Goal: Task Accomplishment & Management: Manage account settings

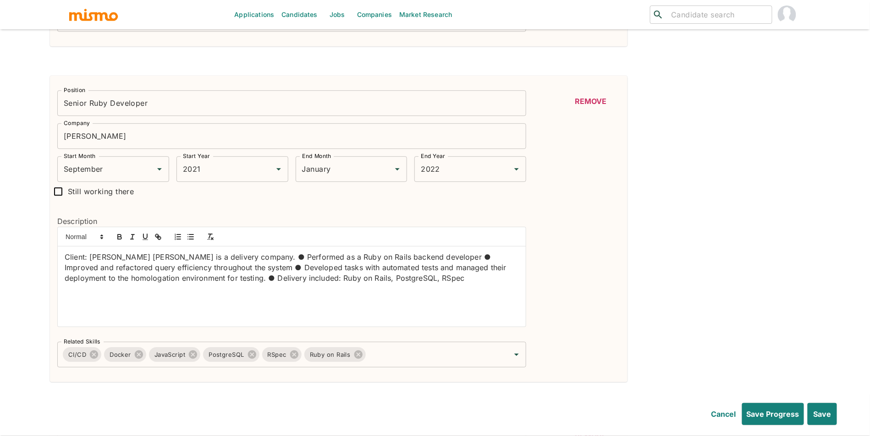
scroll to position [24, 0]
drag, startPoint x: 421, startPoint y: 295, endPoint x: 0, endPoint y: 257, distance: 422.6
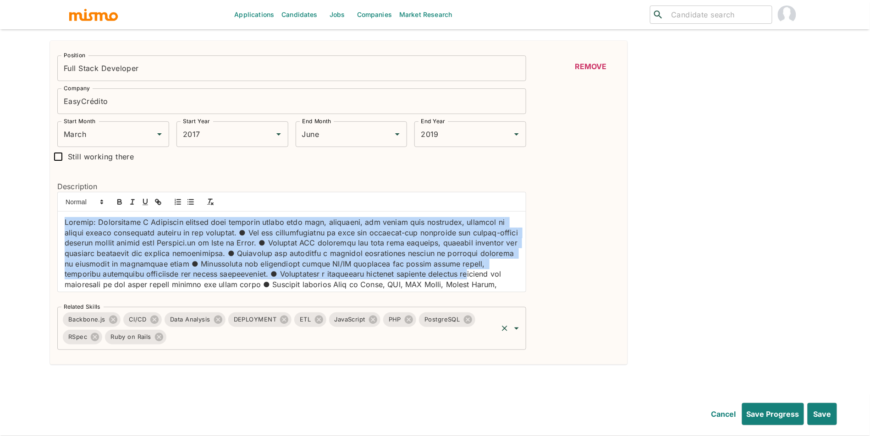
scroll to position [66, 0]
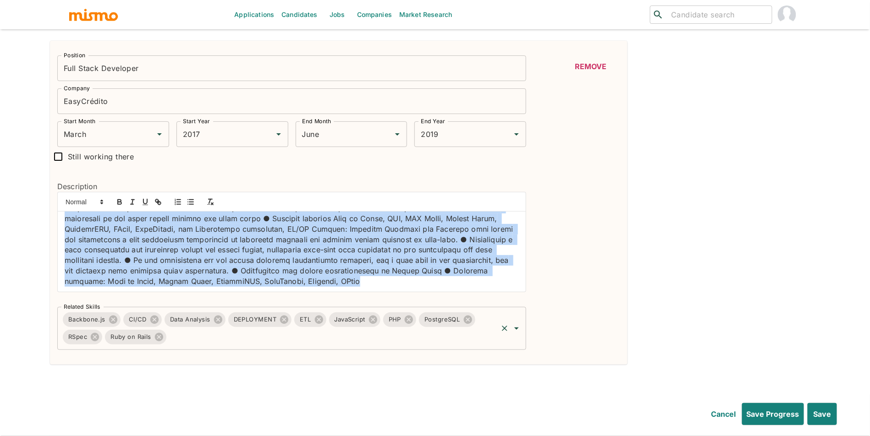
drag, startPoint x: 63, startPoint y: 227, endPoint x: 135, endPoint y: 347, distance: 139.8
click at [135, 347] on div "Position Full Stack Developer Position Company EasyCrédito Company Start Month …" at bounding box center [288, 199] width 476 height 302
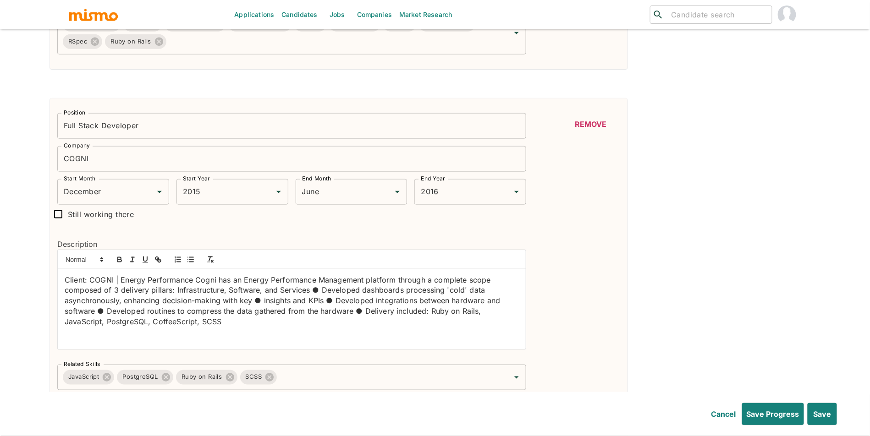
scroll to position [2905, 0]
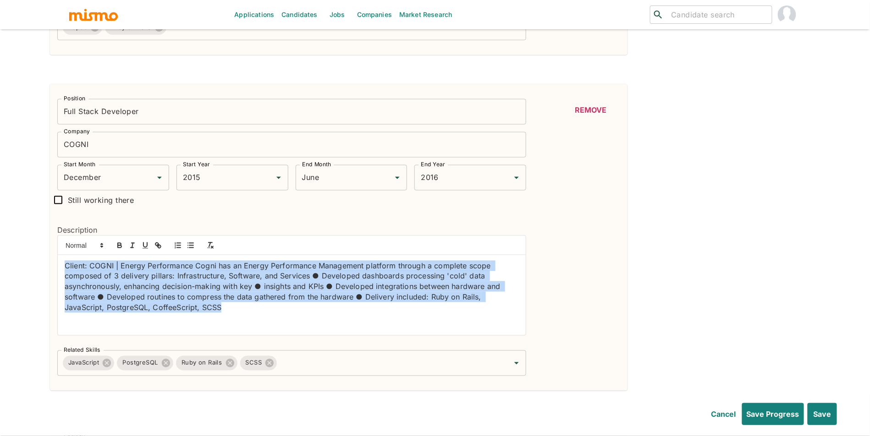
drag, startPoint x: 216, startPoint y: 327, endPoint x: 1, endPoint y: 266, distance: 223.2
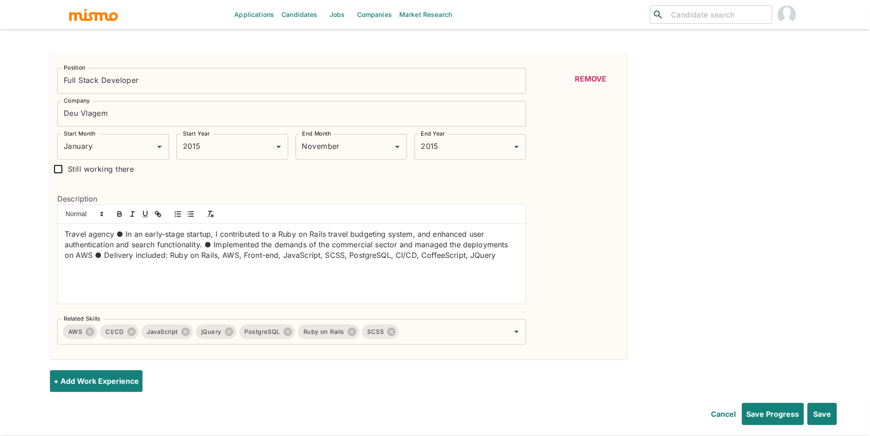
scroll to position [3280, 0]
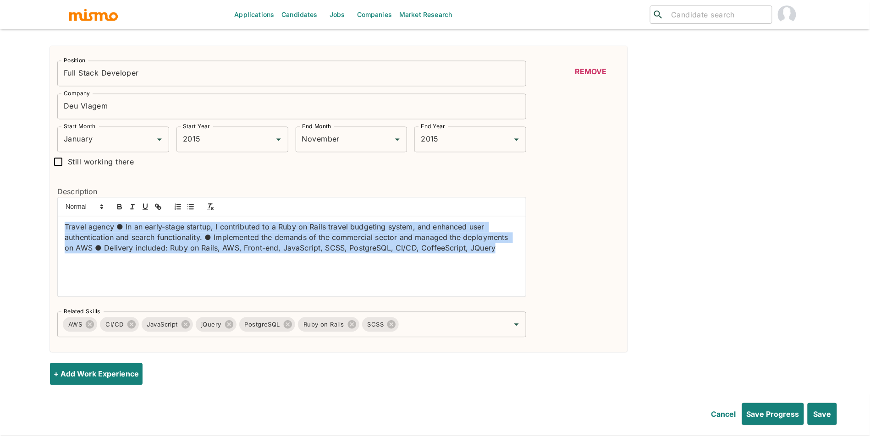
drag, startPoint x: 204, startPoint y: 273, endPoint x: 20, endPoint y: 202, distance: 197.1
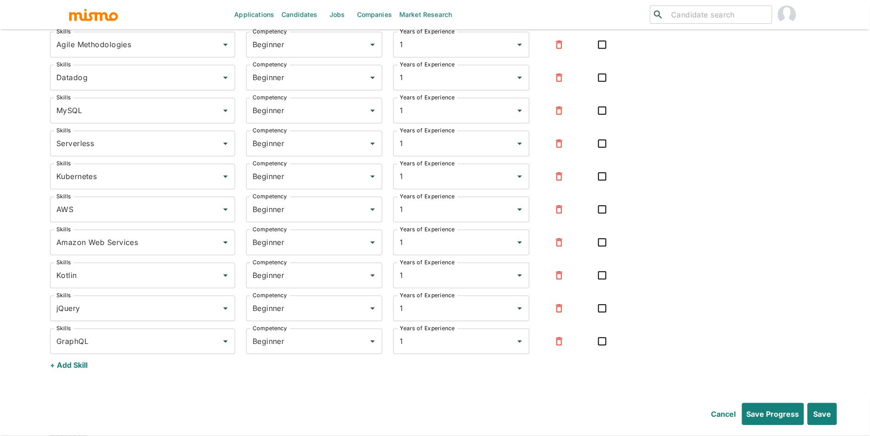
scroll to position [4666, 0]
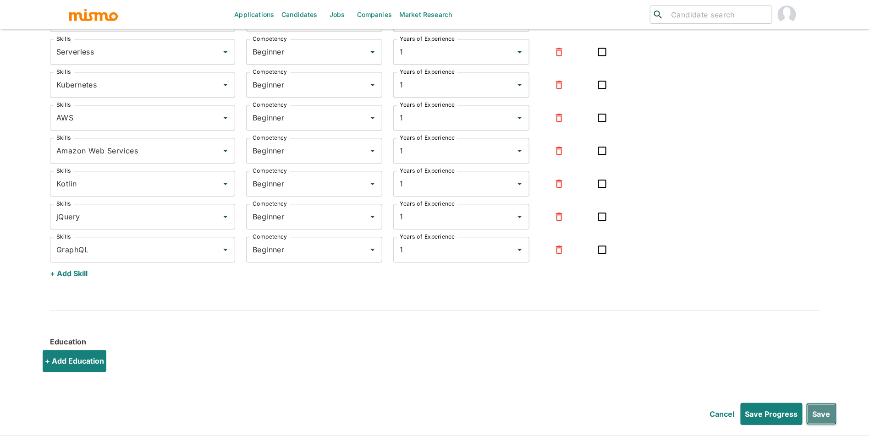
click at [827, 409] on button "Save" at bounding box center [821, 414] width 31 height 22
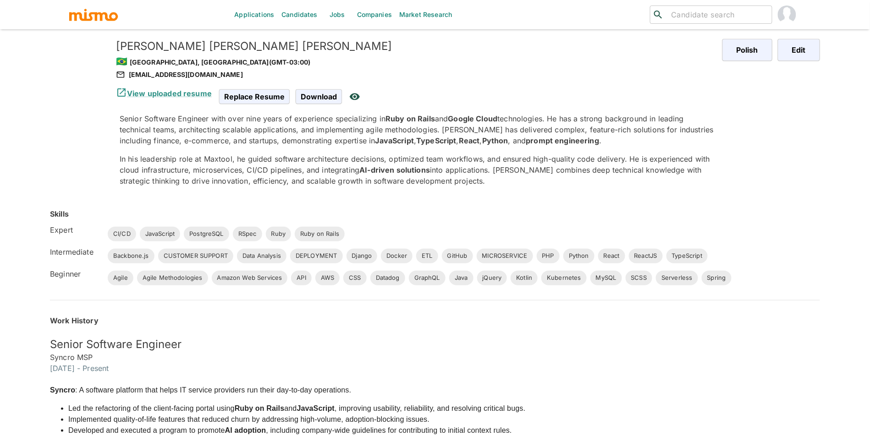
scroll to position [0, 0]
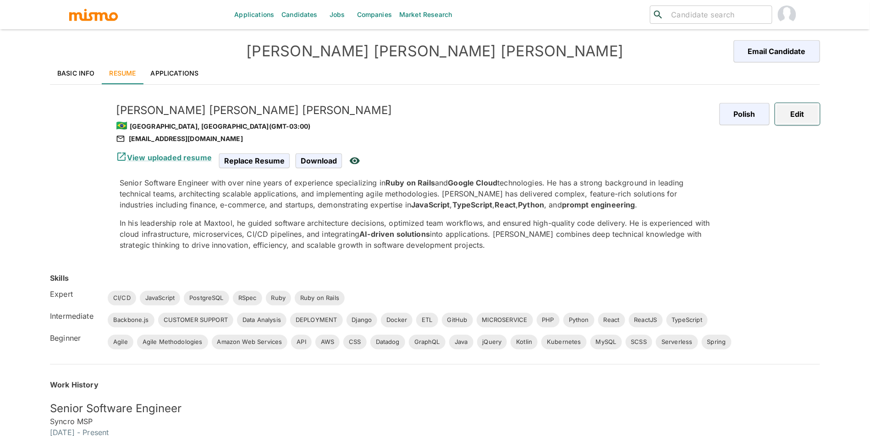
click at [804, 109] on button "Edit" at bounding box center [797, 114] width 45 height 22
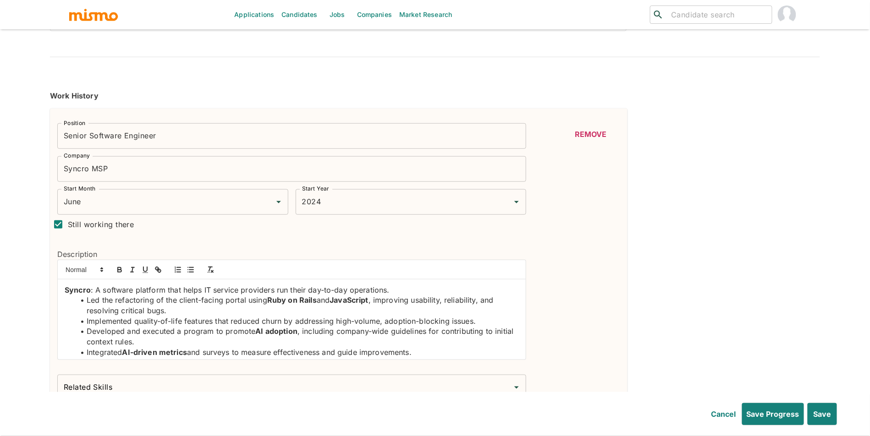
scroll to position [233, 0]
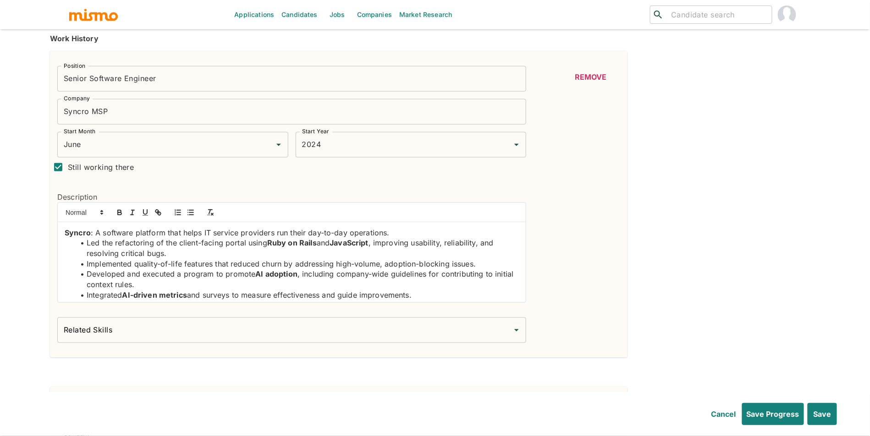
click at [181, 337] on input "Related Skills" at bounding box center [284, 330] width 447 height 17
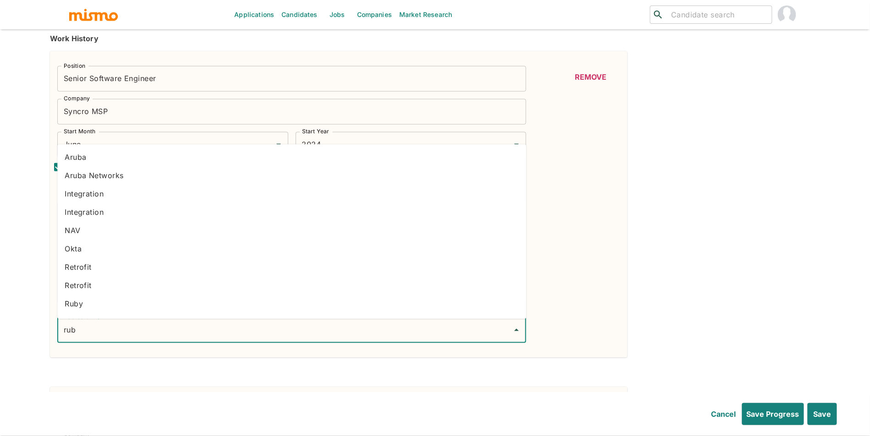
type input "ruby"
click at [74, 294] on li "Ruby on Rails" at bounding box center [291, 288] width 469 height 18
type input "javas"
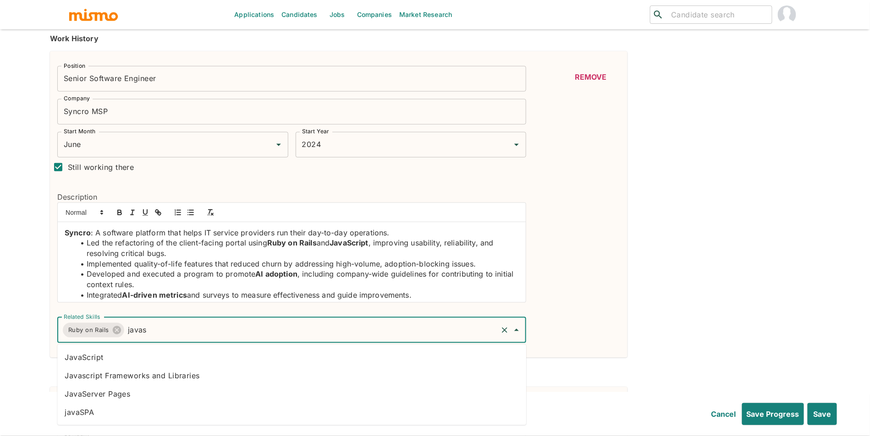
click at [79, 356] on li "JavaScript" at bounding box center [291, 357] width 469 height 18
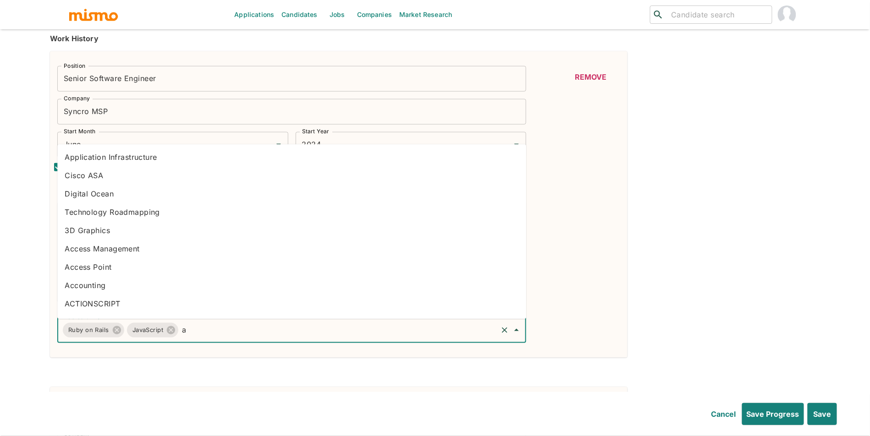
type input "ai"
click at [250, 159] on li "AI" at bounding box center [291, 158] width 469 height 18
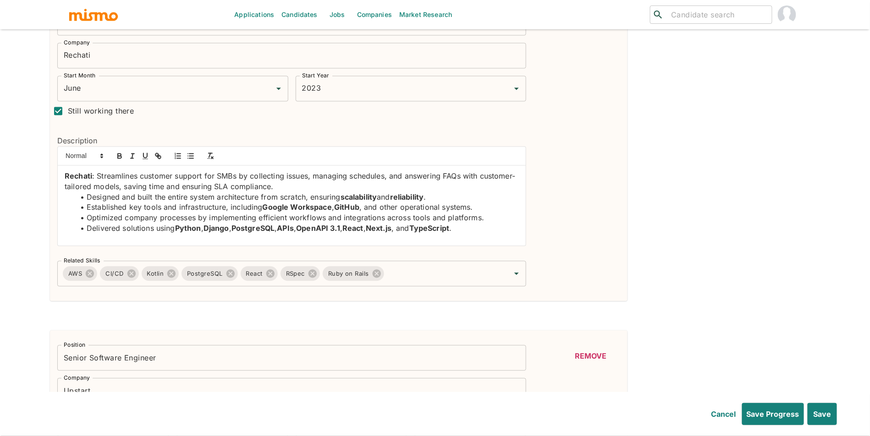
scroll to position [633, 0]
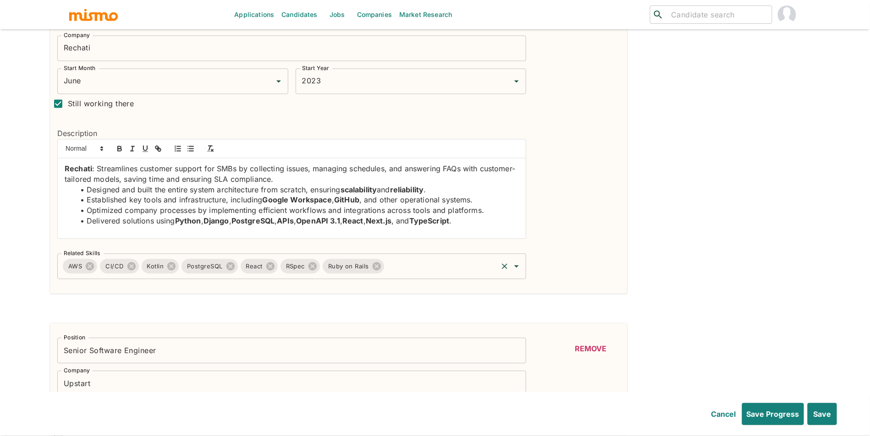
click at [440, 271] on input "Related Skills" at bounding box center [441, 266] width 111 height 17
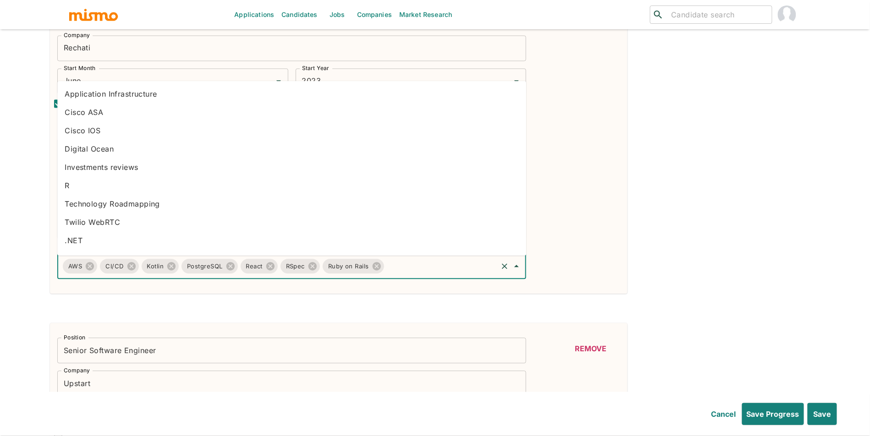
click at [587, 263] on div "Remove" at bounding box center [590, 141] width 59 height 277
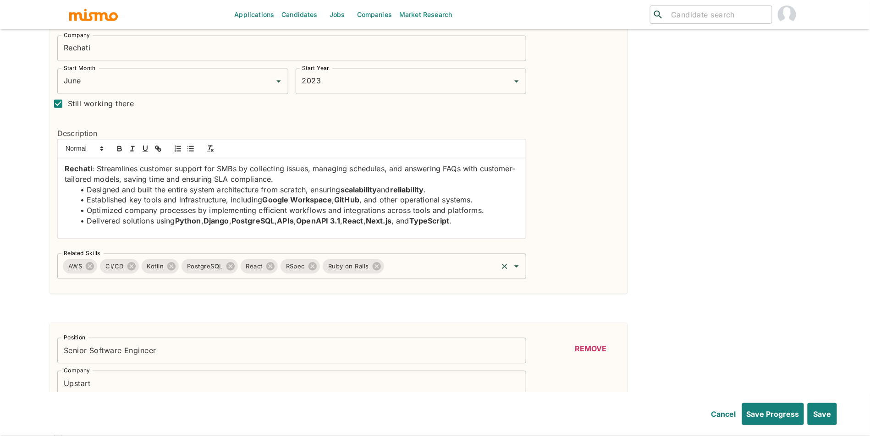
click at [457, 272] on input "Related Skills" at bounding box center [441, 266] width 111 height 17
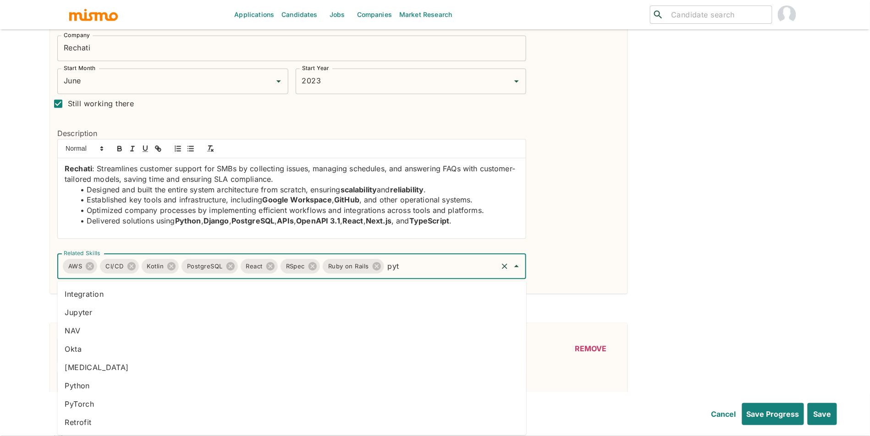
type input "pyth"
click at [265, 353] on li "Python" at bounding box center [291, 350] width 469 height 18
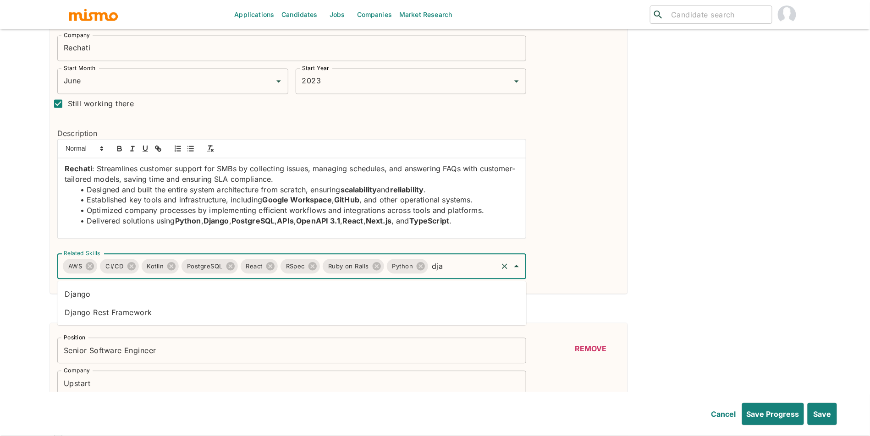
type input "djan"
click at [332, 298] on li "Django" at bounding box center [291, 295] width 469 height 18
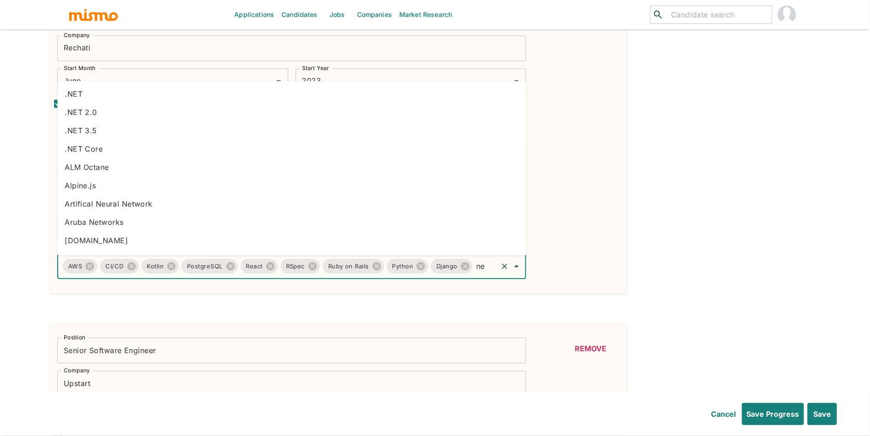
type input "nex"
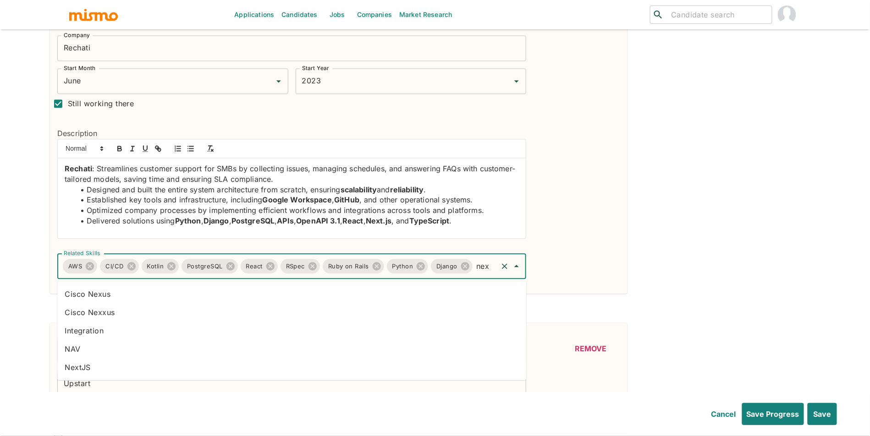
click at [132, 365] on li "NextJS" at bounding box center [291, 368] width 469 height 18
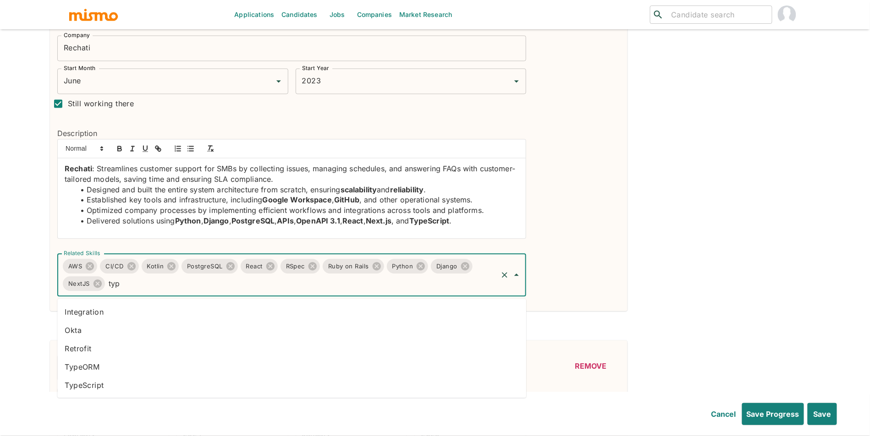
type input "type"
click at [234, 383] on li "TypeScript" at bounding box center [291, 385] width 469 height 18
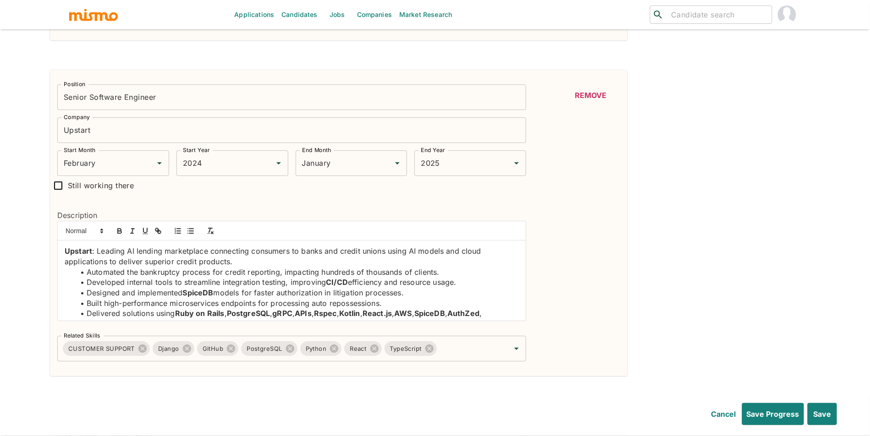
scroll to position [968, 0]
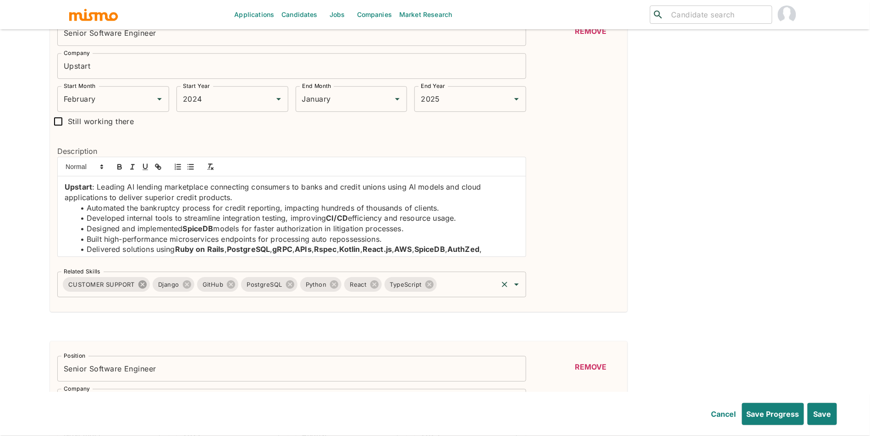
click at [140, 289] on icon at bounding box center [142, 285] width 8 height 8
click at [404, 288] on input "Related Skills" at bounding box center [422, 284] width 148 height 17
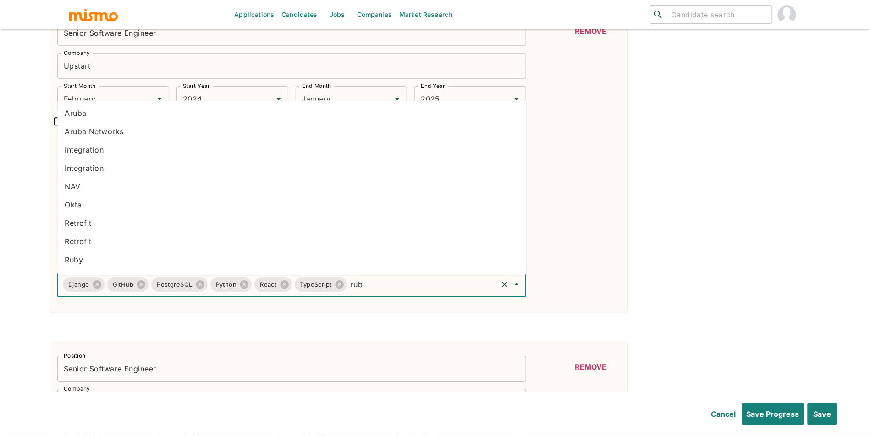
type input "ruby"
click at [103, 240] on li "Ruby on Rails" at bounding box center [291, 244] width 469 height 18
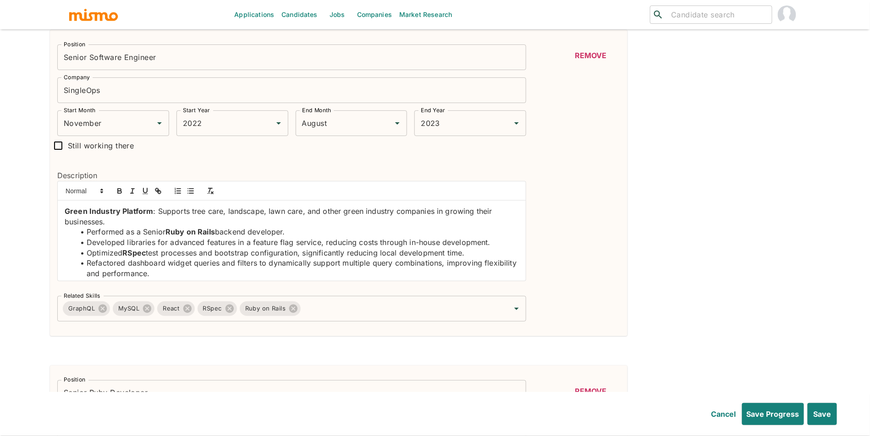
scroll to position [14, 0]
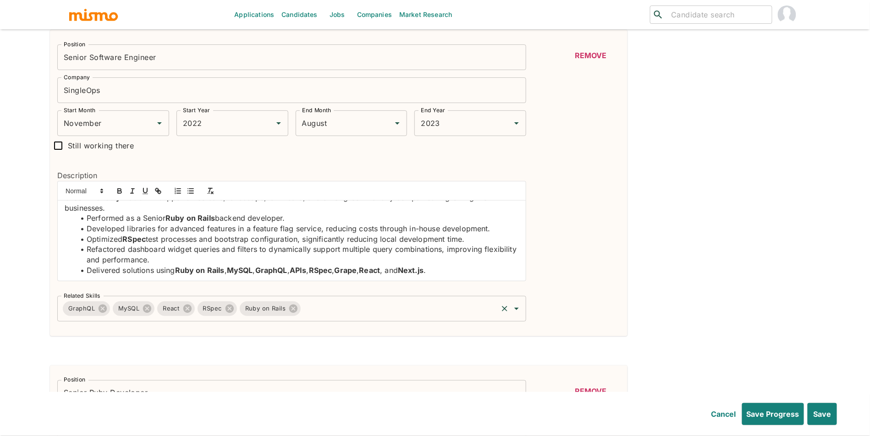
click at [361, 307] on input "Related Skills" at bounding box center [399, 308] width 194 height 17
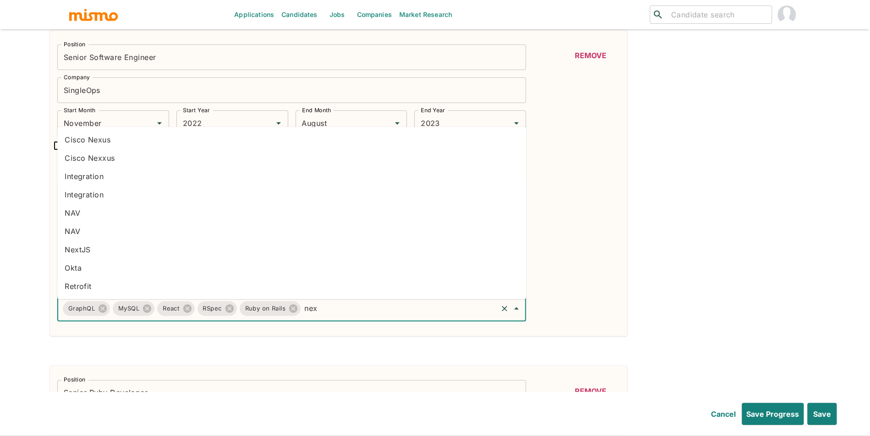
type input "next"
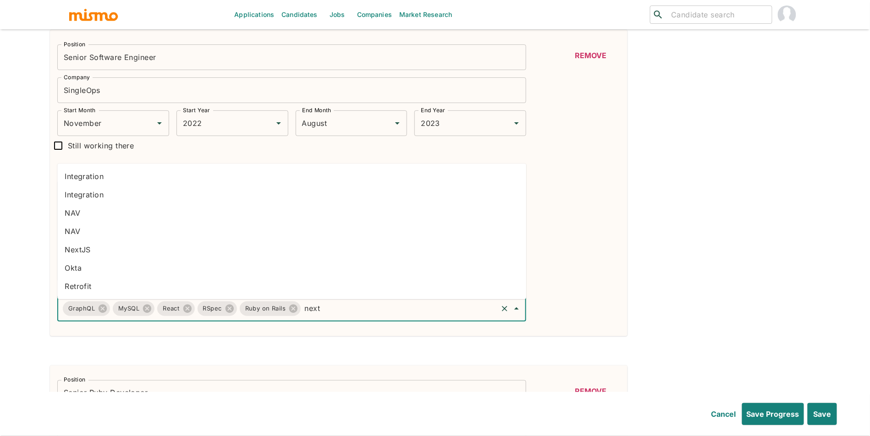
click at [114, 244] on li "NextJS" at bounding box center [291, 250] width 469 height 18
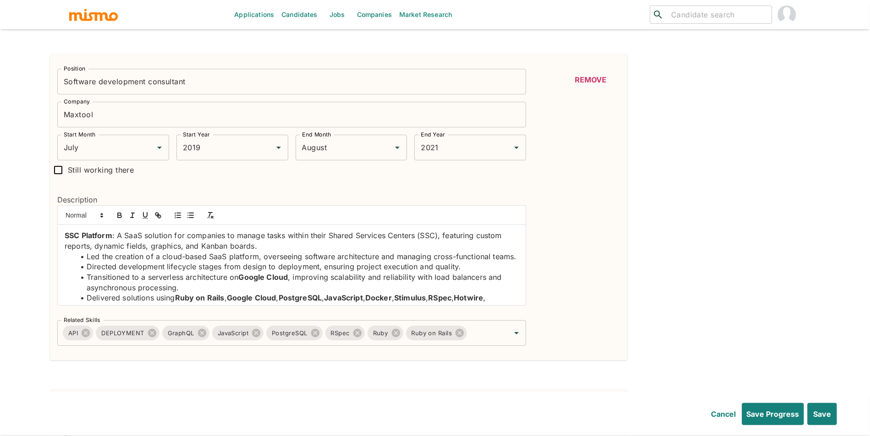
scroll to position [2285, 0]
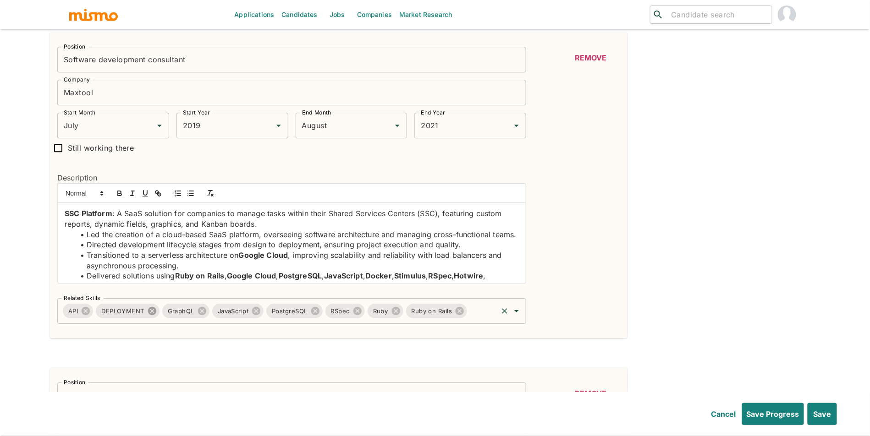
click at [148, 316] on icon at bounding box center [152, 311] width 10 height 10
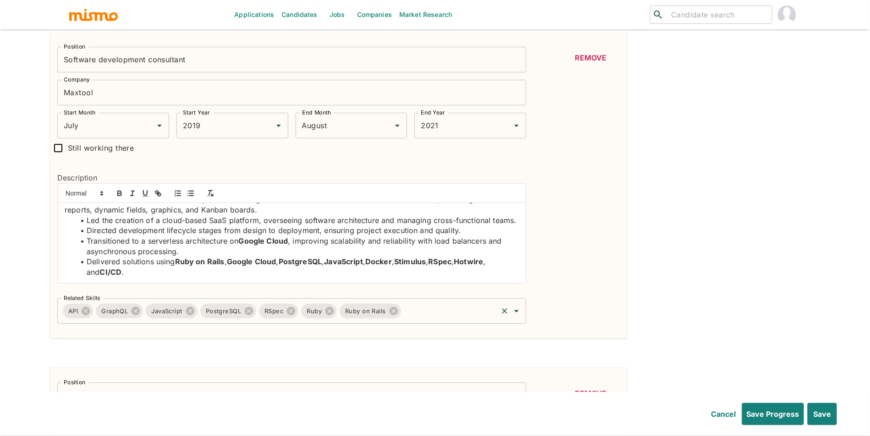
click at [462, 313] on input "Related Skills" at bounding box center [450, 311] width 94 height 17
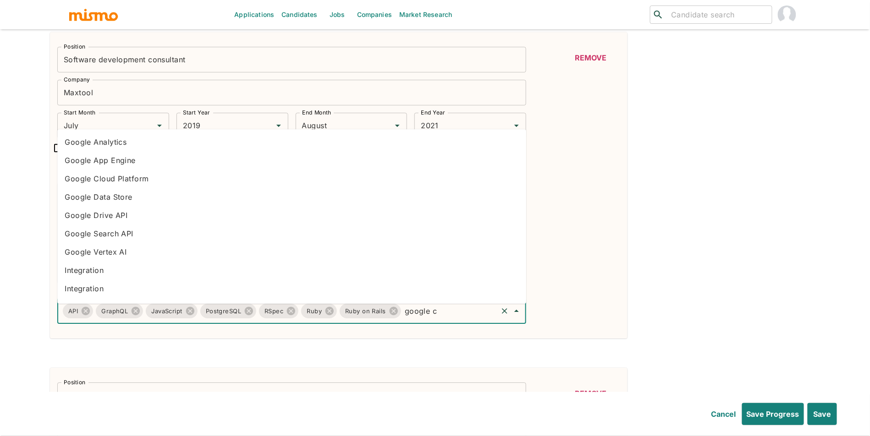
type input "google cl"
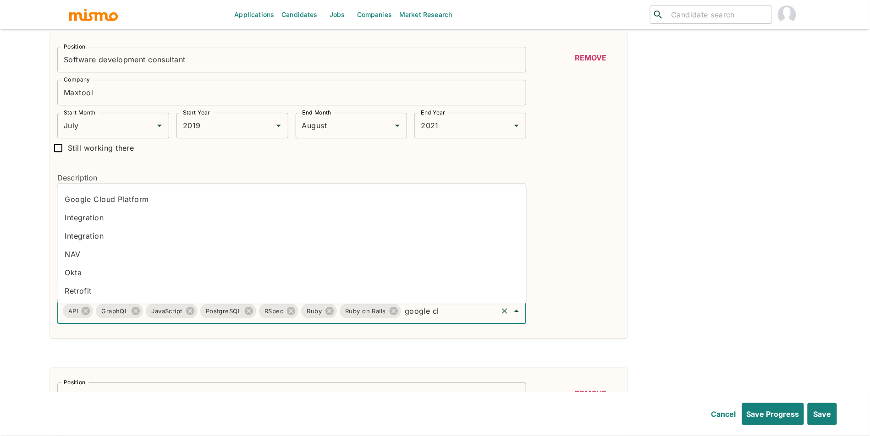
click at [326, 200] on li "Google Cloud Platform" at bounding box center [291, 199] width 469 height 18
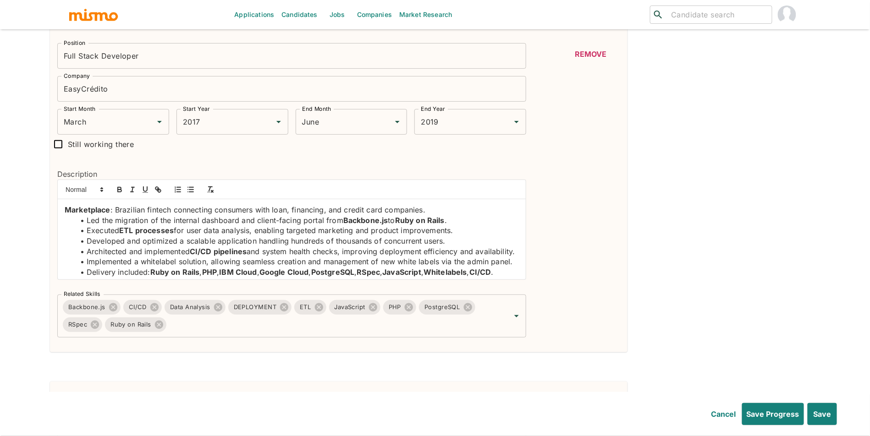
scroll to position [2649, 0]
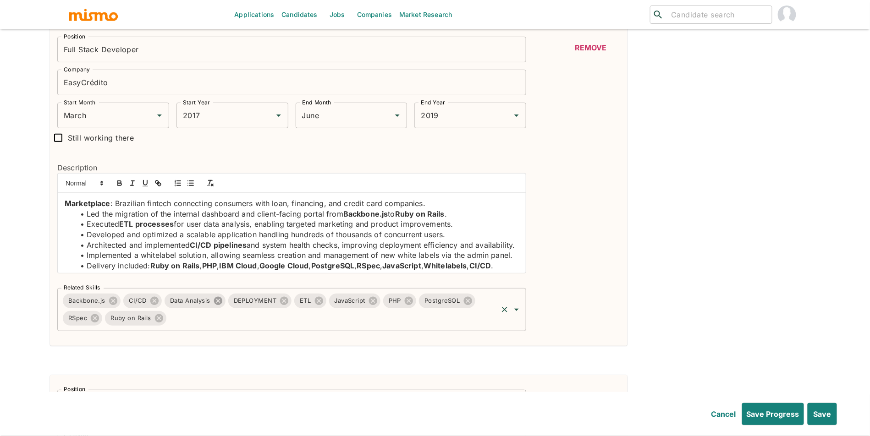
click at [216, 305] on icon at bounding box center [218, 301] width 8 height 8
click at [216, 305] on icon at bounding box center [220, 301] width 8 height 8
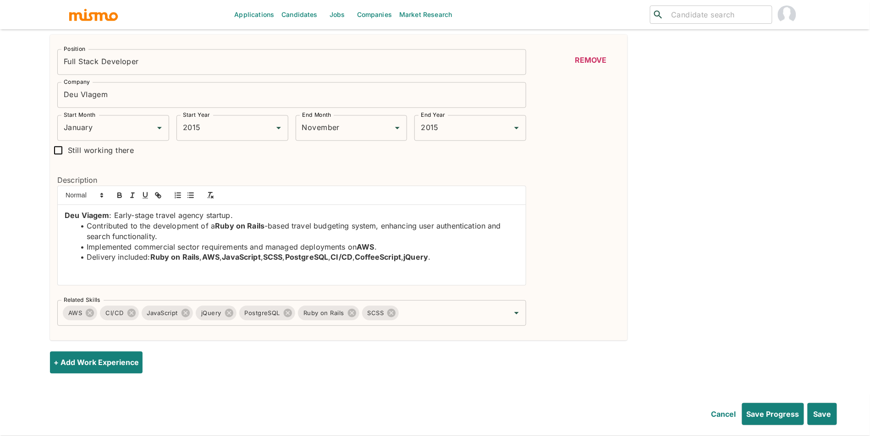
scroll to position [3316, 0]
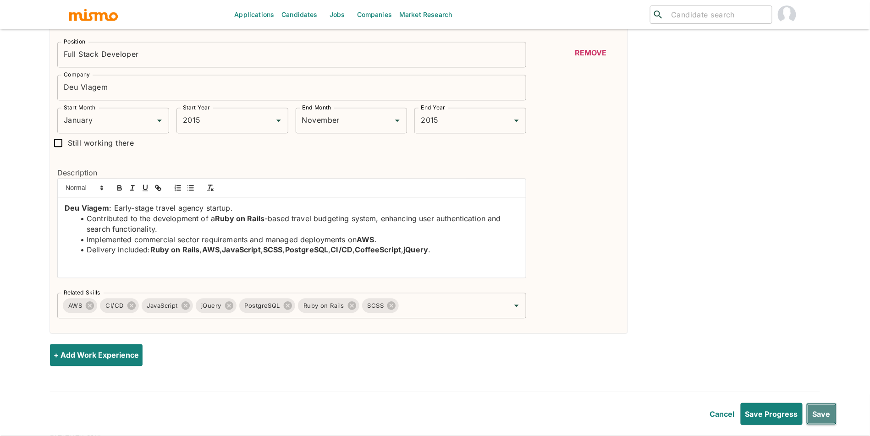
click at [822, 417] on button "Save" at bounding box center [821, 414] width 31 height 22
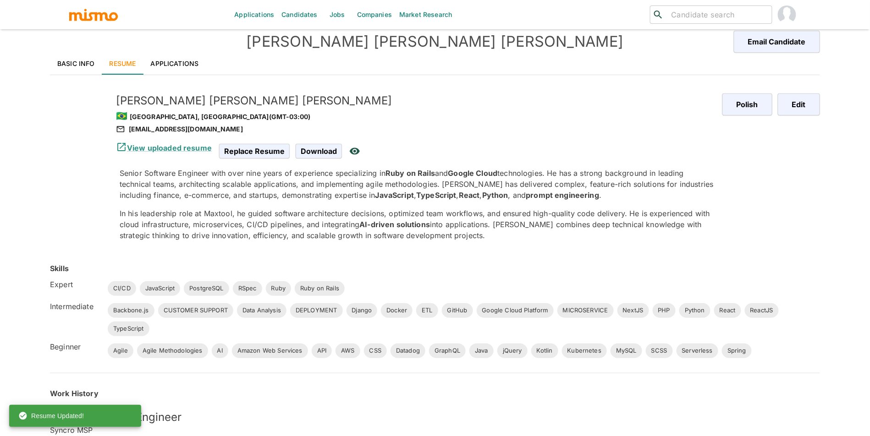
scroll to position [0, 0]
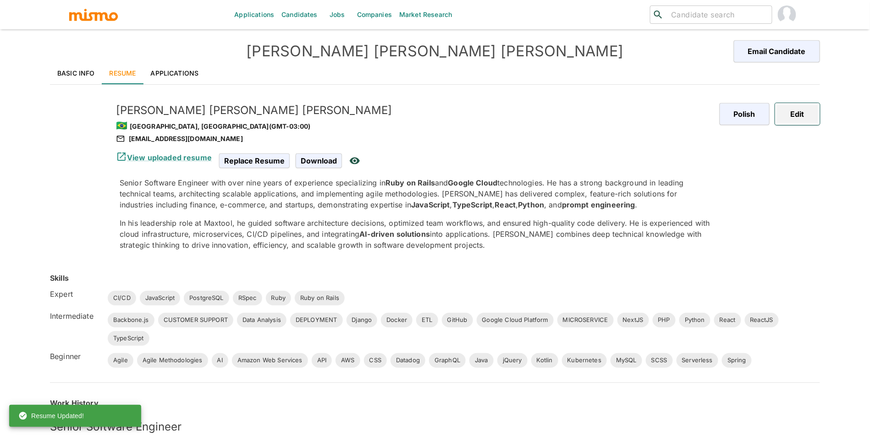
click at [809, 119] on button "Edit" at bounding box center [797, 114] width 45 height 22
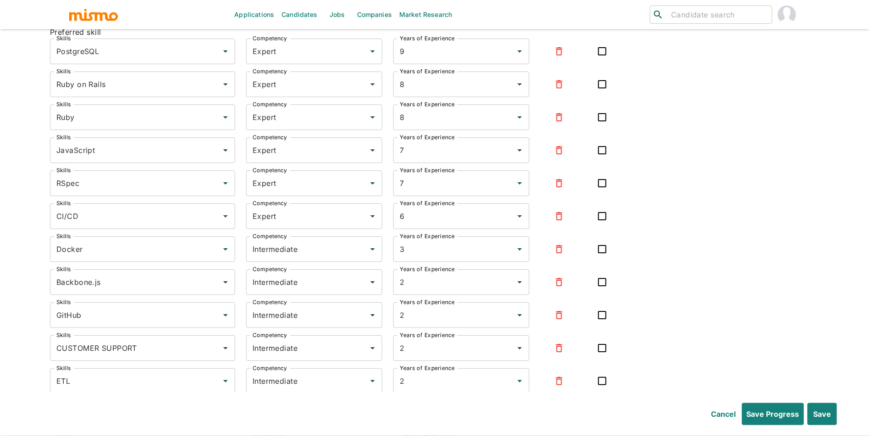
scroll to position [3734, 0]
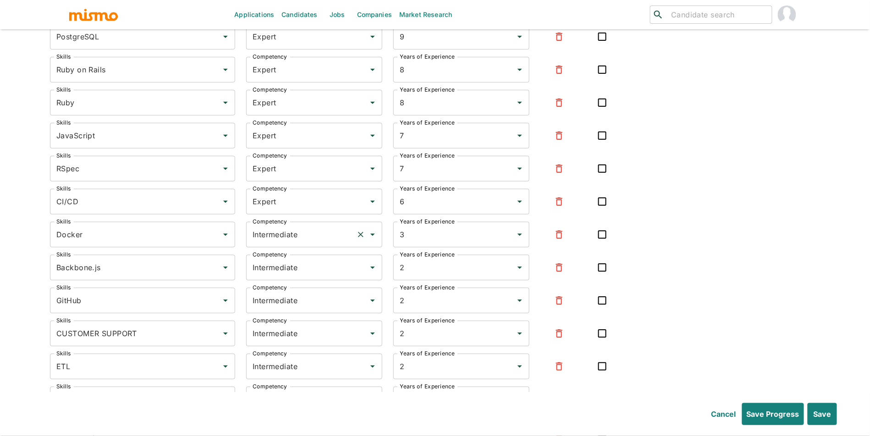
click at [298, 243] on input "Intermediate" at bounding box center [301, 234] width 102 height 17
click at [294, 287] on li "Expert" at bounding box center [314, 287] width 136 height 18
type input "Expert"
click at [301, 274] on input "Intermediate" at bounding box center [301, 267] width 102 height 17
click at [292, 317] on li "Expert" at bounding box center [314, 320] width 136 height 18
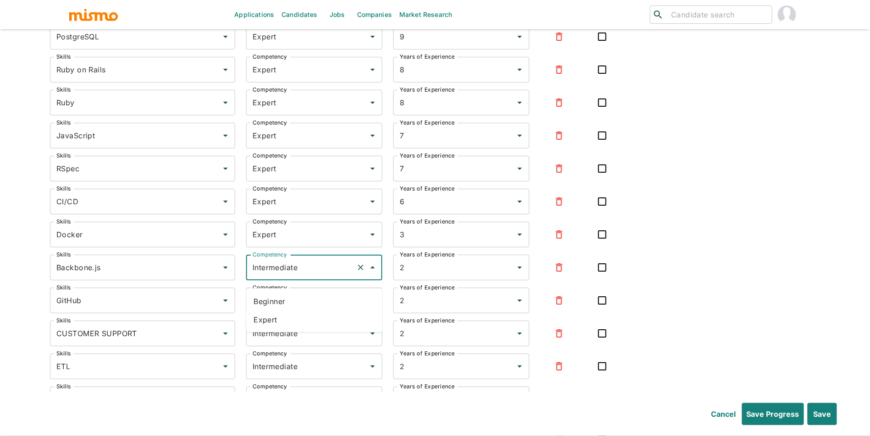
type input "Expert"
click at [306, 314] on div "Intermediate Competency" at bounding box center [314, 301] width 136 height 26
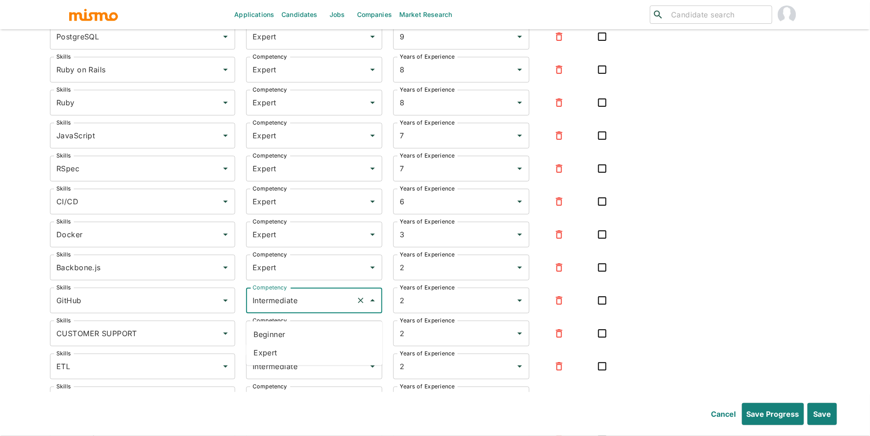
click at [296, 353] on li "Expert" at bounding box center [314, 353] width 136 height 18
type input "Expert"
click at [569, 342] on button "button" at bounding box center [559, 334] width 22 height 22
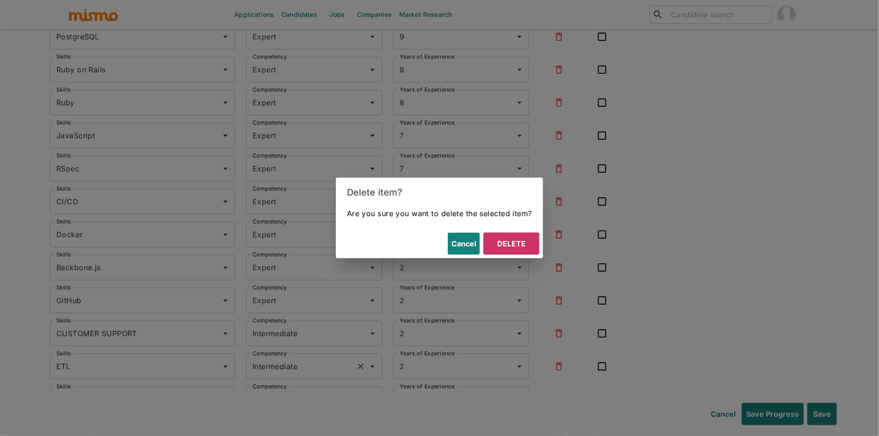
click at [518, 245] on button "Delete" at bounding box center [512, 244] width 56 height 22
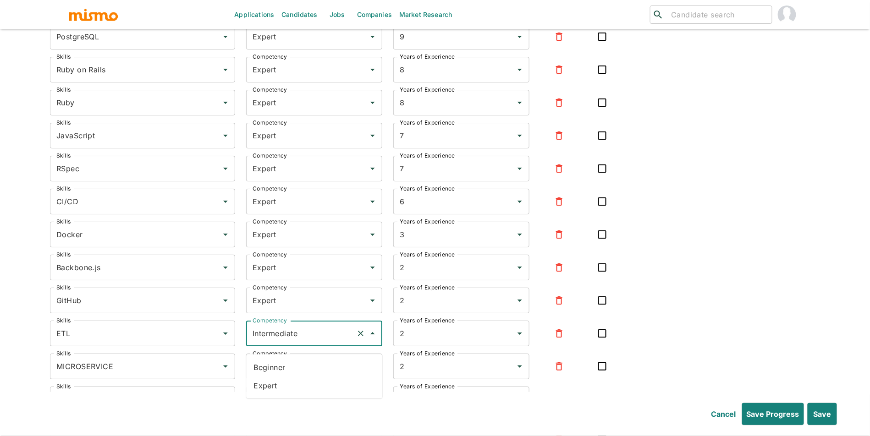
click at [304, 342] on input "Intermediate" at bounding box center [301, 333] width 102 height 17
click at [296, 387] on li "Expert" at bounding box center [314, 386] width 136 height 18
type input "Expert"
click at [305, 380] on div "Intermediate Competency" at bounding box center [314, 367] width 136 height 26
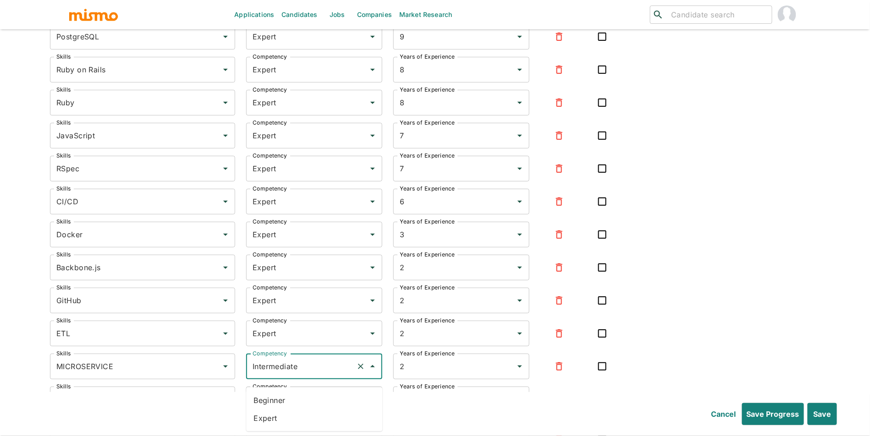
click at [297, 415] on li "Expert" at bounding box center [314, 419] width 136 height 18
type input "Expert"
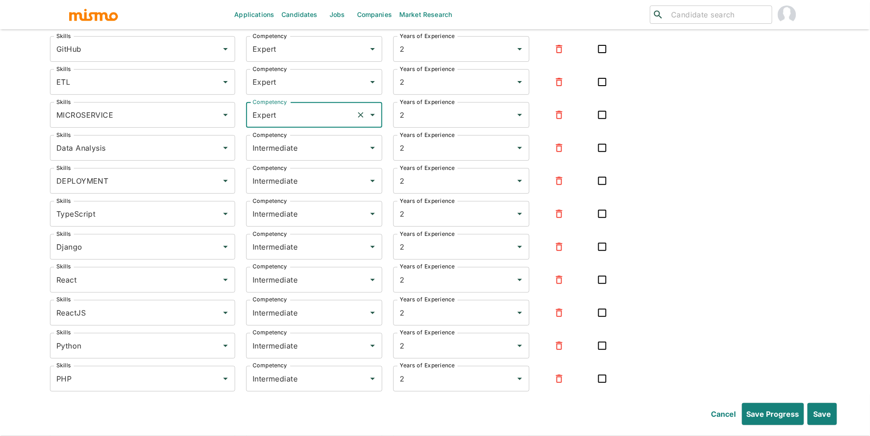
scroll to position [4022, 0]
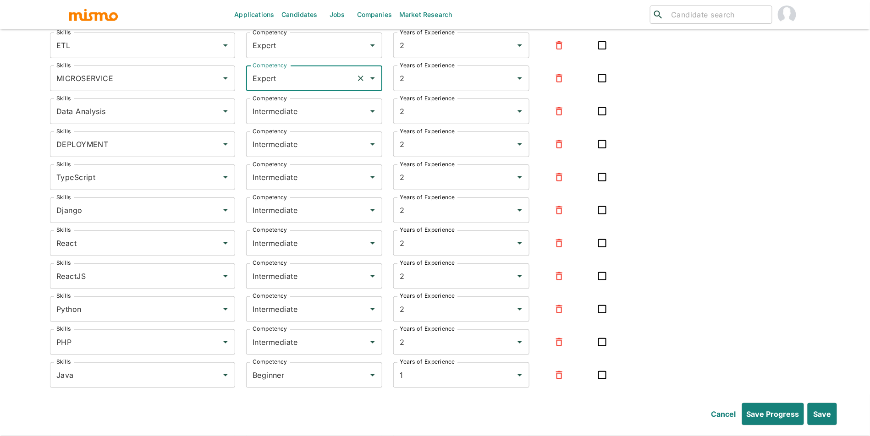
click at [549, 129] on div at bounding box center [554, 138] width 49 height 33
click at [559, 122] on button "button" at bounding box center [559, 111] width 22 height 22
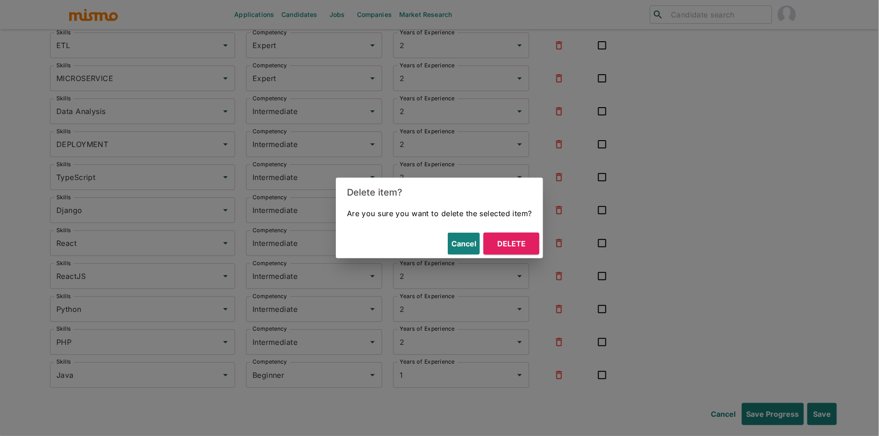
click at [514, 239] on button "Delete" at bounding box center [512, 244] width 56 height 22
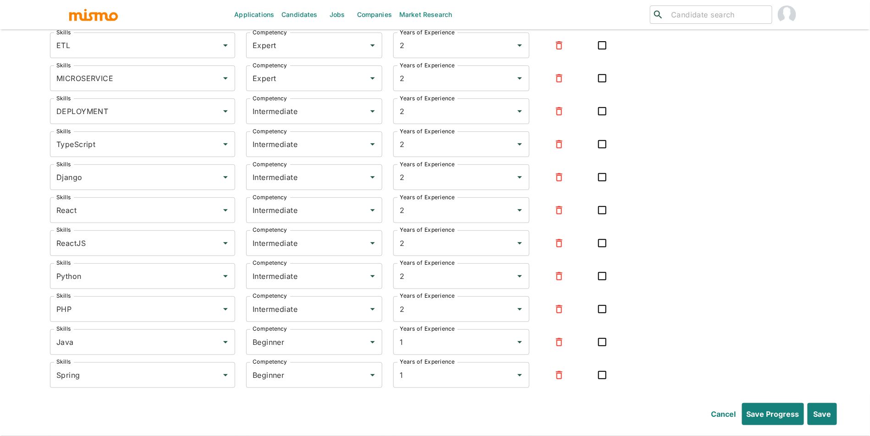
click at [558, 116] on icon "button" at bounding box center [559, 111] width 6 height 8
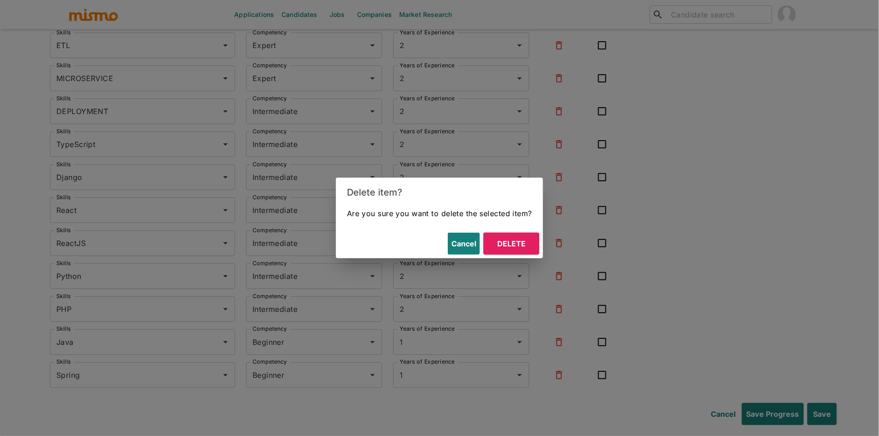
click at [501, 239] on button "Delete" at bounding box center [512, 244] width 56 height 22
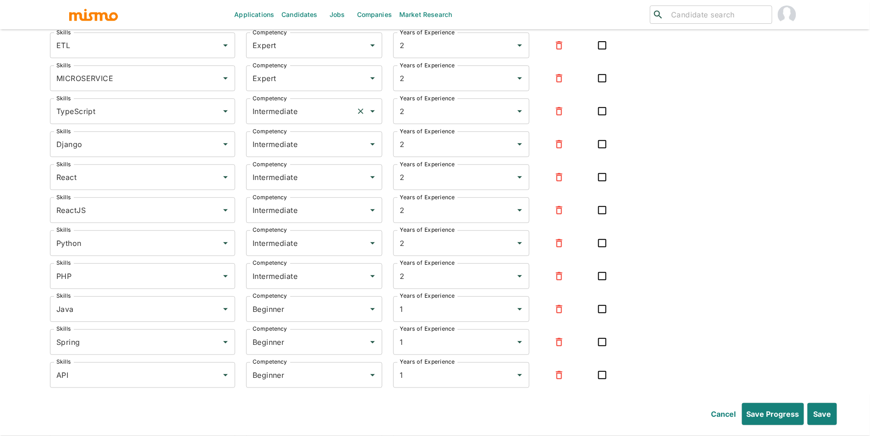
click at [299, 120] on input "Intermediate" at bounding box center [301, 111] width 102 height 17
click at [294, 171] on li "Expert" at bounding box center [314, 163] width 136 height 18
type input "Expert"
click at [302, 153] on input "Intermediate" at bounding box center [301, 144] width 102 height 17
click at [296, 188] on li "Expert" at bounding box center [314, 197] width 136 height 18
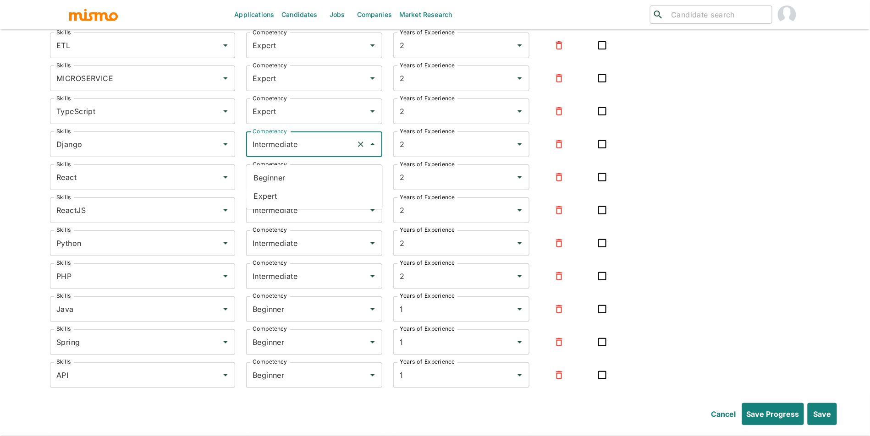
type input "Expert"
click at [304, 186] on input "Intermediate" at bounding box center [301, 177] width 102 height 17
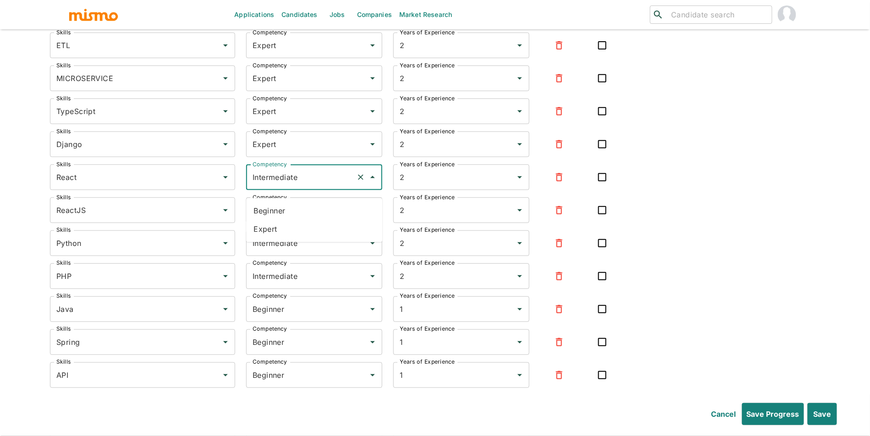
click at [298, 233] on li "Expert" at bounding box center [314, 230] width 136 height 18
type input "Expert"
click at [551, 217] on button "button" at bounding box center [559, 210] width 22 height 22
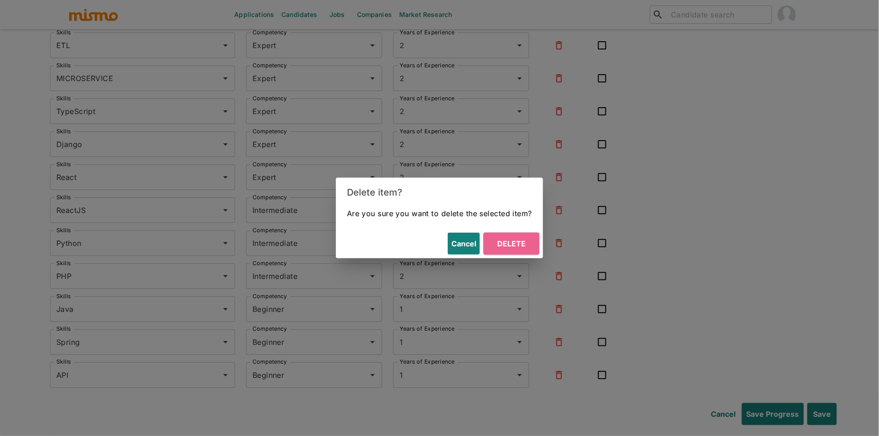
click at [507, 254] on button "Delete" at bounding box center [512, 244] width 56 height 22
click at [515, 264] on div "2 Years of Experience" at bounding box center [461, 277] width 136 height 26
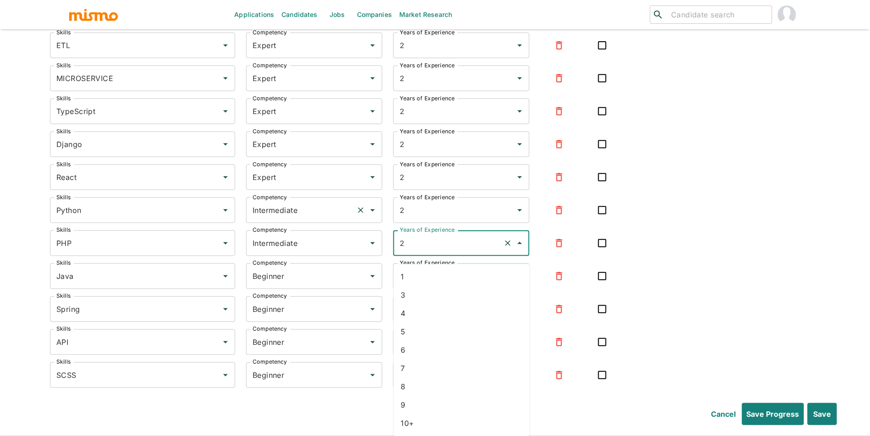
click at [277, 218] on input "Intermediate" at bounding box center [301, 210] width 102 height 17
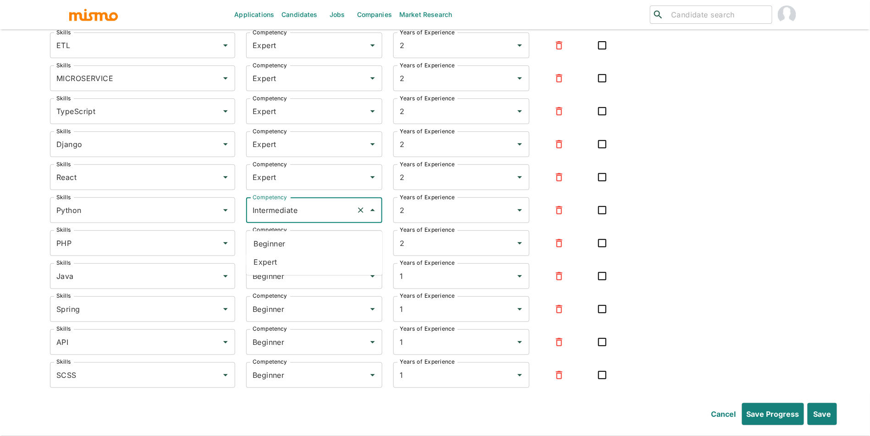
click at [281, 271] on ul "Beginner Expert" at bounding box center [314, 254] width 136 height 44
click at [285, 262] on li "Expert" at bounding box center [314, 263] width 136 height 18
type input "Expert"
click at [298, 247] on input "Intermediate" at bounding box center [301, 243] width 102 height 17
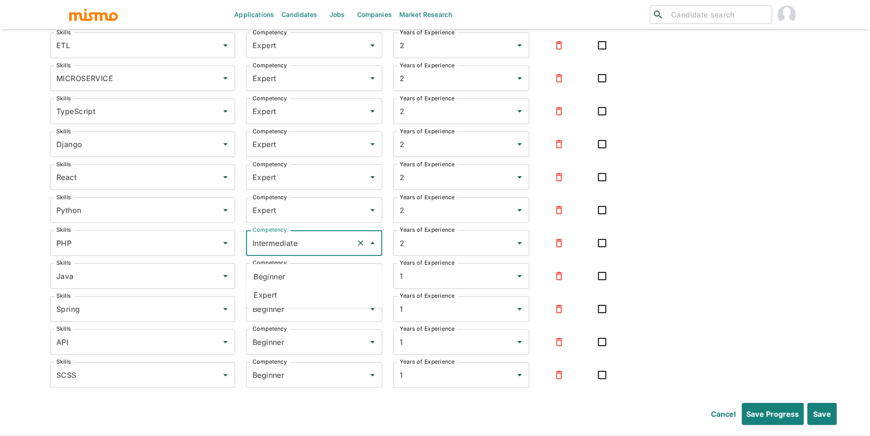
click at [291, 289] on li "Expert" at bounding box center [314, 296] width 136 height 18
type input "Expert"
click at [298, 285] on input "Beginner" at bounding box center [301, 276] width 102 height 17
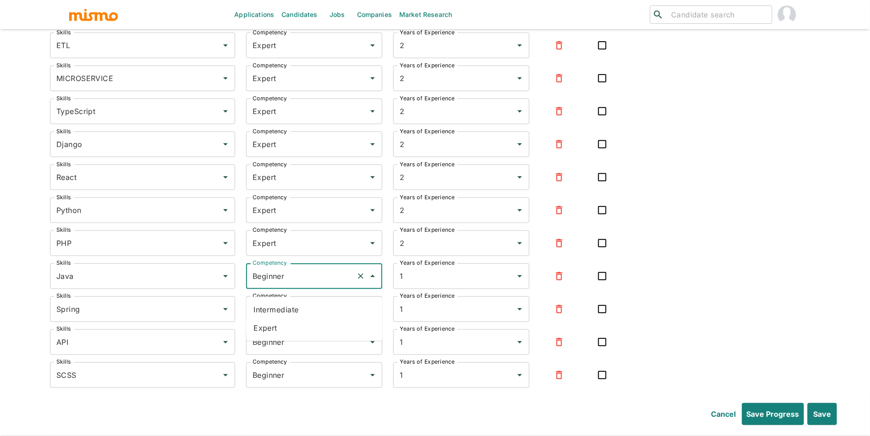
click at [297, 321] on li "Expert" at bounding box center [314, 329] width 136 height 18
type input "Expert"
click at [308, 316] on input "Beginner" at bounding box center [301, 309] width 102 height 17
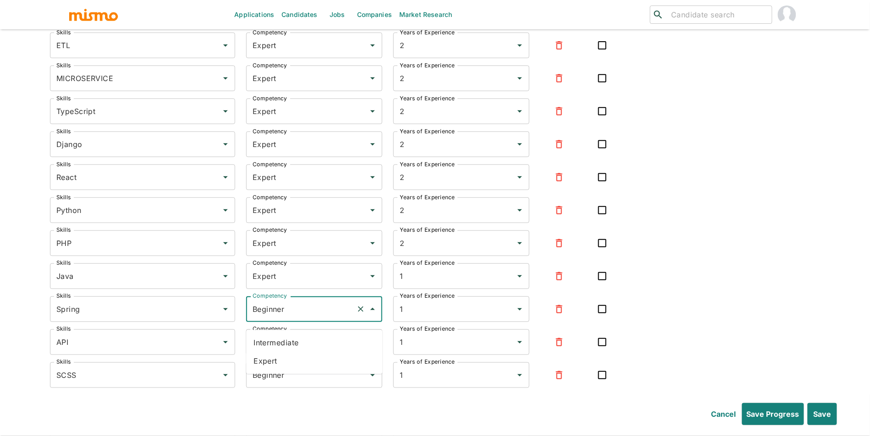
click at [303, 358] on li "Expert" at bounding box center [314, 362] width 136 height 18
type input "Expert"
click at [307, 351] on input "Beginner" at bounding box center [301, 342] width 102 height 17
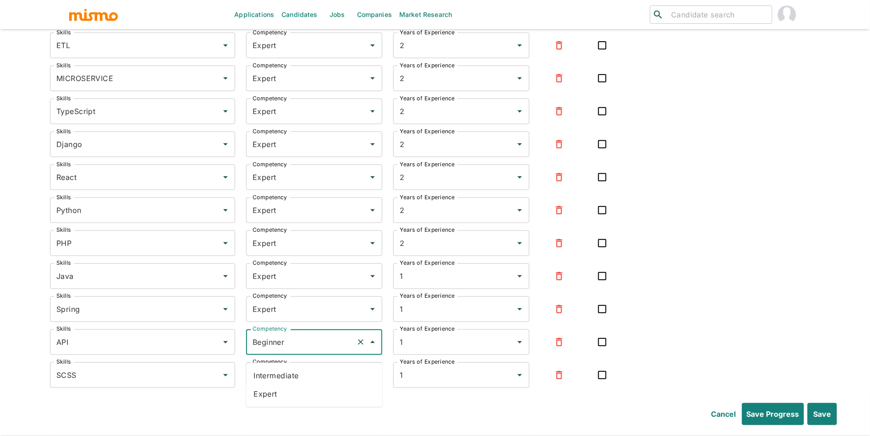
click at [305, 394] on li "Expert" at bounding box center [314, 395] width 136 height 18
type input "Expert"
click at [309, 384] on input "Beginner" at bounding box center [301, 375] width 102 height 17
click at [307, 414] on div "Cancel Save Progress Save" at bounding box center [433, 413] width 808 height 26
click at [301, 377] on input "Beginner" at bounding box center [301, 375] width 102 height 17
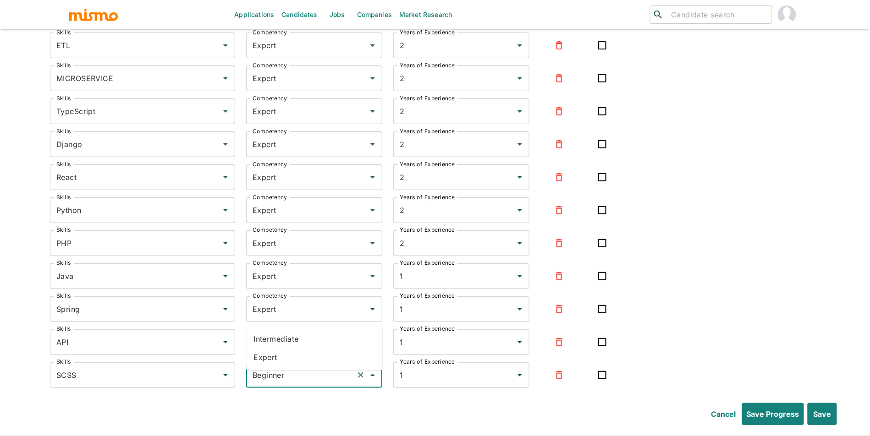
click at [298, 353] on li "Expert" at bounding box center [314, 358] width 136 height 18
type input "Expert"
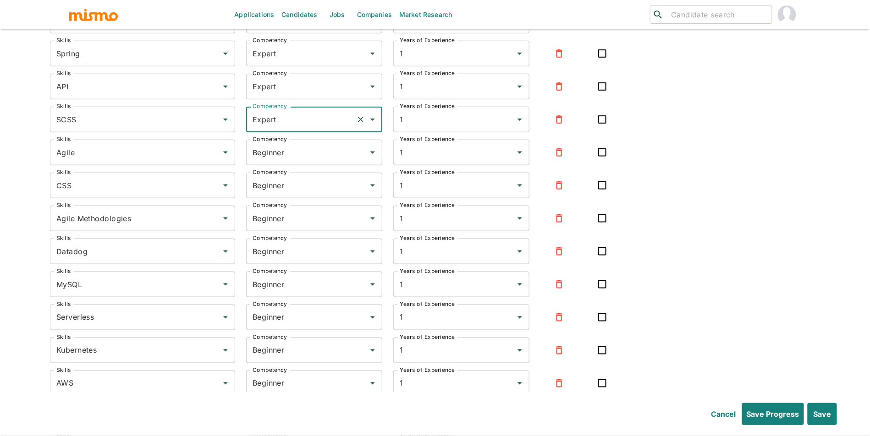
scroll to position [4286, 0]
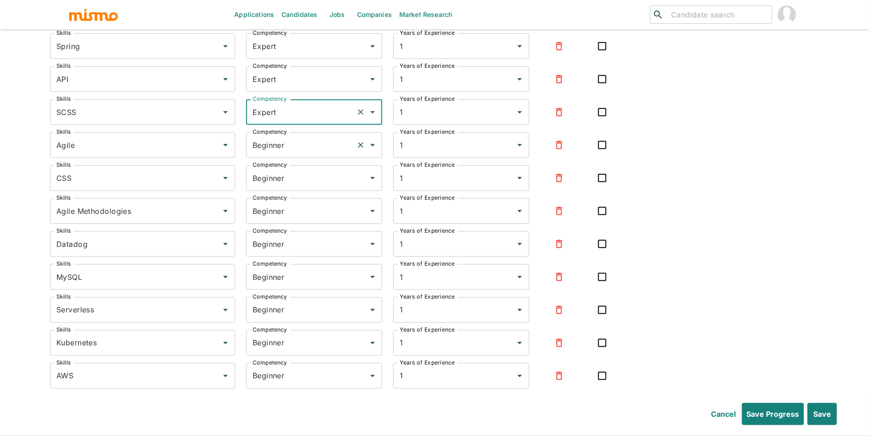
click at [267, 151] on input "Beginner" at bounding box center [301, 145] width 102 height 17
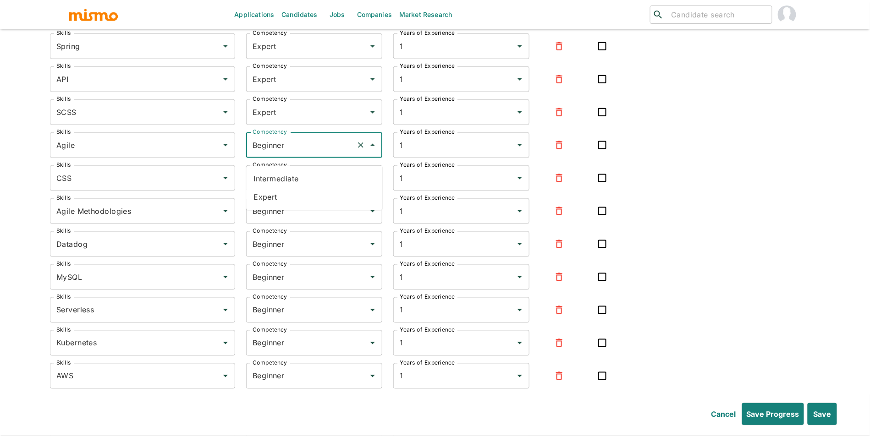
click at [281, 190] on li "Expert" at bounding box center [314, 197] width 136 height 18
type input "Expert"
click at [293, 191] on div "Beginner Competency" at bounding box center [314, 179] width 136 height 26
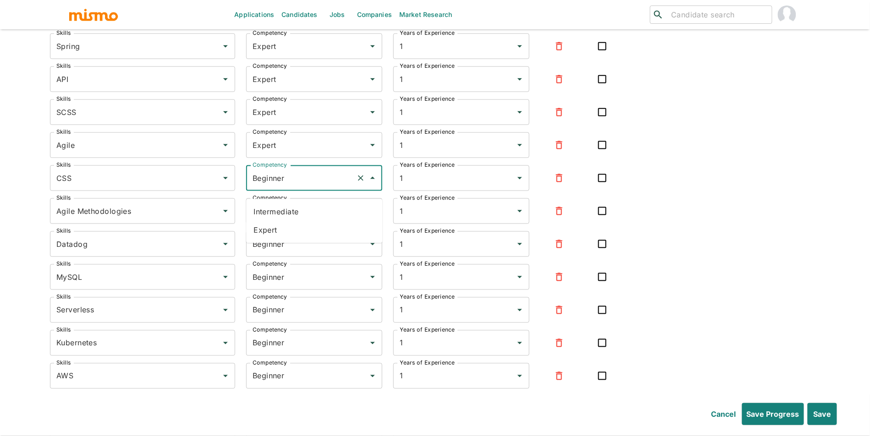
click at [289, 233] on li "Expert" at bounding box center [314, 230] width 136 height 18
type input "Expert"
click at [293, 220] on input "Beginner" at bounding box center [301, 211] width 102 height 17
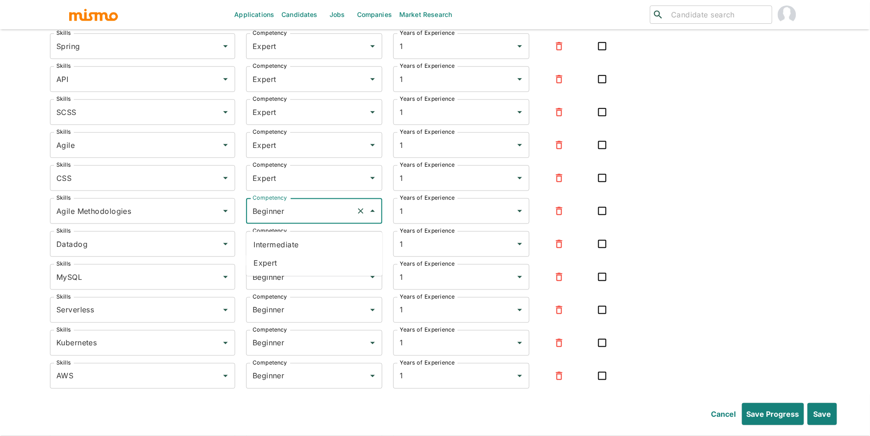
click at [292, 255] on li "Expert" at bounding box center [314, 263] width 136 height 18
type input "Expert"
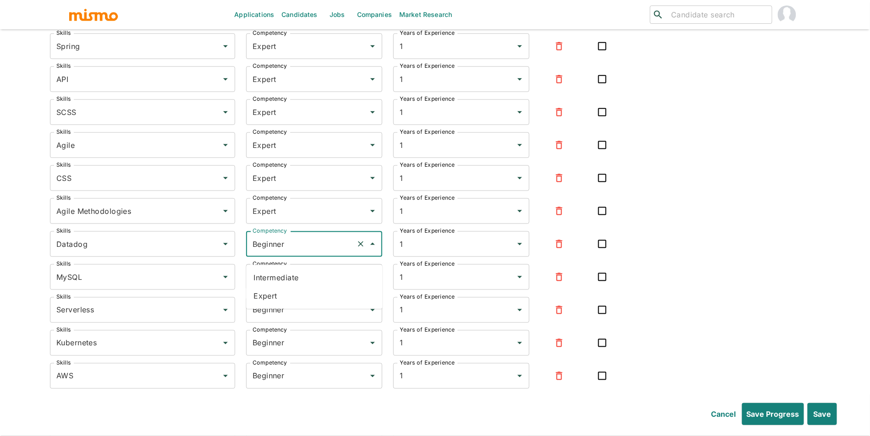
click at [292, 253] on input "Beginner" at bounding box center [301, 244] width 102 height 17
click at [287, 292] on li "Expert" at bounding box center [314, 296] width 136 height 18
type input "Expert"
click at [295, 286] on input "Beginner" at bounding box center [301, 277] width 102 height 17
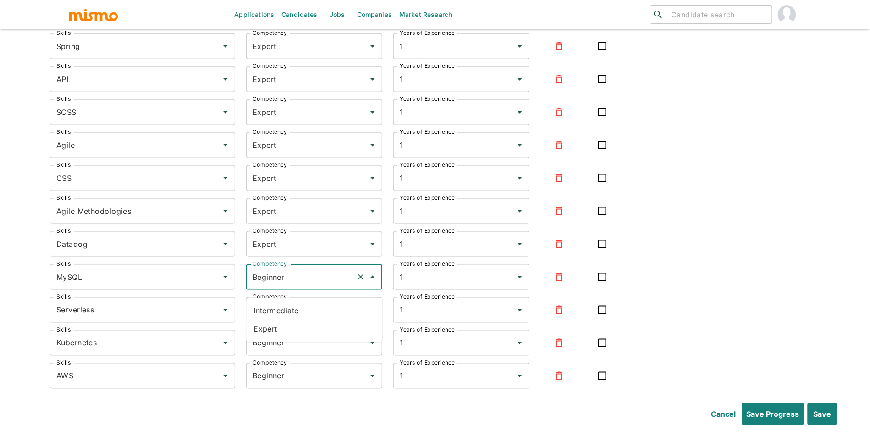
click at [298, 334] on li "Expert" at bounding box center [314, 329] width 136 height 18
type input "Expert"
click at [306, 319] on input "Beginner" at bounding box center [301, 310] width 102 height 17
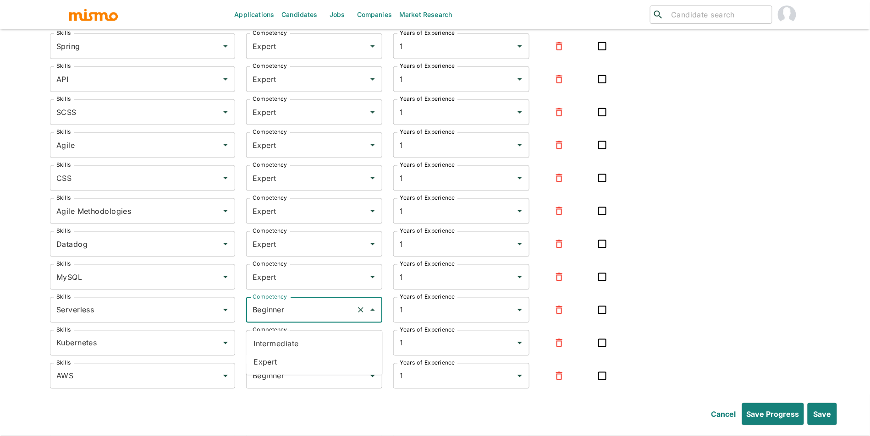
click at [300, 350] on li "Intermediate" at bounding box center [314, 344] width 136 height 18
click at [304, 318] on input "Intermediate" at bounding box center [301, 310] width 102 height 17
click at [302, 356] on li "Expert" at bounding box center [314, 362] width 136 height 18
type input "Expert"
click at [305, 352] on input "Beginner" at bounding box center [301, 343] width 102 height 17
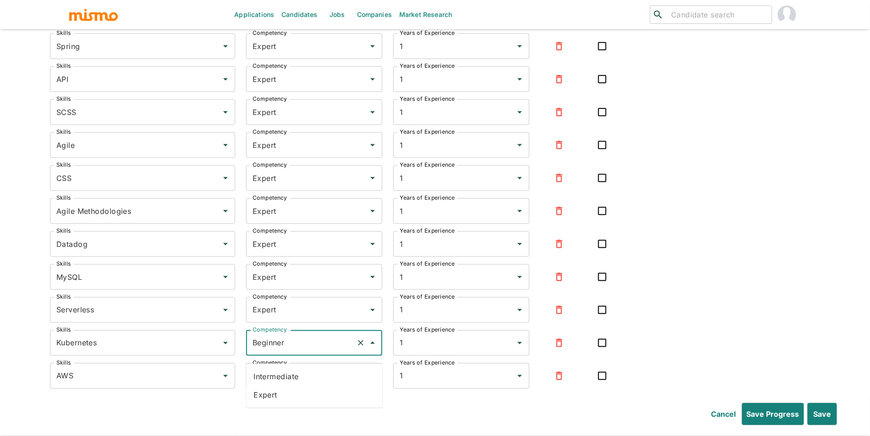
click at [294, 396] on li "Expert" at bounding box center [314, 395] width 136 height 18
type input "Expert"
click at [313, 375] on div "Beginner Competency" at bounding box center [314, 377] width 136 height 26
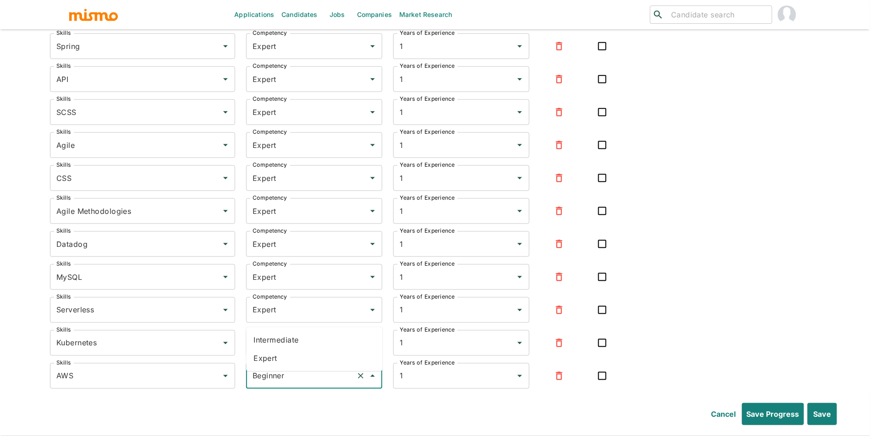
click at [311, 366] on li "Expert" at bounding box center [314, 359] width 136 height 18
type input "Expert"
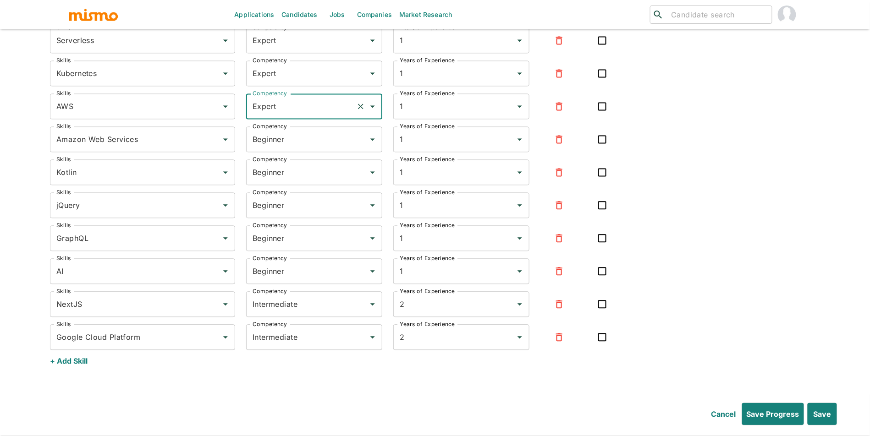
scroll to position [4569, 0]
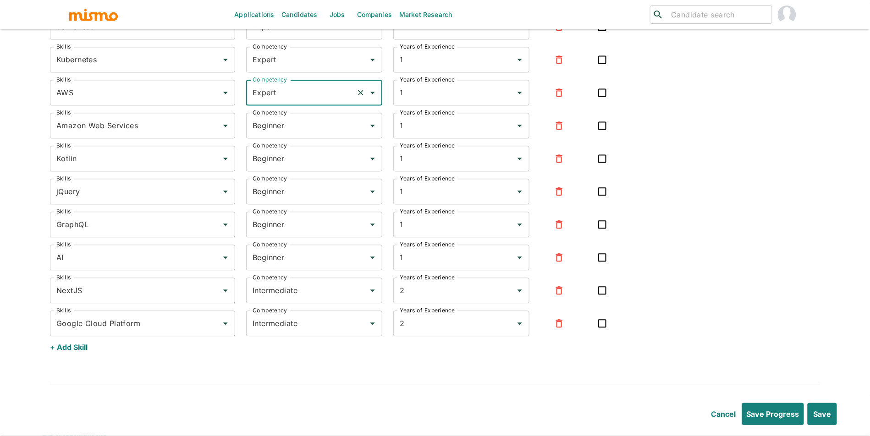
click at [568, 135] on button "button" at bounding box center [559, 126] width 22 height 22
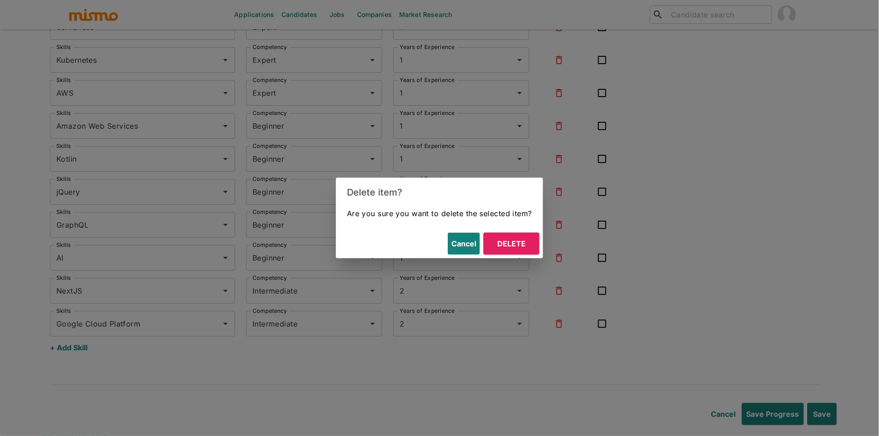
click at [520, 233] on button "Delete" at bounding box center [512, 244] width 56 height 22
click at [521, 253] on icon "Open" at bounding box center [519, 258] width 11 height 11
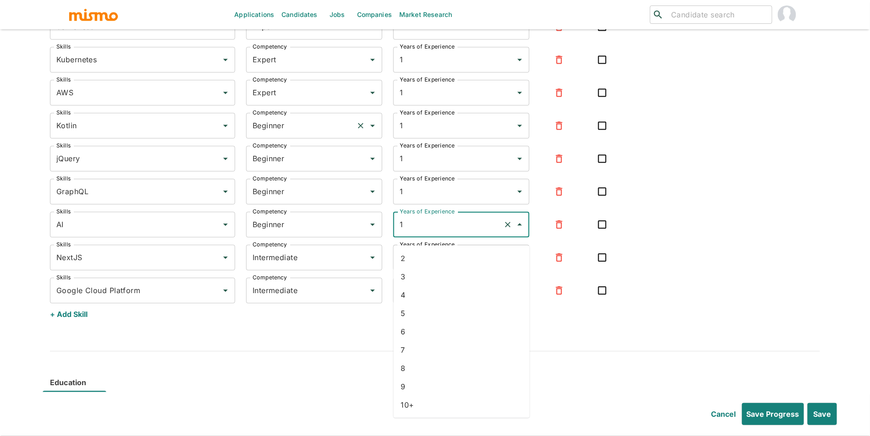
click at [295, 131] on input "Beginner" at bounding box center [301, 125] width 102 height 17
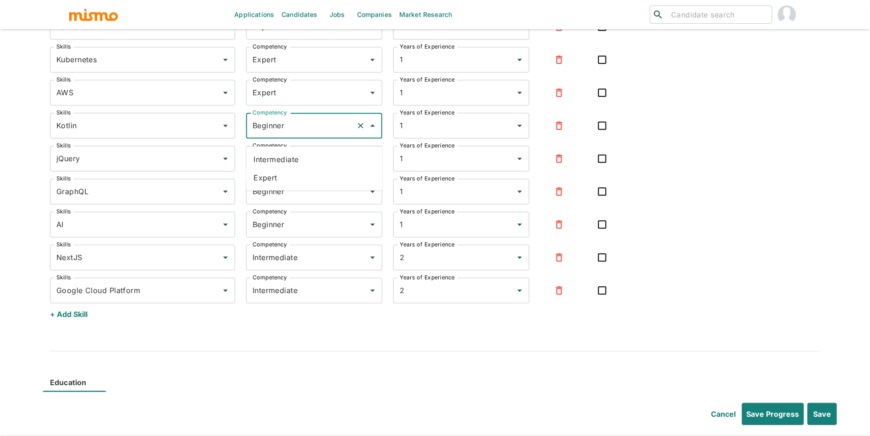
click at [283, 173] on li "Expert" at bounding box center [314, 178] width 136 height 18
type input "Expert"
click at [297, 168] on input "Beginner" at bounding box center [301, 158] width 102 height 17
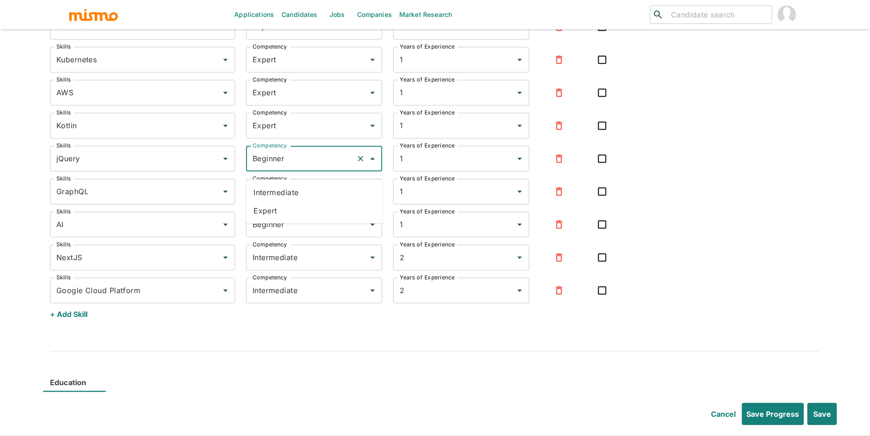
click at [300, 220] on ul "Intermediate Expert" at bounding box center [314, 202] width 136 height 44
click at [305, 207] on li "Expert" at bounding box center [314, 211] width 136 height 18
type input "Expert"
click at [307, 201] on input "Beginner" at bounding box center [301, 191] width 102 height 17
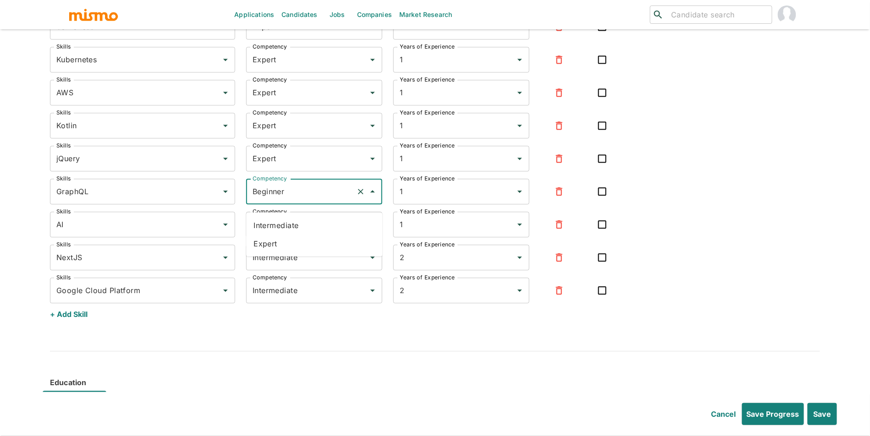
click at [297, 249] on li "Expert" at bounding box center [314, 244] width 136 height 18
type input "Expert"
click at [305, 234] on input "Beginner" at bounding box center [301, 224] width 102 height 17
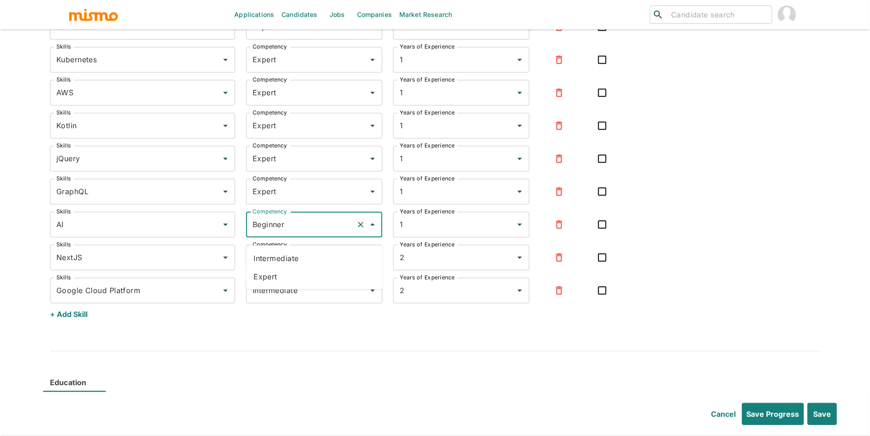
click at [300, 278] on li "Expert" at bounding box center [314, 277] width 136 height 18
type input "Expert"
click at [305, 267] on input "Intermediate" at bounding box center [301, 257] width 102 height 17
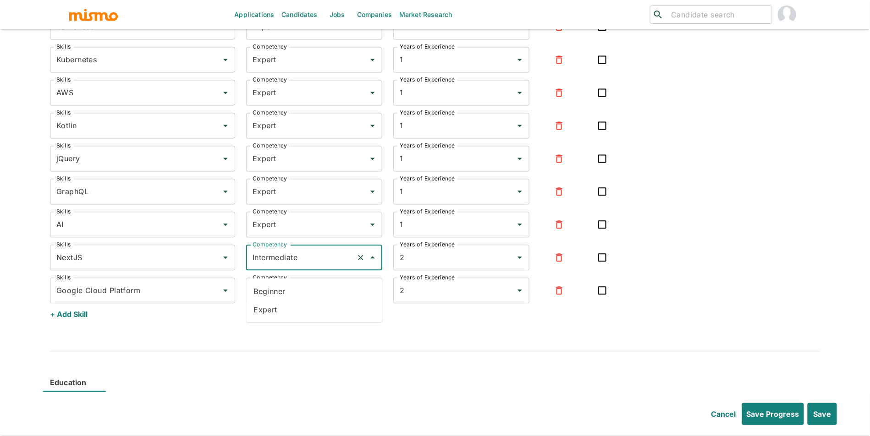
click at [301, 298] on li "Beginner" at bounding box center [314, 292] width 136 height 18
click at [305, 267] on input "Beginner" at bounding box center [301, 257] width 102 height 17
click at [298, 306] on li "Expert" at bounding box center [314, 310] width 136 height 18
type input "Expert"
click at [305, 300] on input "Intermediate" at bounding box center [301, 290] width 102 height 17
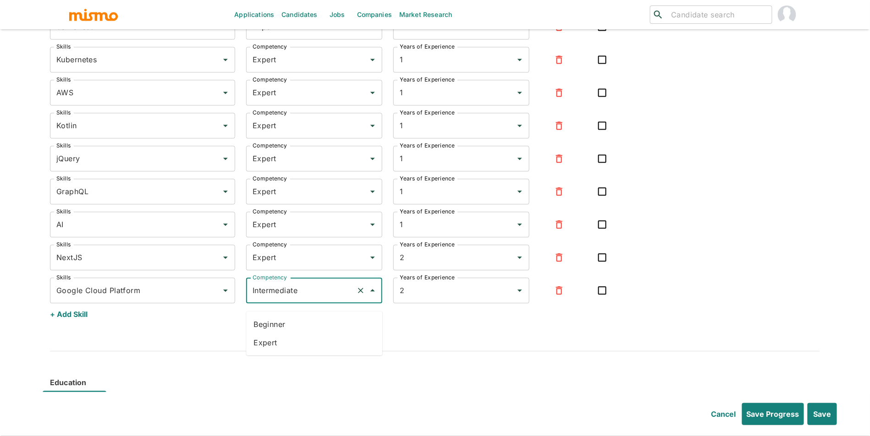
click at [294, 342] on li "Expert" at bounding box center [314, 343] width 136 height 18
type input "Expert"
click at [826, 418] on button "Save" at bounding box center [821, 414] width 31 height 22
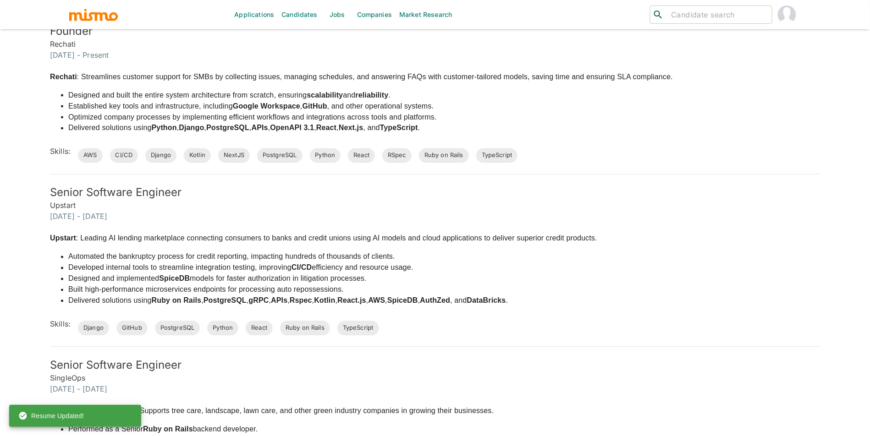
scroll to position [0, 0]
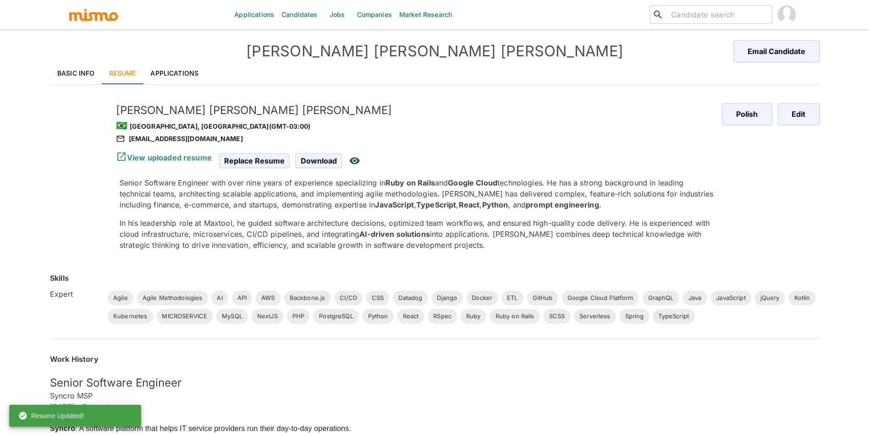
click at [176, 72] on link "Applications" at bounding box center [174, 73] width 63 height 22
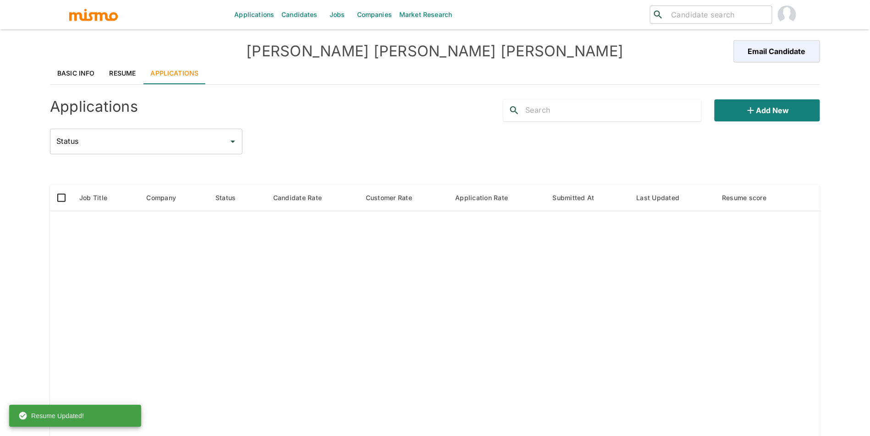
click at [66, 77] on link "Basic Info" at bounding box center [76, 73] width 52 height 22
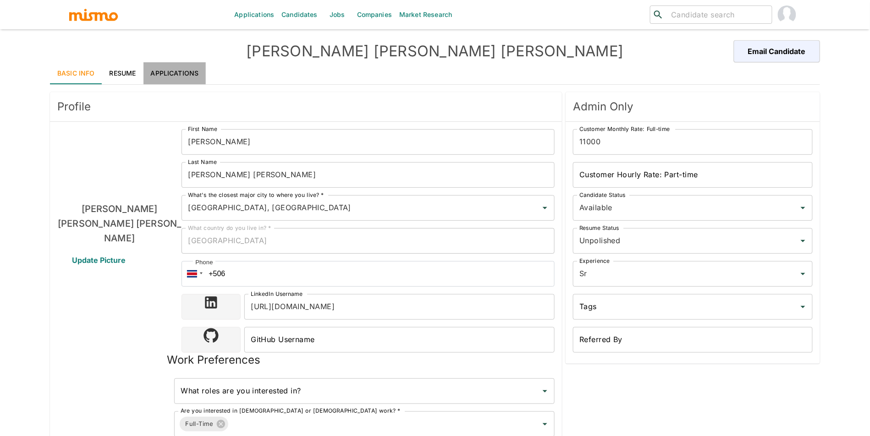
click at [167, 65] on link "Applications" at bounding box center [174, 73] width 63 height 22
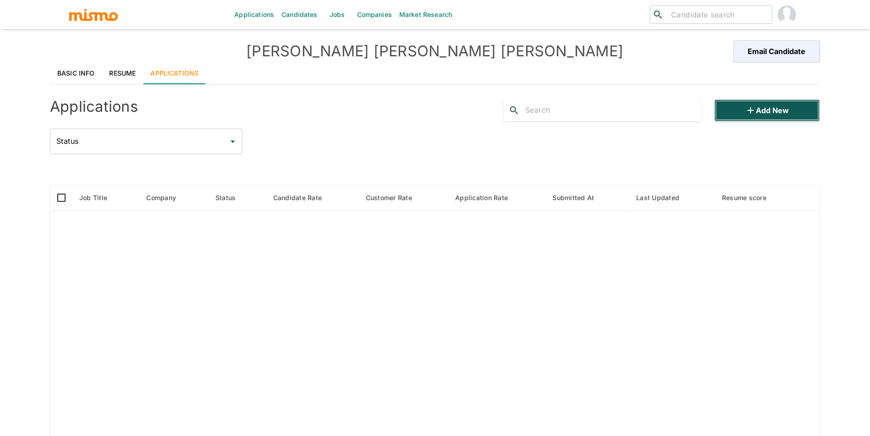
click at [784, 101] on button "Add new" at bounding box center [767, 110] width 105 height 22
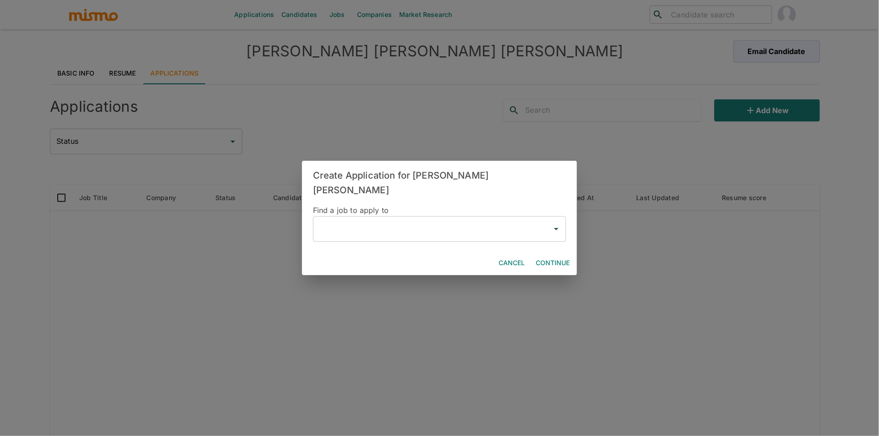
click at [357, 224] on input "text" at bounding box center [432, 229] width 231 height 17
click at [369, 248] on li "Software Engineer(Savvy Wealth )" at bounding box center [440, 247] width 253 height 18
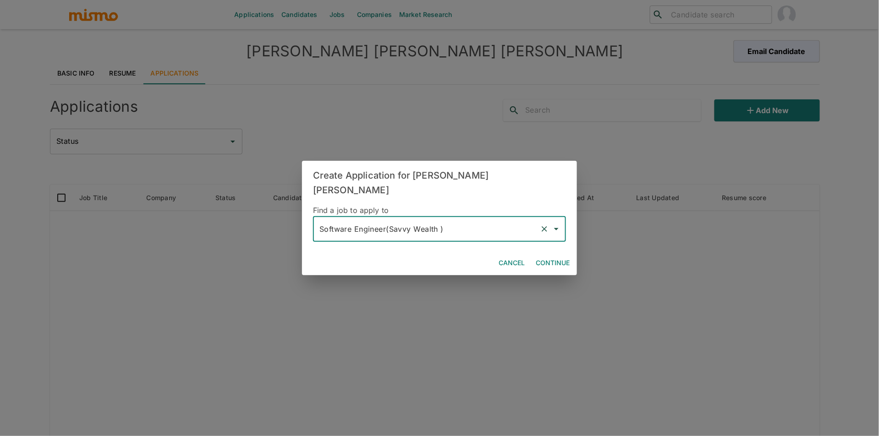
type input "Software Engineer(Savvy Wealth )"
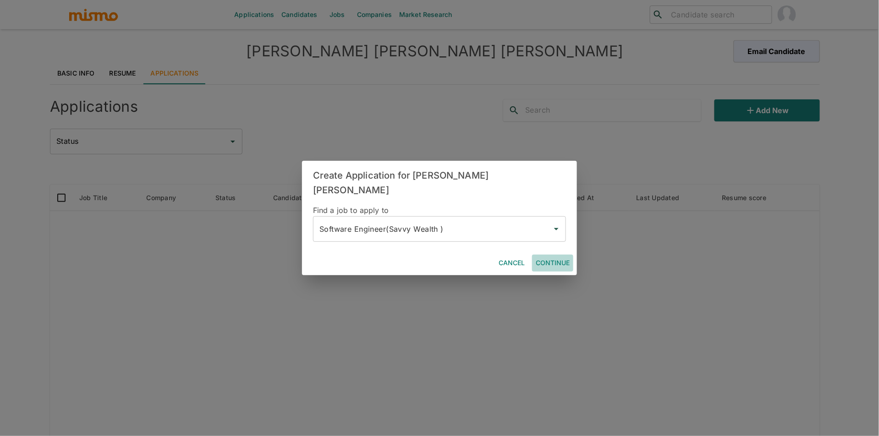
click at [559, 255] on button "Continue" at bounding box center [552, 263] width 41 height 17
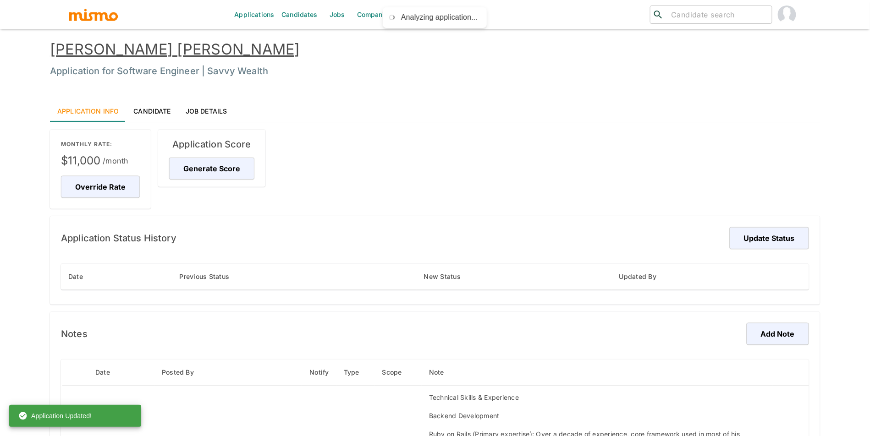
click at [94, 175] on div "Override Rate" at bounding box center [98, 185] width 83 height 26
click at [103, 187] on button "Override Rate" at bounding box center [102, 187] width 82 height 22
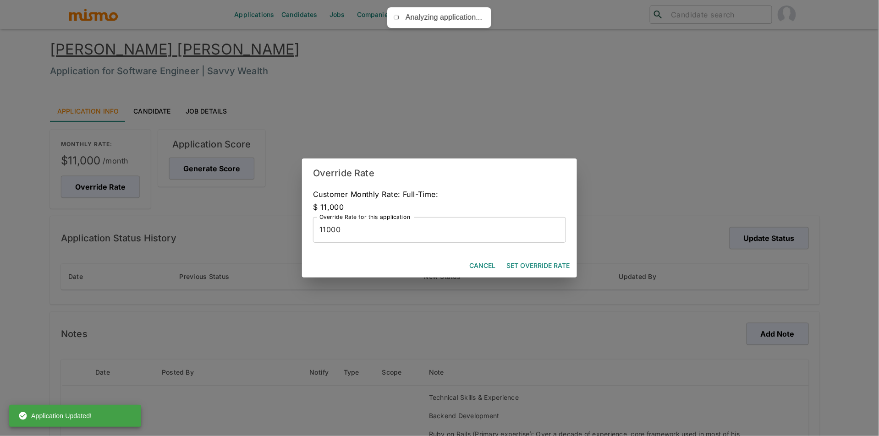
drag, startPoint x: 568, startPoint y: 269, endPoint x: 560, endPoint y: 269, distance: 7.8
click at [567, 270] on button "Set Override Rate" at bounding box center [538, 266] width 71 height 17
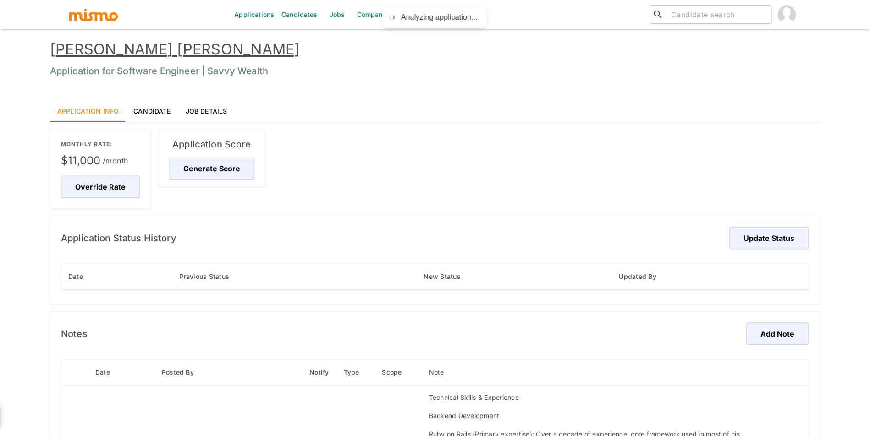
click at [203, 180] on div "Application Score Generate Score" at bounding box center [211, 158] width 107 height 57
click at [207, 173] on button "Generate Score" at bounding box center [213, 169] width 88 height 22
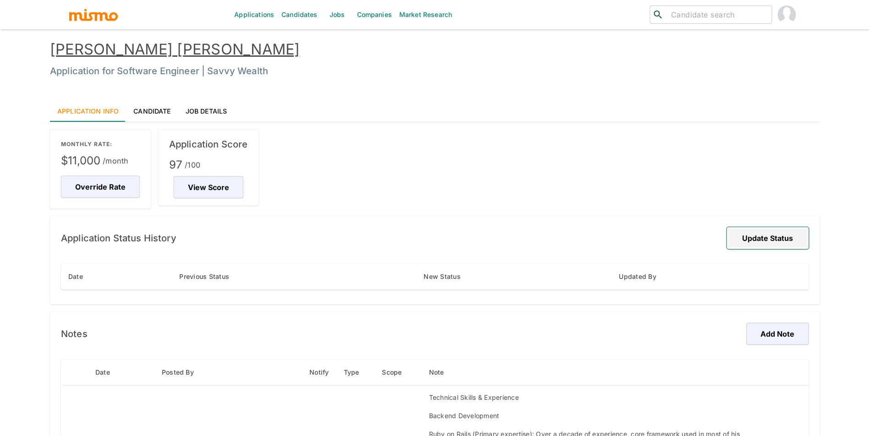
click at [759, 242] on button "Update Status" at bounding box center [768, 238] width 82 height 22
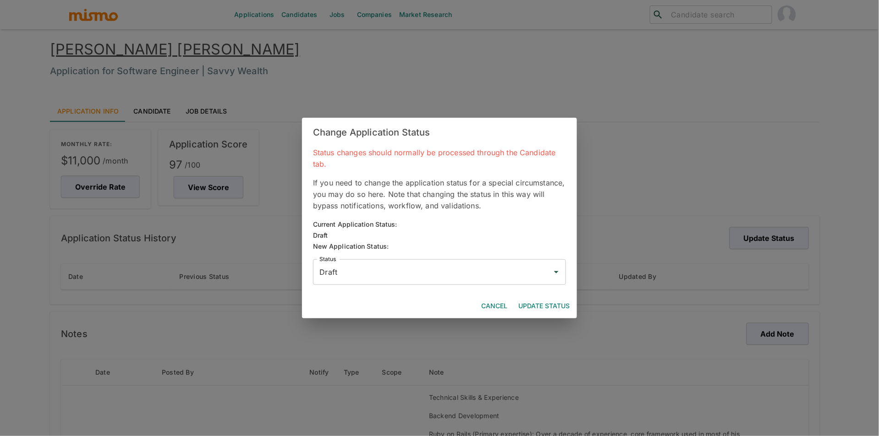
click at [512, 269] on input "Draft" at bounding box center [432, 272] width 231 height 17
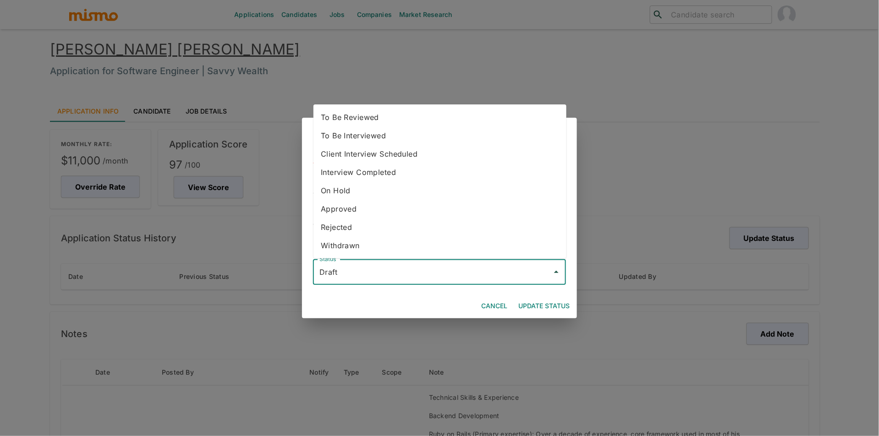
click at [420, 119] on li "To Be Reviewed" at bounding box center [440, 117] width 253 height 18
type input "To Be Reviewed"
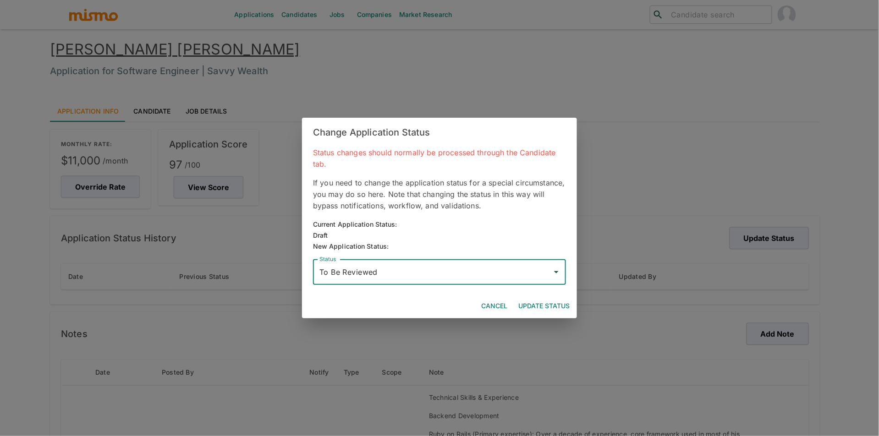
click at [528, 311] on button "Update Status" at bounding box center [544, 306] width 59 height 17
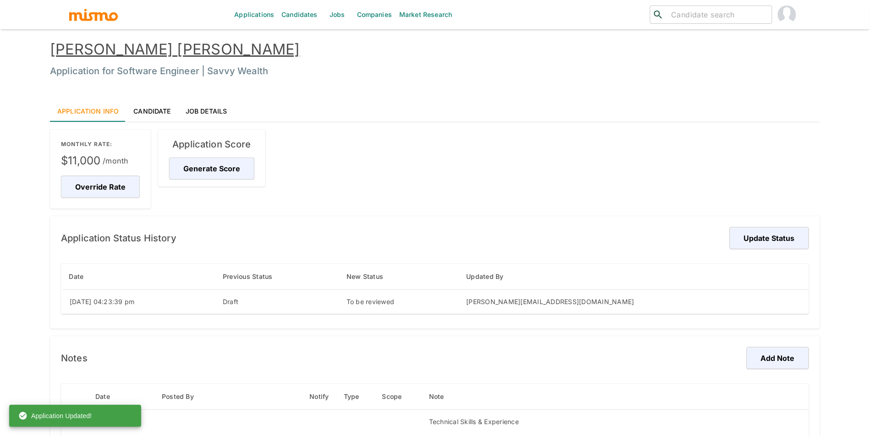
click at [193, 47] on link "Lucas Eduardo Guedes Ferreira" at bounding box center [175, 49] width 250 height 18
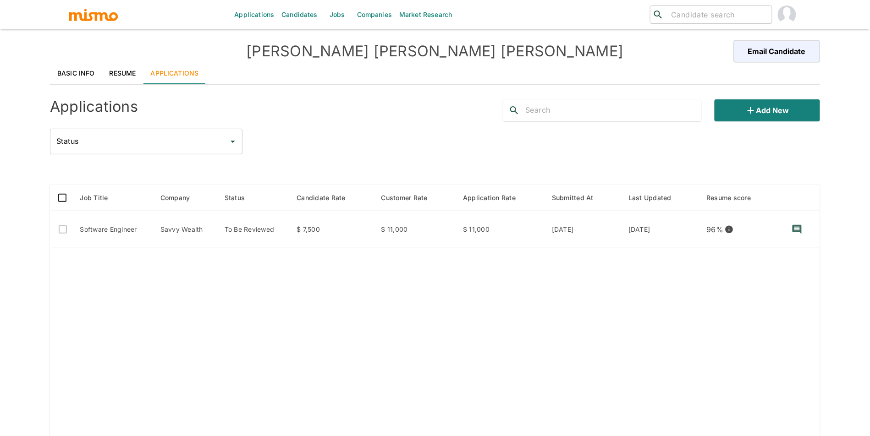
click at [99, 70] on link "Basic Info" at bounding box center [76, 73] width 52 height 22
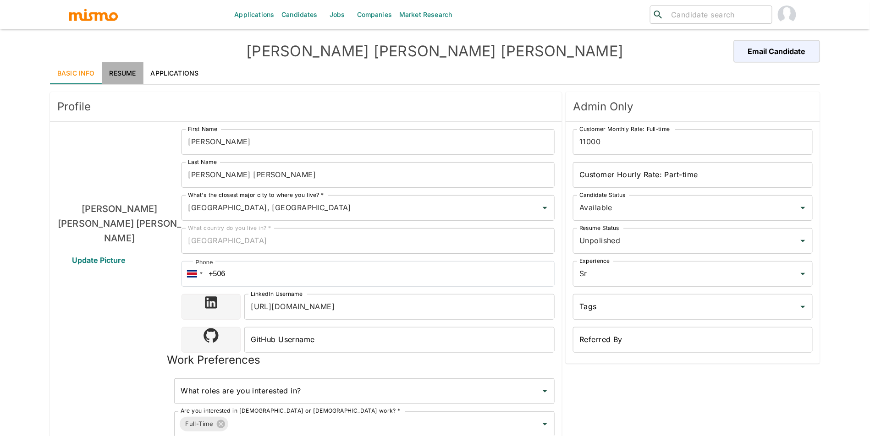
click at [111, 73] on link "Resume" at bounding box center [122, 73] width 41 height 22
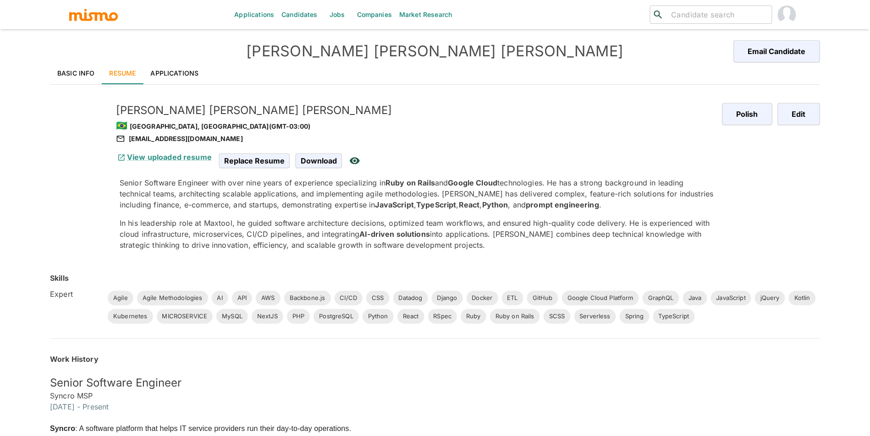
click at [162, 68] on link "Applications" at bounding box center [174, 73] width 63 height 22
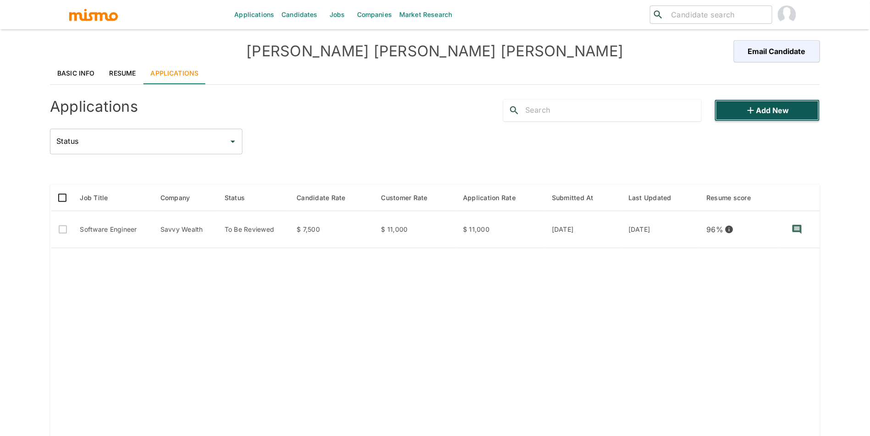
click at [723, 120] on button "Add new" at bounding box center [767, 110] width 105 height 22
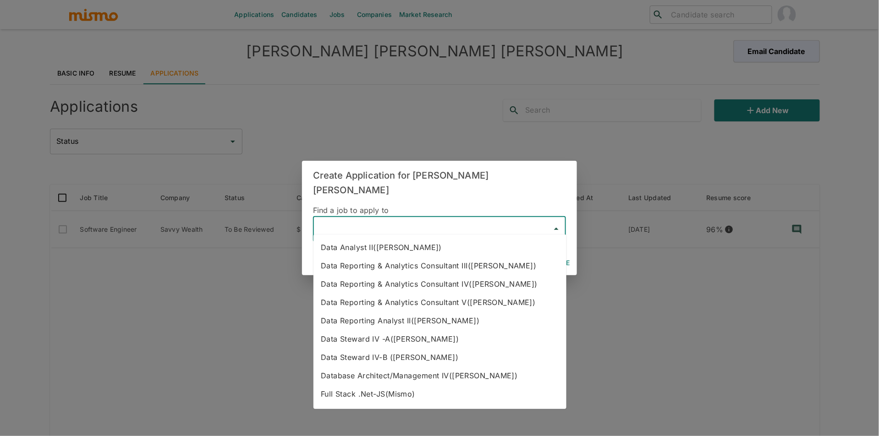
click at [355, 221] on input "text" at bounding box center [432, 229] width 231 height 17
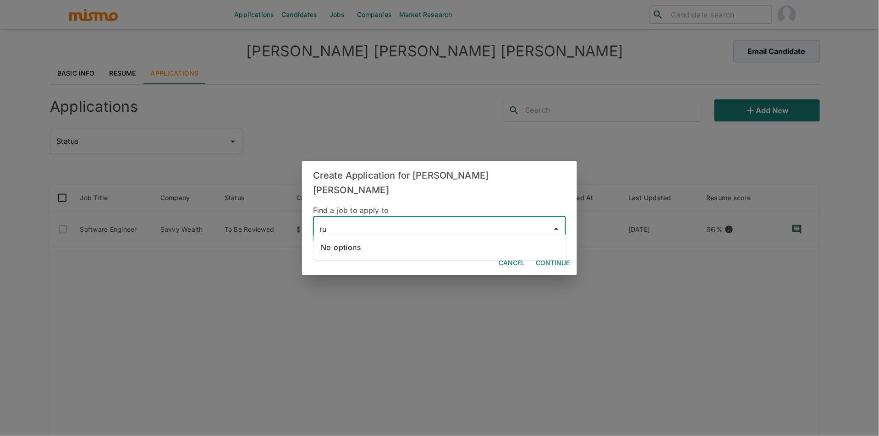
type input "r"
click at [481, 252] on li "Full Stack Developer(Wayfinder)" at bounding box center [440, 247] width 253 height 18
type input "Full Stack Developer(Wayfinder)"
click at [559, 255] on button "Continue" at bounding box center [552, 263] width 41 height 17
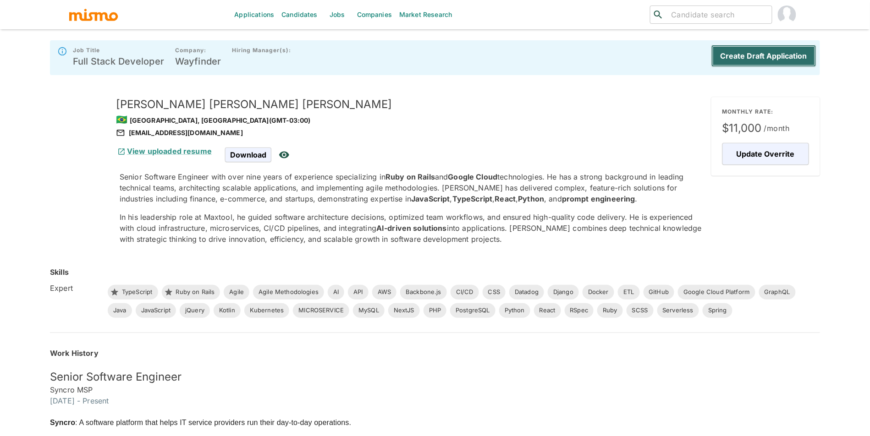
click at [753, 48] on button "Create Draft Application" at bounding box center [764, 56] width 105 height 22
click at [750, 55] on div "Create Draft Application" at bounding box center [762, 57] width 109 height 29
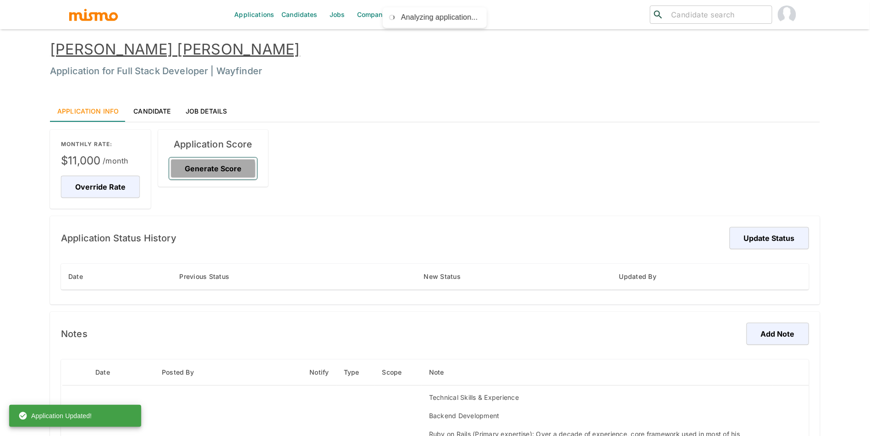
click at [174, 175] on button "Generate Score" at bounding box center [213, 169] width 88 height 22
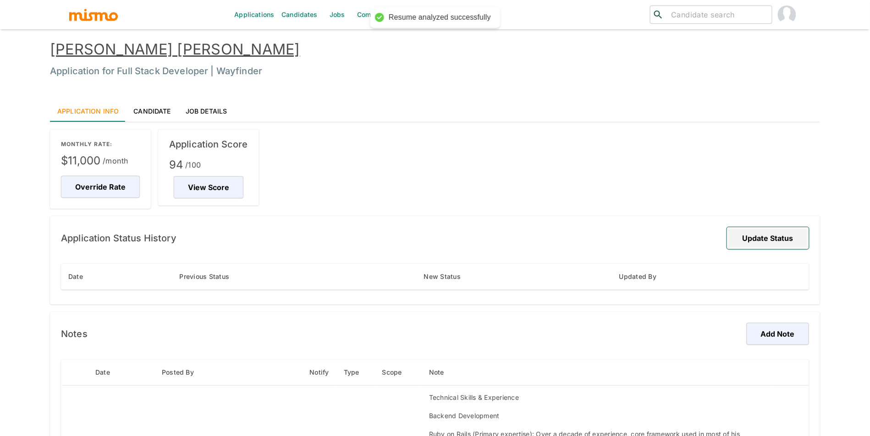
click at [785, 242] on button "Update Status" at bounding box center [768, 238] width 82 height 22
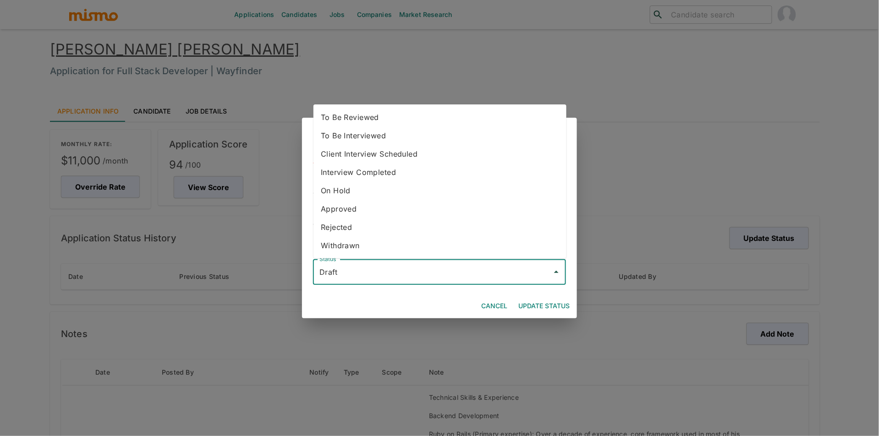
click at [502, 268] on input "Draft" at bounding box center [432, 272] width 231 height 17
click at [444, 110] on li "To Be Reviewed" at bounding box center [440, 117] width 253 height 18
type input "To Be Reviewed"
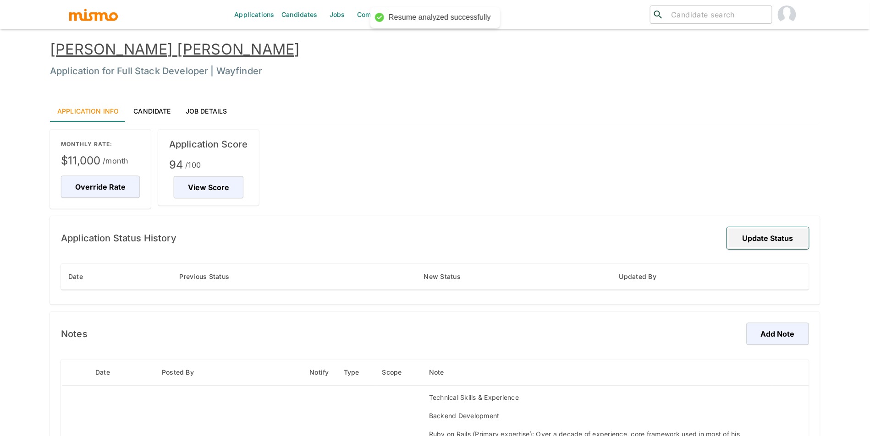
click at [774, 231] on button "Update Status" at bounding box center [768, 238] width 82 height 22
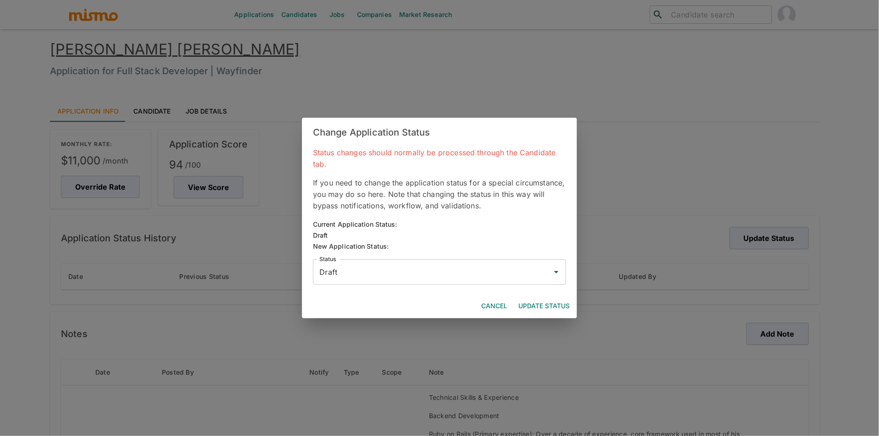
click at [509, 276] on input "Draft" at bounding box center [432, 272] width 231 height 17
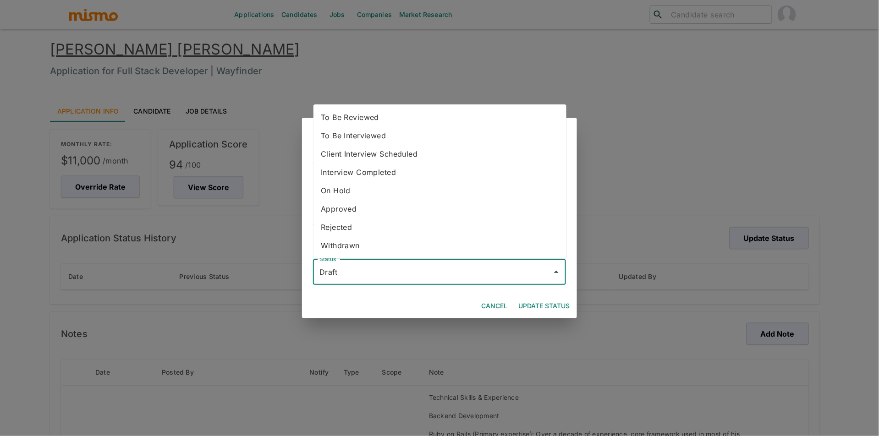
click at [457, 114] on li "To Be Reviewed" at bounding box center [440, 117] width 253 height 18
type input "To Be Reviewed"
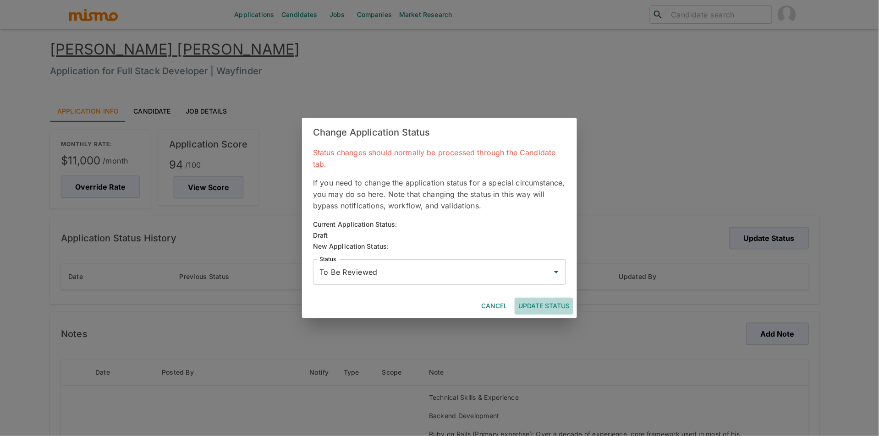
click at [546, 308] on button "Update Status" at bounding box center [544, 306] width 59 height 17
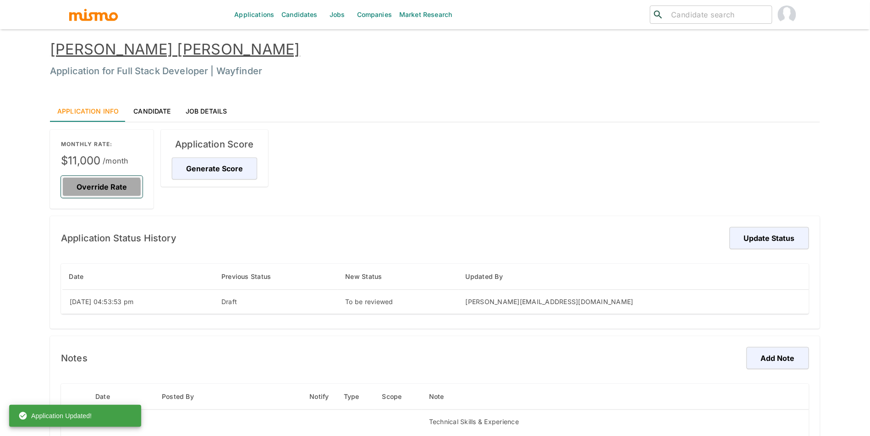
click at [90, 193] on button "Override Rate" at bounding box center [102, 187] width 82 height 22
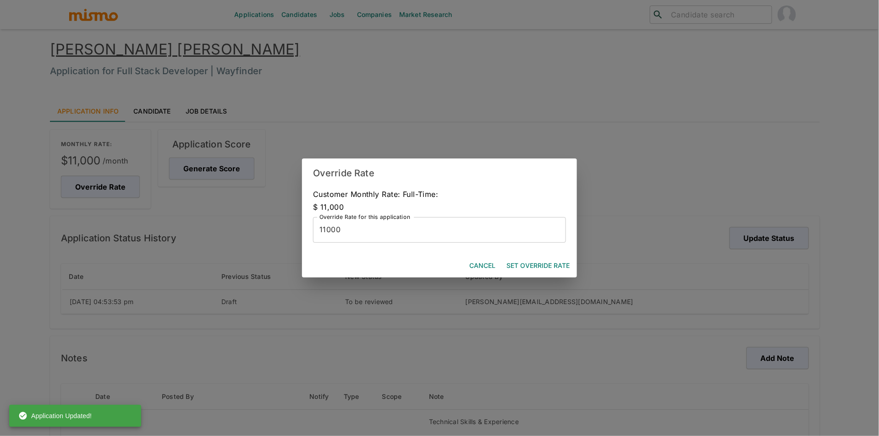
click at [488, 266] on button "Cancel" at bounding box center [482, 266] width 33 height 17
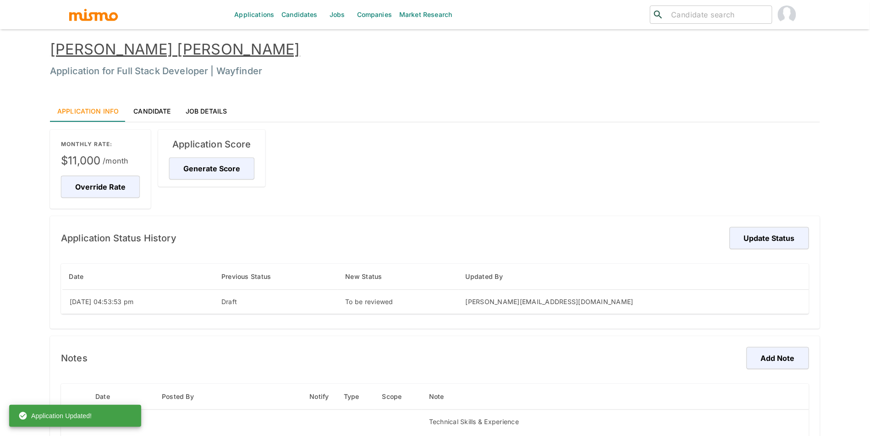
click at [278, 15] on link "Candidates" at bounding box center [300, 14] width 44 height 29
click at [318, 15] on link "Candidates" at bounding box center [300, 14] width 44 height 29
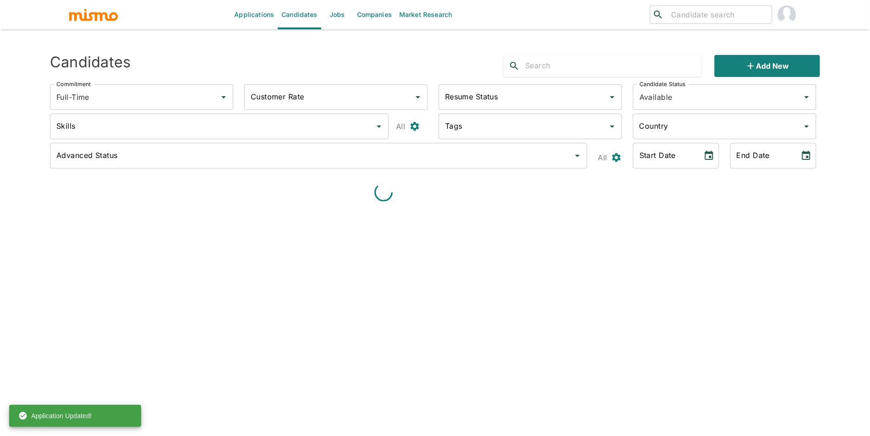
click at [304, 14] on link "Candidates" at bounding box center [300, 14] width 44 height 29
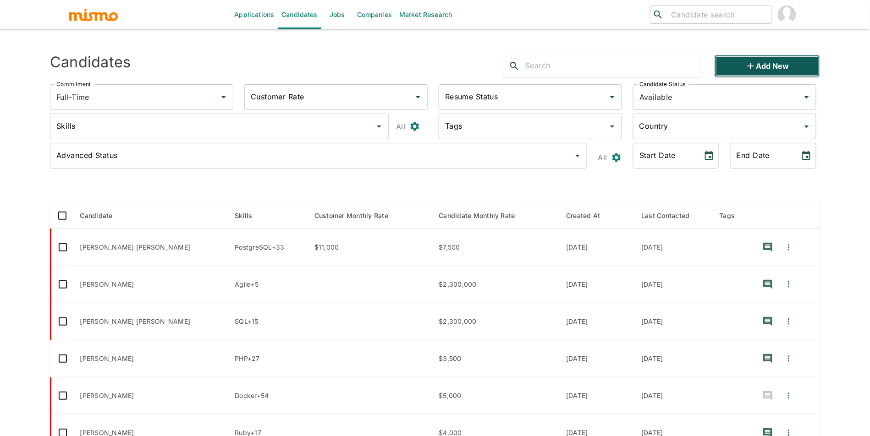
click at [739, 66] on button "Add new" at bounding box center [767, 66] width 105 height 22
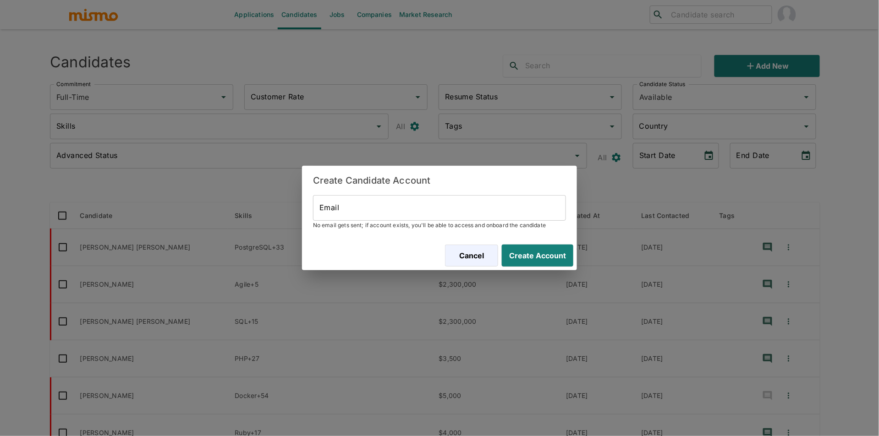
click at [472, 212] on input "Email" at bounding box center [439, 208] width 253 height 26
paste input "[EMAIL_ADDRESS][DOMAIN_NAME]"
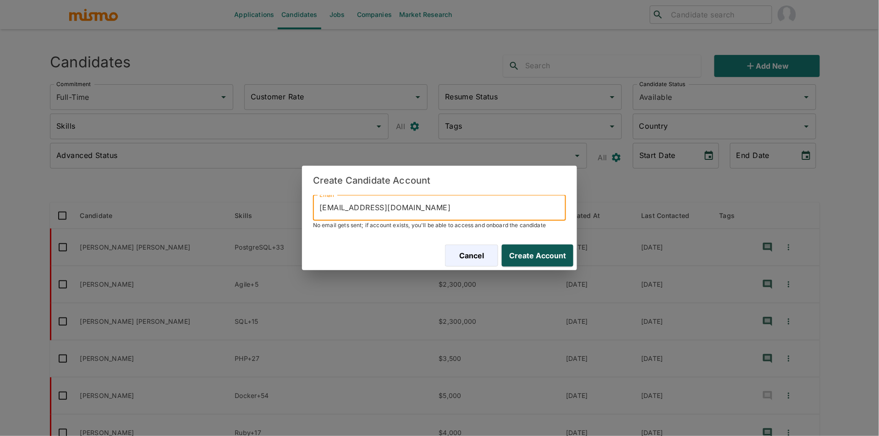
type input "[EMAIL_ADDRESS][DOMAIN_NAME]"
click at [538, 252] on button "Create Account" at bounding box center [535, 256] width 75 height 22
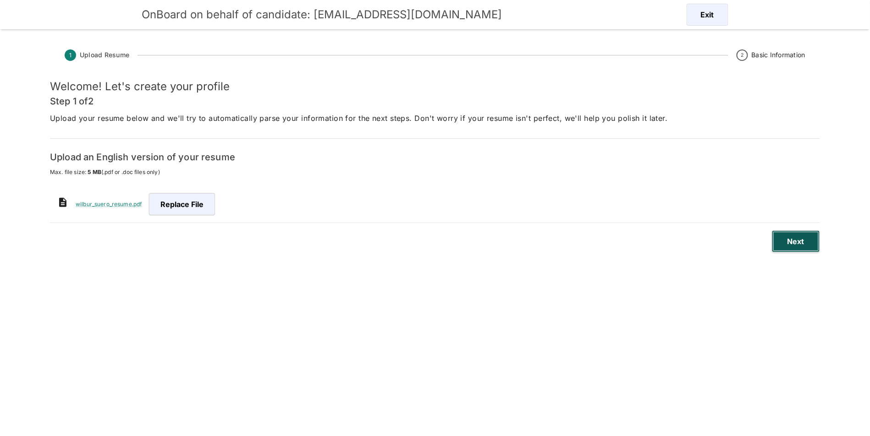
click at [784, 241] on button "Next" at bounding box center [796, 242] width 48 height 22
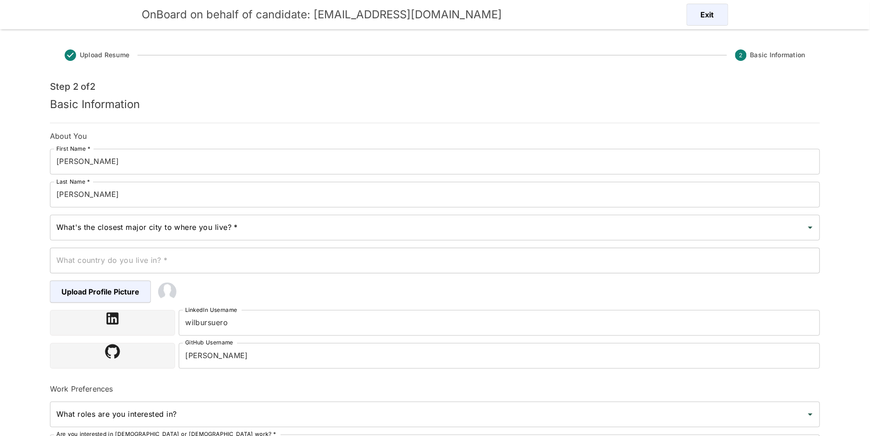
click at [178, 224] on input "What's the closest major city to where you live? *" at bounding box center [428, 227] width 748 height 17
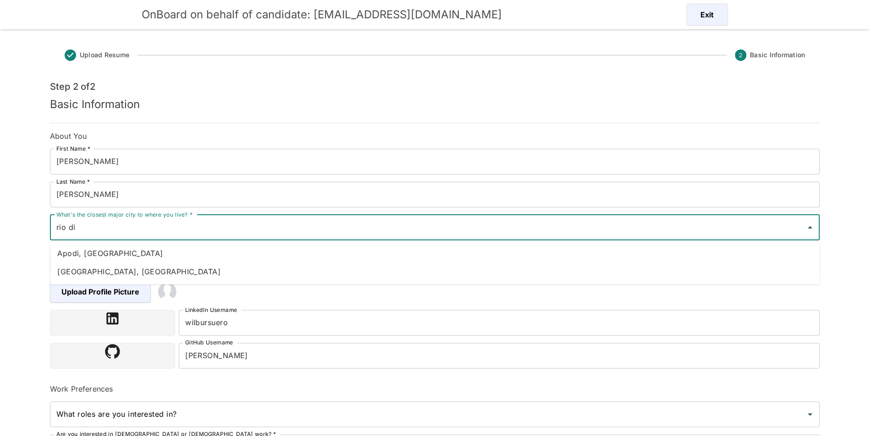
type input "rio di"
click at [158, 253] on li "La Romana, [GEOGRAPHIC_DATA]" at bounding box center [435, 253] width 770 height 18
type input "La Romana, [GEOGRAPHIC_DATA]"
type input "Dominican Republic"
type input "La Romana, [GEOGRAPHIC_DATA]"
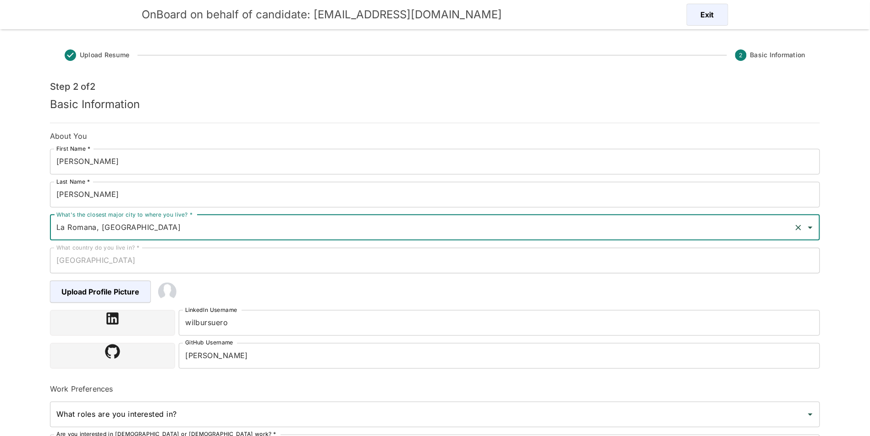
click at [258, 323] on input "wilbursuero" at bounding box center [499, 323] width 641 height 26
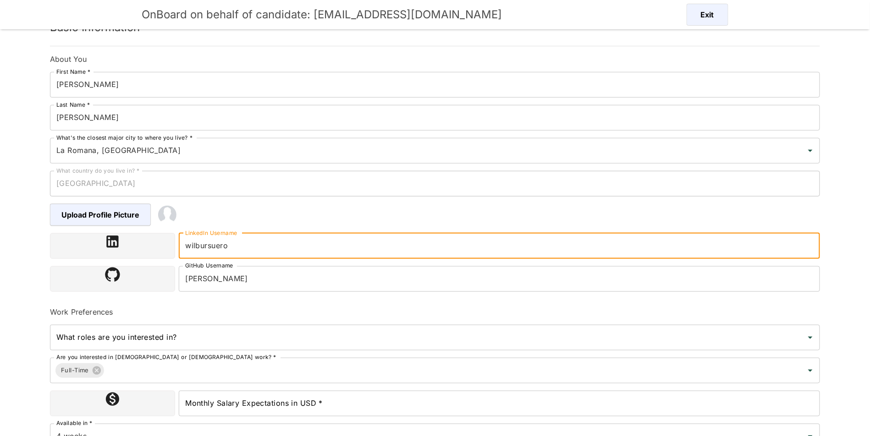
scroll to position [116, 0]
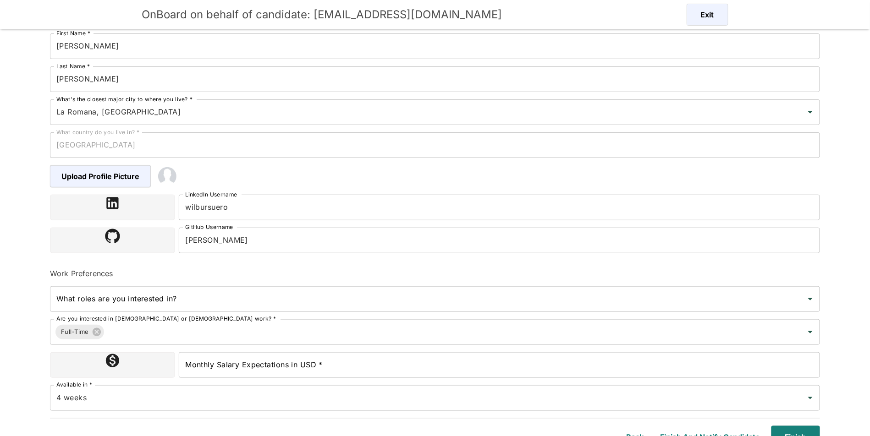
click at [274, 379] on div "Available in * 4 weeks Available in *" at bounding box center [432, 394] width 778 height 33
click at [279, 367] on input "Monthly Salary Expectations in USD *" at bounding box center [499, 366] width 641 height 26
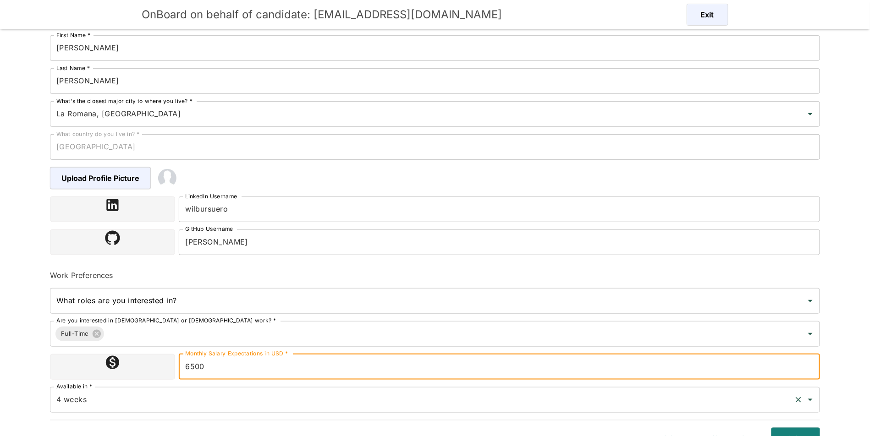
scroll to position [127, 0]
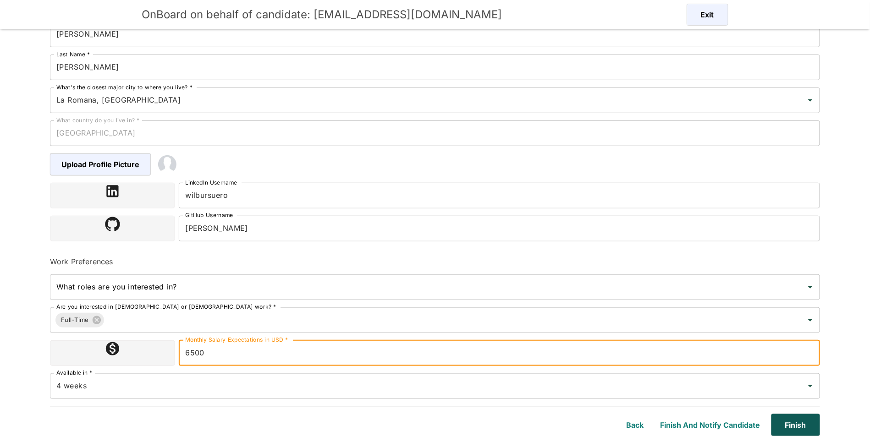
type input "6500"
click at [789, 430] on button "Finish" at bounding box center [794, 425] width 52 height 22
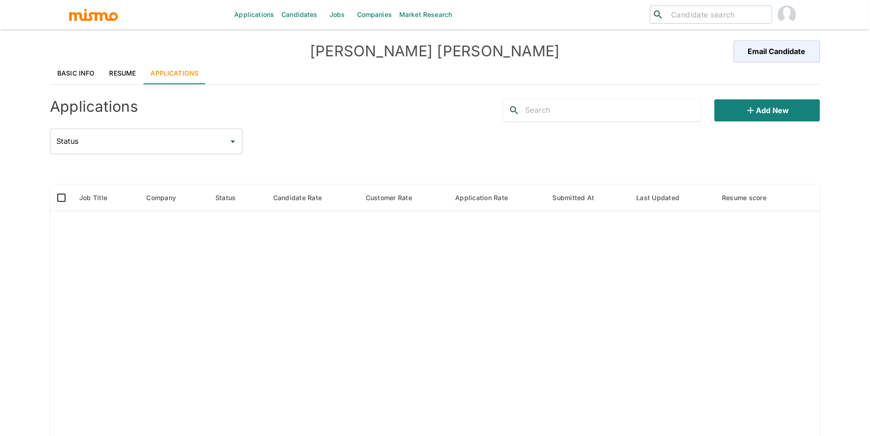
click at [89, 73] on link "Basic Info" at bounding box center [76, 73] width 52 height 22
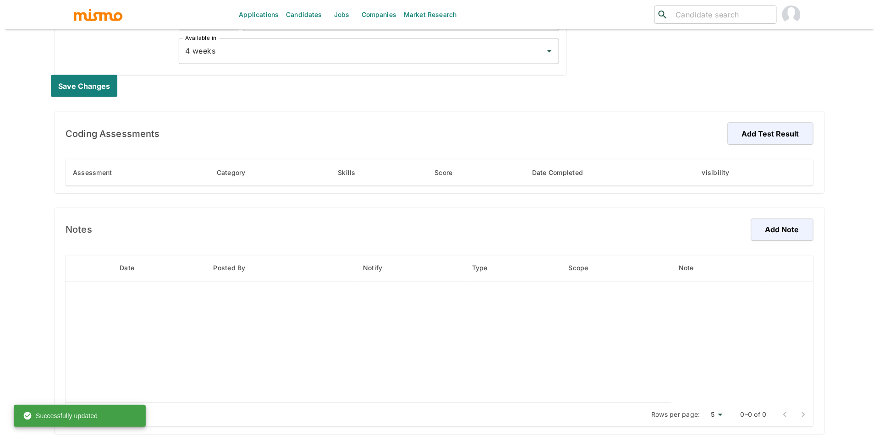
scroll to position [478, 0]
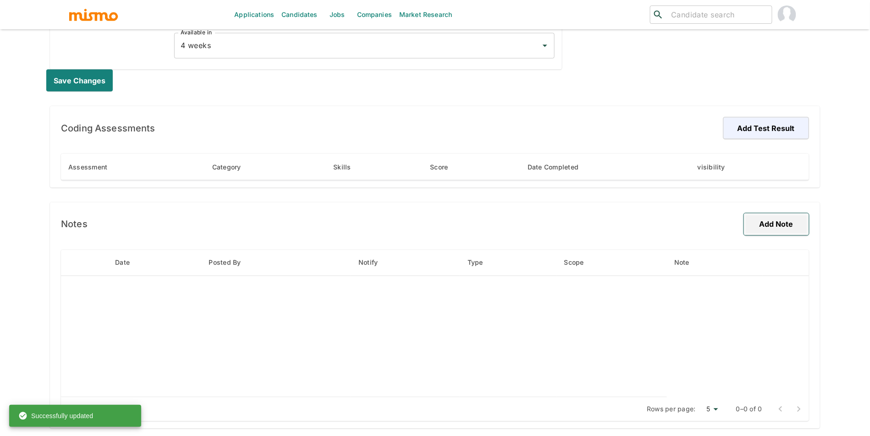
click at [773, 223] on button "Add Note" at bounding box center [776, 225] width 65 height 22
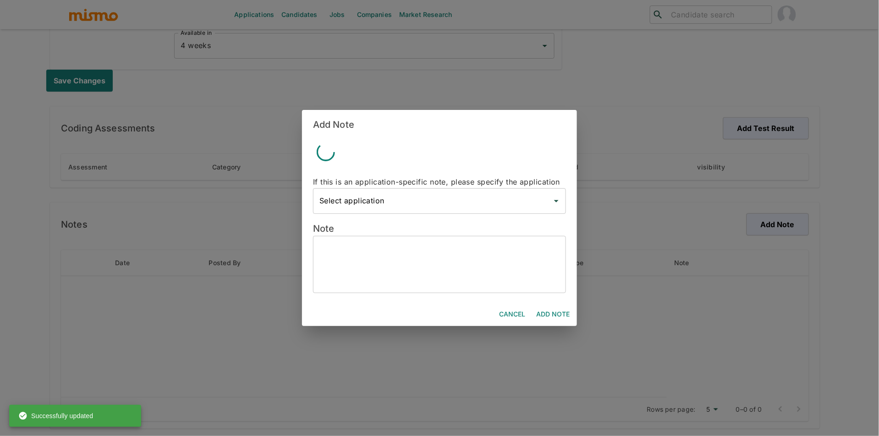
click at [466, 261] on textarea at bounding box center [440, 264] width 240 height 42
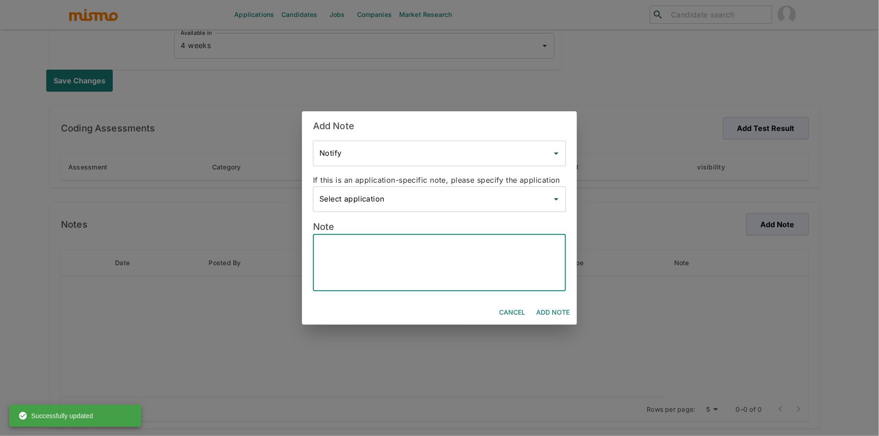
paste textarea "Candidate Situation * Actively looking for new opportunities. * Currently worki…"
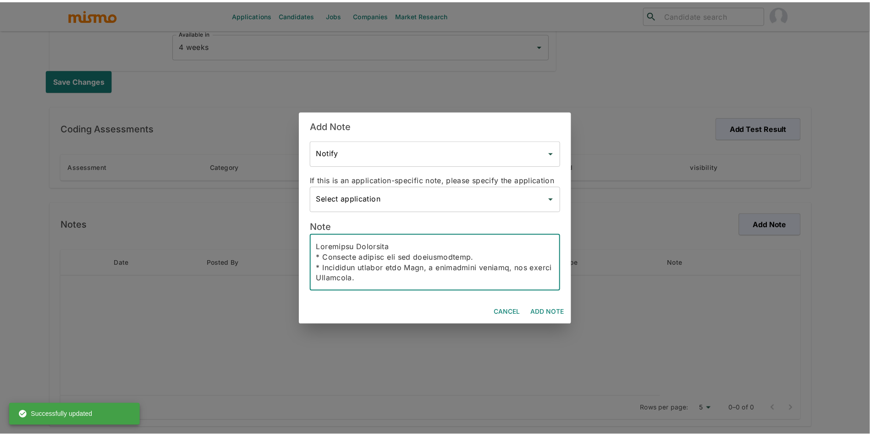
scroll to position [400, 0]
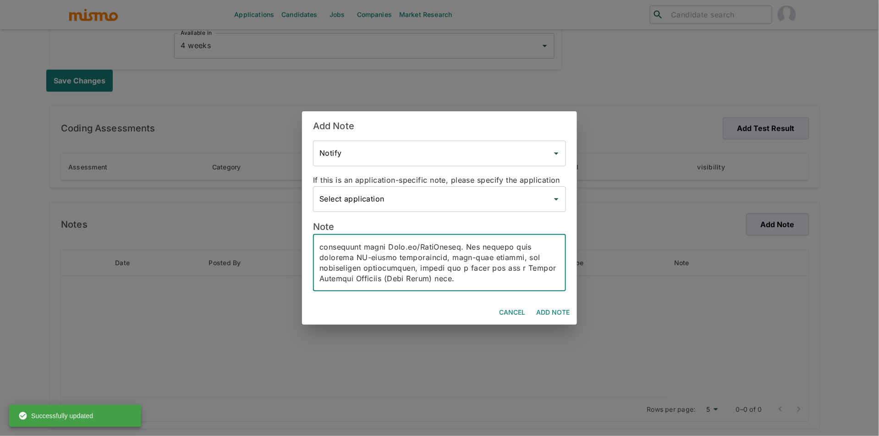
type textarea "Candidate Situation * Actively looking for new opportunities. * Currently worki…"
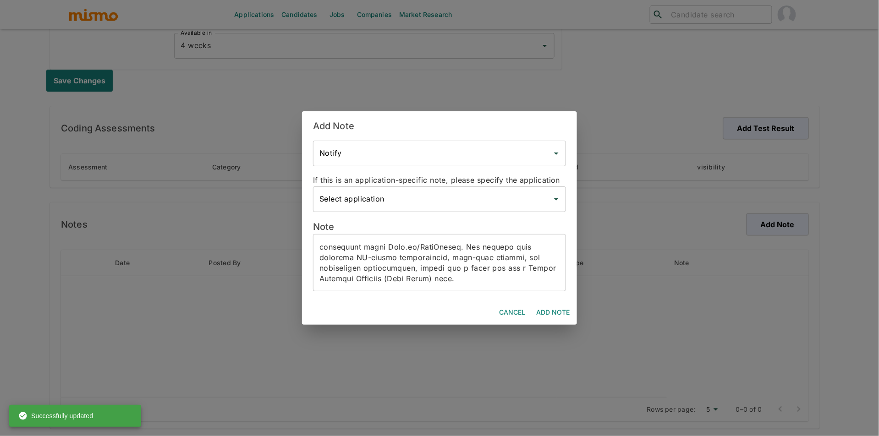
click at [560, 323] on div "Cancel Add Note" at bounding box center [439, 313] width 275 height 24
click at [560, 318] on button "Add Note" at bounding box center [553, 312] width 41 height 17
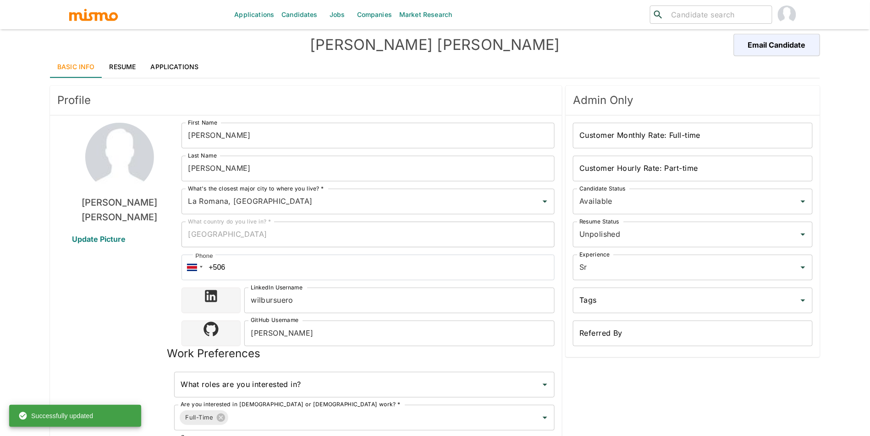
scroll to position [0, 0]
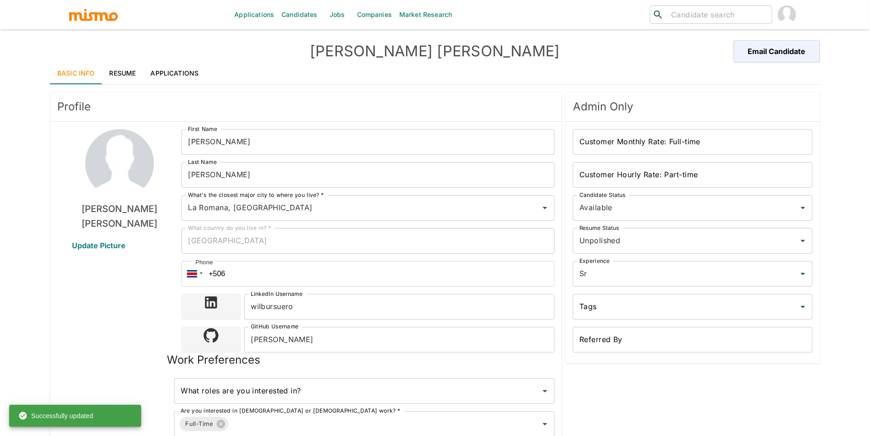
click at [648, 141] on input "Customer Monthly Rate: Full-time" at bounding box center [693, 142] width 240 height 26
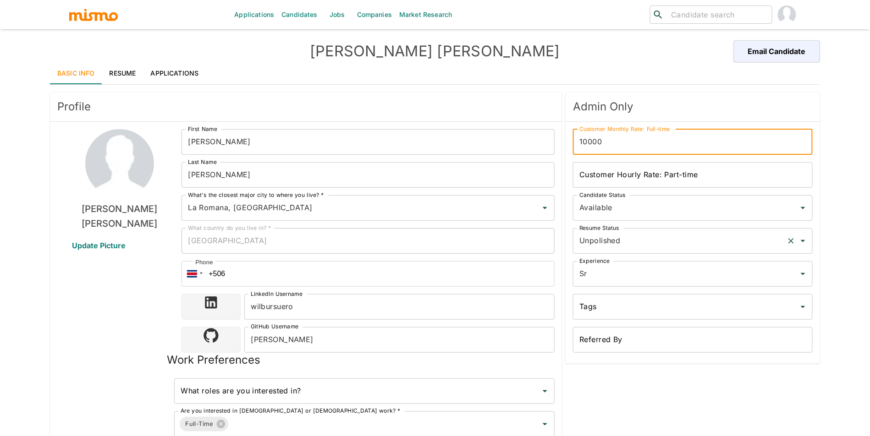
type input "10000"
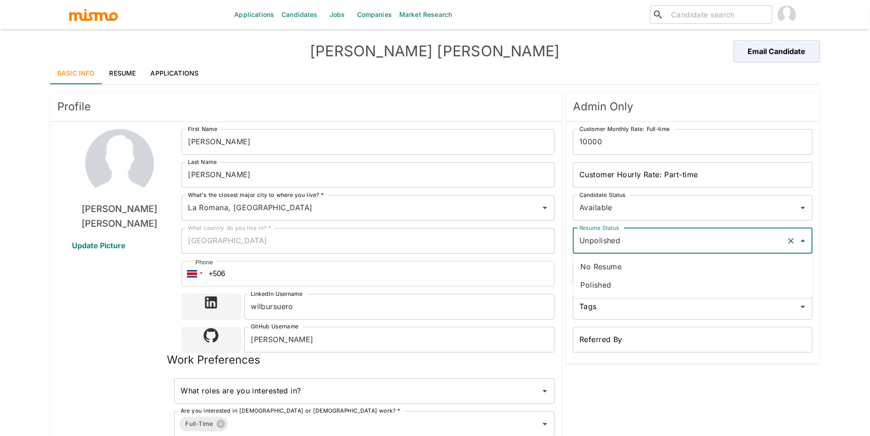
click at [623, 237] on input "Unpolished" at bounding box center [680, 240] width 206 height 17
click at [615, 283] on li "Polished" at bounding box center [694, 285] width 240 height 18
type input "Polished"
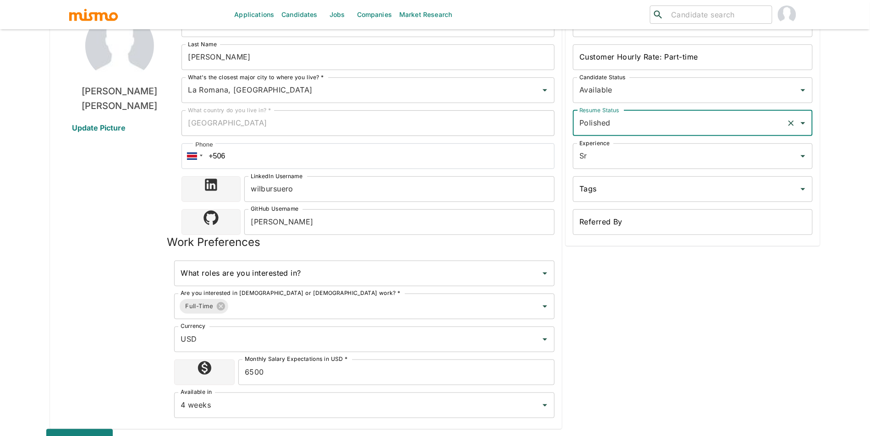
scroll to position [397, 0]
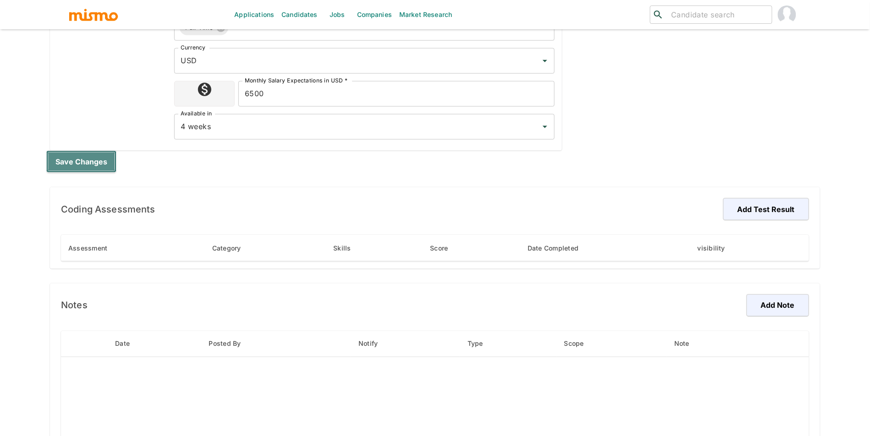
click at [77, 171] on button "Save changes" at bounding box center [81, 162] width 70 height 22
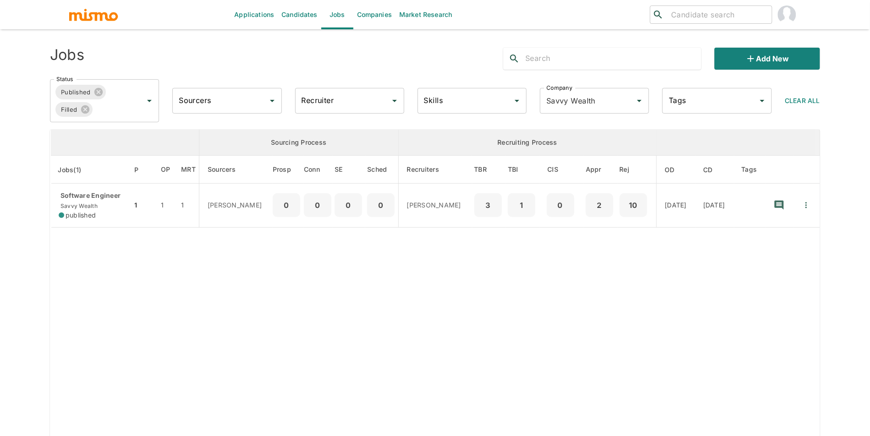
click at [714, 11] on input "search" at bounding box center [718, 14] width 101 height 13
type input "[PERSON_NAME]"
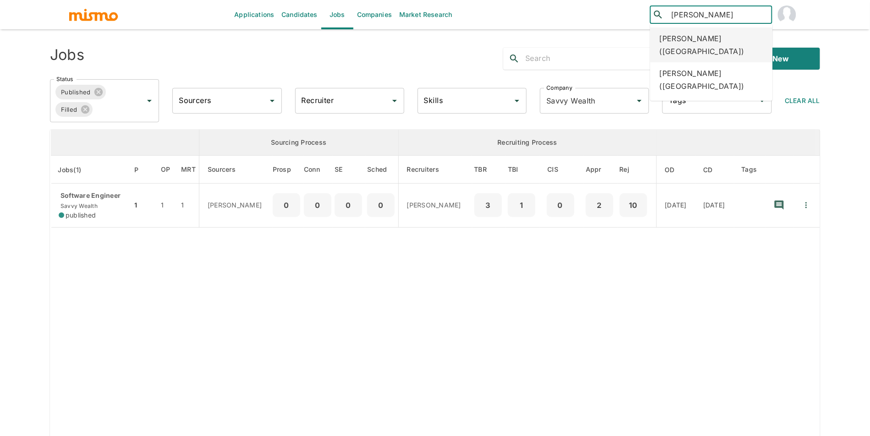
click at [711, 41] on div "[PERSON_NAME] ([GEOGRAPHIC_DATA])" at bounding box center [712, 45] width 122 height 35
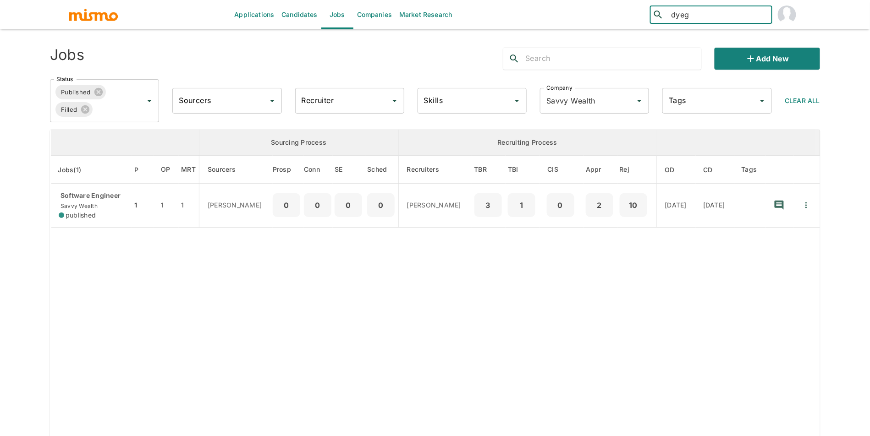
type input "dyego"
click at [705, 38] on div "Dyego [GEOGRAPHIC_DATA] ([GEOGRAPHIC_DATA])" at bounding box center [712, 52] width 122 height 48
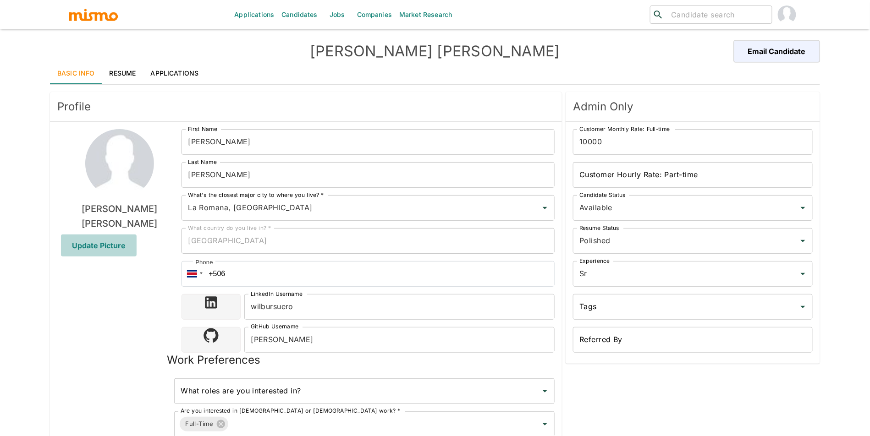
click at [116, 251] on span "Update Picture" at bounding box center [99, 246] width 76 height 22
click at [0, 0] on input "Update Picture" at bounding box center [0, 0] width 0 height 0
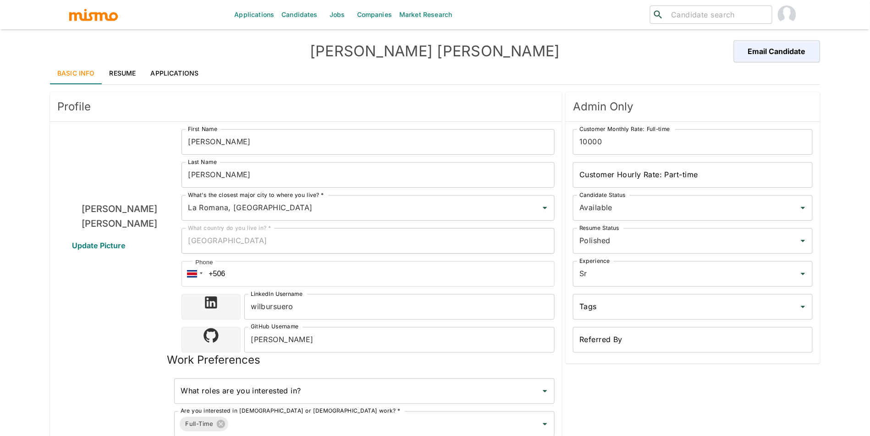
click at [114, 253] on span "Update Picture" at bounding box center [99, 246] width 76 height 22
click at [0, 0] on input "Update Picture" at bounding box center [0, 0] width 0 height 0
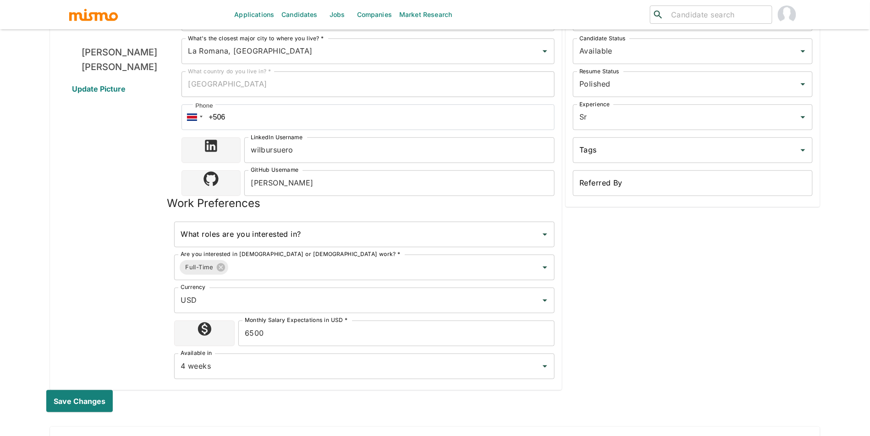
scroll to position [164, 0]
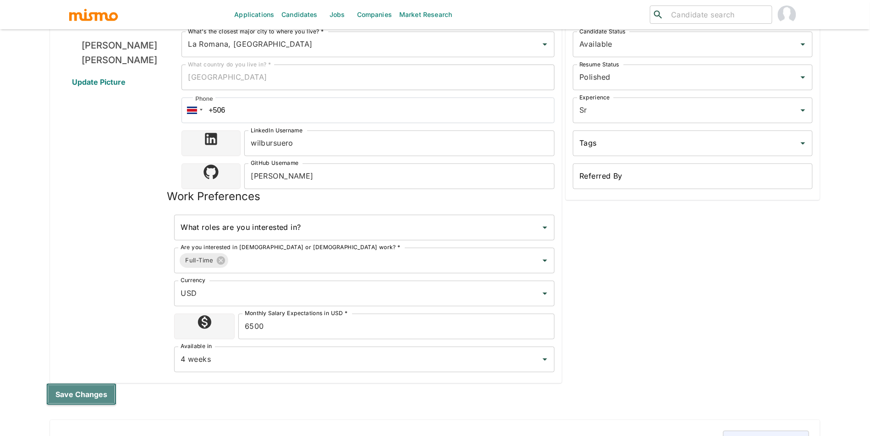
click at [104, 395] on button "Save changes" at bounding box center [81, 395] width 70 height 22
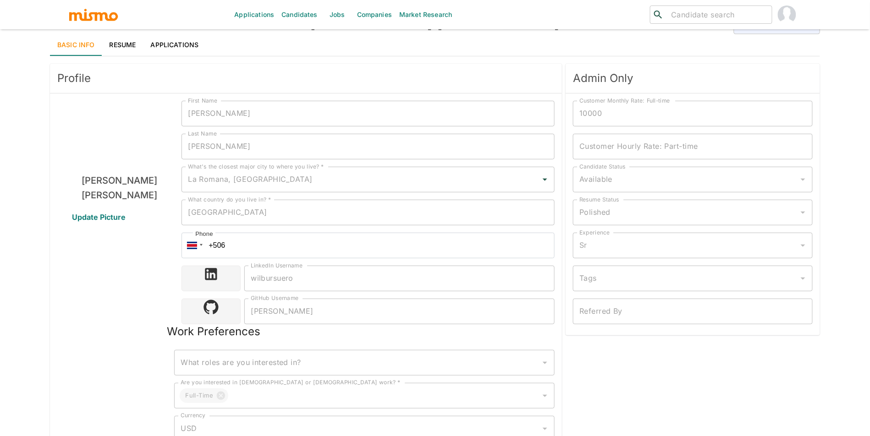
scroll to position [0, 0]
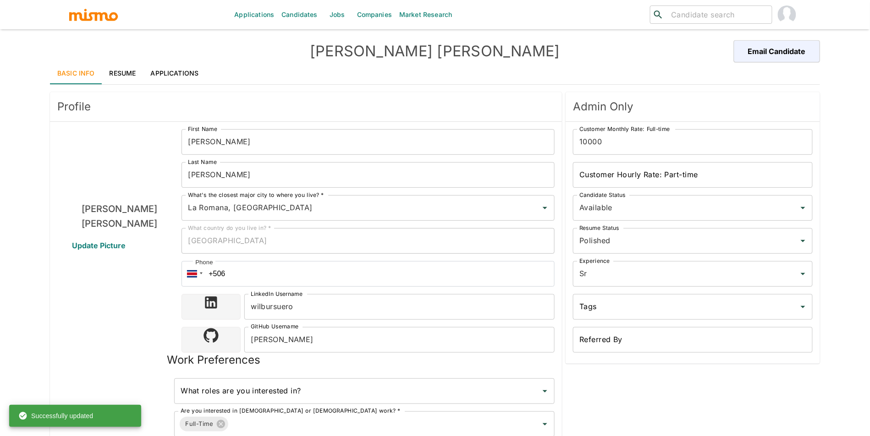
click at [119, 73] on link "Resume" at bounding box center [122, 73] width 41 height 22
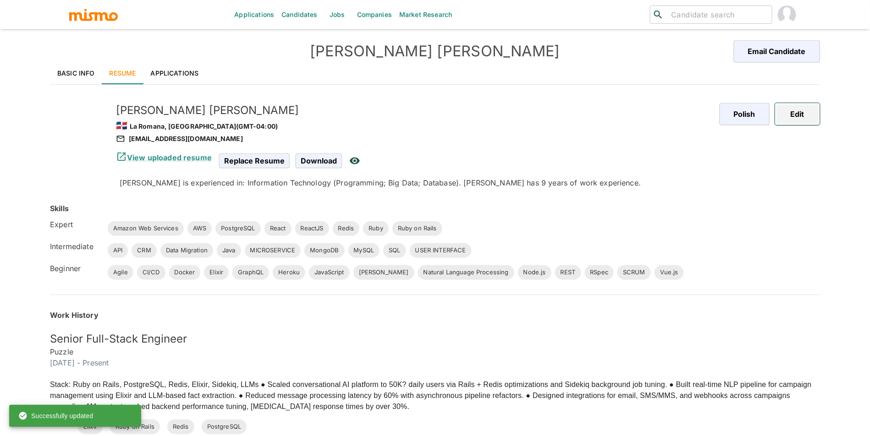
click at [795, 110] on button "Edit" at bounding box center [797, 114] width 45 height 22
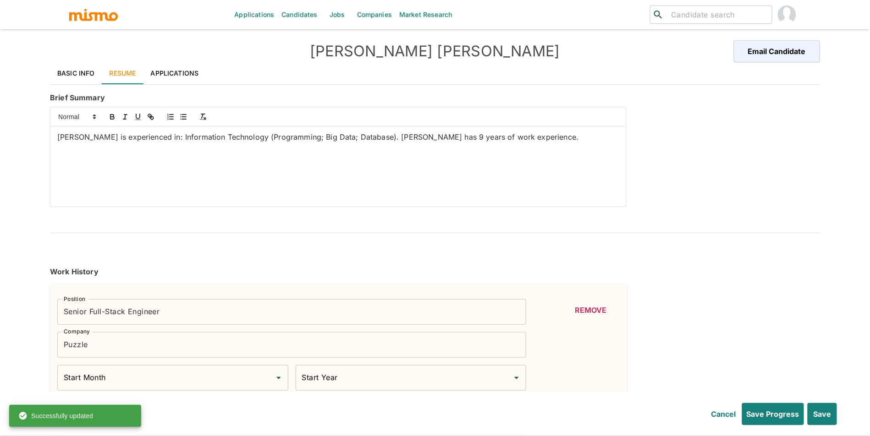
click at [0, 137] on div "Applications Candidates Jobs Companies Market Research ​ ​ Wilbur Suero Email C…" at bounding box center [435, 229] width 870 height 458
type input "June"
type input "2024"
type input "May"
type input "2022"
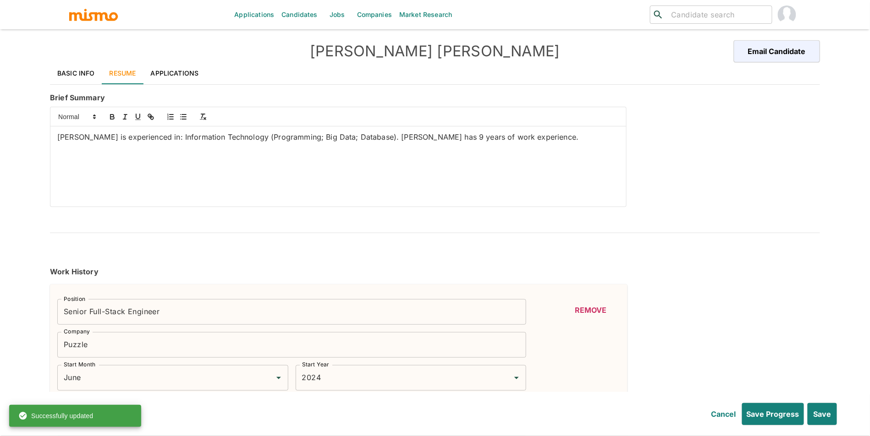
type input "December"
type input "2022"
type input "March"
type input "2018"
type input "November"
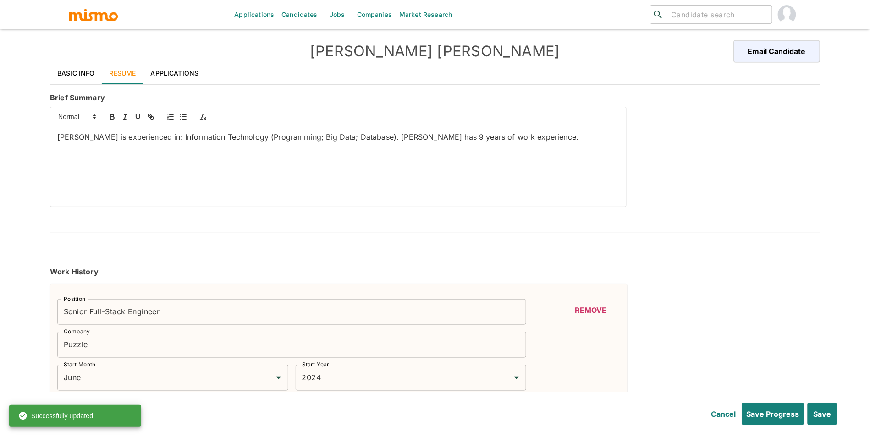
type input "2021"
type input "February"
type input "2015"
type input "March"
type input "2018"
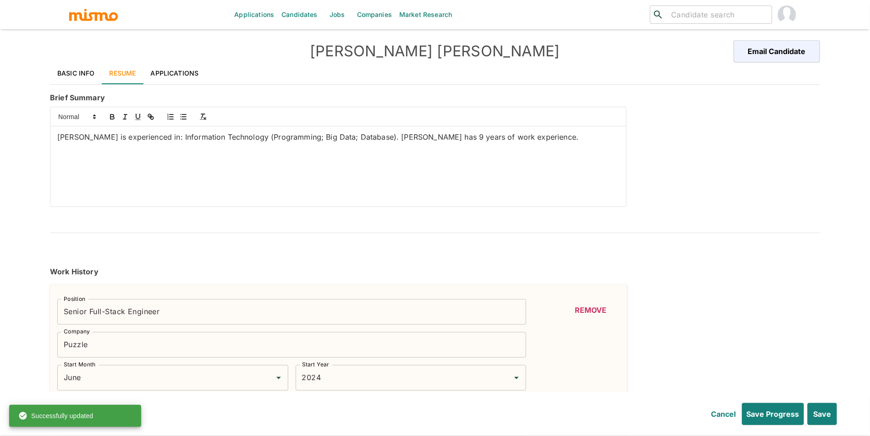
type input "Ruby"
type input "Expert"
type input "8"
type input "React"
type input "Expert"
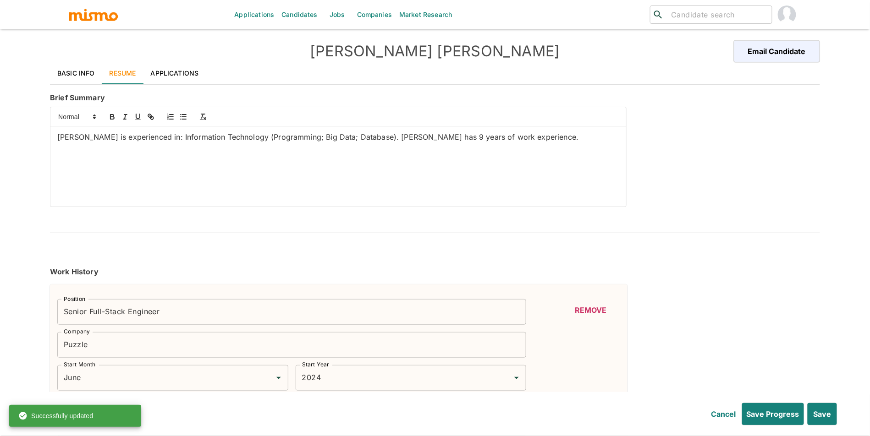
type input "7"
type input "ReactJS"
type input "Expert"
type input "7"
type input "Redis"
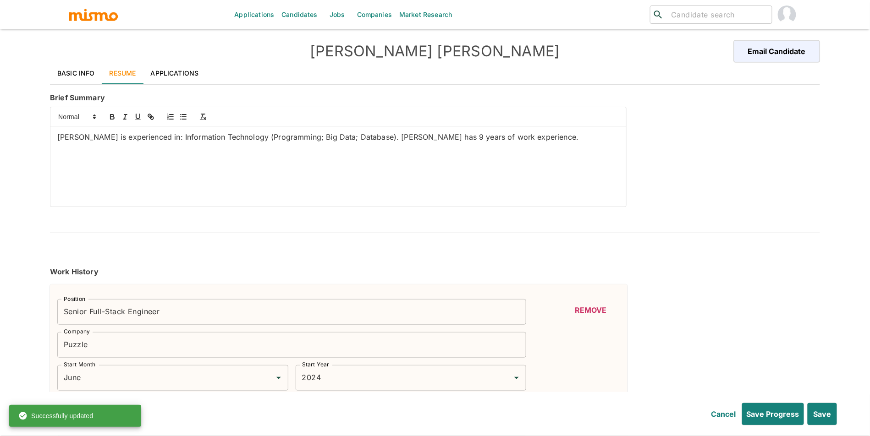
type input "Expert"
type input "5"
type input "AWS"
type input "Expert"
type input "4"
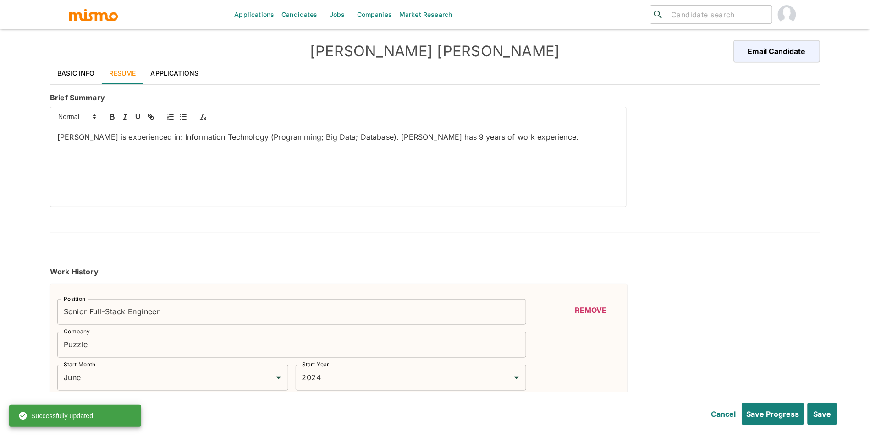
type input "PostgreSQL"
type input "Expert"
type input "4"
type input "Ruby on Rails"
type input "Expert"
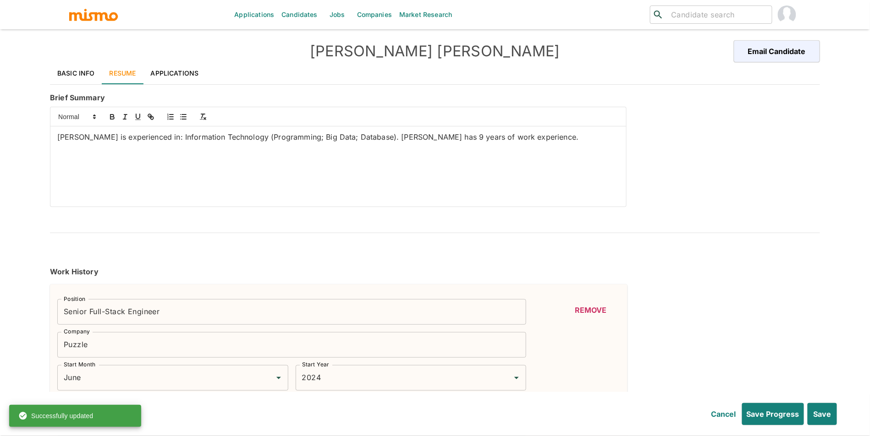
type input "4"
type input "Amazon Web Services"
type input "Expert"
type input "4"
type input "SQL"
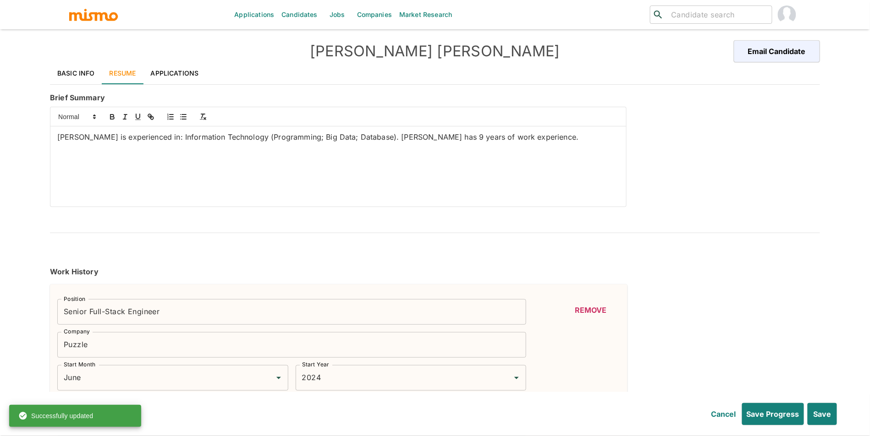
type input "Intermediate"
type input "3"
type input "MICROSERVICE"
type input "Intermediate"
type input "3"
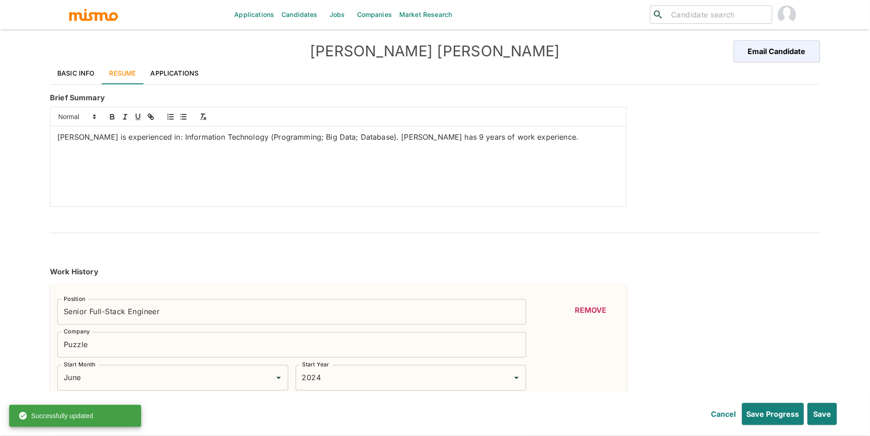
type input "Java"
type input "Intermediate"
type input "3"
type input "CRM"
type input "Intermediate"
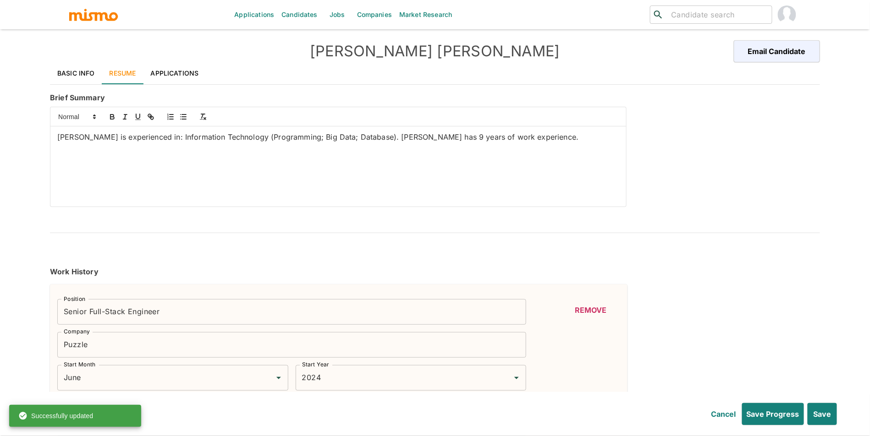
type input "3"
type input "Data Migration"
type input "Intermediate"
type input "3"
type input "USER INTERFACE"
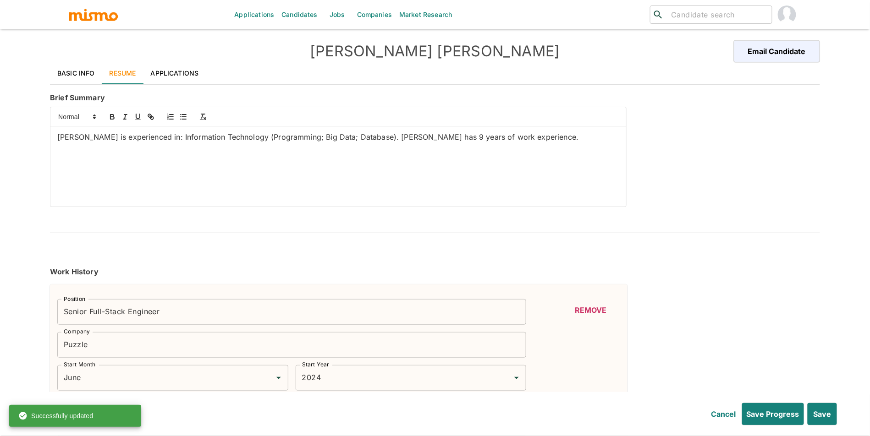
type input "Intermediate"
type input "3"
type input "MongoDB"
type input "Intermediate"
type input "3"
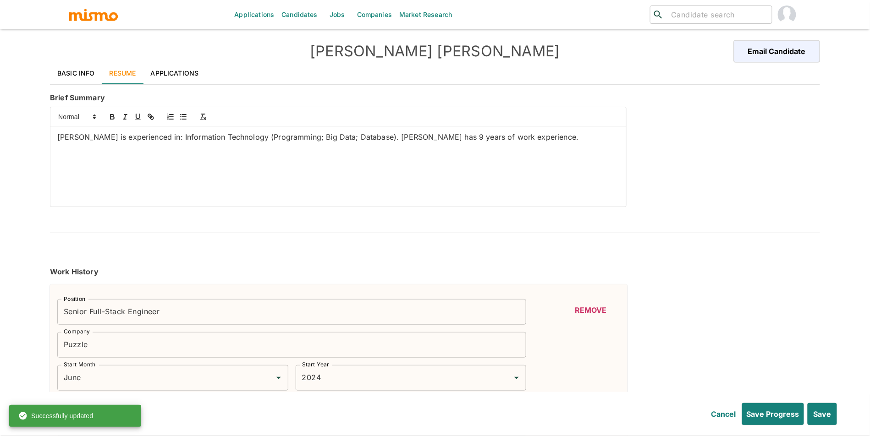
type input "API"
type input "Intermediate"
type input "3"
type input "MySQL"
type input "Intermediate"
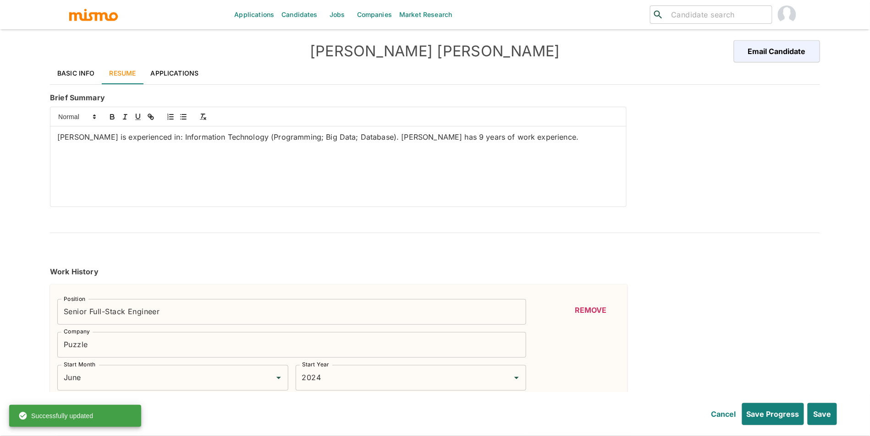
type input "3"
type input "Heroku"
type input "Beginner"
type input "1"
type input "Natural Language Processing"
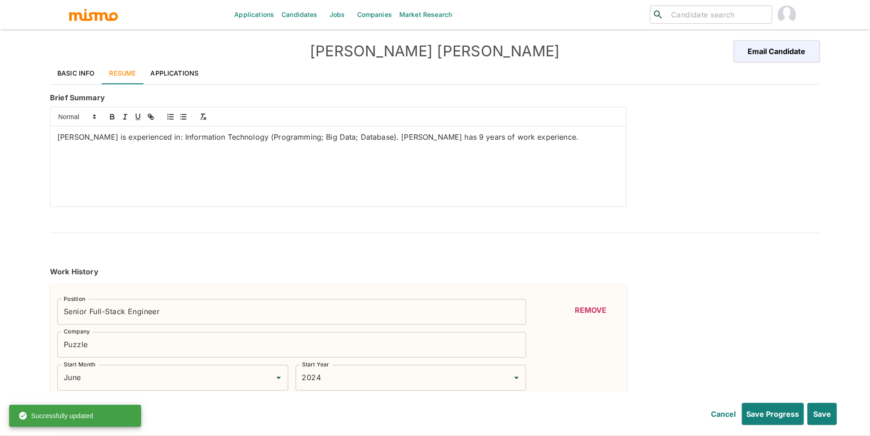
type input "Beginner"
type input "1"
type input "REST"
type input "Beginner"
type input "1"
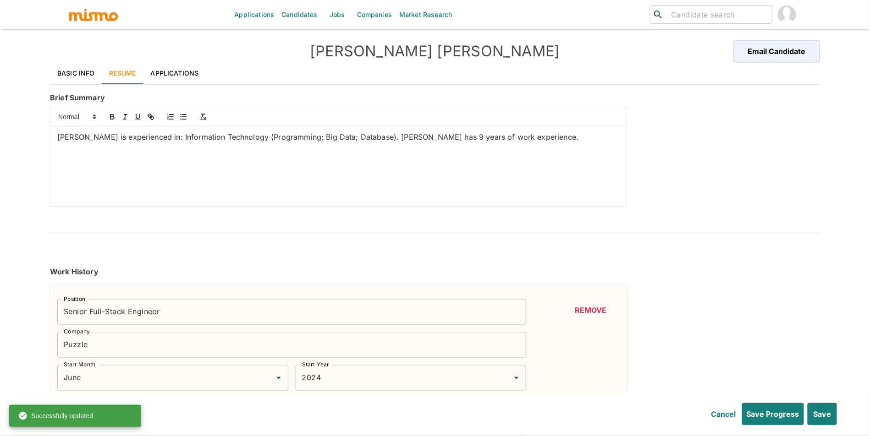
type input "Agile"
type input "Beginner"
type input "1"
type input "SCRUM"
type input "Beginner"
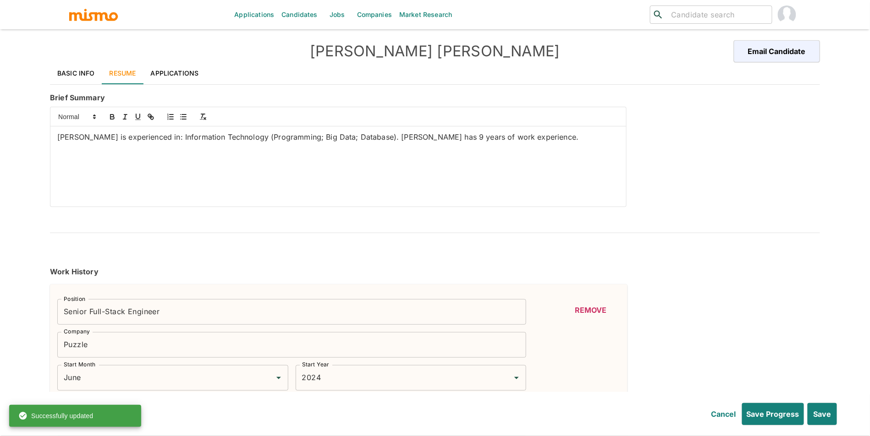
type input "1"
type input "Docker"
type input "Beginner"
type input "1"
type input "[PERSON_NAME]"
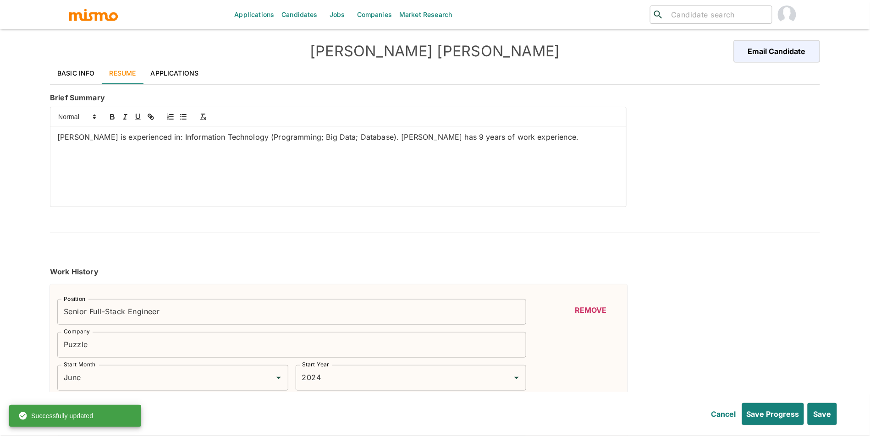
type input "Beginner"
type input "1"
type input "Vue.js"
type input "Beginner"
type input "1"
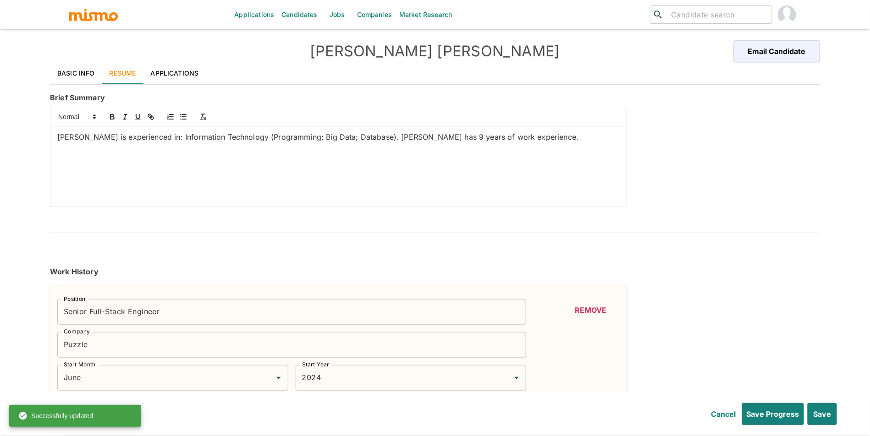
type input "RSpec"
type input "Beginner"
type input "1"
type input "Node.js"
type input "Beginner"
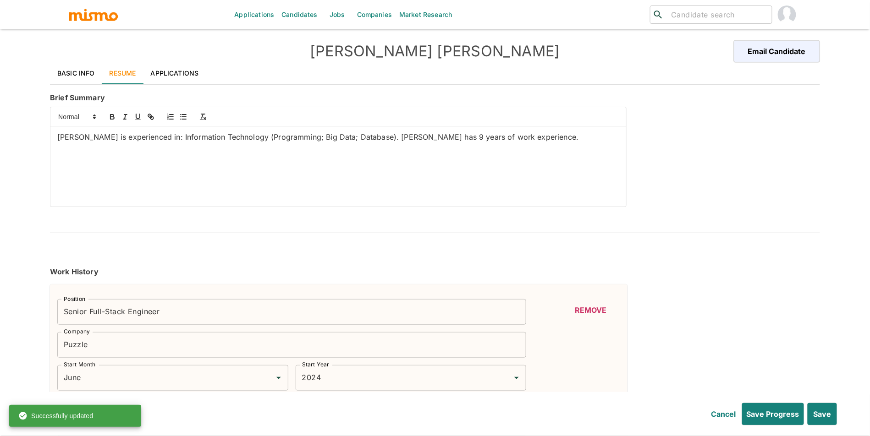
type input "1"
type input "JavaScript"
type input "Beginner"
type input "1"
type input "GraphQL"
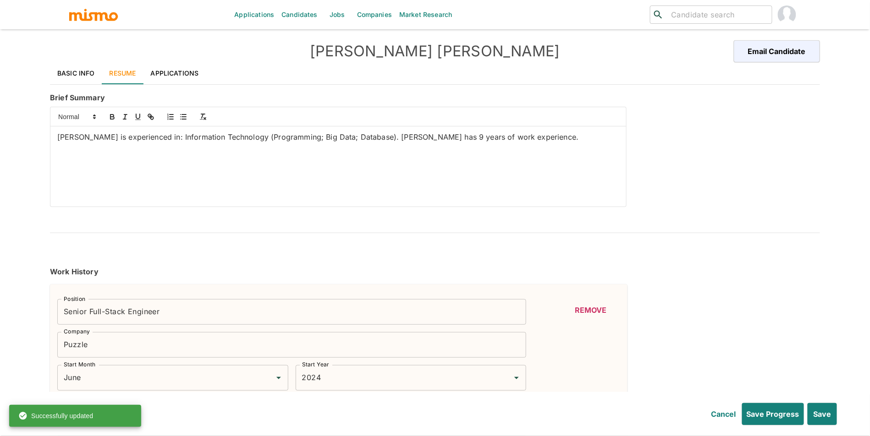
type input "Beginner"
type input "1"
type input "Elixir"
type input "Beginner"
type input "1"
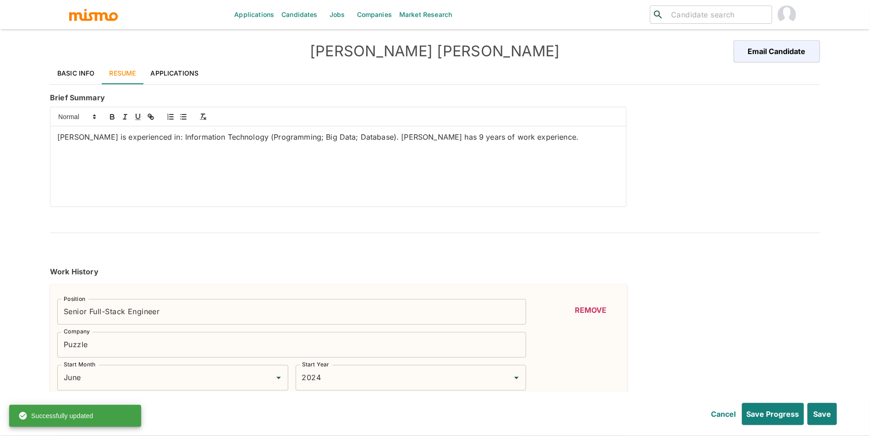
type input "CI/CD"
type input "Beginner"
type input "1"
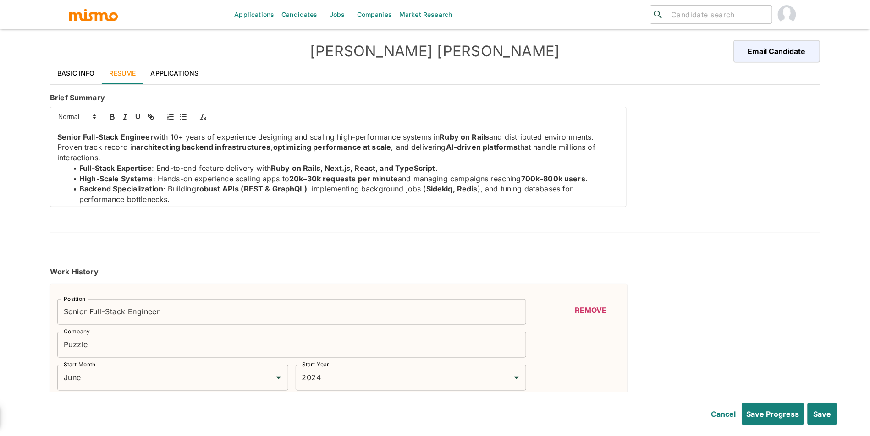
scroll to position [70, 0]
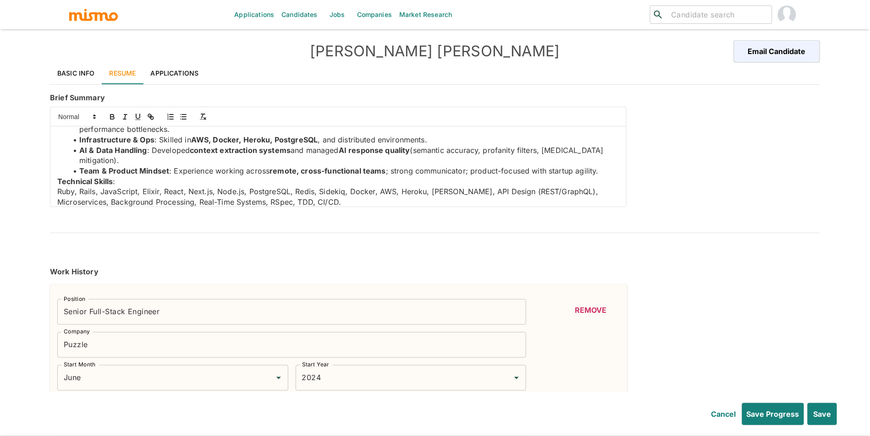
click at [57, 195] on p "Ruby, Rails, JavaScript, Elixir, React, Next.js, Node.js, PostgreSQL, Redis, Si…" at bounding box center [338, 197] width 562 height 21
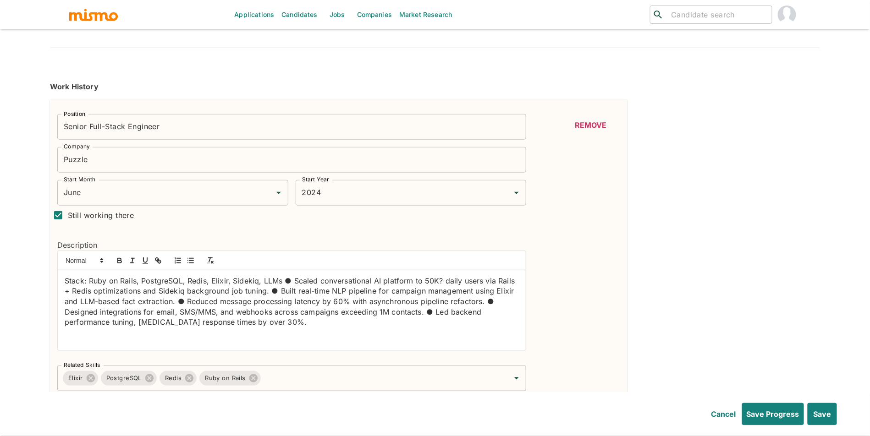
scroll to position [215, 0]
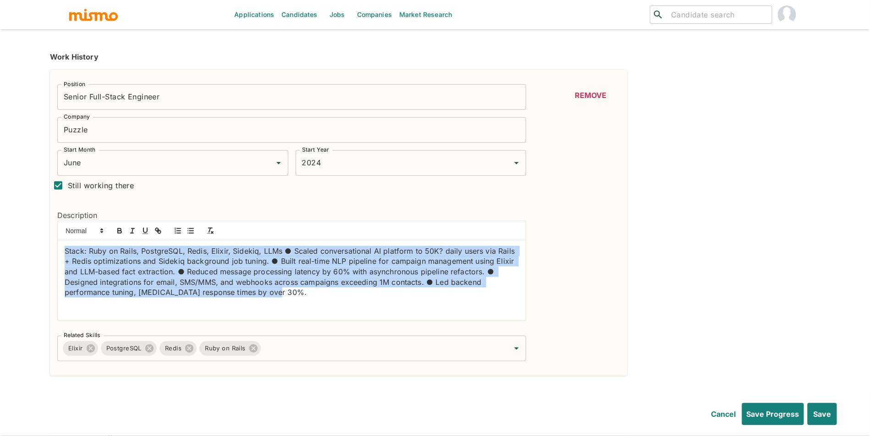
drag, startPoint x: 229, startPoint y: 310, endPoint x: 50, endPoint y: 231, distance: 195.4
click at [50, 231] on div "Description Stack: Ruby on Rails, PostgreSQL, Redis, Elixir, Sidekiq, LLMs ● Sc…" at bounding box center [288, 261] width 476 height 133
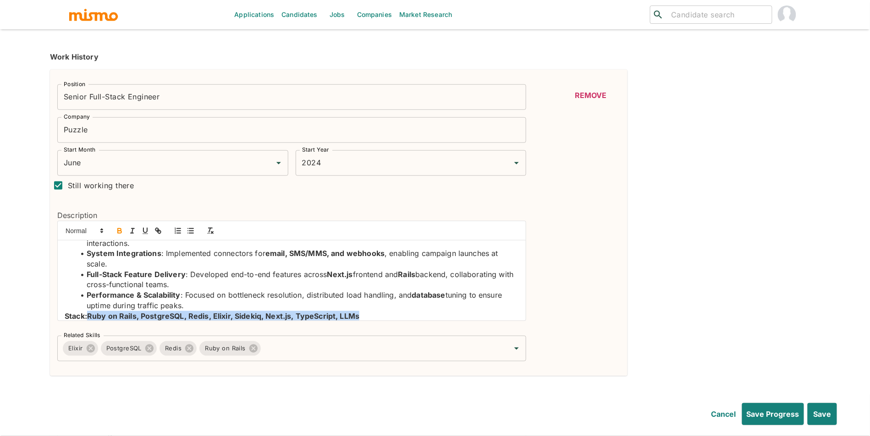
scroll to position [87, 0]
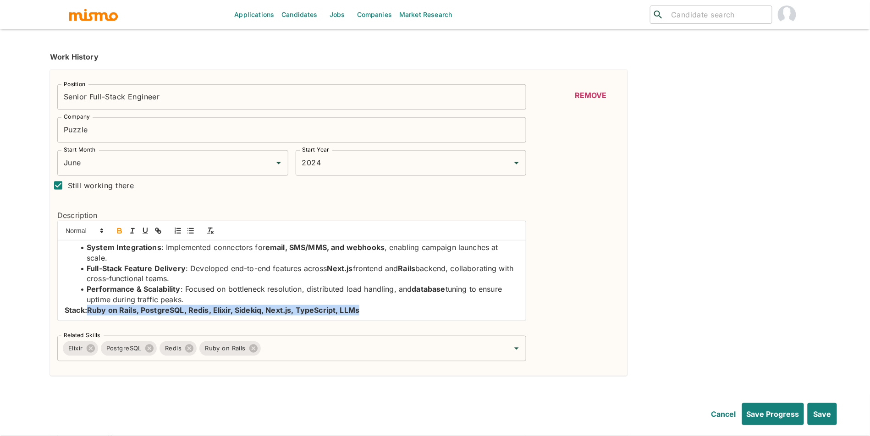
drag, startPoint x: 88, startPoint y: 320, endPoint x: 62, endPoint y: 309, distance: 28.5
click at [55, 314] on div "Description Scaled Conversational AI Platform : Supported political campaign me…" at bounding box center [288, 261] width 476 height 133
click at [93, 309] on strong "Stack:Ruby on Rails, PostgreSQL, Redis, Elixir, Sidekiq, Next.js, TypeScript, L…" at bounding box center [212, 310] width 295 height 9
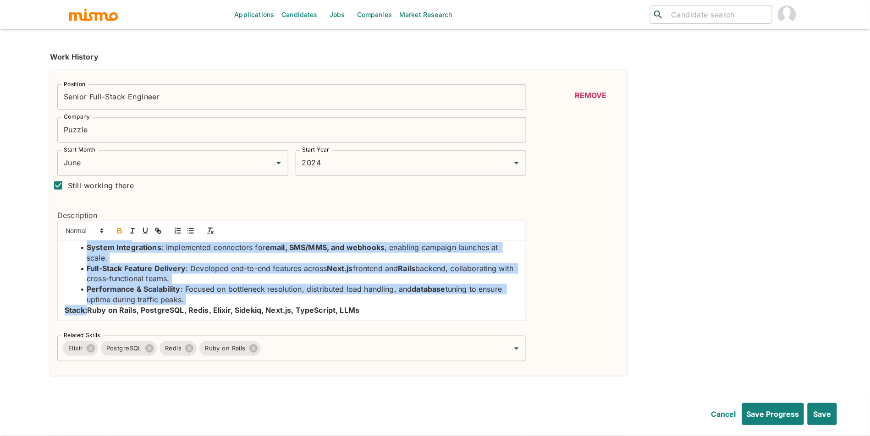
drag, startPoint x: 88, startPoint y: 309, endPoint x: 40, endPoint y: 310, distance: 48.1
click at [40, 243] on html "Applications Candidates Jobs Companies Market Research ​ ​ Wilbur Suero Email C…" at bounding box center [435, 14] width 870 height 458
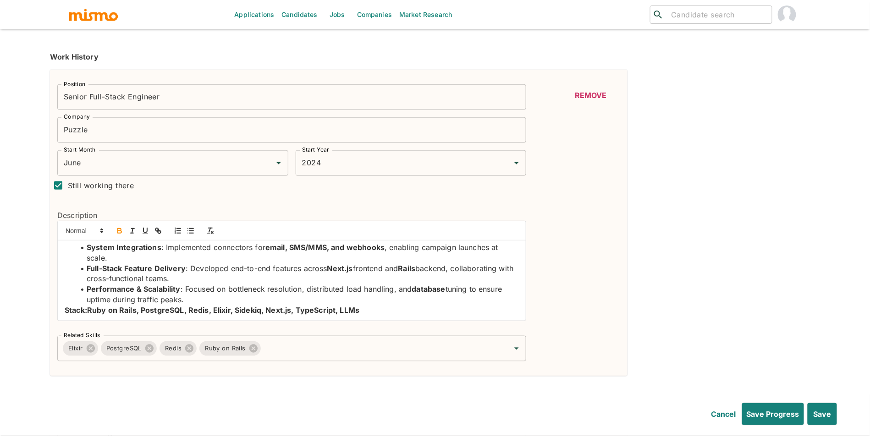
click at [127, 279] on li "Full-Stack Feature Delivery : Developed end-to-end features across Next.js fron…" at bounding box center [297, 274] width 443 height 21
drag, startPoint x: 87, startPoint y: 313, endPoint x: 59, endPoint y: 313, distance: 28.0
click at [59, 313] on div "Scaled Conversational AI Platform : Supported political campaign messaging reac…" at bounding box center [292, 281] width 468 height 80
drag, startPoint x: 62, startPoint y: 313, endPoint x: 88, endPoint y: 312, distance: 26.6
click at [88, 312] on div "Scaled Conversational AI Platform : Supported political campaign messaging reac…" at bounding box center [292, 281] width 468 height 80
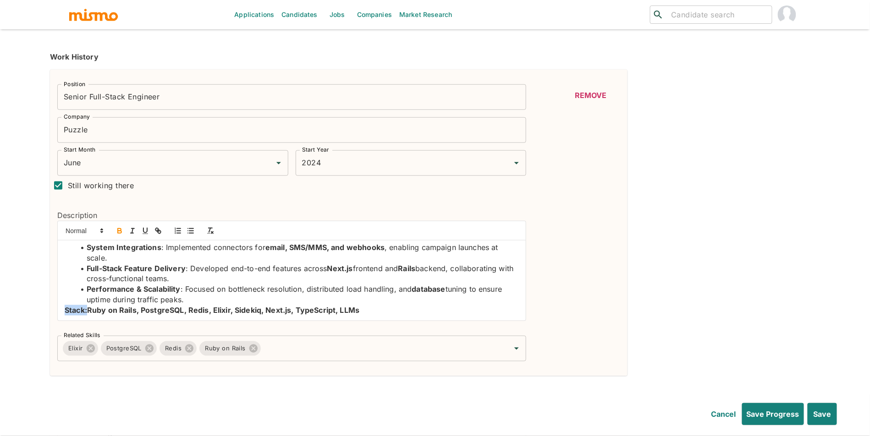
click at [118, 231] on icon "button" at bounding box center [119, 230] width 3 height 2
click at [191, 305] on li "Performance & Scalability : Focused on bottleneck resolution, distributed load …" at bounding box center [297, 294] width 443 height 21
click at [87, 313] on strong "Ruby on Rails, PostgreSQL, Redis, Elixir, Sidekiq, Next.js, TypeScript, LLMs" at bounding box center [223, 310] width 272 height 9
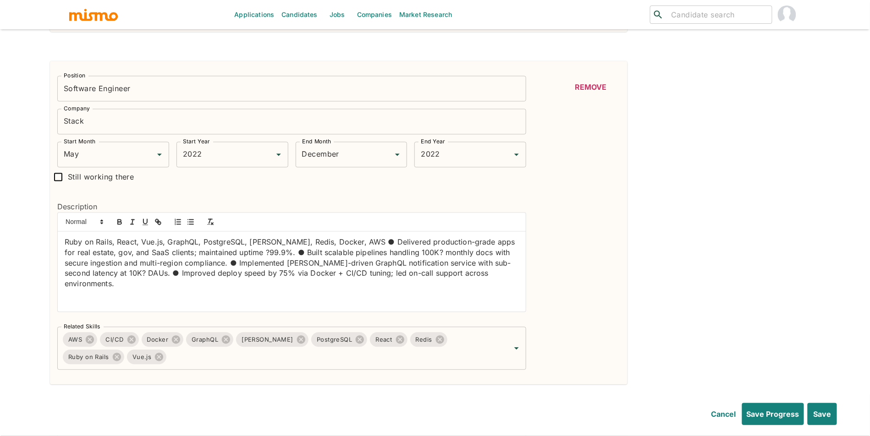
scroll to position [572, 0]
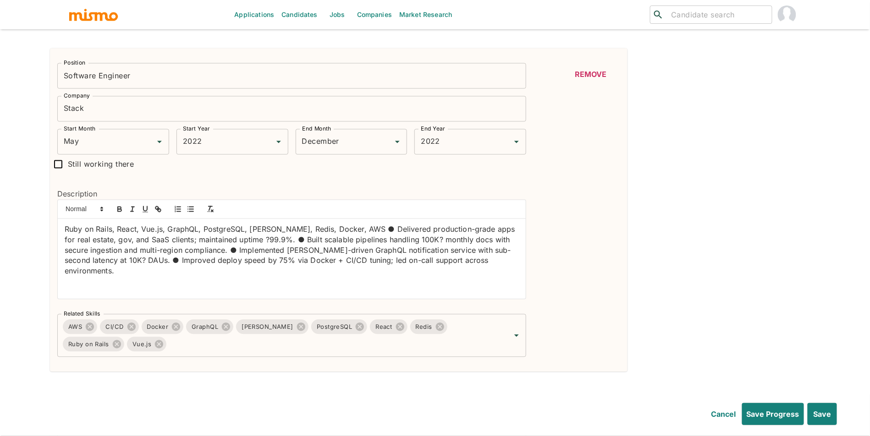
click at [334, 109] on input "Stack" at bounding box center [291, 109] width 469 height 26
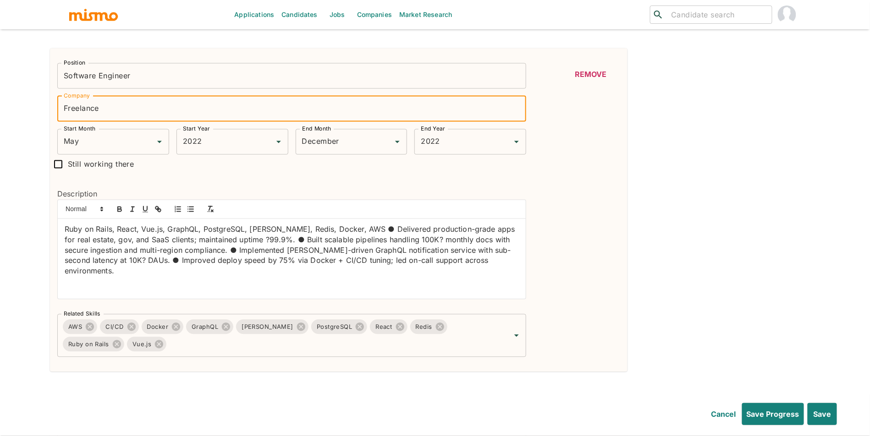
type input "Freelance"
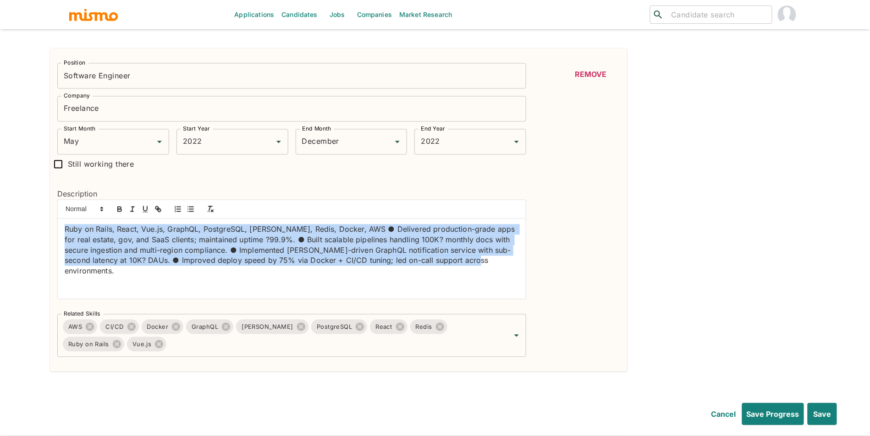
drag, startPoint x: 203, startPoint y: 287, endPoint x: 61, endPoint y: 232, distance: 152.6
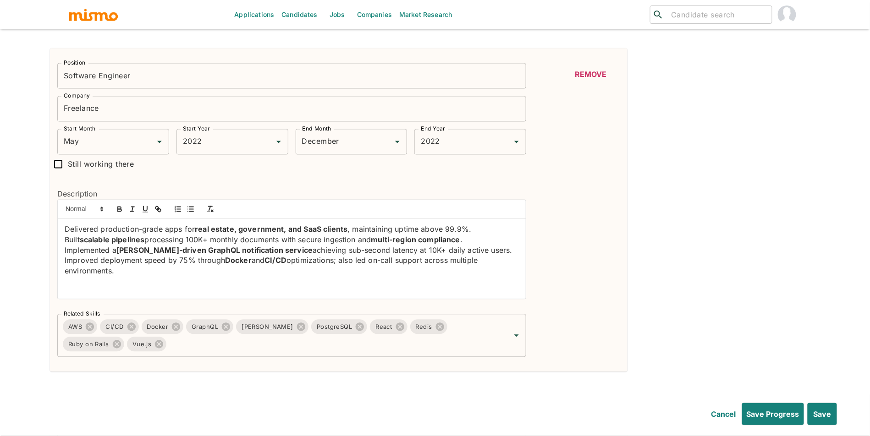
scroll to position [0, 0]
drag, startPoint x: 150, startPoint y: 272, endPoint x: 59, endPoint y: 233, distance: 99.0
click at [56, 233] on div "Description Delivered production-grade apps for real estate, government, and Sa…" at bounding box center [288, 240] width 476 height 133
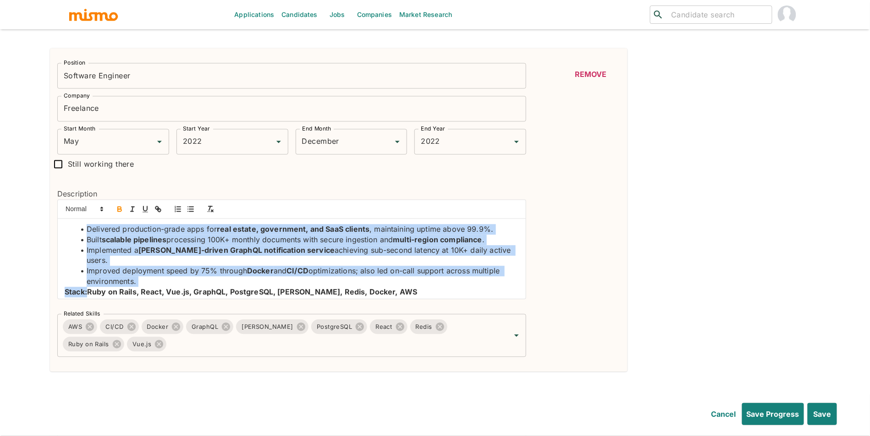
drag, startPoint x: 88, startPoint y: 286, endPoint x: 37, endPoint y: 286, distance: 50.4
drag, startPoint x: 105, startPoint y: 275, endPoint x: 87, endPoint y: 284, distance: 20.7
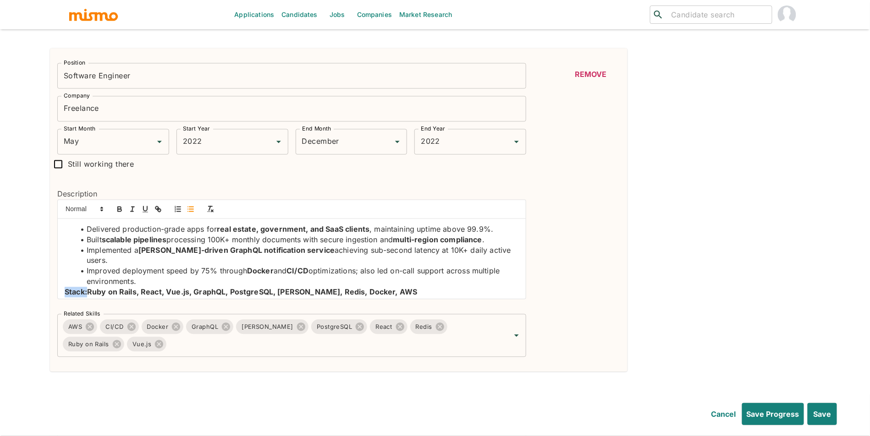
drag, startPoint x: 89, startPoint y: 285, endPoint x: 62, endPoint y: 286, distance: 27.1
click at [118, 210] on icon "button" at bounding box center [119, 208] width 3 height 2
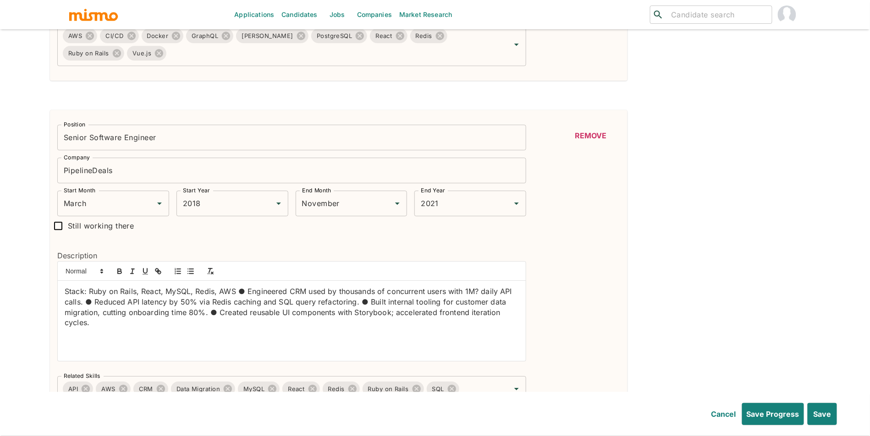
scroll to position [902, 0]
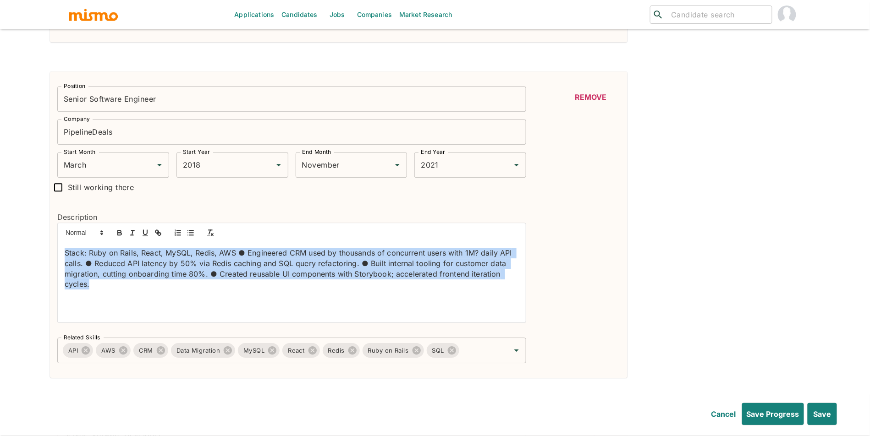
drag, startPoint x: 242, startPoint y: 297, endPoint x: 53, endPoint y: 245, distance: 196.0
click at [53, 245] on div "Description Stack: Ruby on Rails, React, MySQL, Redis, AWS ● Engineered CRM use…" at bounding box center [288, 263] width 476 height 133
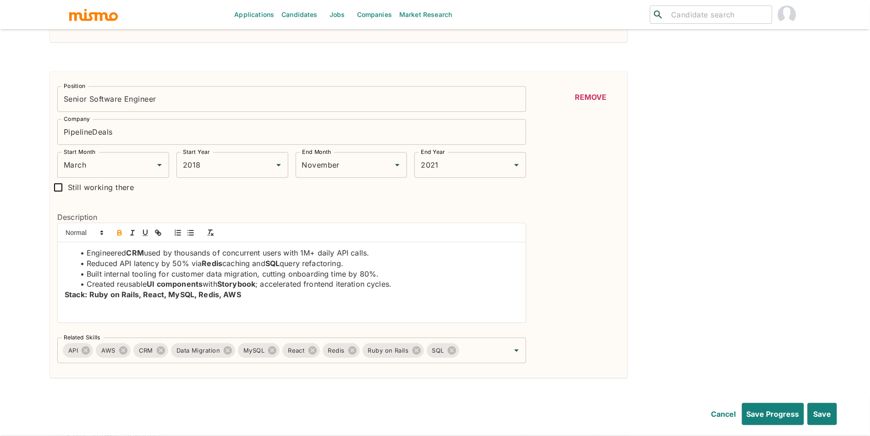
scroll to position [0, 0]
drag, startPoint x: 86, startPoint y: 298, endPoint x: 55, endPoint y: 298, distance: 30.7
click at [55, 298] on div "Description Engineered CRM used by thousands of concurrent users with 1M+ daily…" at bounding box center [288, 263] width 476 height 133
click at [121, 235] on icon "button" at bounding box center [120, 234] width 4 height 2
click at [215, 297] on strong "Ruby on Rails, React, MySQL, Redis, AWS" at bounding box center [165, 294] width 152 height 9
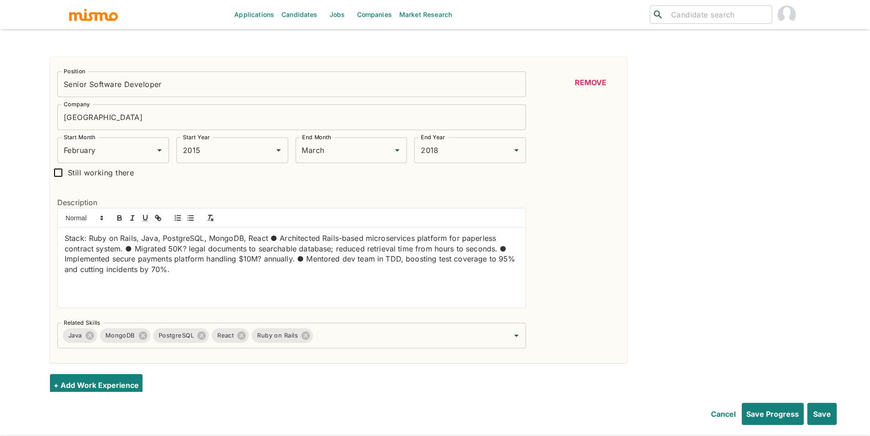
scroll to position [1279, 0]
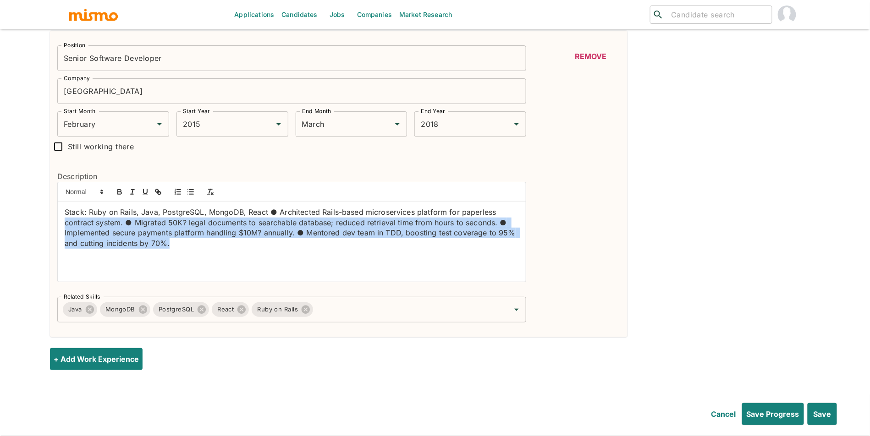
drag, startPoint x: 210, startPoint y: 279, endPoint x: 47, endPoint y: 225, distance: 171.4
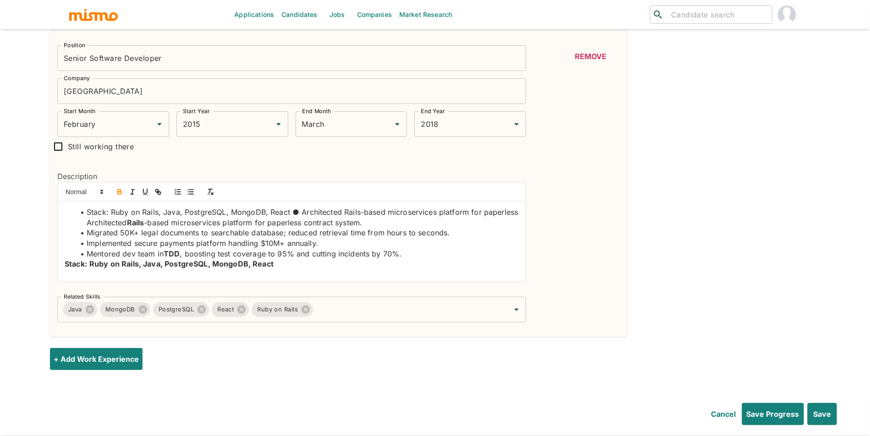
scroll to position [0, 0]
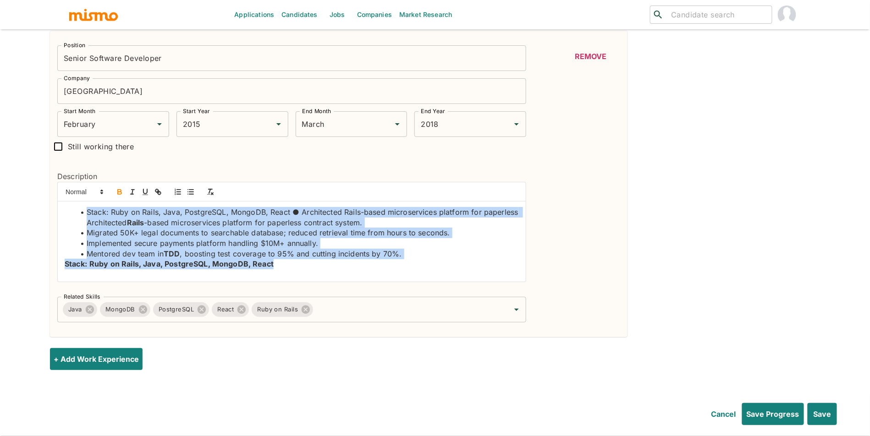
drag, startPoint x: 284, startPoint y: 268, endPoint x: 48, endPoint y: 199, distance: 246.6
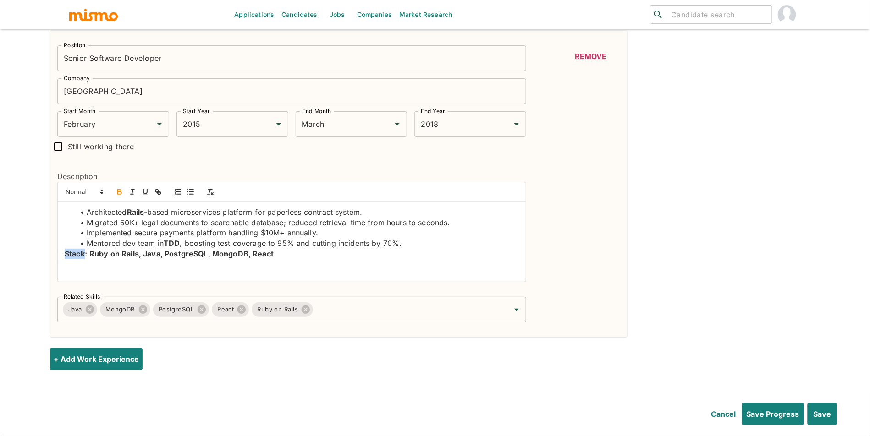
drag, startPoint x: 86, startPoint y: 259, endPoint x: 63, endPoint y: 257, distance: 23.5
click at [118, 196] on icon "button" at bounding box center [120, 192] width 8 height 8
click at [829, 410] on button "Save" at bounding box center [821, 414] width 31 height 22
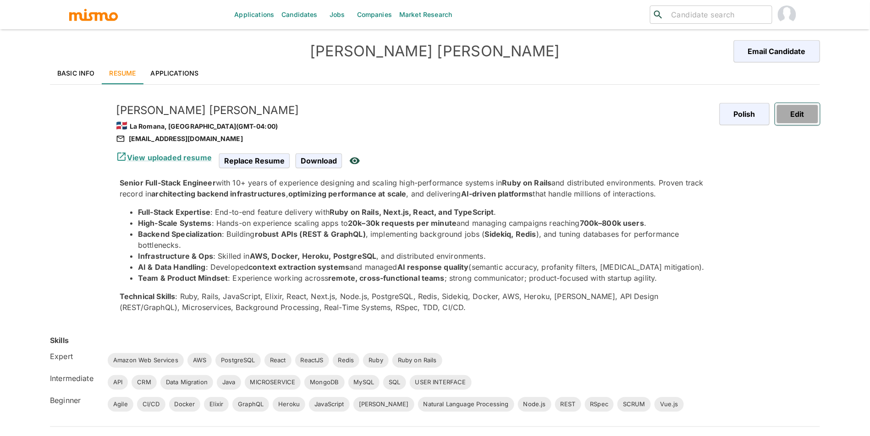
click at [811, 114] on button "Edit" at bounding box center [797, 114] width 45 height 22
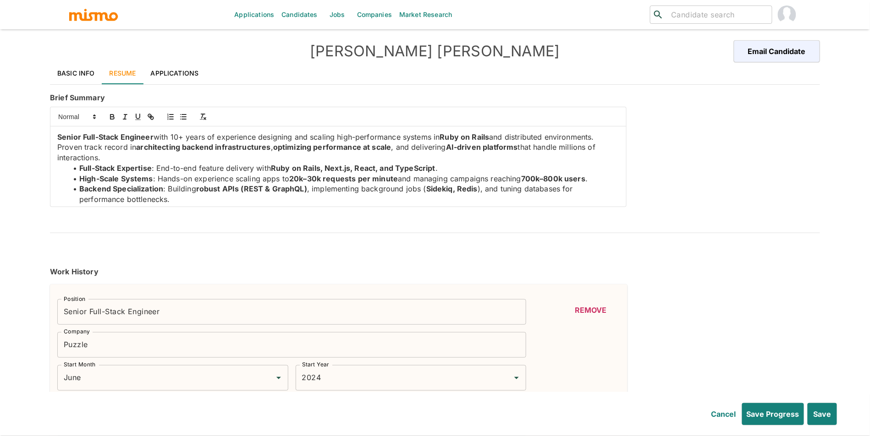
type input "June"
type input "2024"
type input "May"
type input "2022"
type input "December"
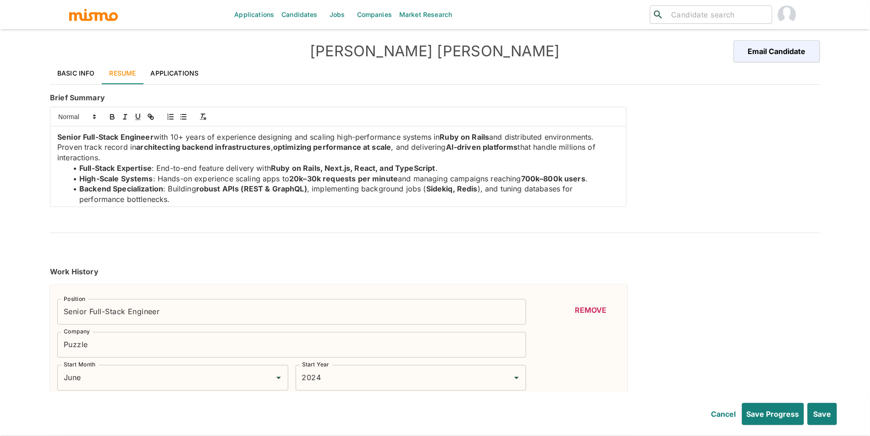
type input "2022"
type input "March"
type input "2018"
type input "November"
type input "2021"
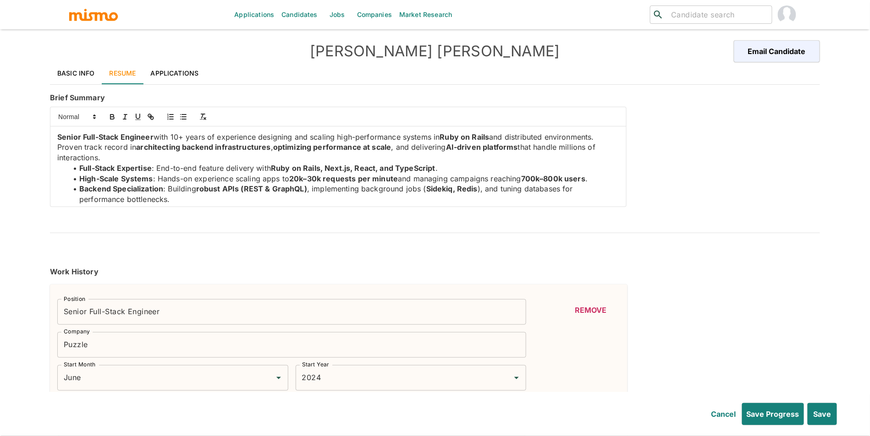
type input "February"
type input "2015"
type input "March"
type input "2018"
type input "Ruby"
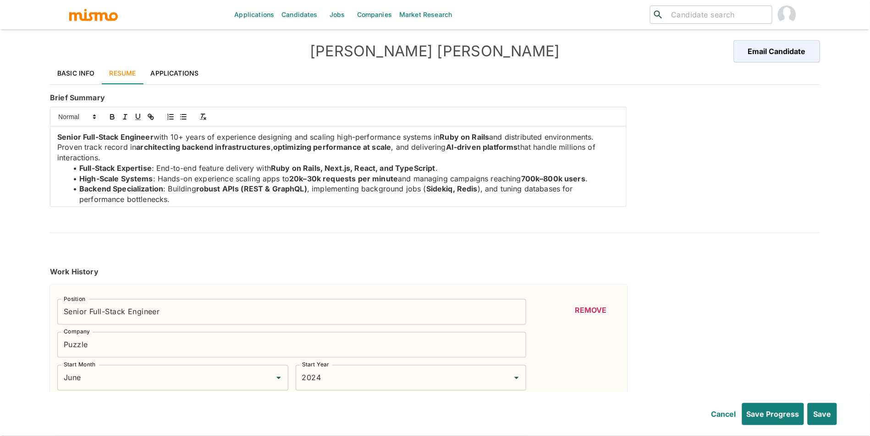
type input "Expert"
type input "8"
type input "React"
type input "Expert"
type input "7"
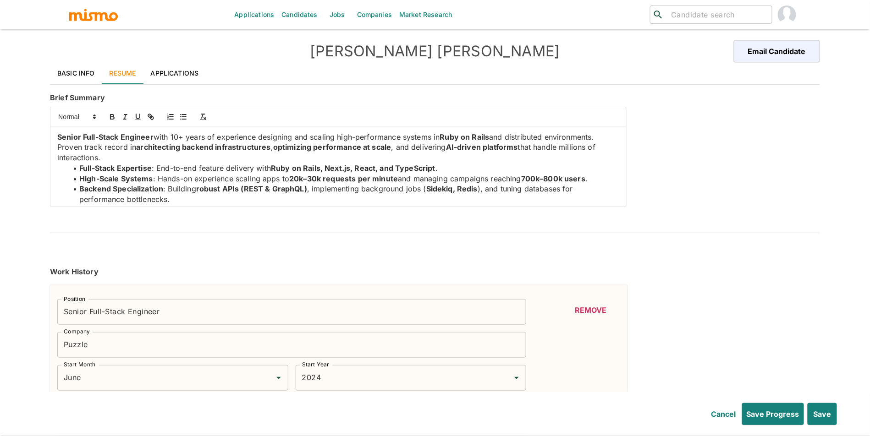
type input "ReactJS"
type input "Expert"
type input "7"
type input "Redis"
type input "Expert"
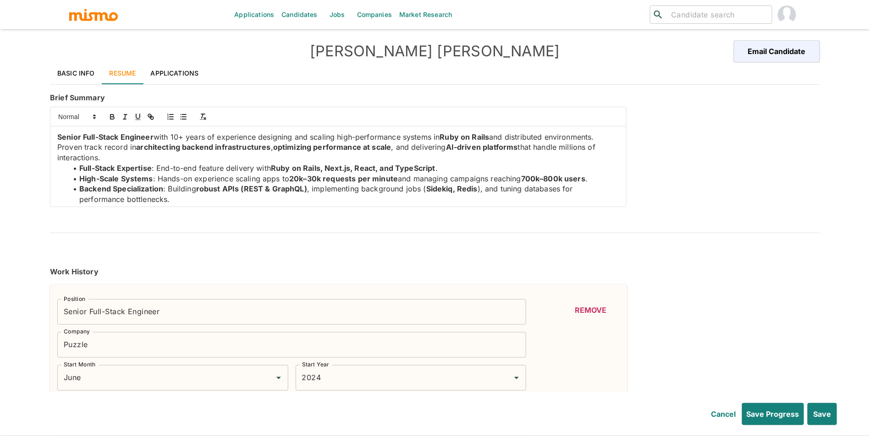
type input "5"
type input "AWS"
type input "Expert"
type input "4"
type input "PostgreSQL"
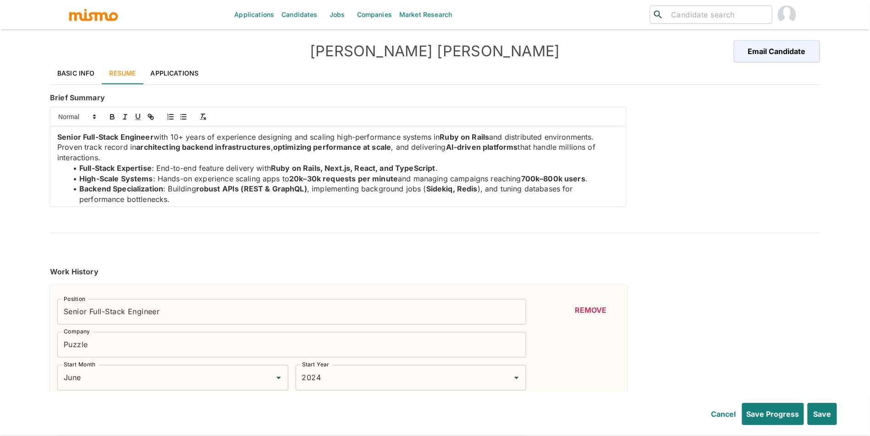
type input "Expert"
type input "4"
type input "Ruby on Rails"
type input "Expert"
type input "4"
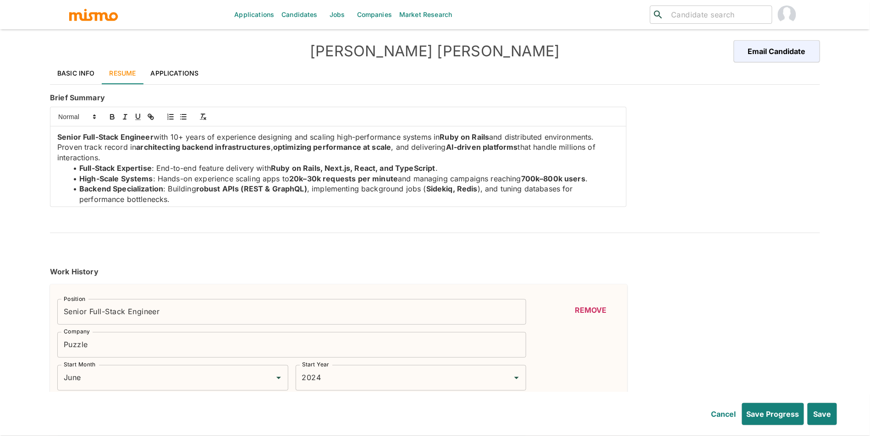
type input "Amazon Web Services"
type input "Expert"
type input "4"
type input "SQL"
type input "Intermediate"
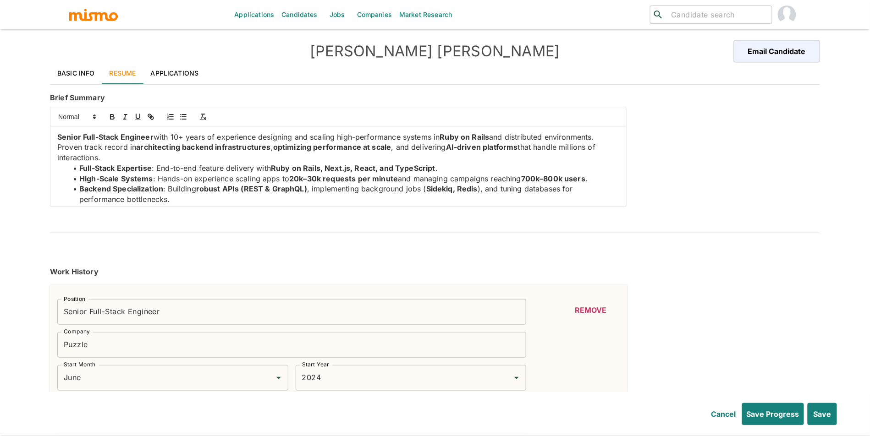
type input "3"
type input "MICROSERVICE"
type input "Intermediate"
type input "3"
type input "Java"
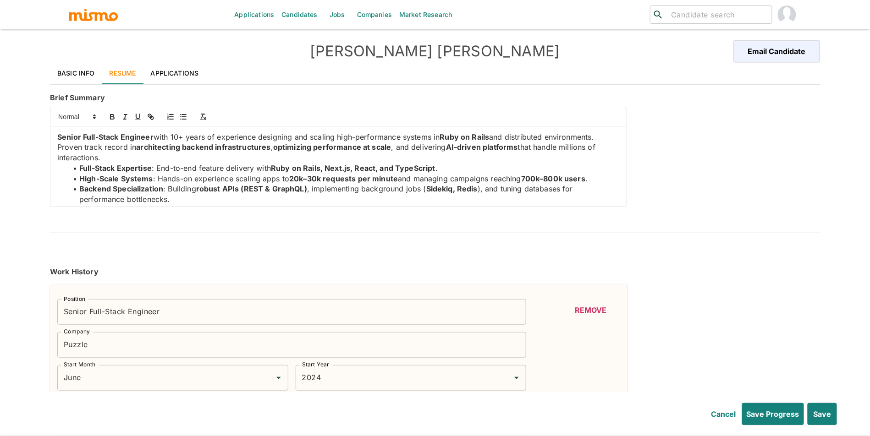
type input "Intermediate"
type input "3"
type input "CRM"
type input "Intermediate"
type input "3"
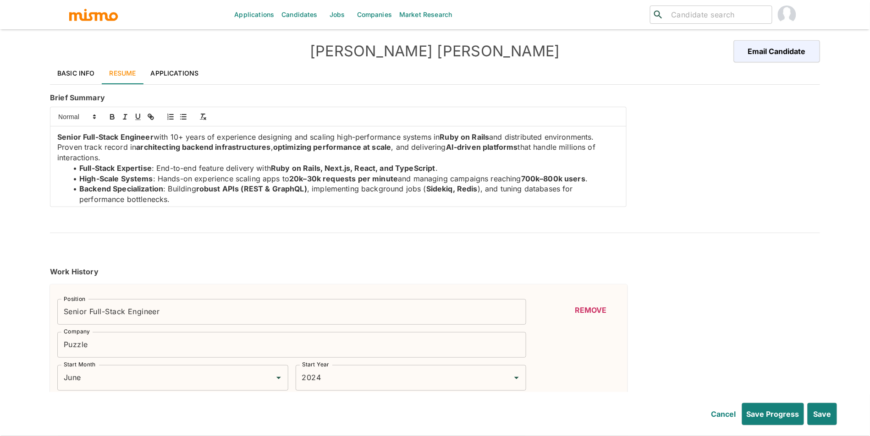
type input "Data Migration"
type input "Intermediate"
type input "3"
type input "USER INTERFACE"
type input "Intermediate"
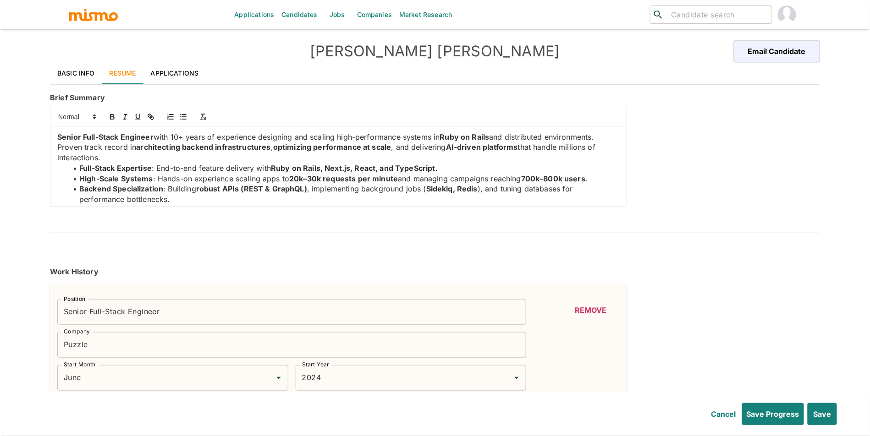
type input "3"
type input "MongoDB"
type input "Intermediate"
type input "3"
type input "API"
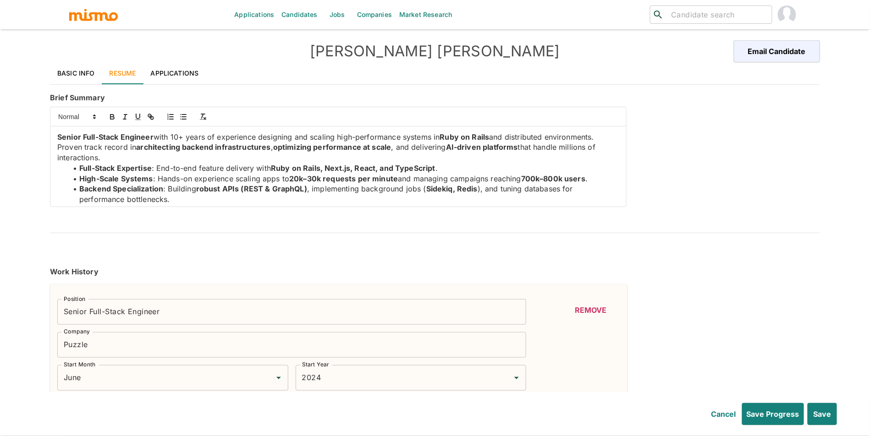
type input "Intermediate"
type input "3"
type input "MySQL"
type input "Intermediate"
type input "3"
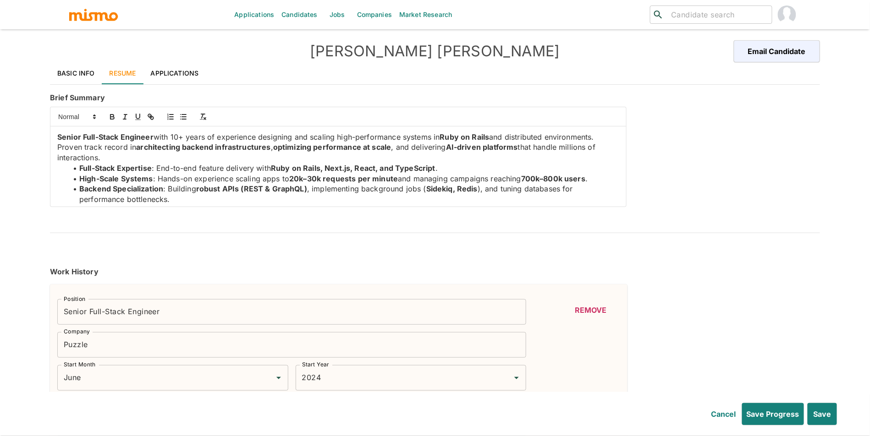
type input "Heroku"
type input "Beginner"
type input "1"
type input "Natural Language Processing"
type input "Beginner"
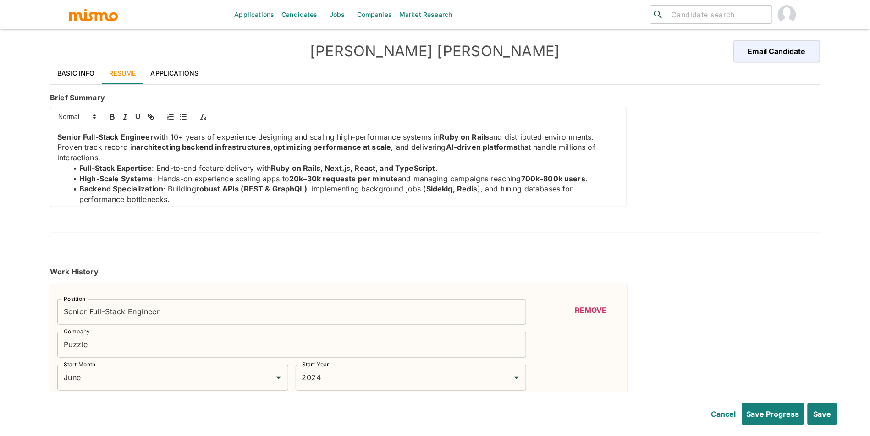
type input "1"
type input "REST"
type input "Beginner"
type input "1"
type input "Agile"
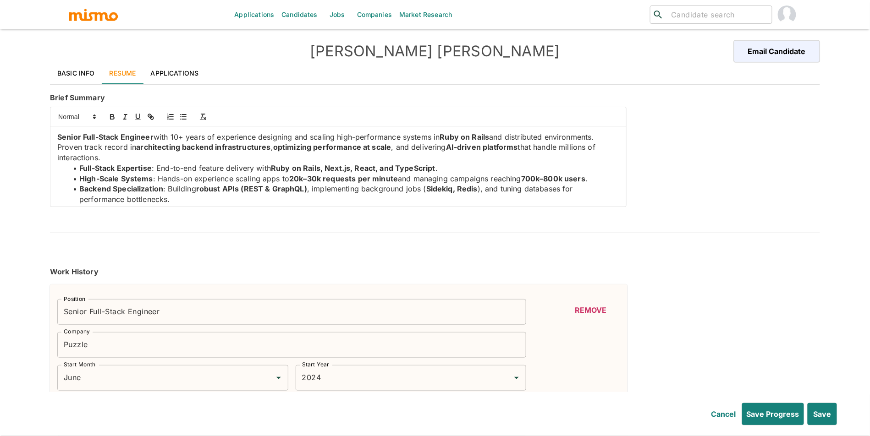
type input "Beginner"
type input "1"
type input "SCRUM"
type input "Beginner"
type input "1"
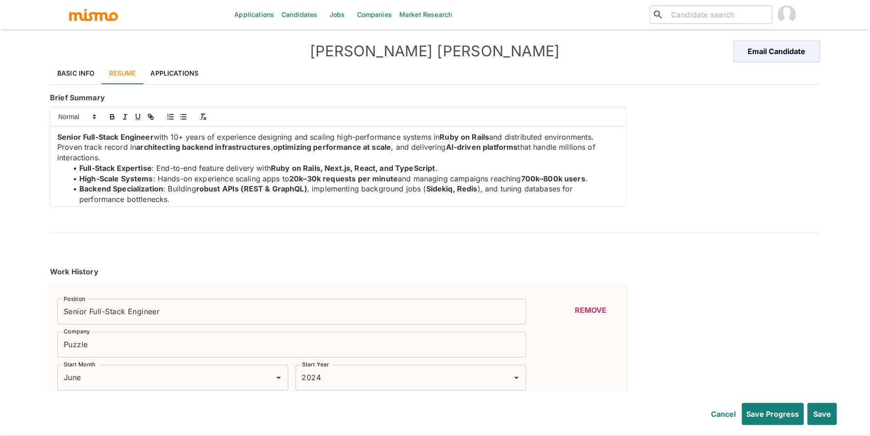
type input "Docker"
type input "Beginner"
type input "1"
type input "Kafka"
type input "Beginner"
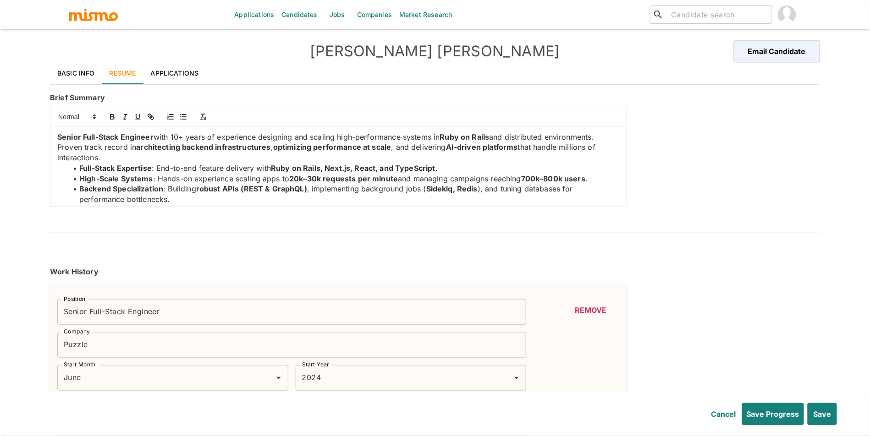
type input "1"
type input "Vue.js"
type input "Beginner"
type input "1"
type input "RSpec"
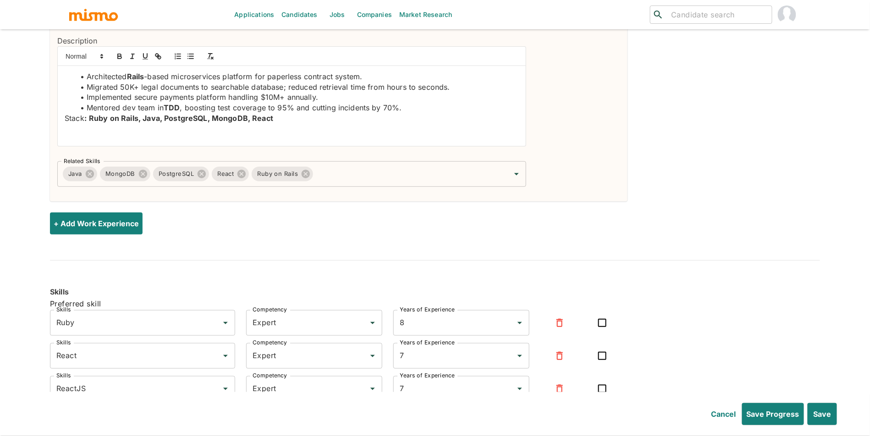
scroll to position [1385, 0]
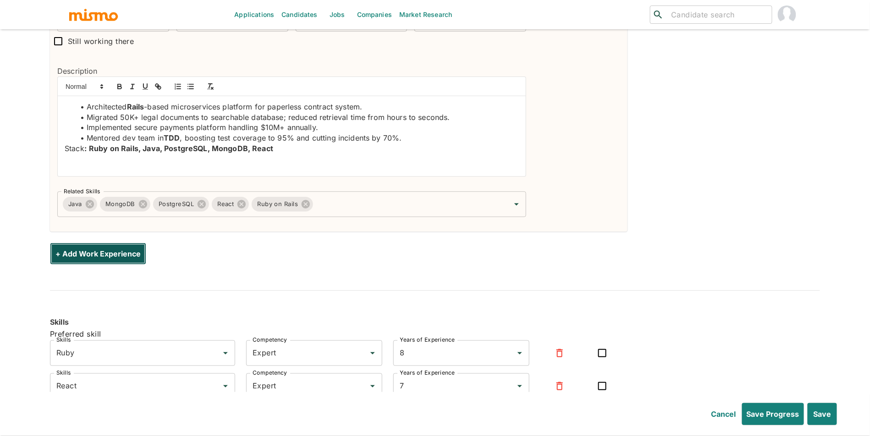
click at [131, 262] on button "+ Add Work Experience" at bounding box center [98, 254] width 96 height 22
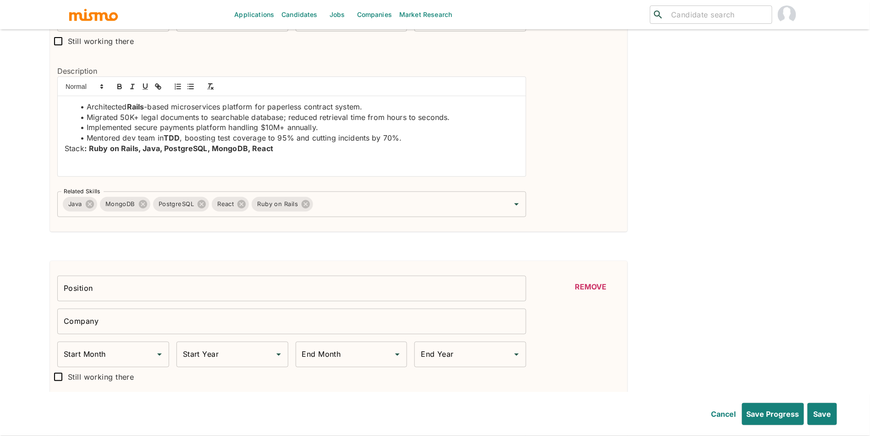
click at [185, 293] on input "Position" at bounding box center [291, 289] width 469 height 26
paste input "Cargo Senior Software Engineer"
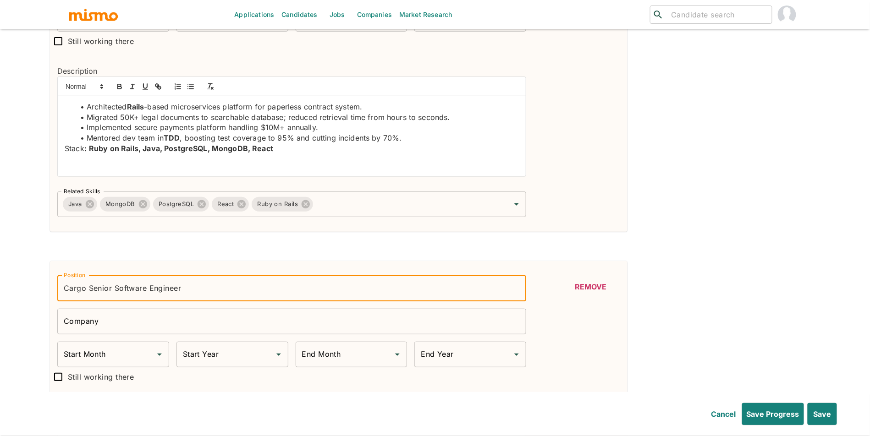
drag, startPoint x: 91, startPoint y: 292, endPoint x: 57, endPoint y: 291, distance: 33.5
click at [57, 291] on input "Cargo Senior Software Engineer" at bounding box center [291, 289] width 469 height 26
click at [133, 327] on input "Company" at bounding box center [291, 322] width 469 height 26
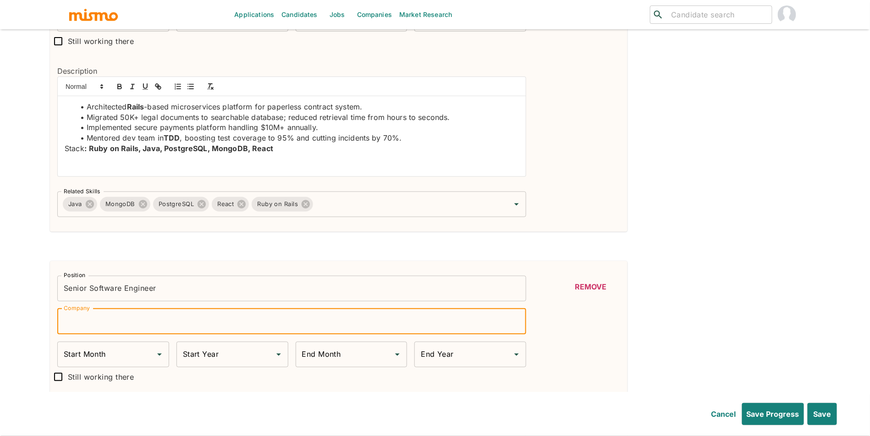
paste input "Spectora"
click at [130, 351] on input "Start Month" at bounding box center [106, 354] width 90 height 17
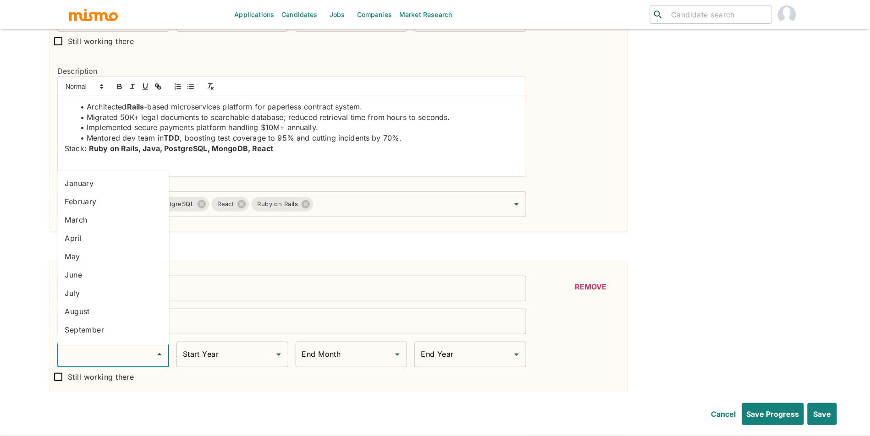
click at [99, 275] on li "June" at bounding box center [113, 275] width 112 height 18
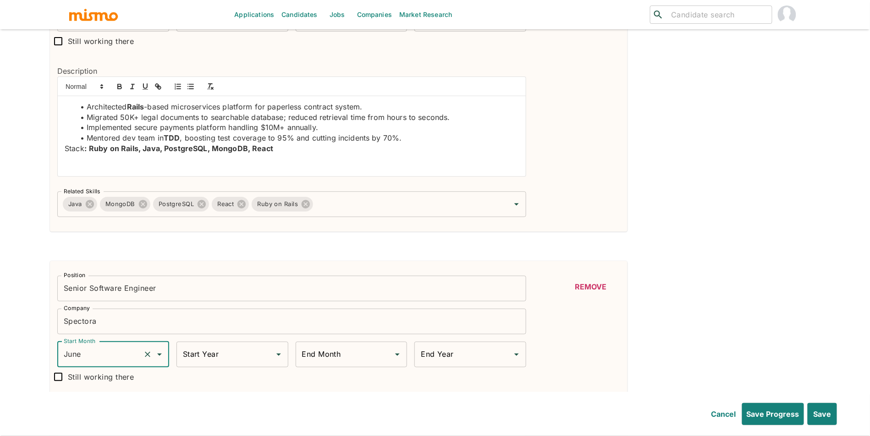
click at [234, 363] on input "Start Year" at bounding box center [226, 354] width 90 height 17
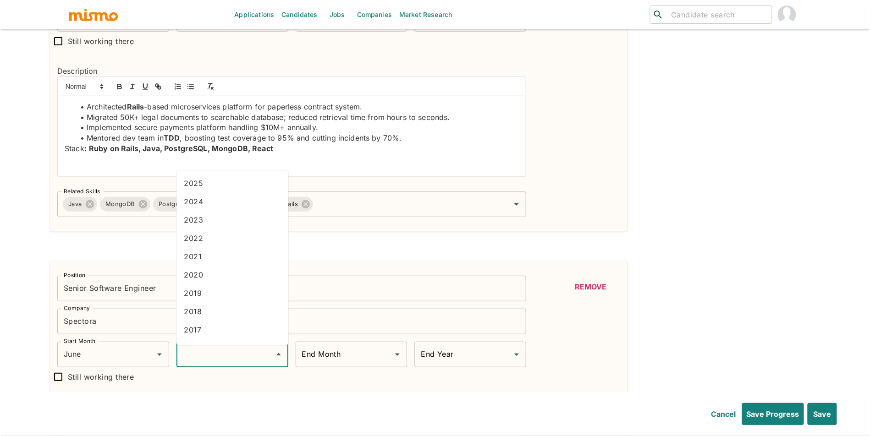
click at [214, 221] on li "2023" at bounding box center [233, 220] width 112 height 18
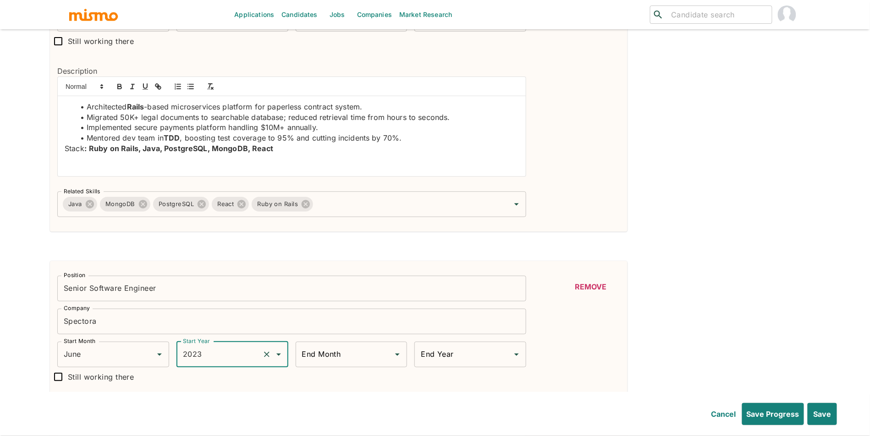
click at [347, 352] on input "End Month" at bounding box center [345, 354] width 90 height 17
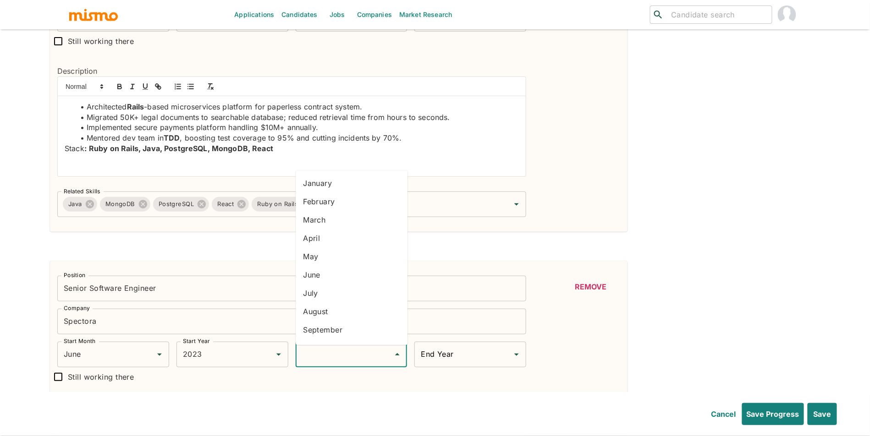
click at [327, 269] on li "June" at bounding box center [352, 275] width 112 height 18
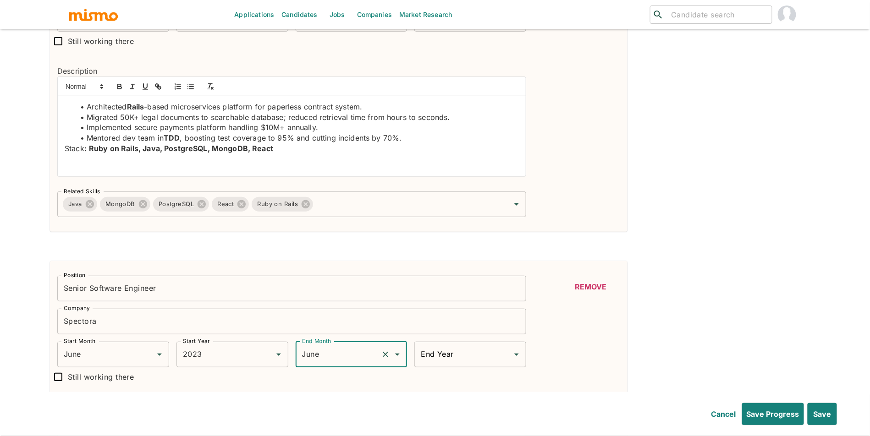
click at [446, 364] on input "End Year" at bounding box center [464, 354] width 90 height 17
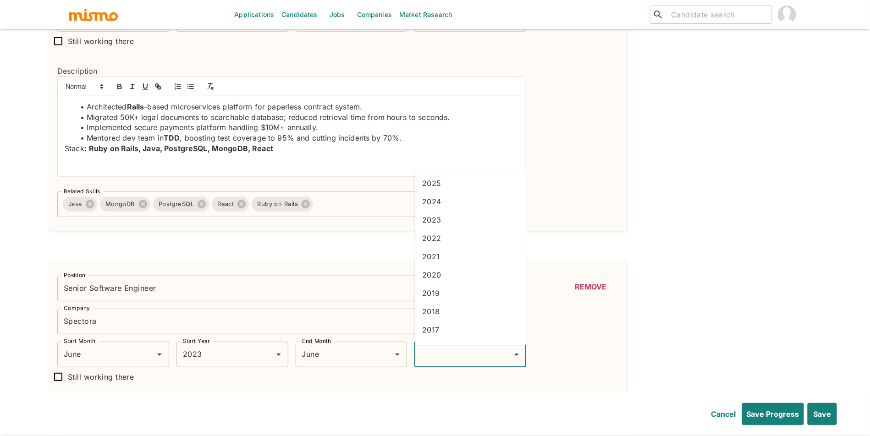
click at [450, 199] on li "2024" at bounding box center [471, 202] width 112 height 18
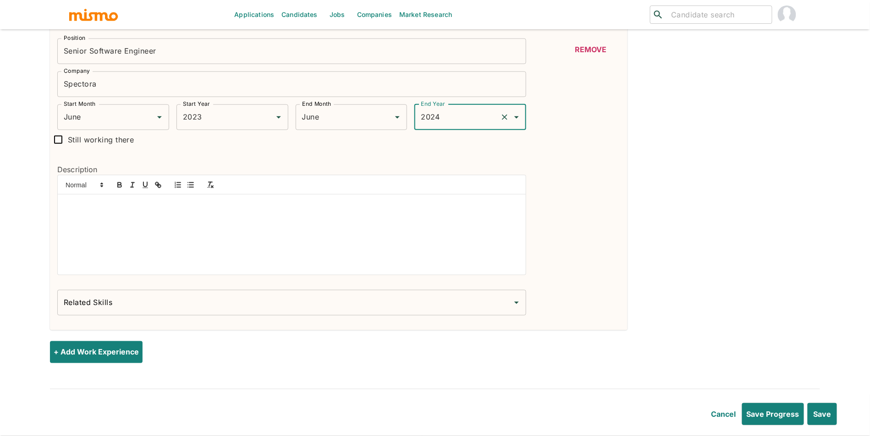
scroll to position [1651, 0]
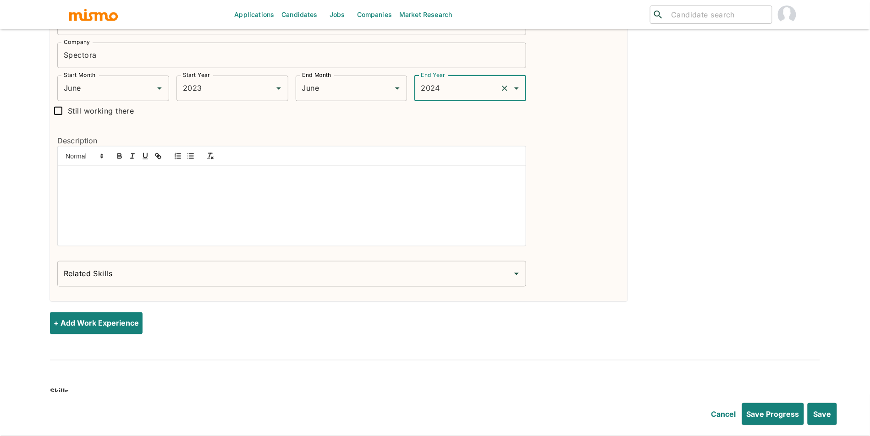
click at [166, 189] on div at bounding box center [292, 206] width 468 height 80
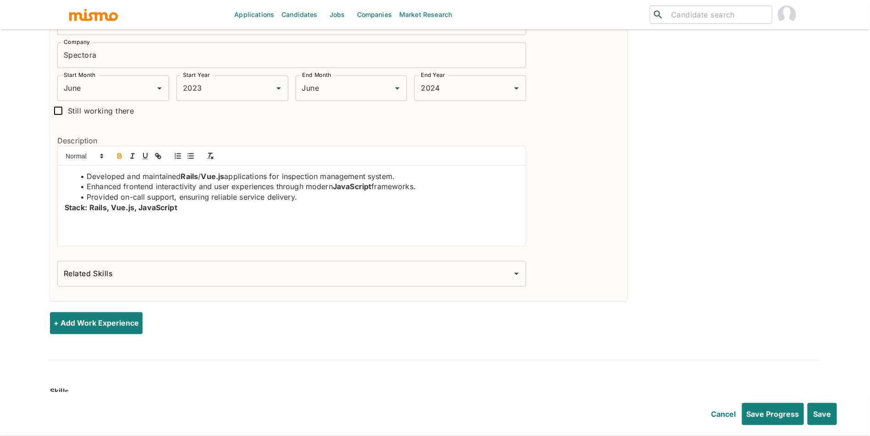
scroll to position [0, 0]
drag, startPoint x: 90, startPoint y: 213, endPoint x: 63, endPoint y: 210, distance: 26.7
click at [117, 283] on input "Related Skills" at bounding box center [284, 273] width 447 height 17
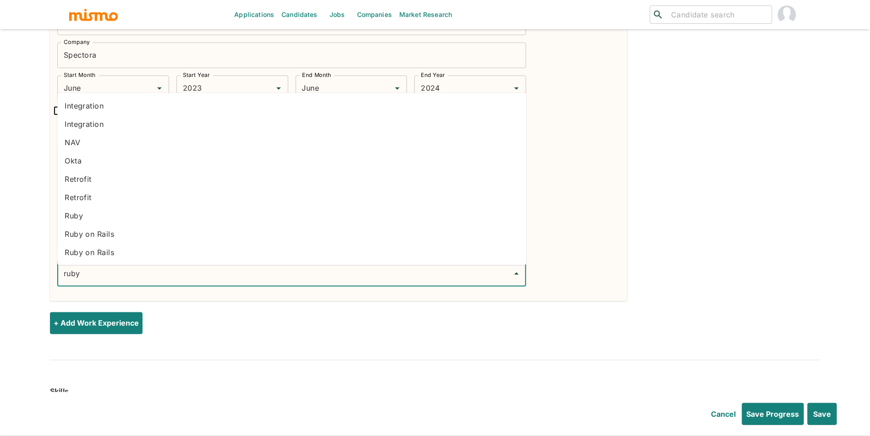
click at [103, 235] on li "Ruby on Rails" at bounding box center [291, 234] width 469 height 18
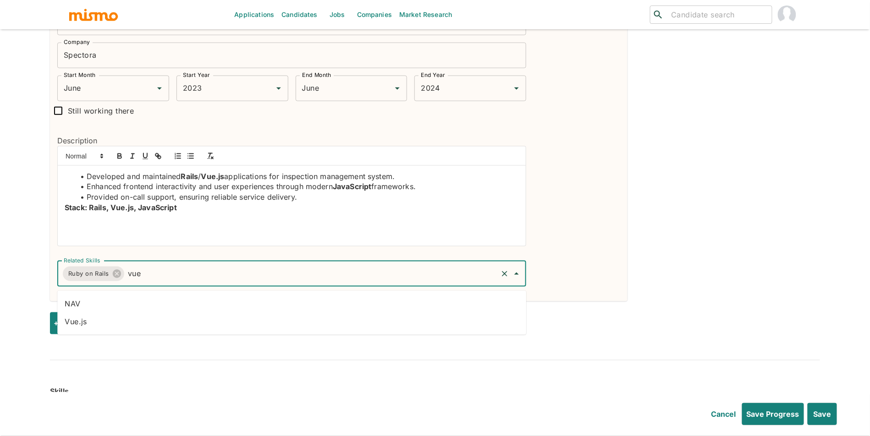
click at [220, 314] on li "Vue.js" at bounding box center [291, 322] width 469 height 18
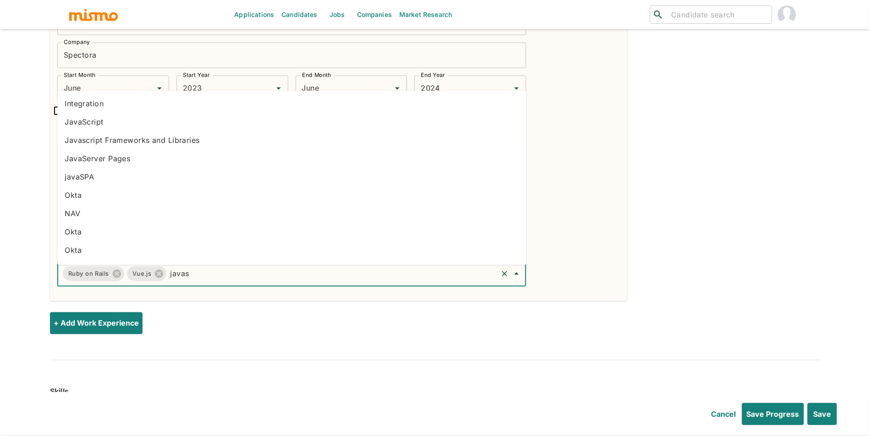
click at [139, 119] on li "JavaScript" at bounding box center [291, 122] width 469 height 18
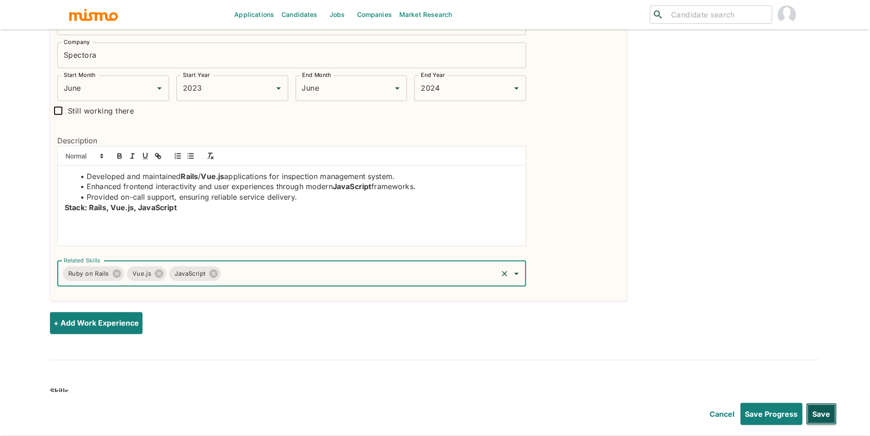
click at [826, 416] on button "Save" at bounding box center [821, 414] width 31 height 22
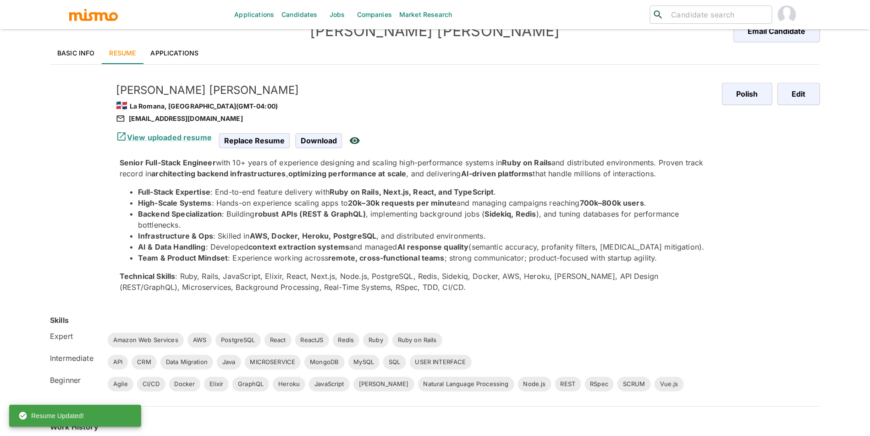
scroll to position [15, 0]
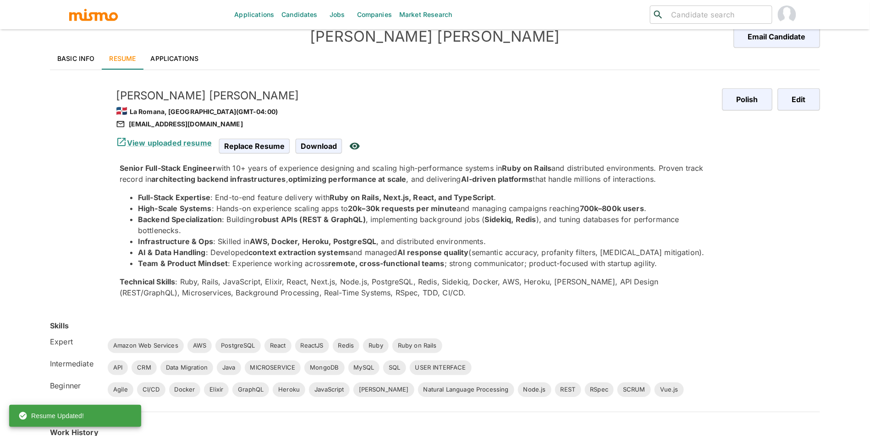
click at [808, 112] on div "Polish Edit" at bounding box center [764, 190] width 112 height 232
click at [812, 97] on button "Edit" at bounding box center [797, 99] width 45 height 22
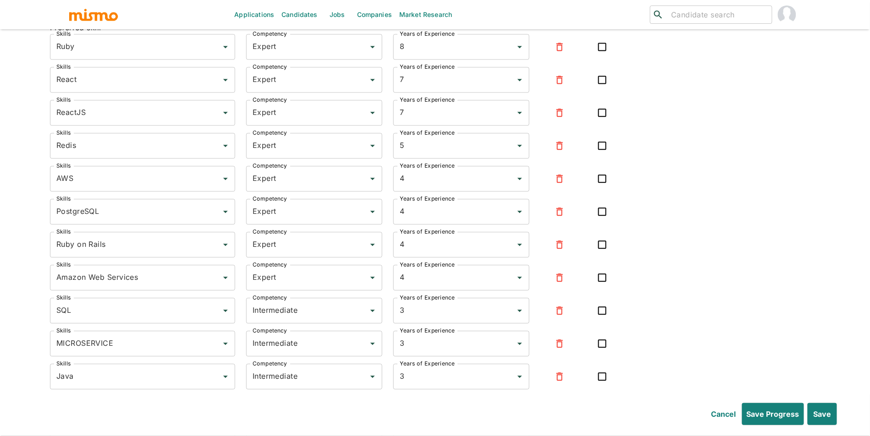
scroll to position [1984, 0]
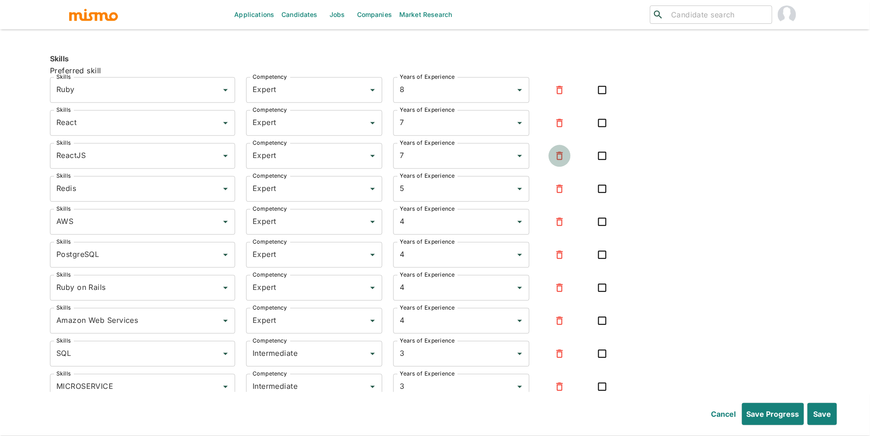
click at [558, 161] on icon "button" at bounding box center [559, 155] width 11 height 11
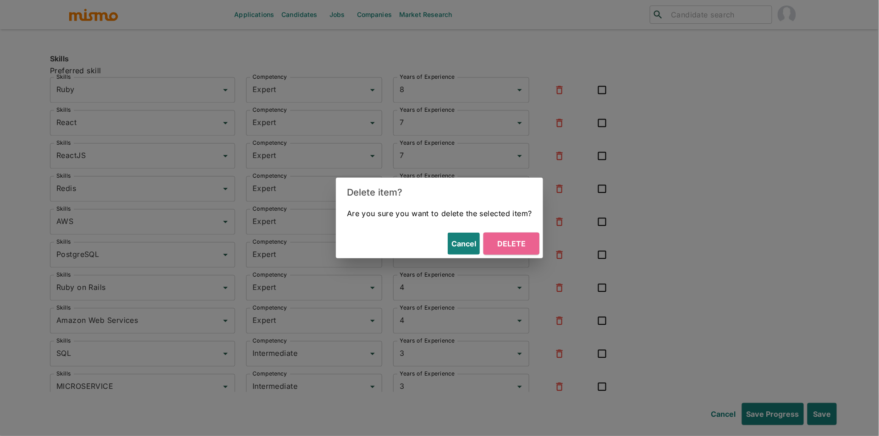
click at [529, 238] on button "Delete" at bounding box center [512, 244] width 56 height 22
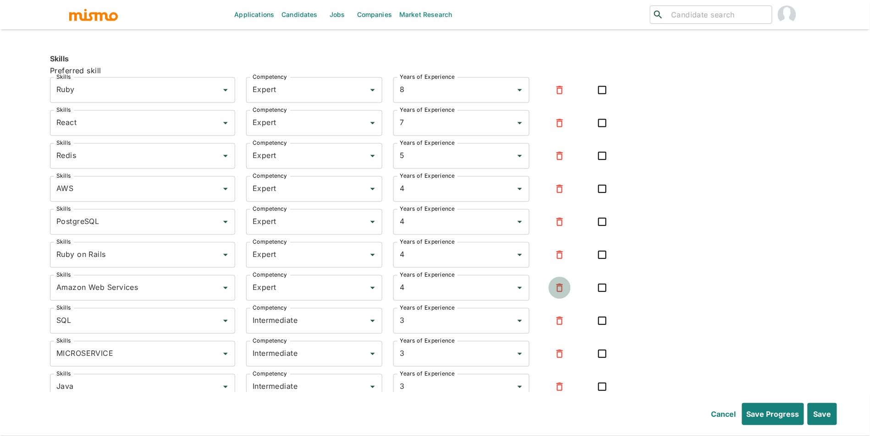
click at [563, 293] on icon "button" at bounding box center [559, 287] width 11 height 11
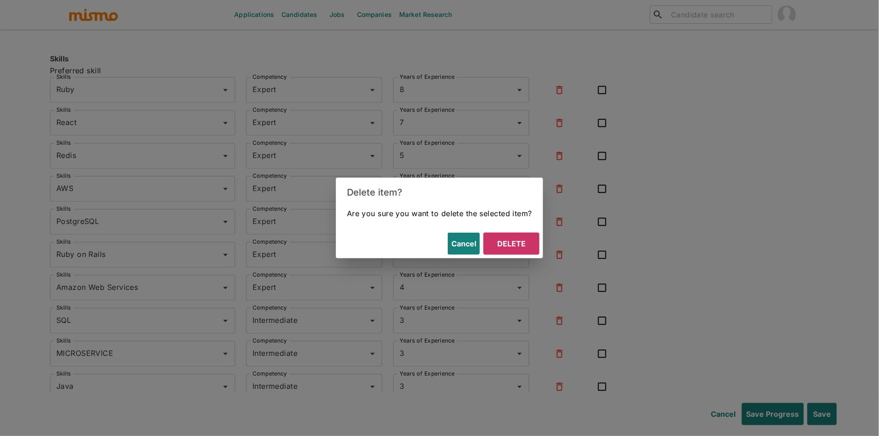
click at [504, 238] on button "Delete" at bounding box center [512, 244] width 56 height 22
click at [517, 248] on div "4 Years of Experience" at bounding box center [461, 255] width 136 height 26
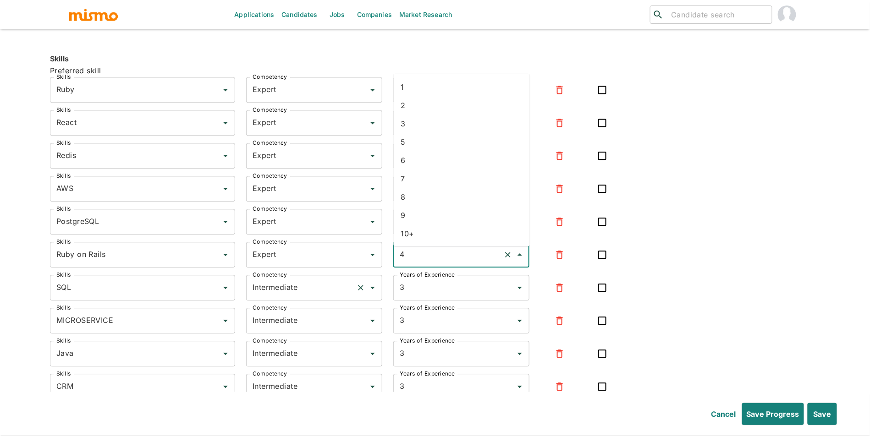
click at [331, 293] on input "Intermediate" at bounding box center [301, 287] width 102 height 17
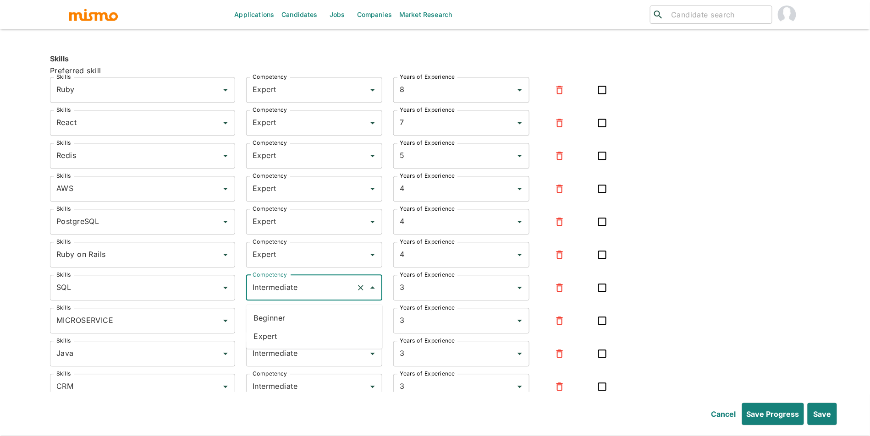
click at [313, 334] on li "Expert" at bounding box center [314, 336] width 136 height 18
click at [324, 329] on input "Intermediate" at bounding box center [301, 320] width 102 height 17
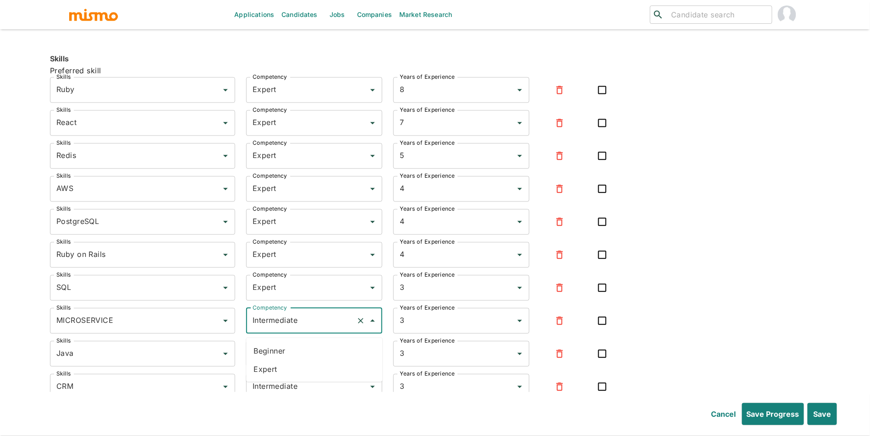
click at [320, 360] on li "Expert" at bounding box center [314, 369] width 136 height 18
click at [327, 361] on input "Intermediate" at bounding box center [301, 353] width 102 height 17
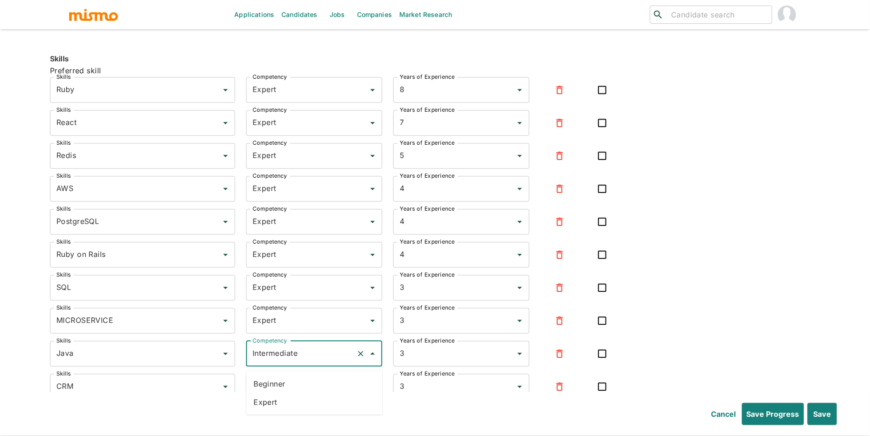
click at [324, 398] on li "Expert" at bounding box center [314, 402] width 136 height 18
click at [335, 386] on input "Intermediate" at bounding box center [301, 386] width 102 height 17
click at [306, 366] on li "Expert" at bounding box center [314, 365] width 136 height 18
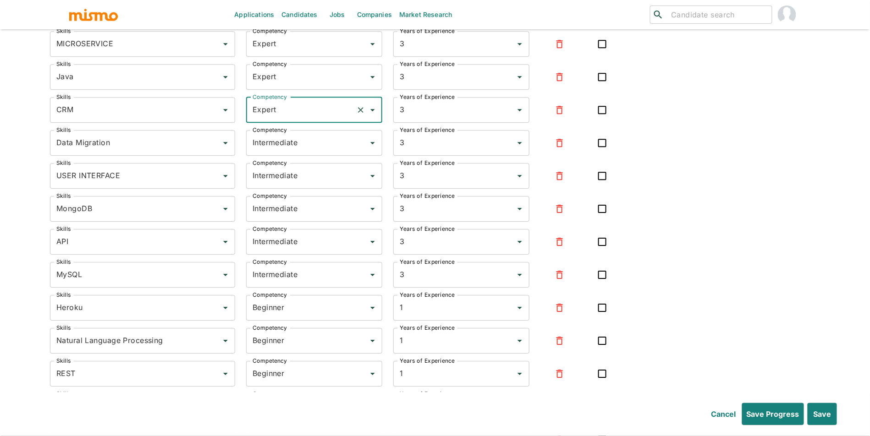
scroll to position [2280, 0]
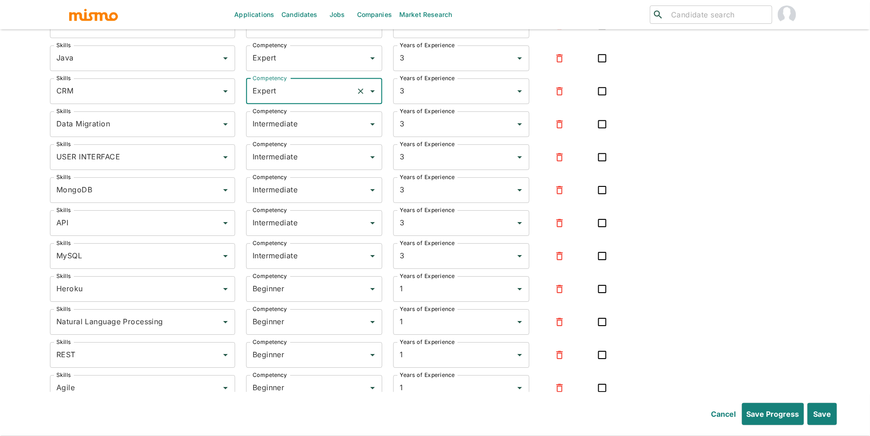
click at [564, 129] on icon "button" at bounding box center [559, 124] width 11 height 11
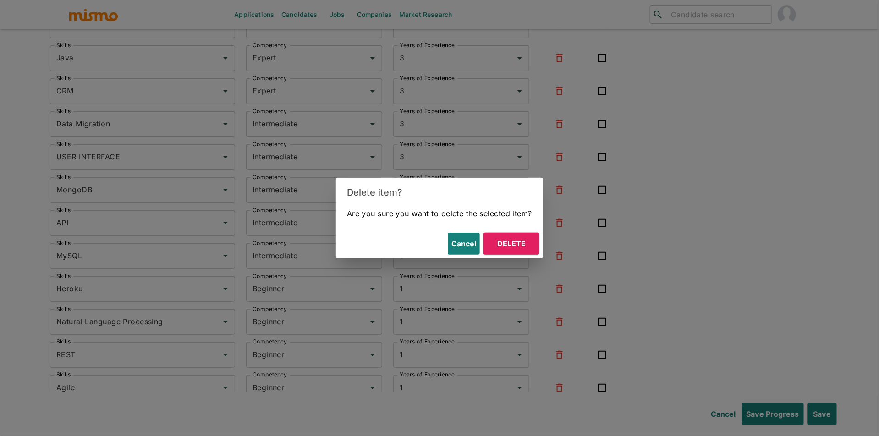
click at [526, 248] on button "Delete" at bounding box center [512, 244] width 56 height 22
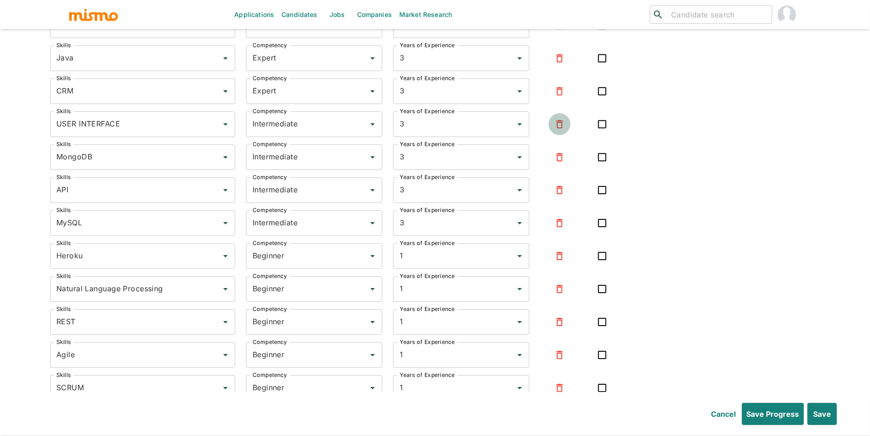
click at [560, 130] on icon "button" at bounding box center [559, 124] width 11 height 11
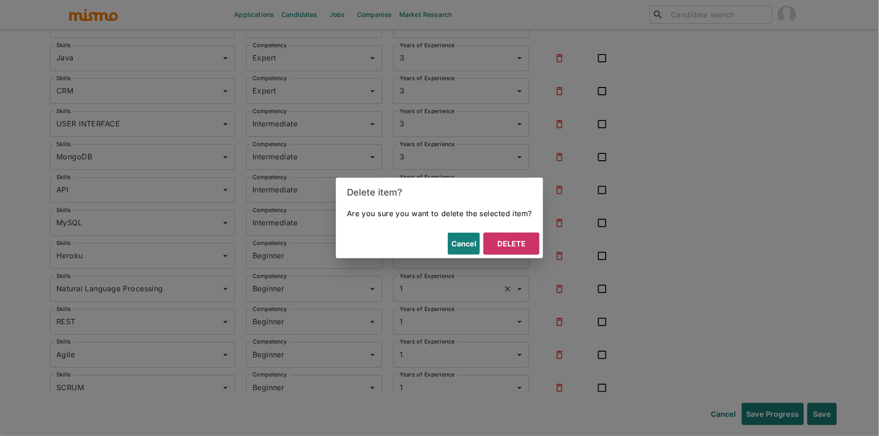
click at [499, 248] on button "Delete" at bounding box center [512, 244] width 56 height 22
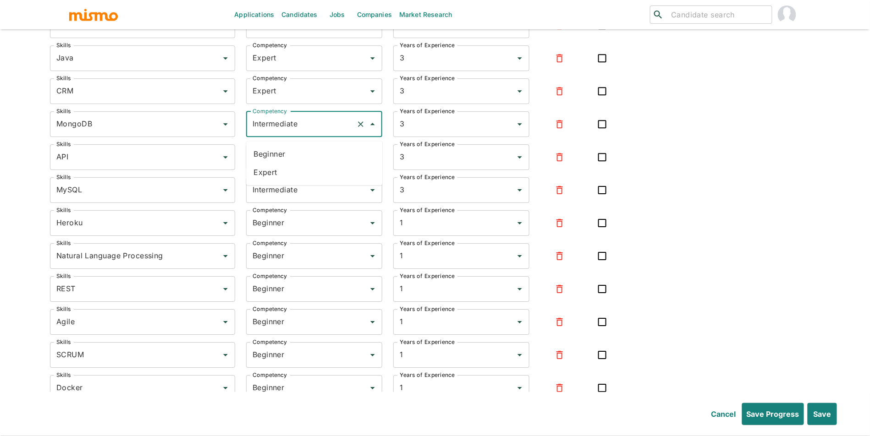
click at [310, 130] on input "Intermediate" at bounding box center [301, 124] width 102 height 17
click at [296, 181] on li "Expert" at bounding box center [314, 172] width 136 height 18
click at [312, 162] on input "Intermediate" at bounding box center [301, 157] width 102 height 17
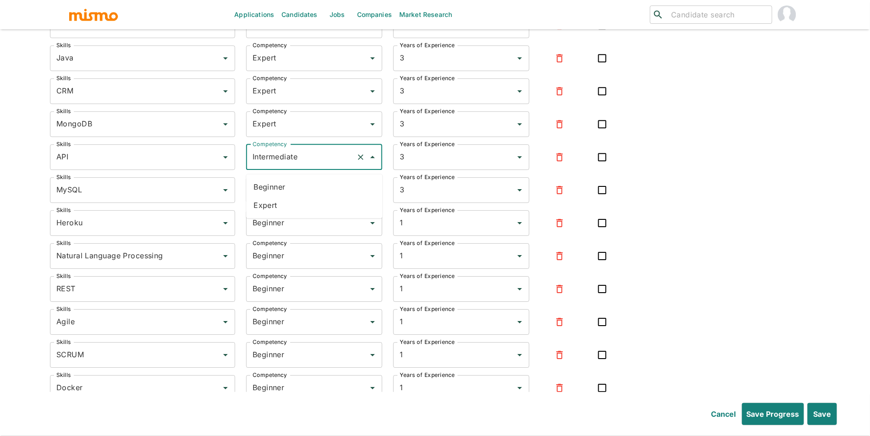
click at [302, 201] on li "Expert" at bounding box center [314, 205] width 136 height 18
click at [320, 199] on input "Intermediate" at bounding box center [301, 190] width 102 height 17
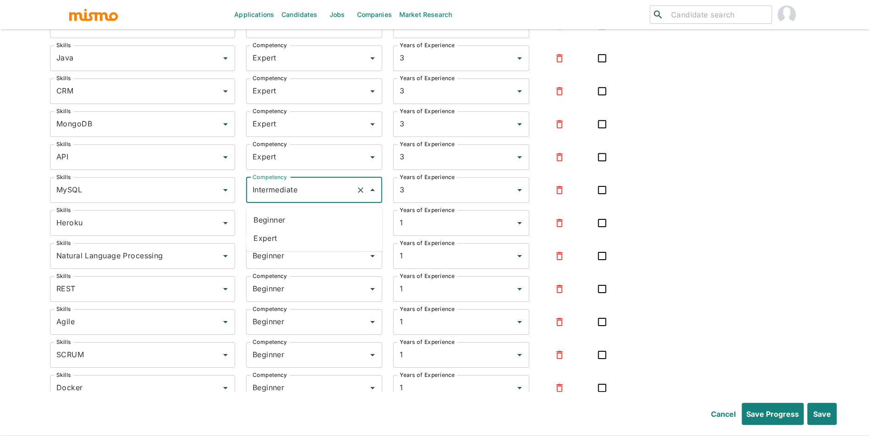
click at [309, 232] on li "Expert" at bounding box center [314, 238] width 136 height 18
click at [320, 232] on input "Beginner" at bounding box center [301, 223] width 102 height 17
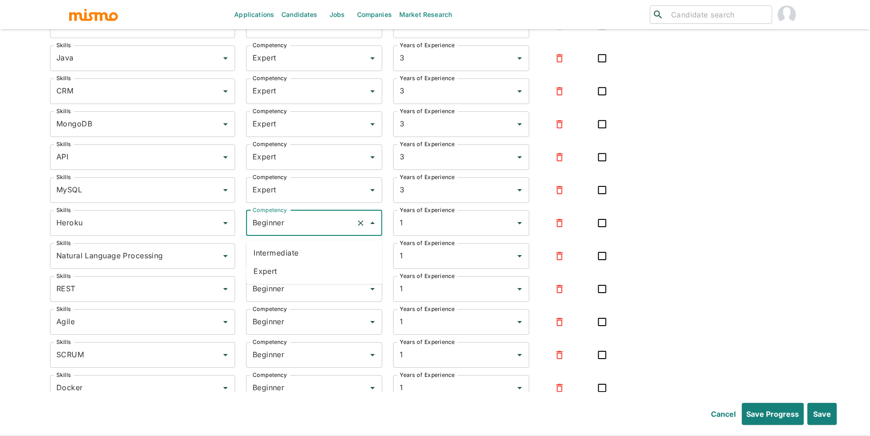
click at [313, 270] on li "Expert" at bounding box center [314, 271] width 136 height 18
click at [317, 251] on input "Beginner" at bounding box center [301, 256] width 102 height 17
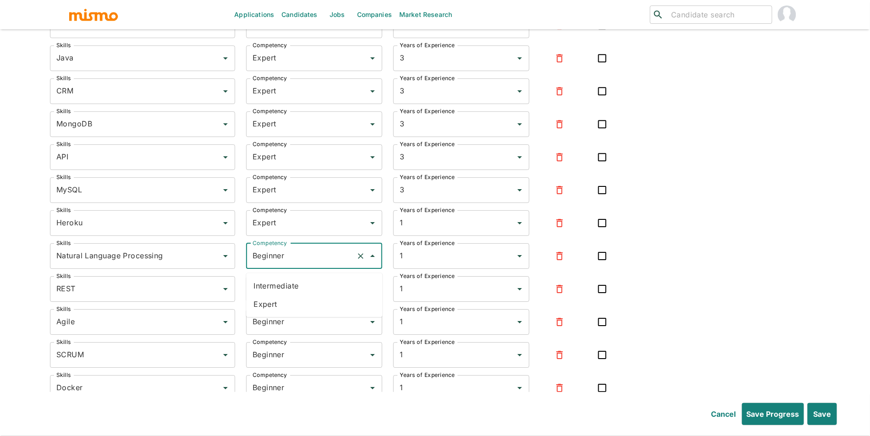
click at [302, 311] on li "Expert" at bounding box center [314, 304] width 136 height 18
click at [311, 298] on input "Beginner" at bounding box center [301, 289] width 102 height 17
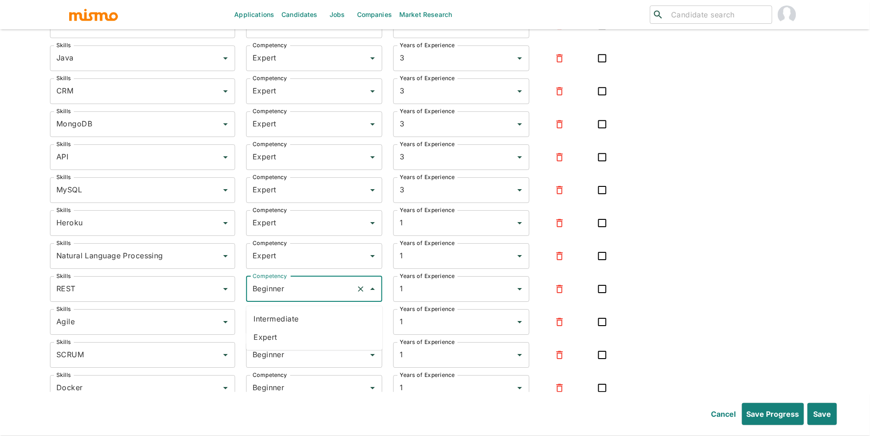
click at [298, 338] on li "Expert" at bounding box center [314, 337] width 136 height 18
click at [304, 328] on input "Beginner" at bounding box center [301, 322] width 102 height 17
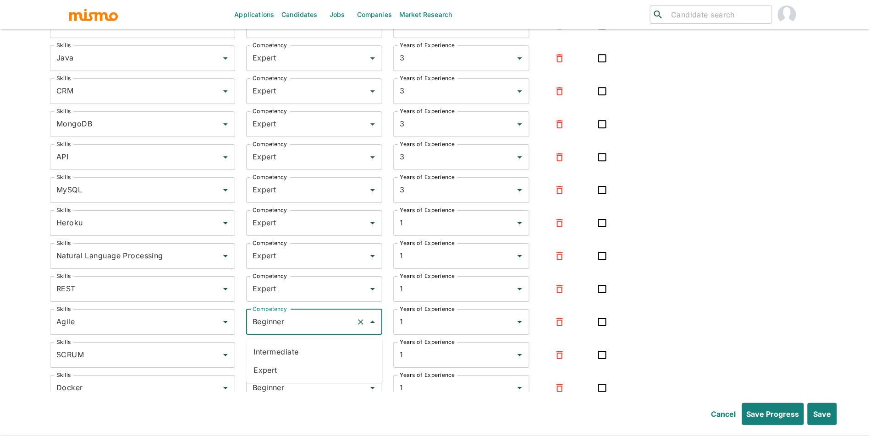
click at [299, 367] on li "Expert" at bounding box center [314, 370] width 136 height 18
click at [309, 364] on input "Beginner" at bounding box center [301, 355] width 102 height 17
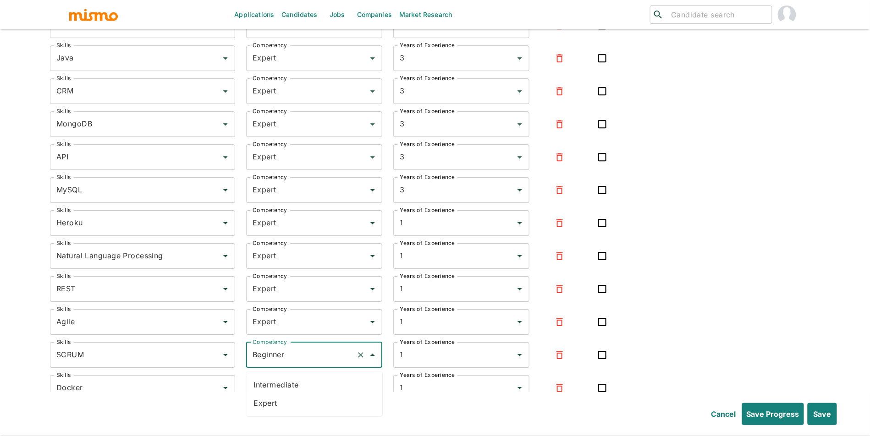
click at [301, 398] on li "Expert" at bounding box center [314, 403] width 136 height 18
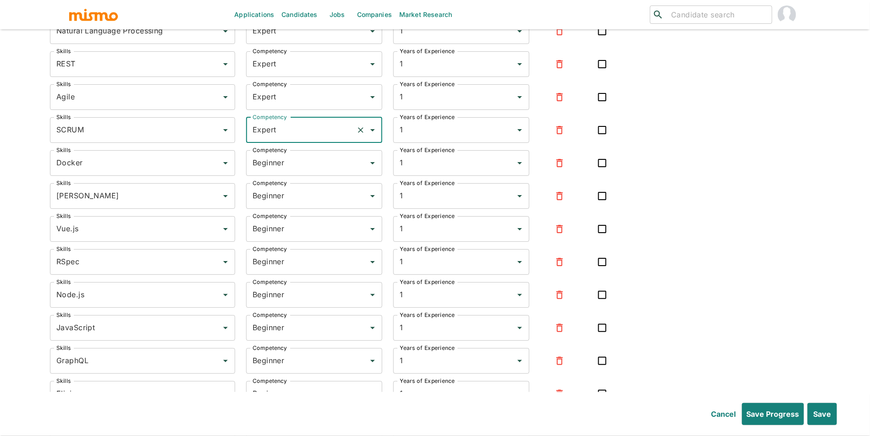
scroll to position [2532, 0]
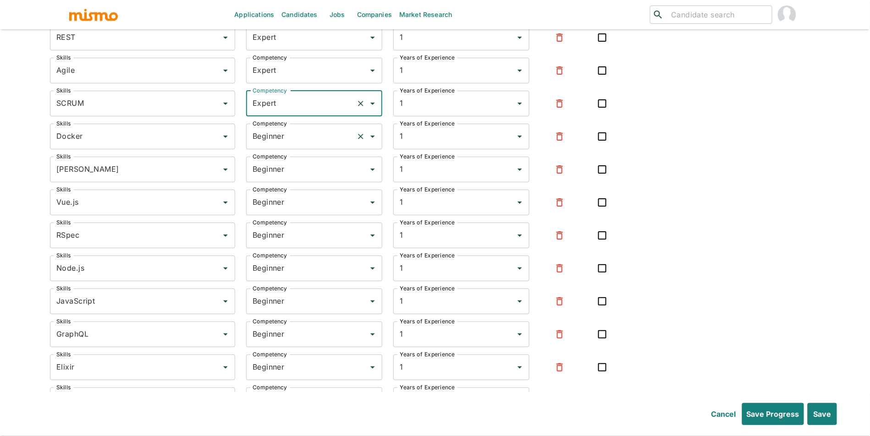
click at [298, 144] on input "Beginner" at bounding box center [301, 136] width 102 height 17
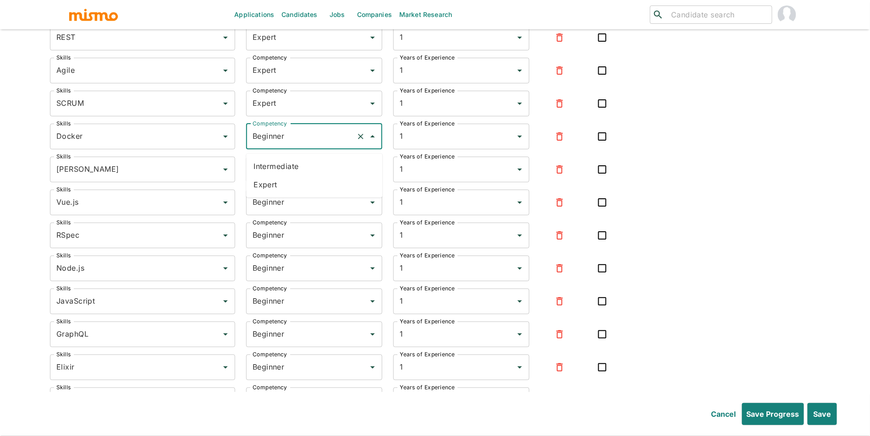
click at [289, 182] on li "Expert" at bounding box center [314, 185] width 136 height 18
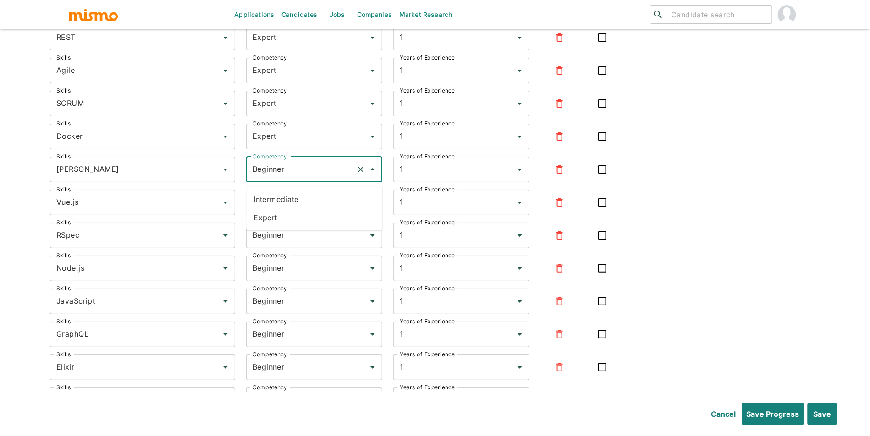
click at [299, 177] on input "Beginner" at bounding box center [301, 169] width 102 height 17
click at [296, 229] on ul "Intermediate Expert" at bounding box center [314, 209] width 136 height 44
click at [302, 217] on li "Expert" at bounding box center [314, 218] width 136 height 18
click at [307, 206] on input "Beginner" at bounding box center [301, 202] width 102 height 17
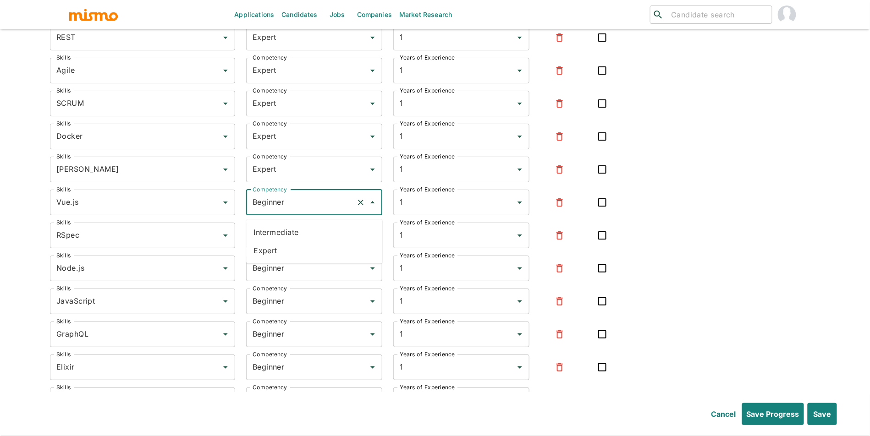
click at [298, 243] on li "Expert" at bounding box center [314, 251] width 136 height 18
click at [302, 243] on input "Beginner" at bounding box center [301, 235] width 102 height 17
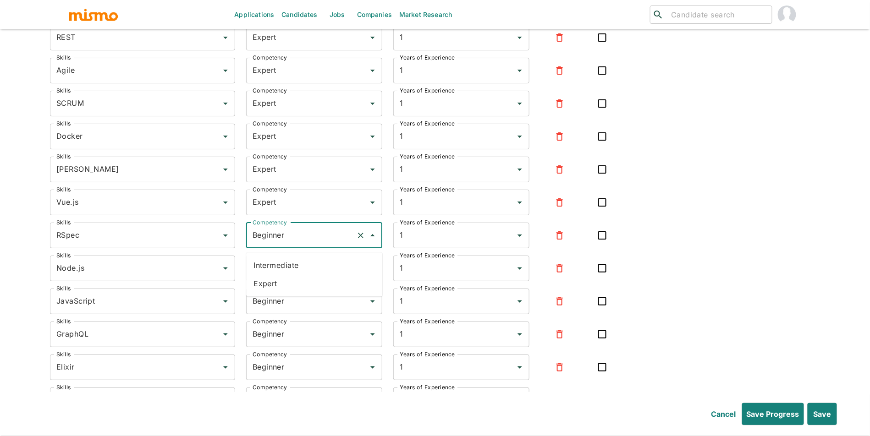
click at [291, 285] on li "Expert" at bounding box center [314, 284] width 136 height 18
click at [312, 277] on input "Beginner" at bounding box center [301, 268] width 102 height 17
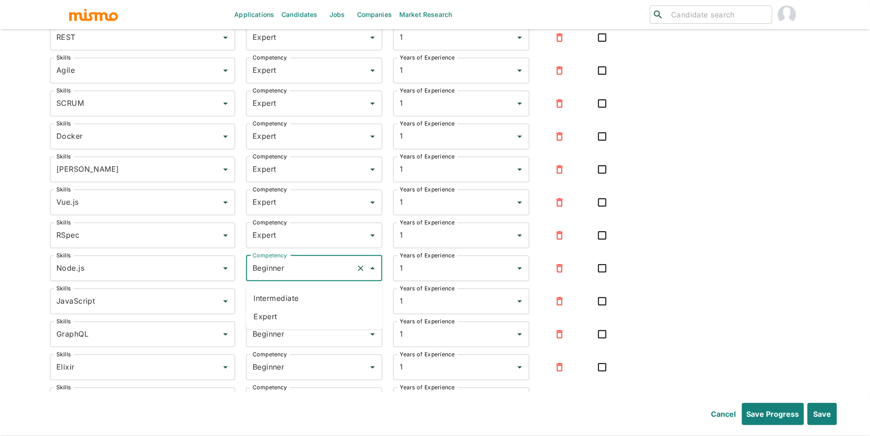
click at [298, 313] on li "Expert" at bounding box center [314, 317] width 136 height 18
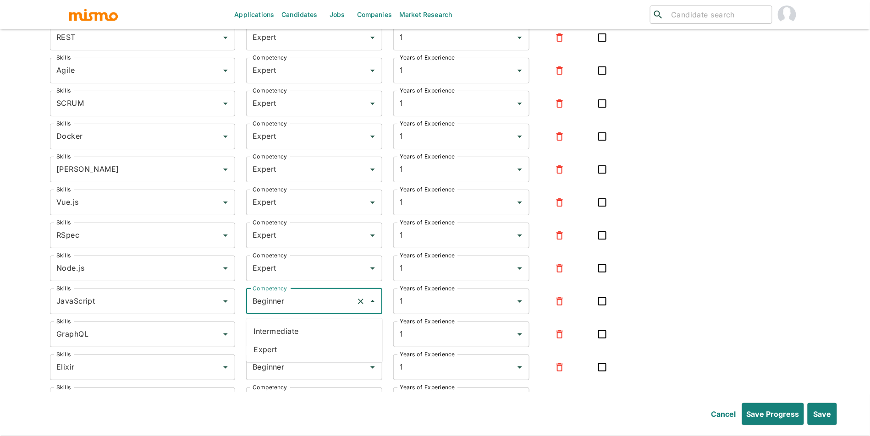
click at [310, 309] on input "Beginner" at bounding box center [301, 301] width 102 height 17
click at [301, 350] on li "Expert" at bounding box center [314, 350] width 136 height 18
click at [314, 348] on div "Beginner Competency" at bounding box center [314, 335] width 136 height 26
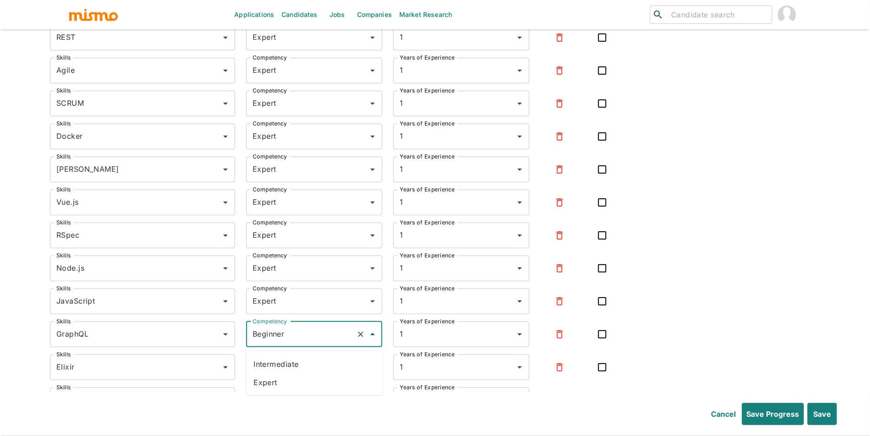
click at [307, 380] on li "Expert" at bounding box center [314, 383] width 136 height 18
click at [316, 376] on input "Beginner" at bounding box center [301, 367] width 102 height 17
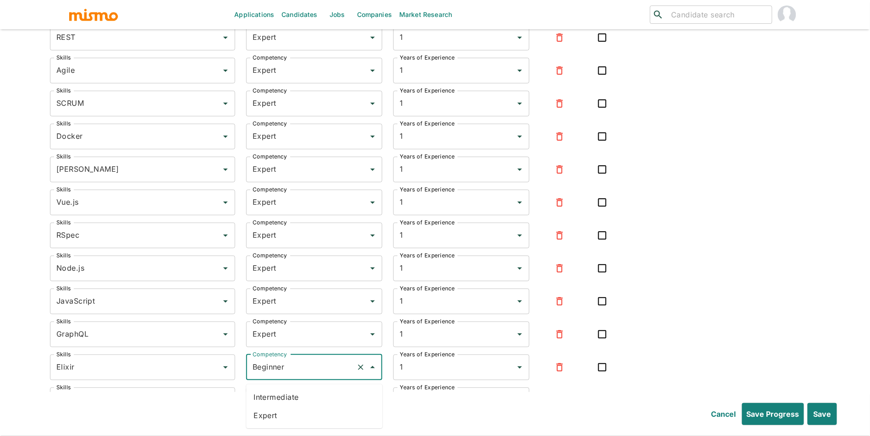
click at [309, 419] on li "Expert" at bounding box center [314, 416] width 136 height 18
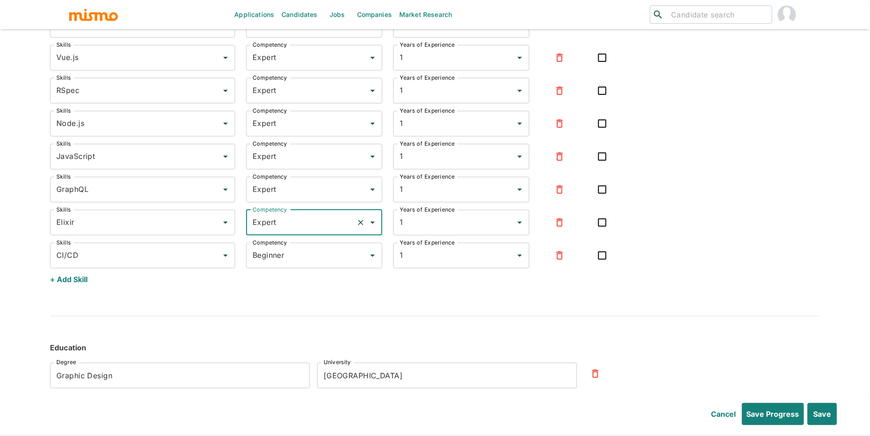
scroll to position [2754, 0]
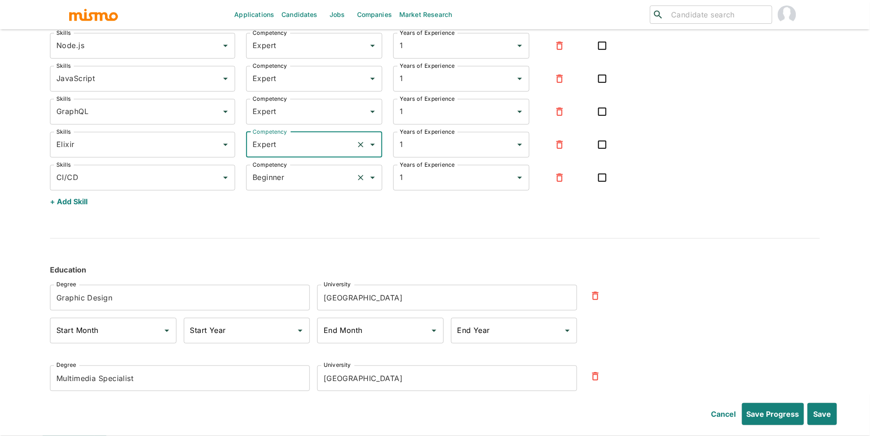
click at [331, 172] on div "Beginner Competency" at bounding box center [314, 178] width 136 height 26
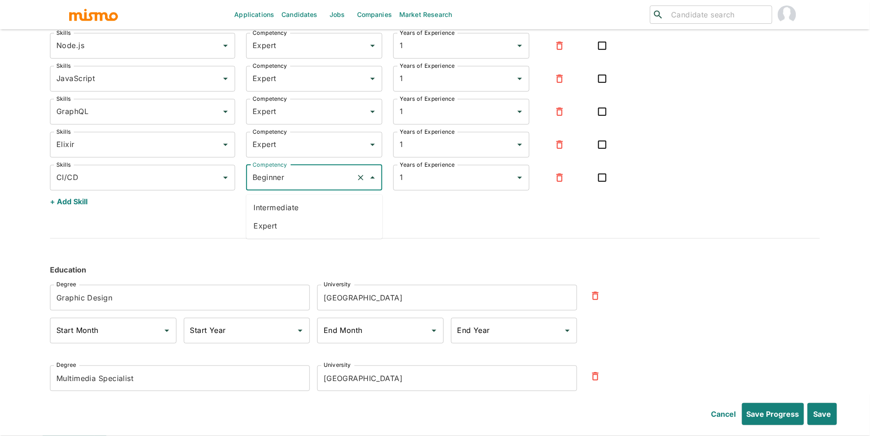
click at [319, 231] on li "Expert" at bounding box center [314, 226] width 136 height 18
click at [826, 410] on button "Save" at bounding box center [821, 414] width 31 height 22
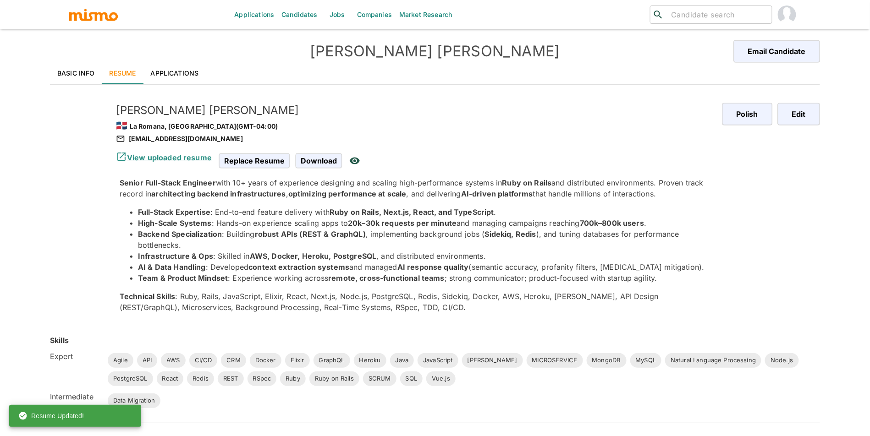
scroll to position [39, 0]
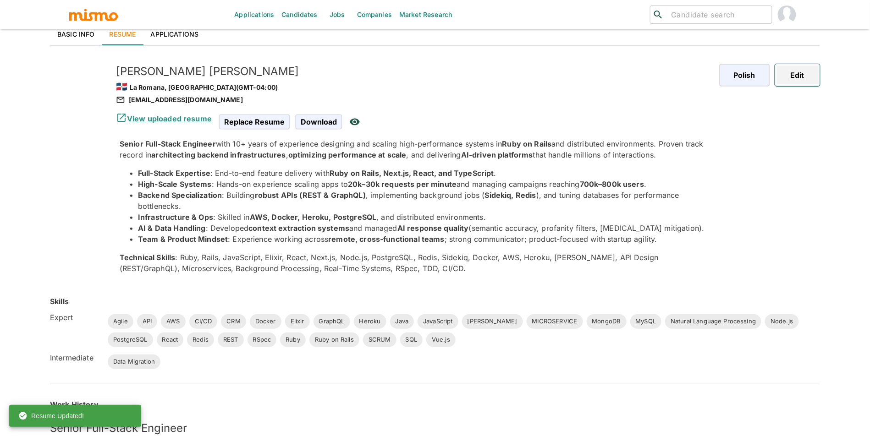
click at [806, 81] on button "Edit" at bounding box center [797, 75] width 45 height 22
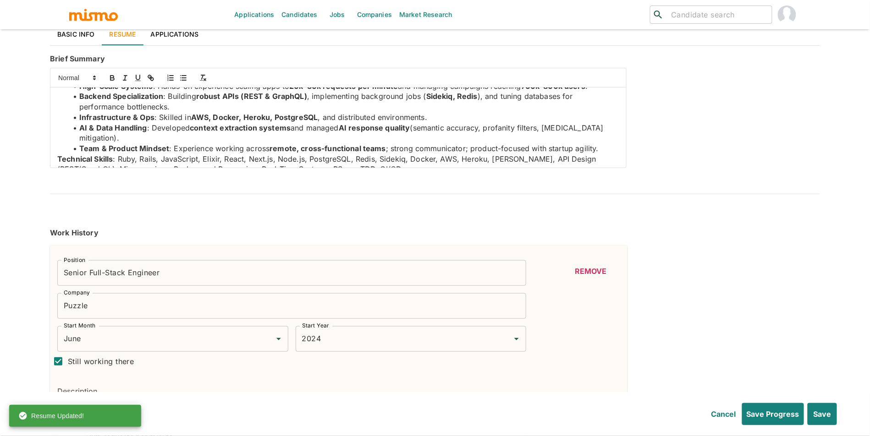
scroll to position [1297, 0]
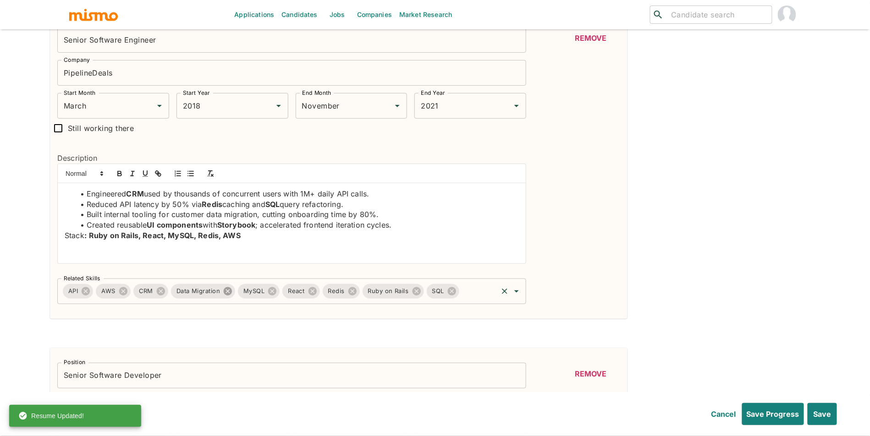
click at [233, 296] on icon at bounding box center [228, 292] width 10 height 10
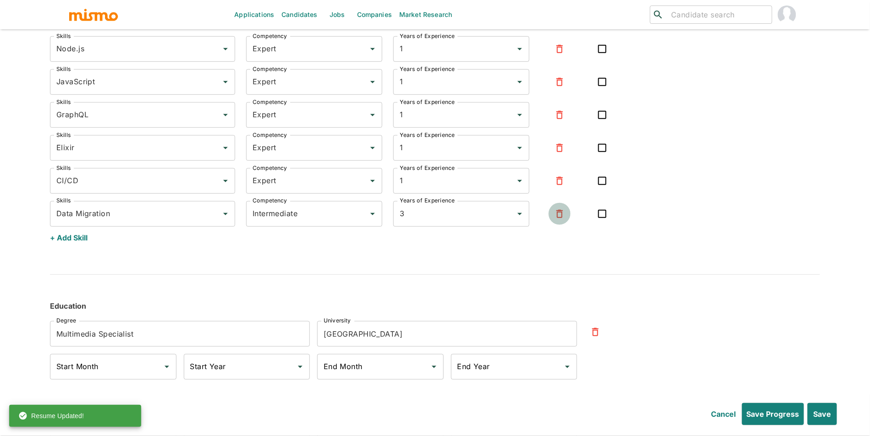
click at [556, 219] on icon "button" at bounding box center [559, 214] width 11 height 11
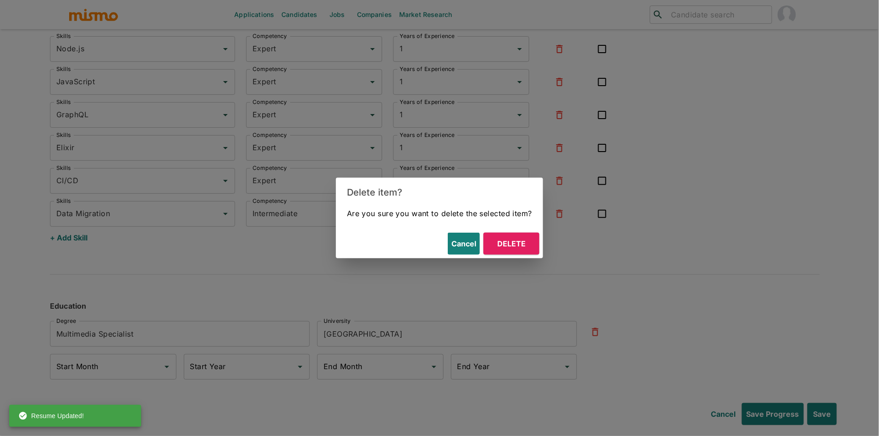
click at [529, 243] on button "Delete" at bounding box center [512, 244] width 56 height 22
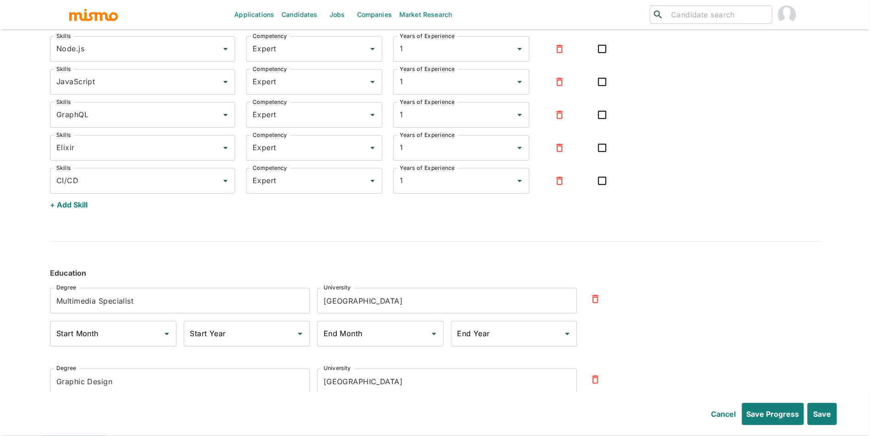
scroll to position [1297, 0]
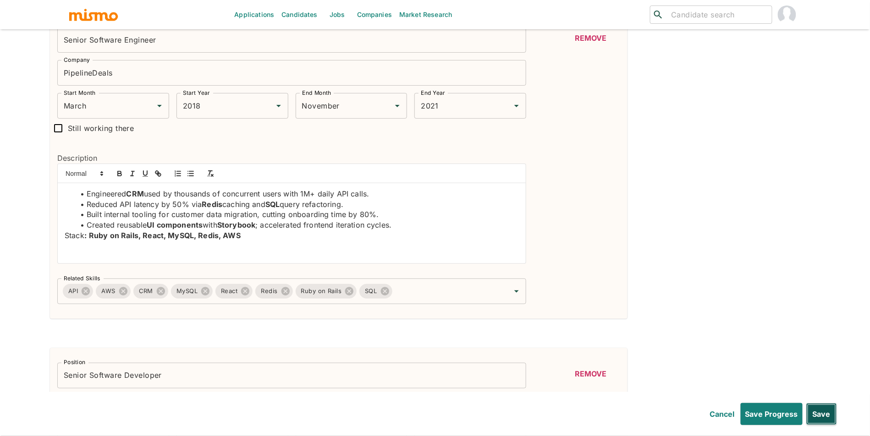
click at [827, 407] on button "Save" at bounding box center [821, 414] width 31 height 22
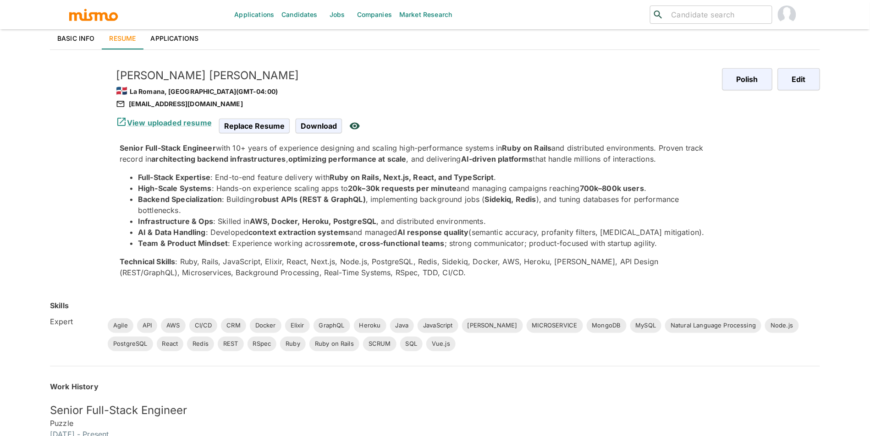
scroll to position [0, 0]
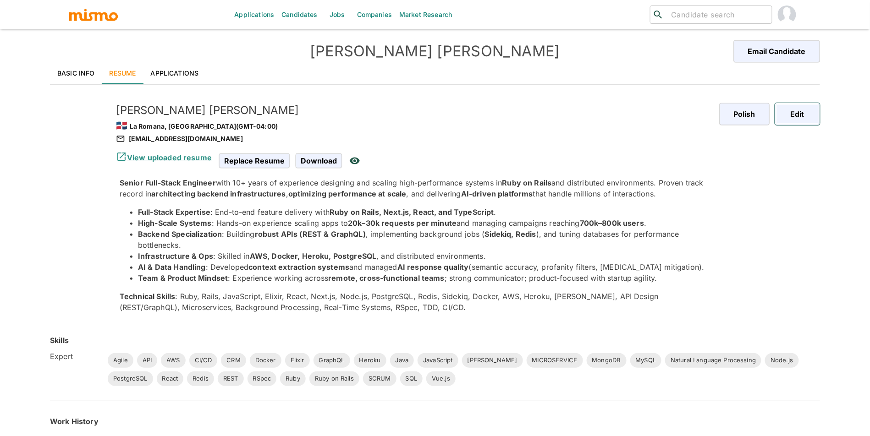
click at [812, 108] on button "Edit" at bounding box center [797, 114] width 45 height 22
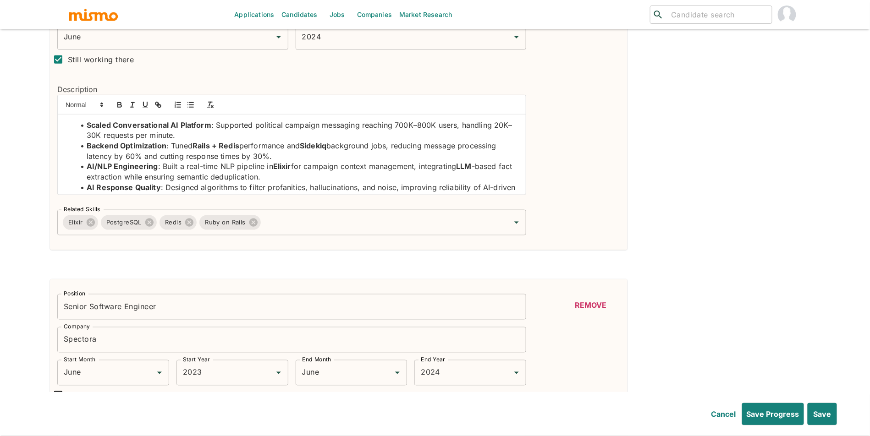
scroll to position [359, 0]
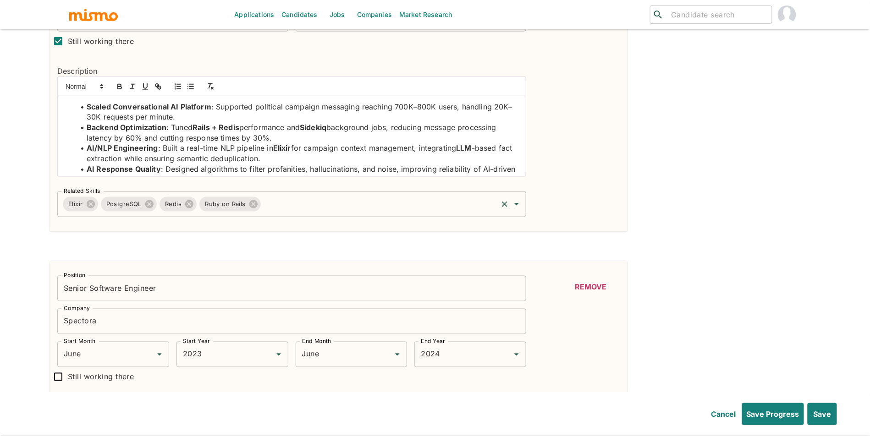
click at [406, 202] on input "Related Skills" at bounding box center [379, 204] width 234 height 17
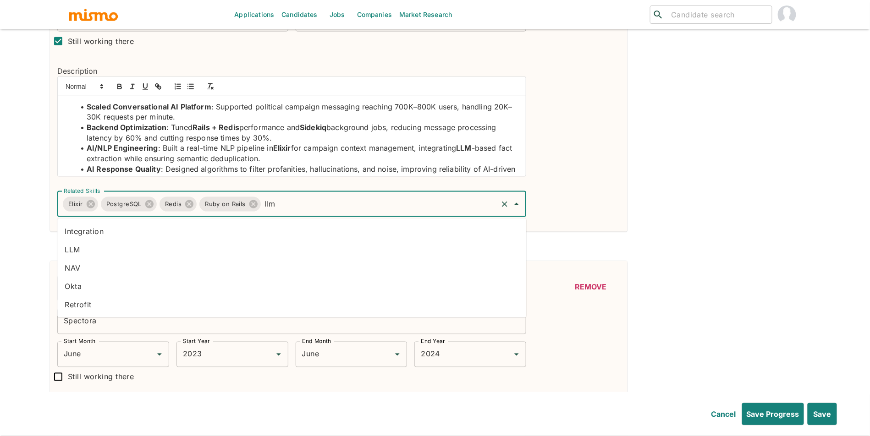
click at [221, 254] on li "LLM" at bounding box center [291, 250] width 469 height 18
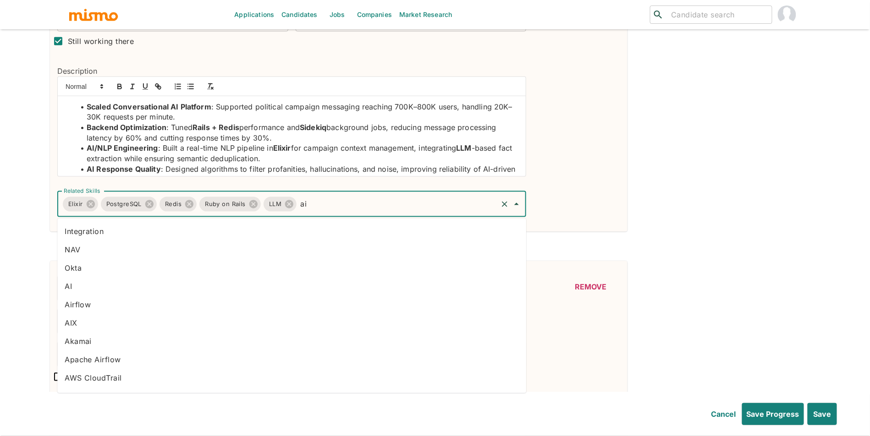
click at [132, 287] on li "AI" at bounding box center [291, 286] width 469 height 18
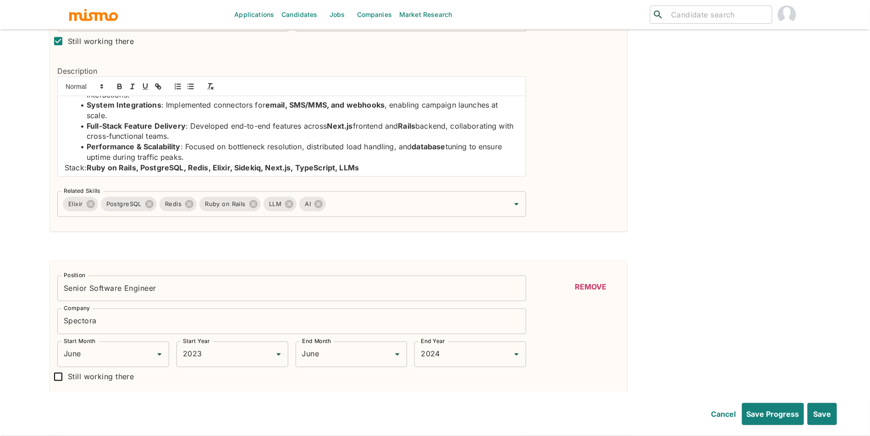
scroll to position [87, 0]
click at [450, 202] on input "Related Skills" at bounding box center [411, 204] width 169 height 17
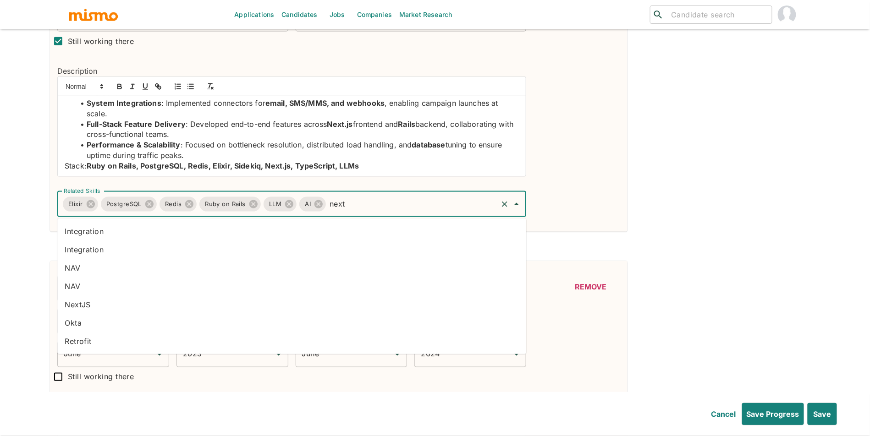
click at [148, 303] on li "NextJS" at bounding box center [291, 305] width 469 height 18
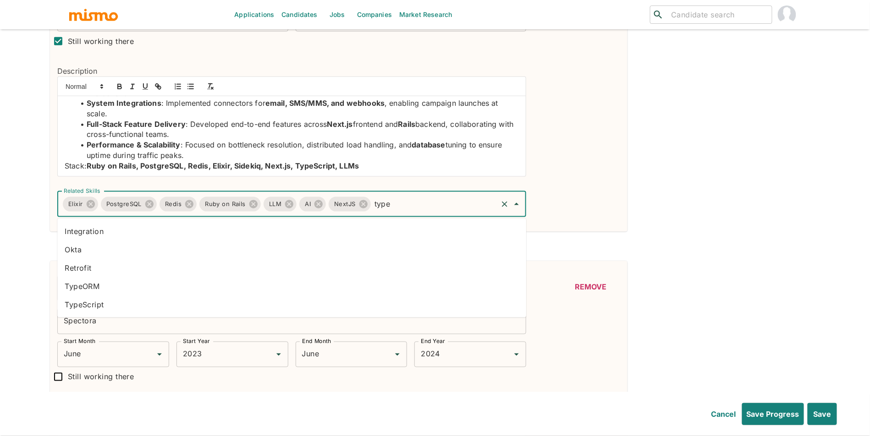
click at [159, 307] on li "TypeScript" at bounding box center [291, 305] width 469 height 18
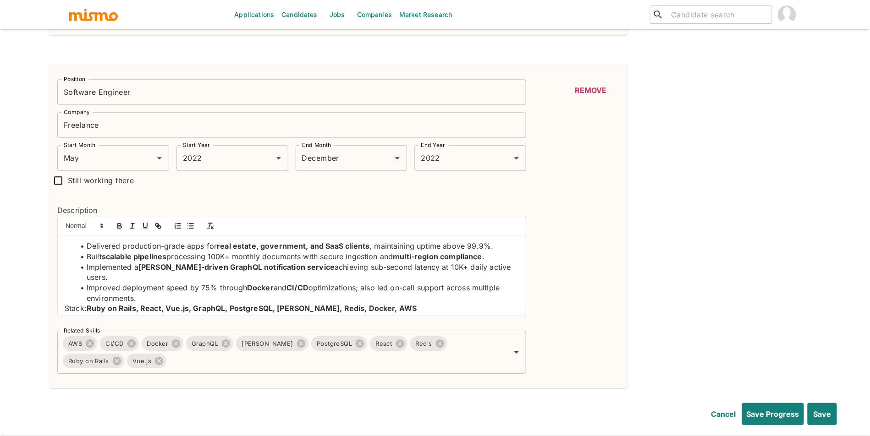
scroll to position [932, 0]
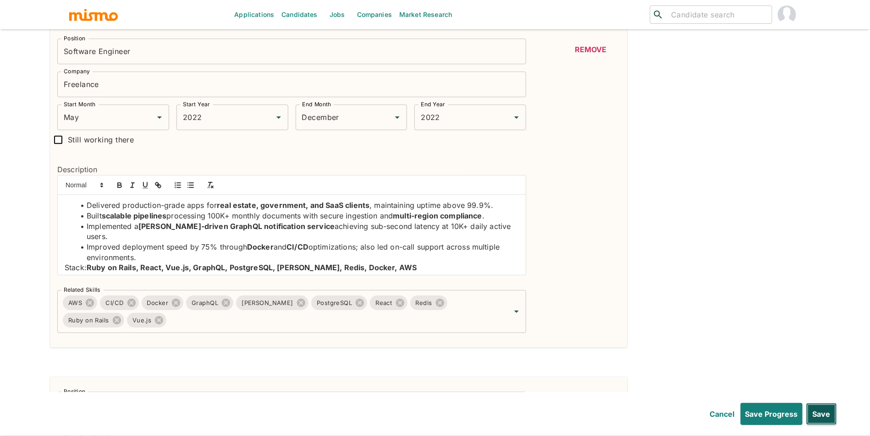
click at [821, 417] on button "Save" at bounding box center [821, 414] width 31 height 22
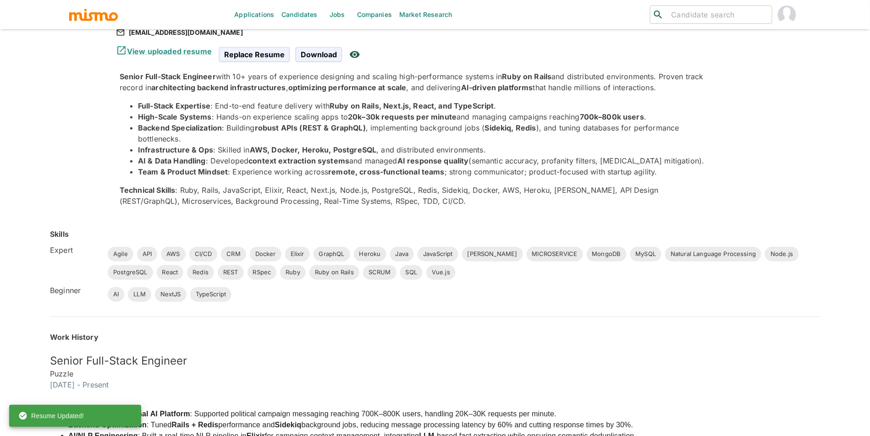
scroll to position [0, 0]
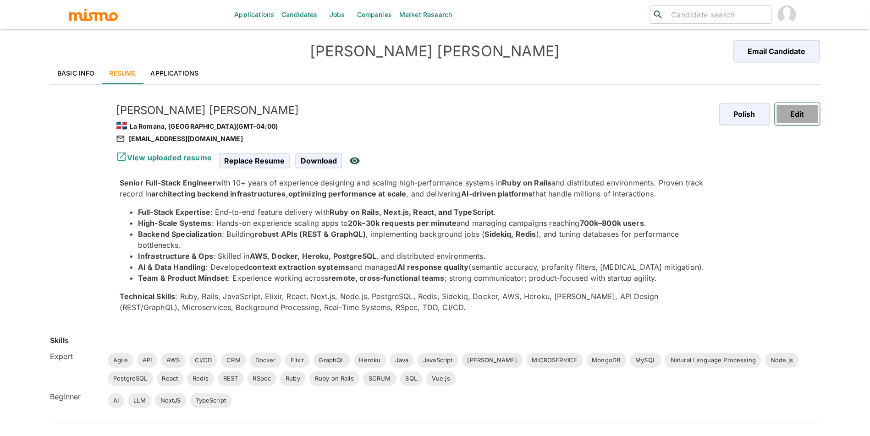
click at [803, 124] on button "Edit" at bounding box center [797, 114] width 45 height 22
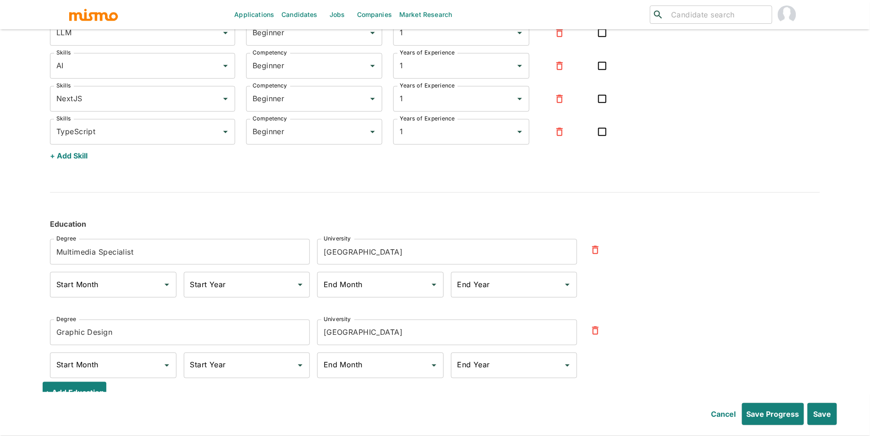
scroll to position [2813, 0]
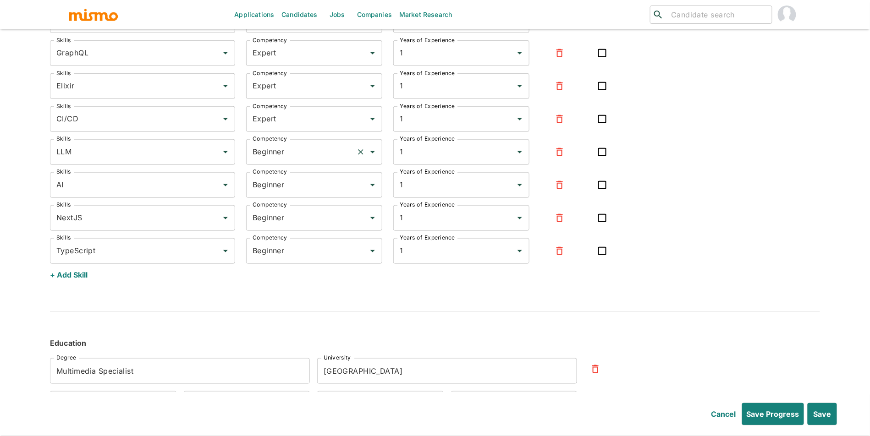
click at [272, 156] on input "Beginner" at bounding box center [301, 151] width 102 height 17
click at [264, 198] on li "Expert" at bounding box center [314, 200] width 136 height 18
click at [294, 194] on input "Beginner" at bounding box center [301, 185] width 102 height 17
click at [288, 237] on li "Expert" at bounding box center [314, 233] width 136 height 18
click at [311, 227] on input "Beginner" at bounding box center [301, 218] width 102 height 17
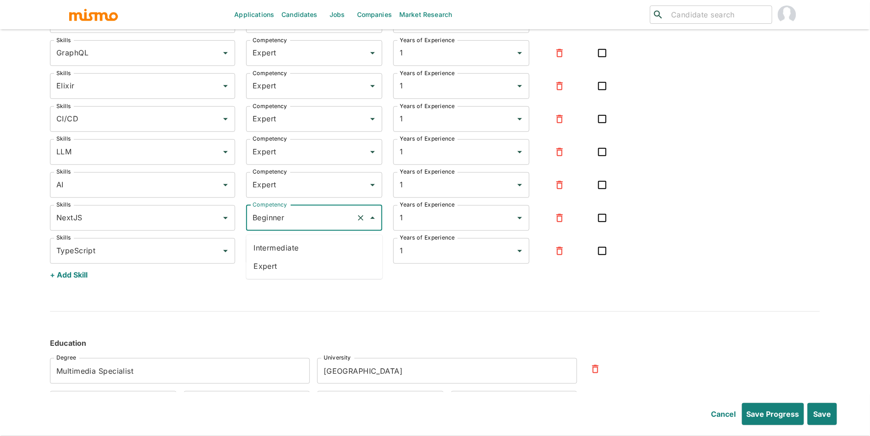
click at [302, 265] on li "Expert" at bounding box center [314, 266] width 136 height 18
click at [309, 260] on input "Beginner" at bounding box center [301, 251] width 102 height 17
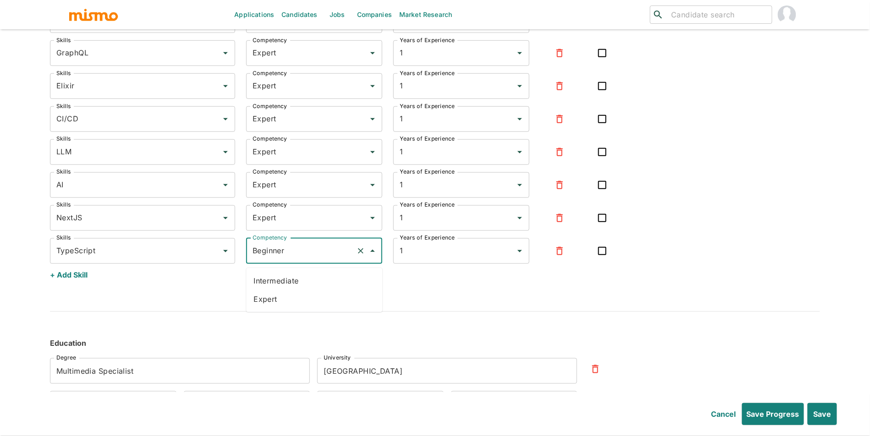
click at [300, 310] on ul "Intermediate Expert" at bounding box center [314, 290] width 136 height 44
click at [303, 304] on li "Expert" at bounding box center [314, 299] width 136 height 18
click at [830, 421] on button "Save" at bounding box center [821, 414] width 31 height 22
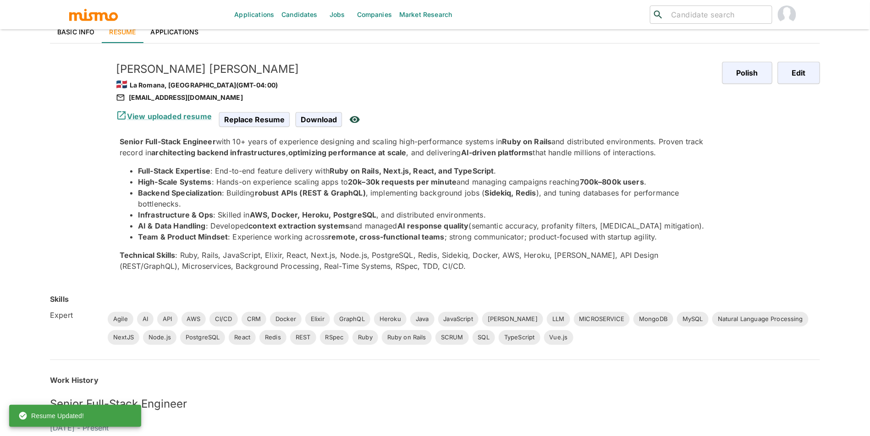
scroll to position [6, 0]
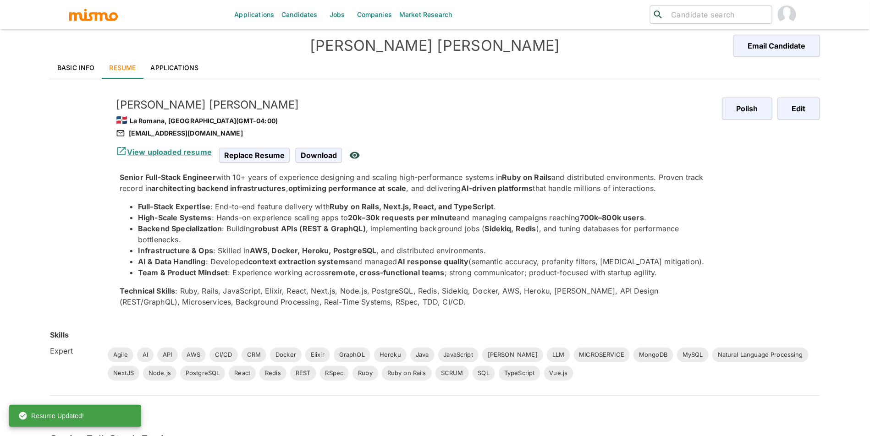
click at [179, 79] on div "Wilbur Suero 🇩🇴 La Romana, Dominican Republic (GMT-04:00) suerowilbur@gmail.com…" at bounding box center [403, 195] width 610 height 239
click at [181, 71] on link "Applications" at bounding box center [174, 68] width 63 height 22
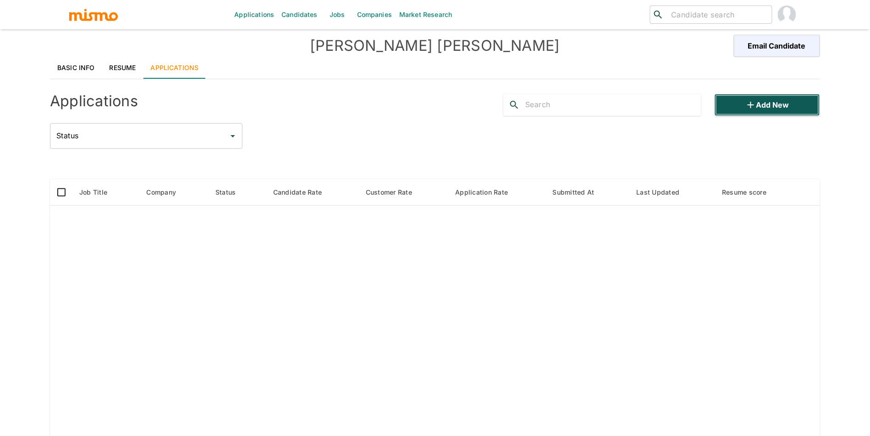
click at [734, 110] on button "Add new" at bounding box center [767, 105] width 105 height 22
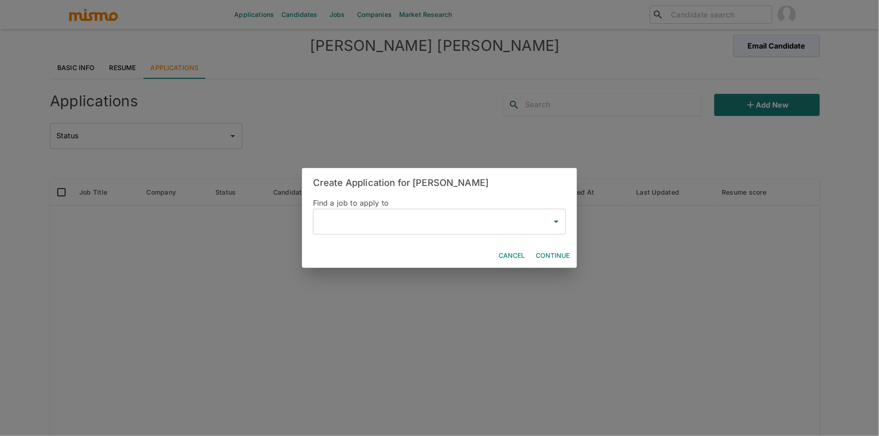
click at [396, 232] on div "​" at bounding box center [439, 222] width 253 height 26
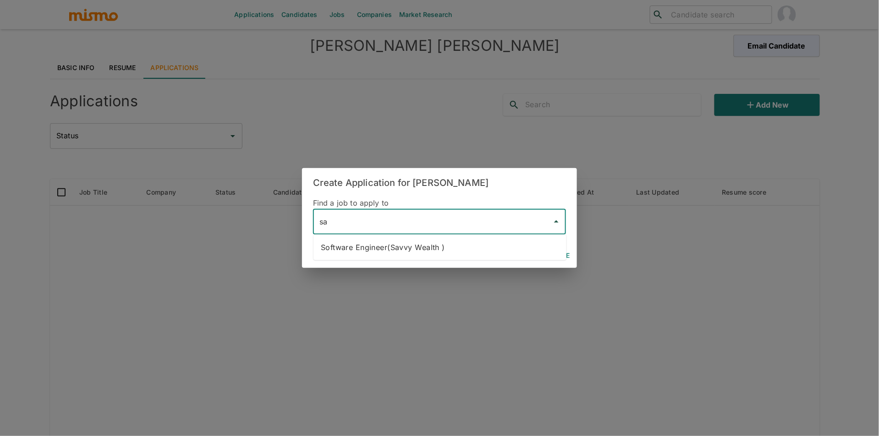
click at [436, 253] on li "Software Engineer(Savvy Wealth )" at bounding box center [440, 247] width 253 height 18
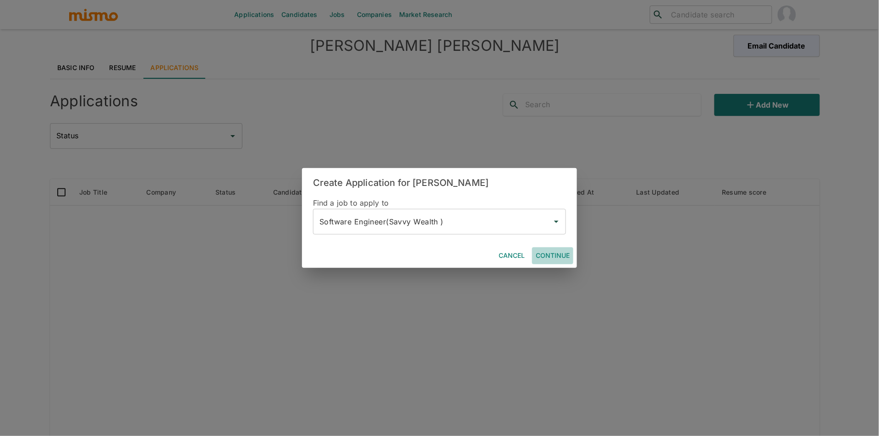
click at [560, 256] on button "Continue" at bounding box center [552, 256] width 41 height 17
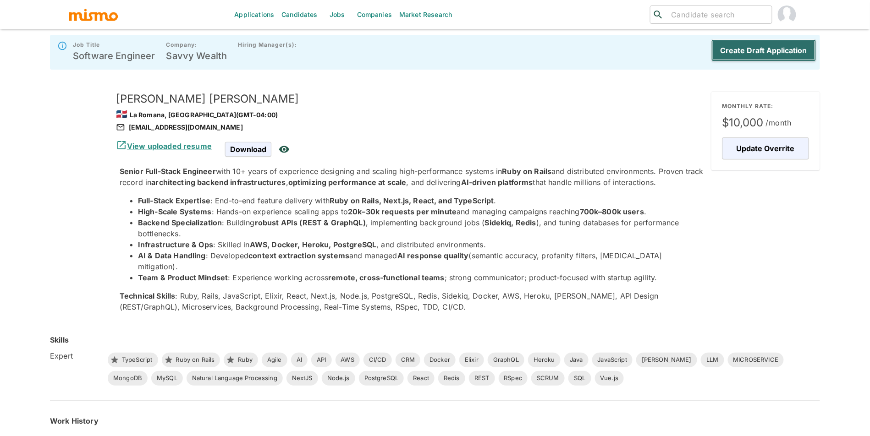
click at [763, 50] on button "Create Draft Application" at bounding box center [764, 50] width 105 height 22
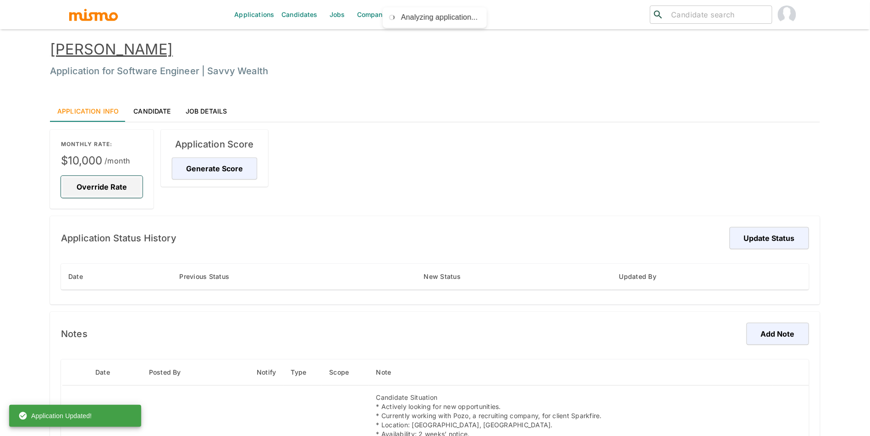
click at [105, 187] on button "Override Rate" at bounding box center [102, 187] width 82 height 22
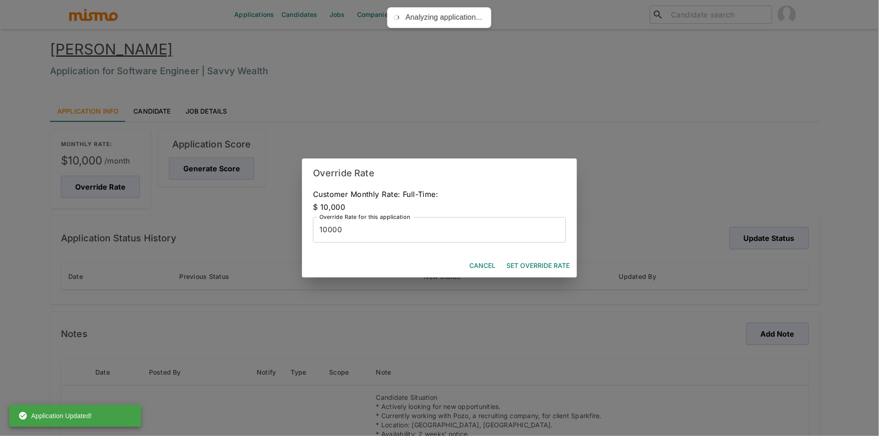
click at [551, 267] on button "Set Override Rate" at bounding box center [538, 266] width 71 height 17
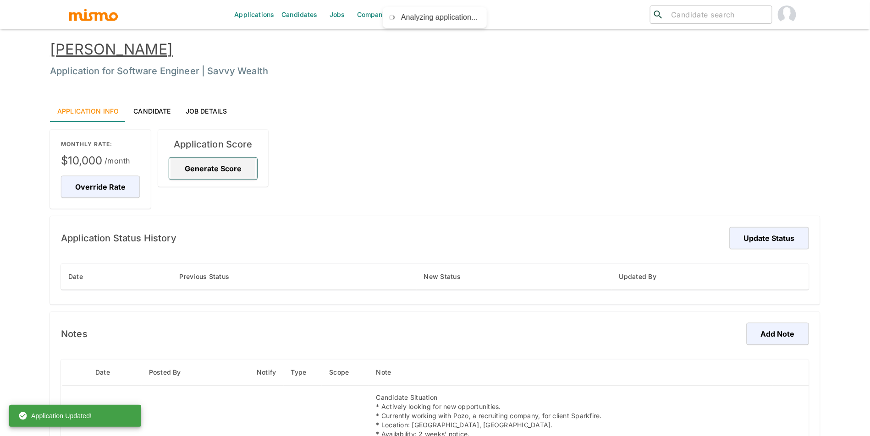
click at [198, 164] on button "Generate Score" at bounding box center [213, 169] width 88 height 22
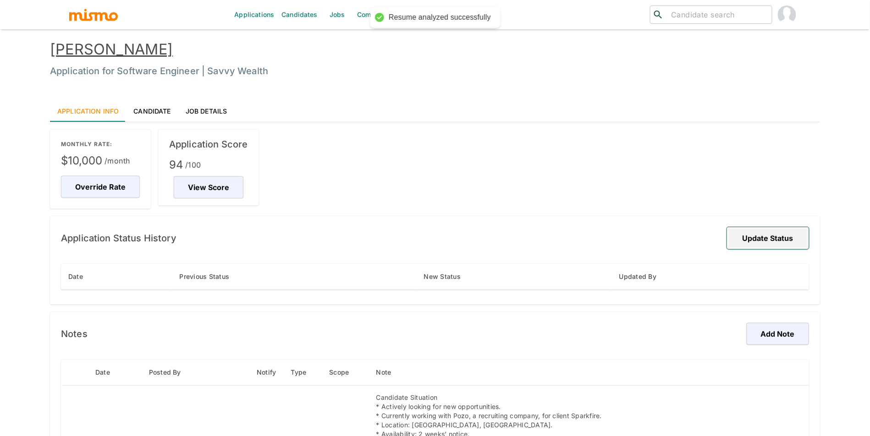
click at [758, 247] on button "Update Status" at bounding box center [768, 238] width 82 height 22
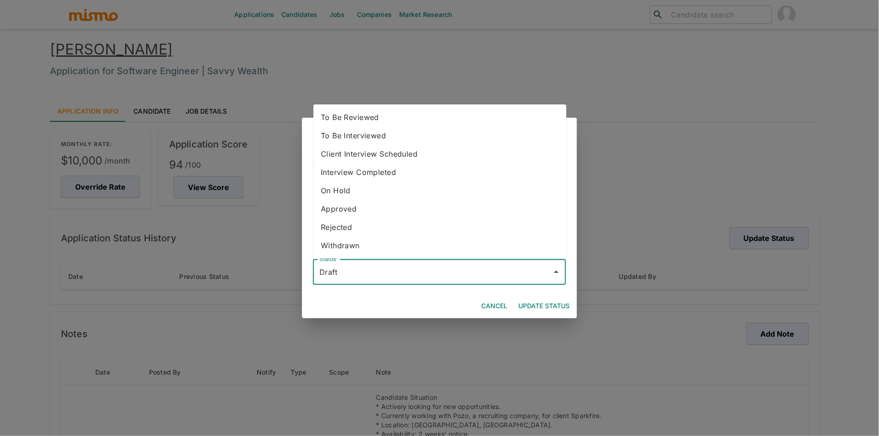
click at [472, 271] on input "Draft" at bounding box center [432, 272] width 231 height 17
click at [447, 121] on li "To Be Reviewed" at bounding box center [440, 117] width 253 height 18
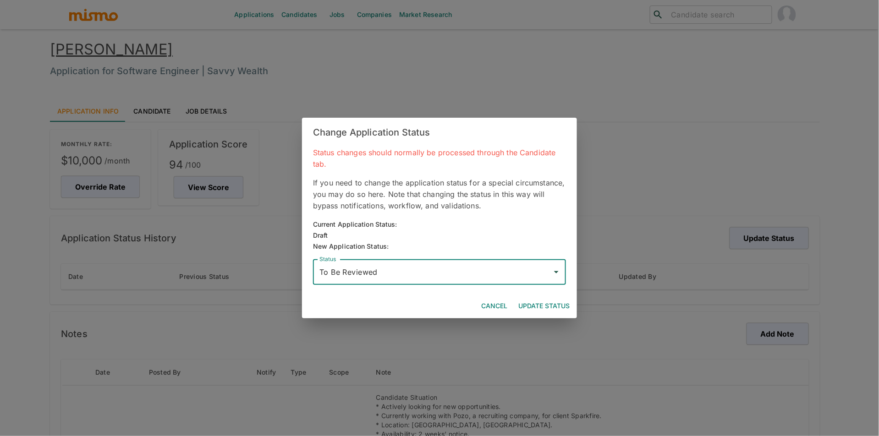
drag, startPoint x: 551, startPoint y: 304, endPoint x: 537, endPoint y: 298, distance: 14.8
click at [551, 304] on button "Update Status" at bounding box center [544, 306] width 59 height 17
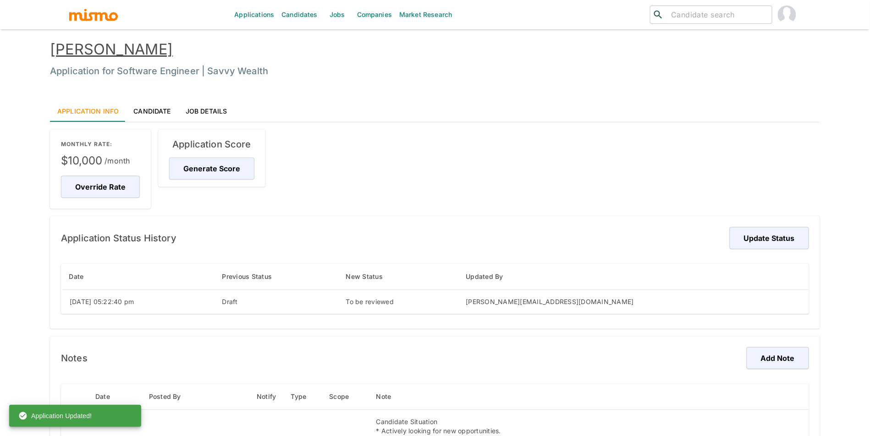
click at [110, 56] on link "Wilbur Suero" at bounding box center [111, 49] width 123 height 18
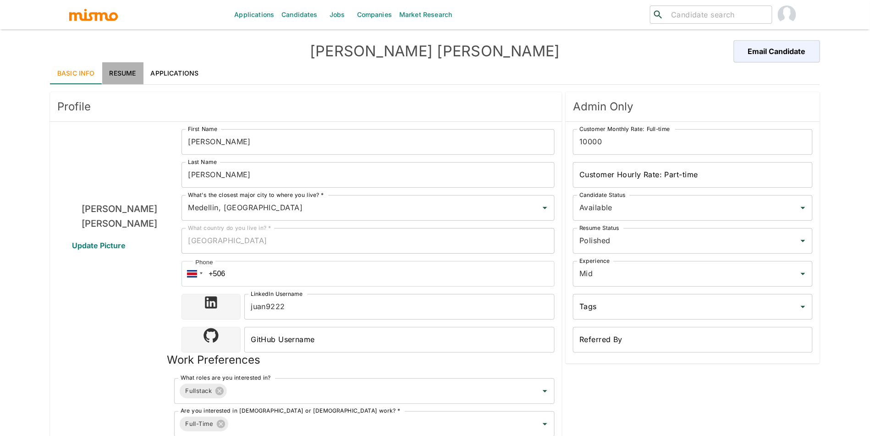
click at [121, 71] on link "Resume" at bounding box center [122, 73] width 41 height 22
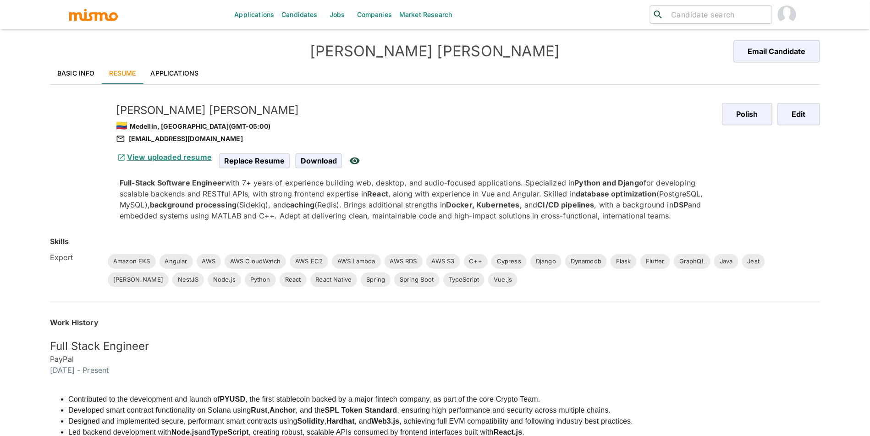
click at [169, 159] on link "View uploaded resume" at bounding box center [164, 157] width 96 height 9
drag, startPoint x: 95, startPoint y: 71, endPoint x: 113, endPoint y: 79, distance: 19.5
click at [95, 71] on link "Basic Info" at bounding box center [76, 73] width 52 height 22
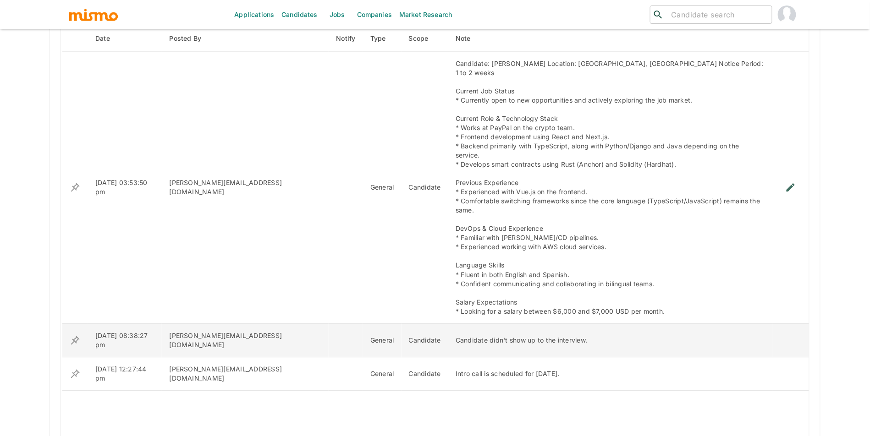
scroll to position [700, 0]
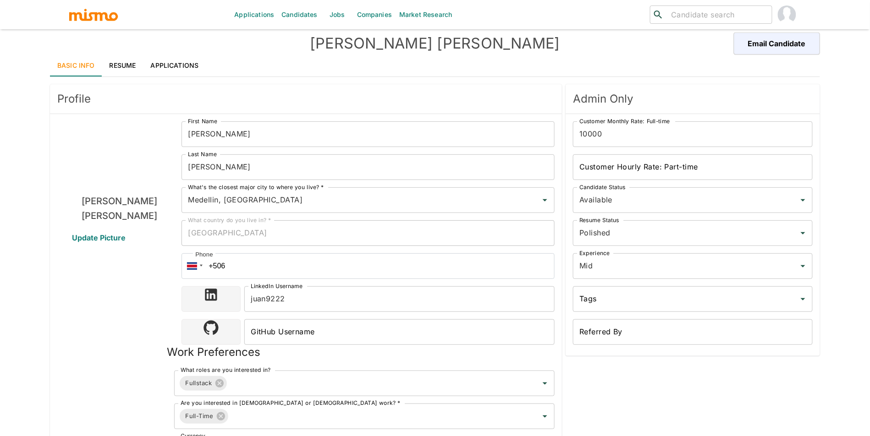
scroll to position [0, 0]
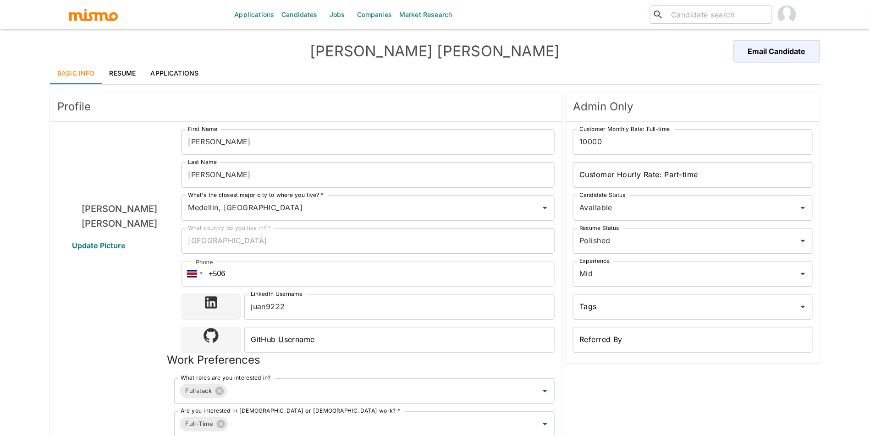
click at [111, 72] on link "Resume" at bounding box center [122, 73] width 41 height 22
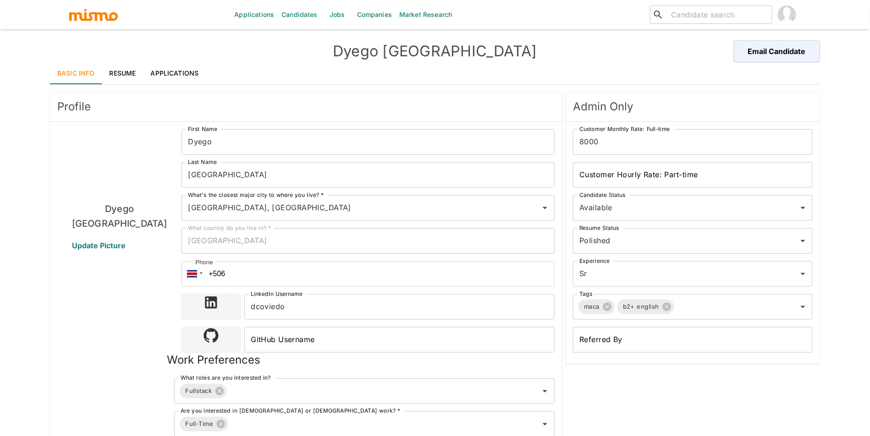
click at [121, 72] on link "Resume" at bounding box center [122, 73] width 41 height 22
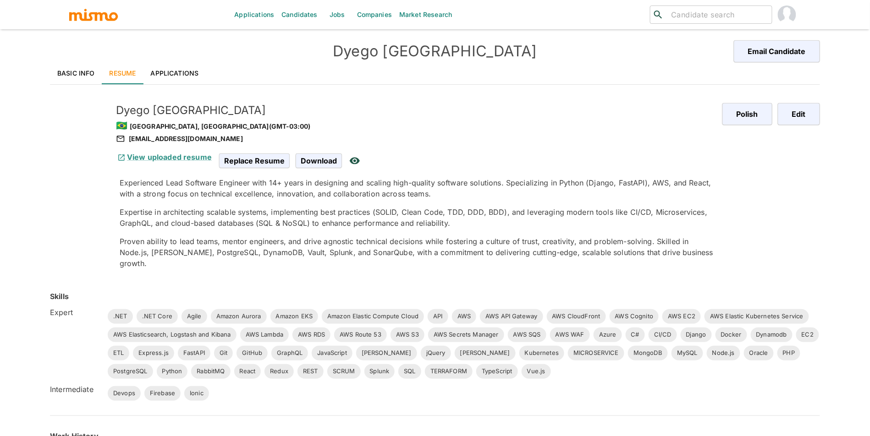
click at [104, 61] on div "Dyego Oviedo Email Candidate" at bounding box center [435, 51] width 770 height 22
click at [89, 68] on link "Basic Info" at bounding box center [76, 73] width 52 height 22
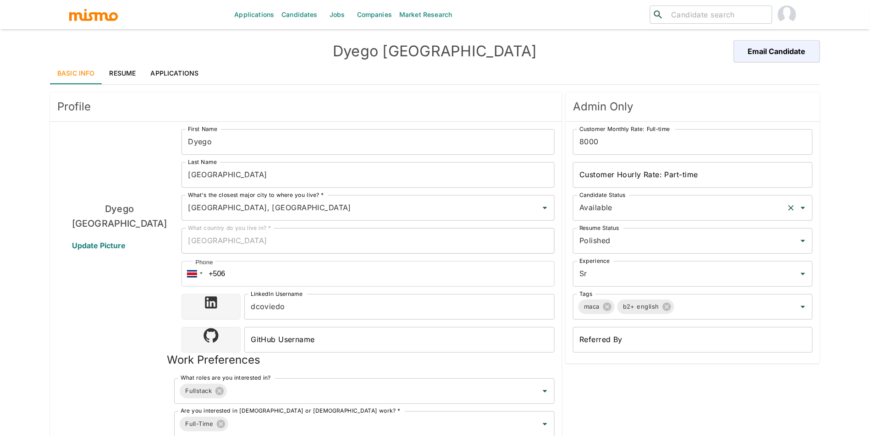
click at [642, 208] on input "Available" at bounding box center [680, 207] width 206 height 17
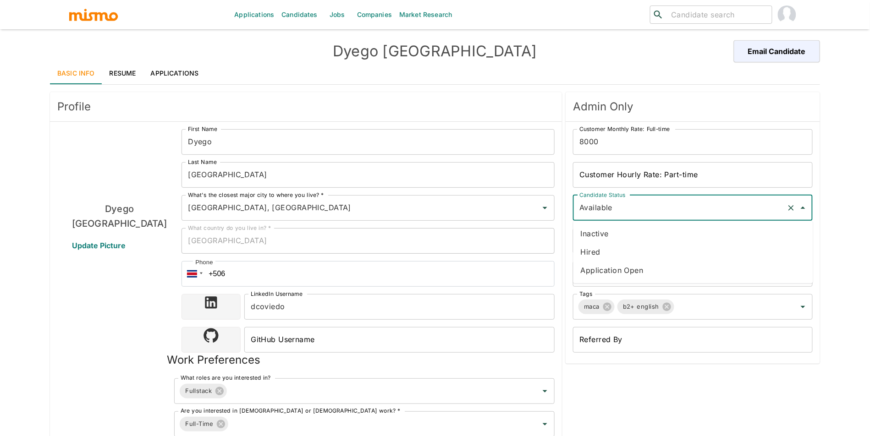
click at [633, 239] on li "Inactive" at bounding box center [694, 234] width 240 height 18
type input "Inactive"
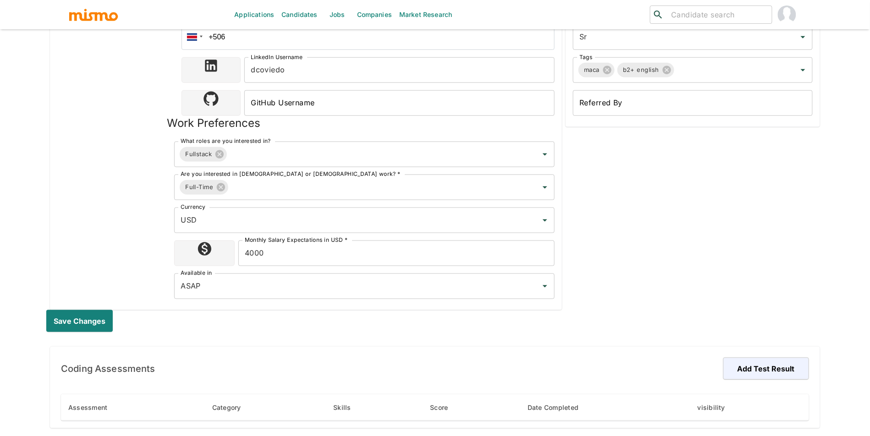
scroll to position [237, 0]
click at [84, 329] on button "Save changes" at bounding box center [81, 322] width 70 height 22
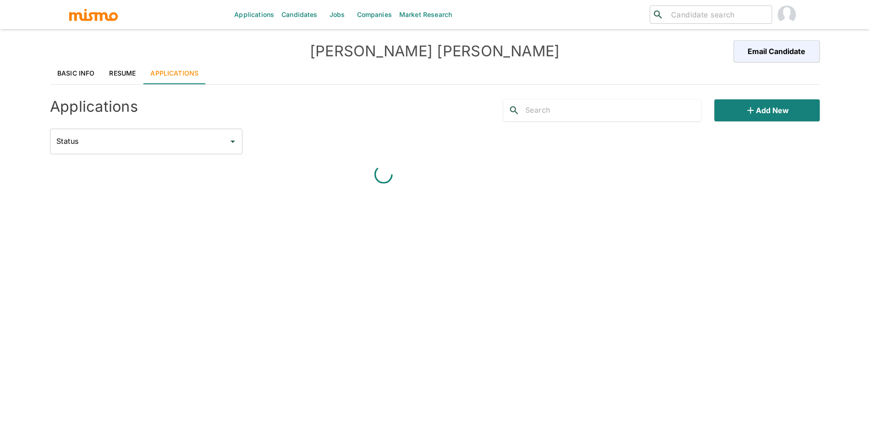
click at [189, 73] on link "Applications" at bounding box center [174, 73] width 63 height 22
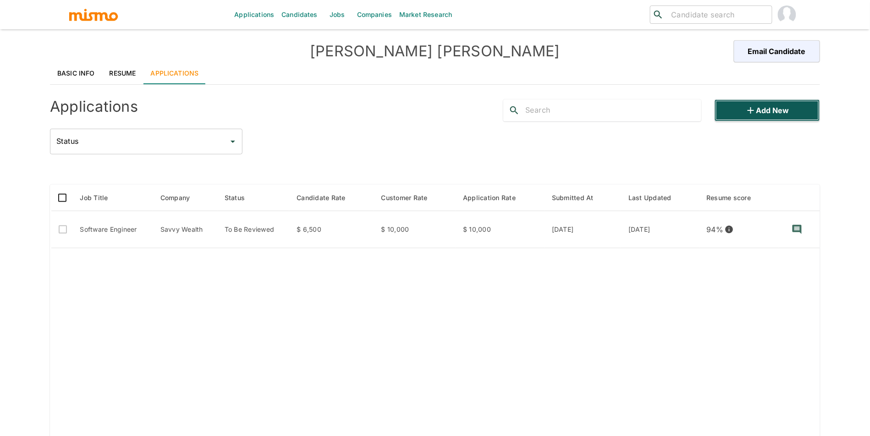
click at [765, 110] on button "Add new" at bounding box center [767, 110] width 105 height 22
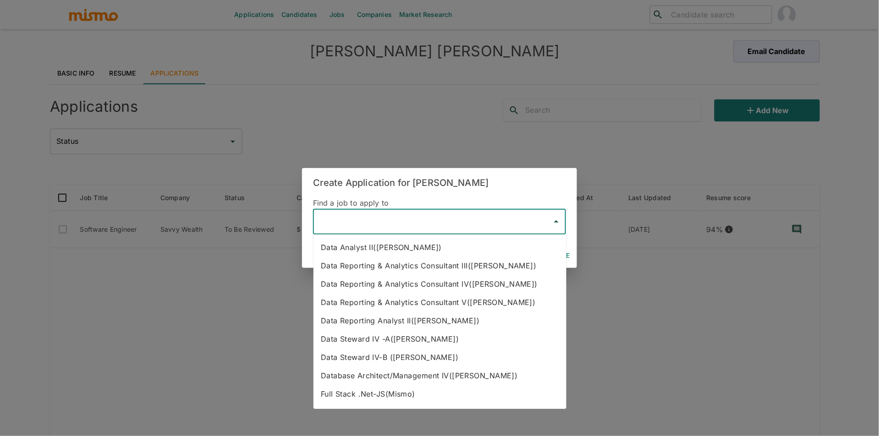
click at [381, 226] on input "text" at bounding box center [432, 221] width 231 height 17
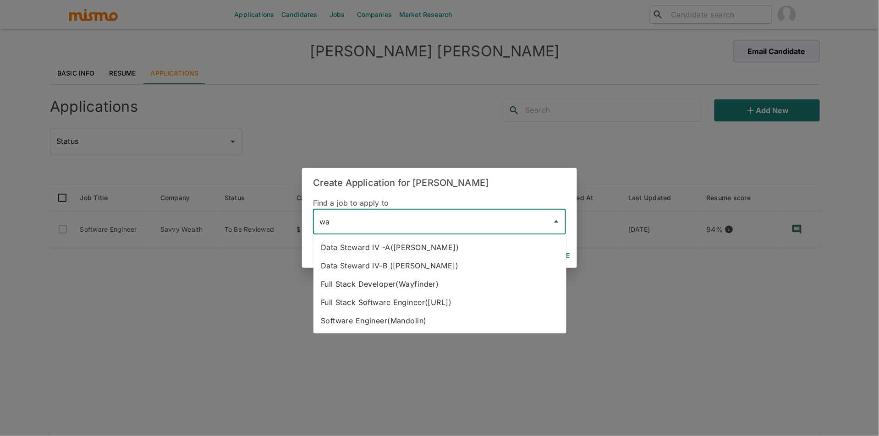
click at [438, 283] on li "Full Stack Developer(Wayfinder)" at bounding box center [440, 284] width 253 height 18
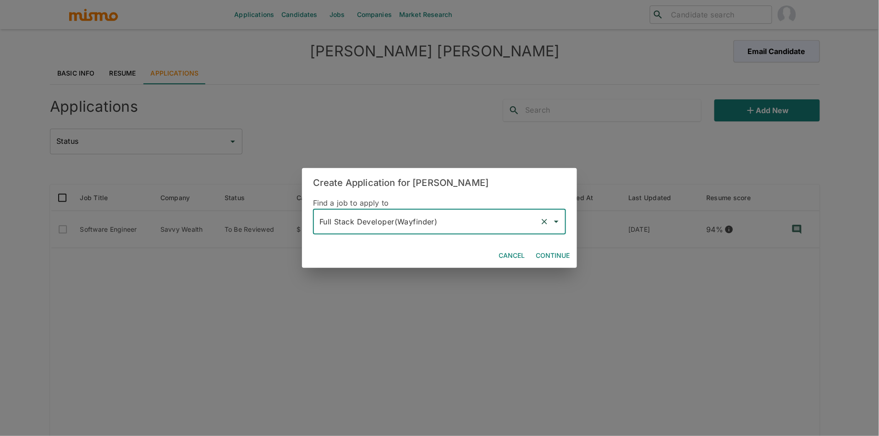
type input "Full Stack Developer(Wayfinder)"
click at [549, 254] on button "Continue" at bounding box center [552, 256] width 41 height 17
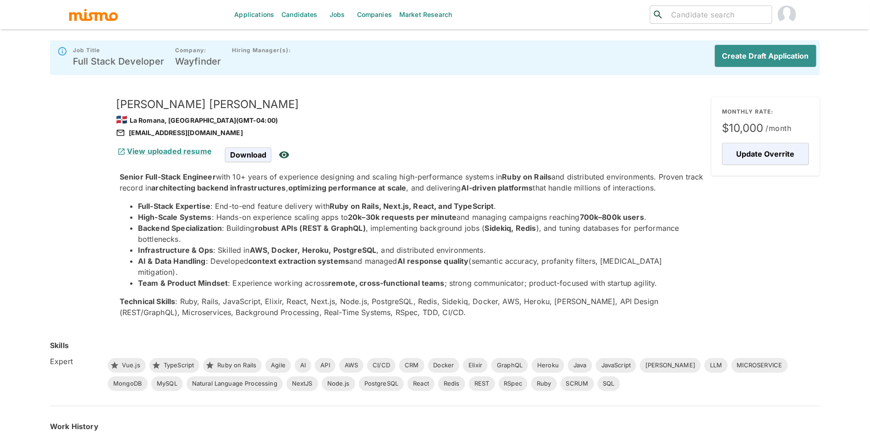
click at [767, 71] on div "Create Draft Application" at bounding box center [762, 57] width 109 height 29
click at [773, 61] on button "Create Draft Application" at bounding box center [764, 56] width 105 height 22
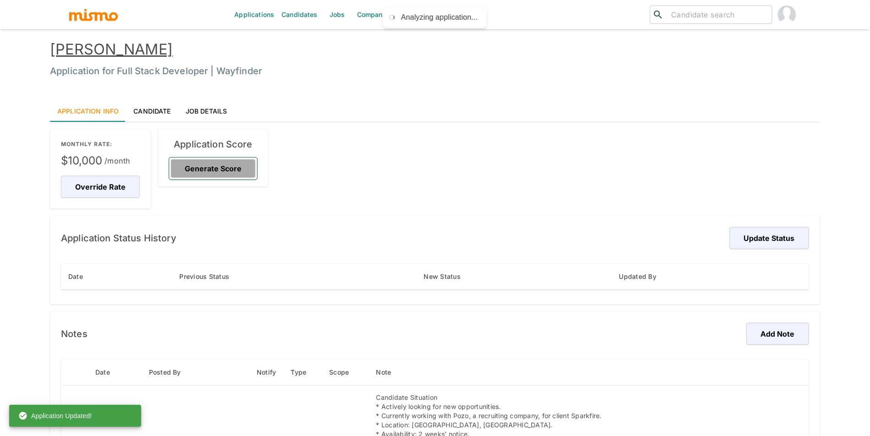
click at [191, 161] on button "Generate Score" at bounding box center [213, 169] width 88 height 22
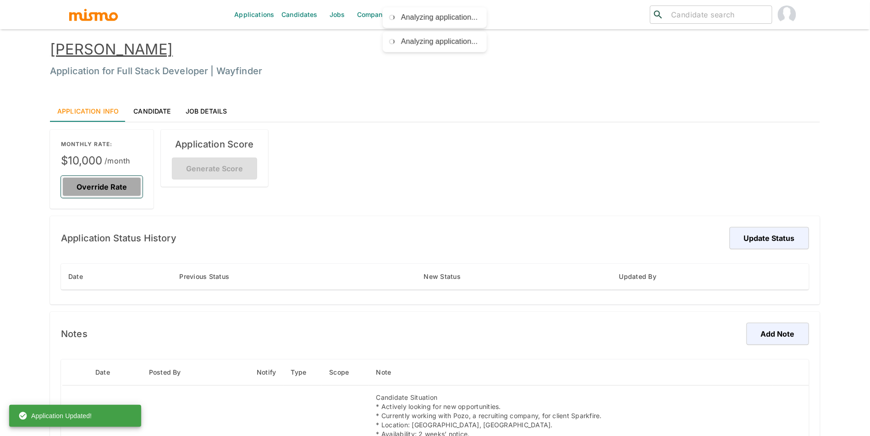
click at [104, 192] on button "Override Rate" at bounding box center [102, 187] width 82 height 22
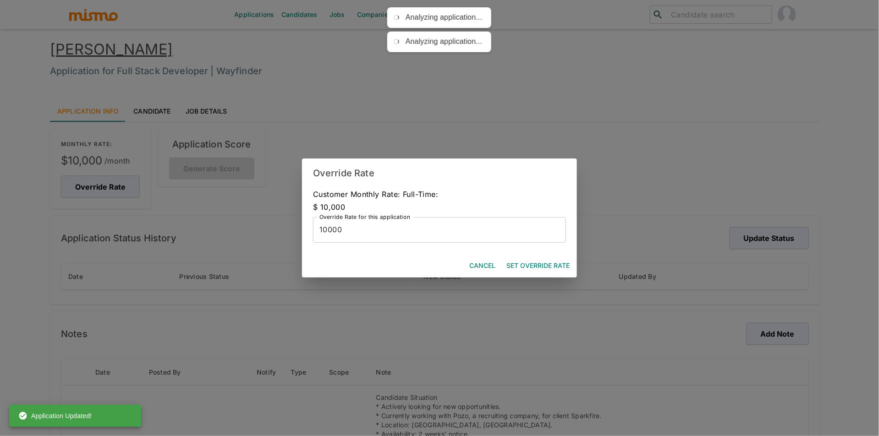
click at [535, 261] on button "Set Override Rate" at bounding box center [538, 266] width 71 height 17
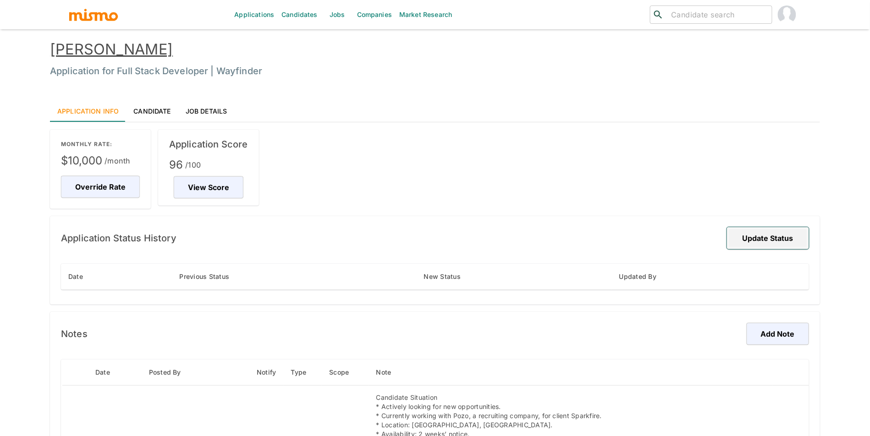
click at [755, 235] on button "Update Status" at bounding box center [768, 238] width 82 height 22
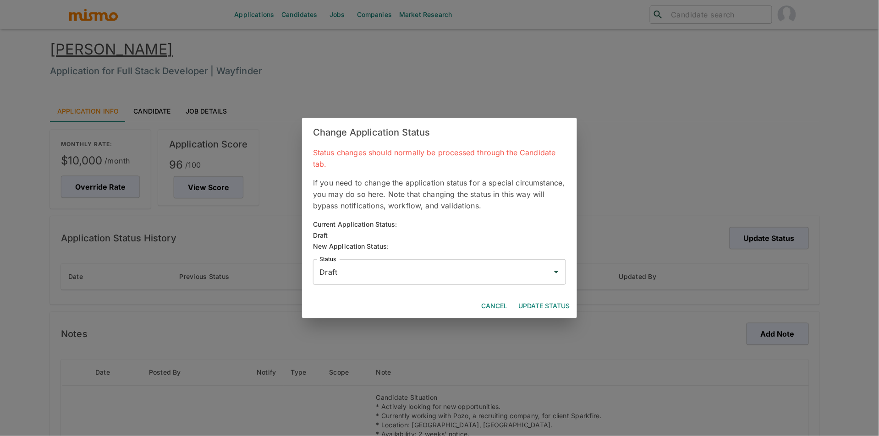
click at [474, 274] on input "Draft" at bounding box center [432, 272] width 231 height 17
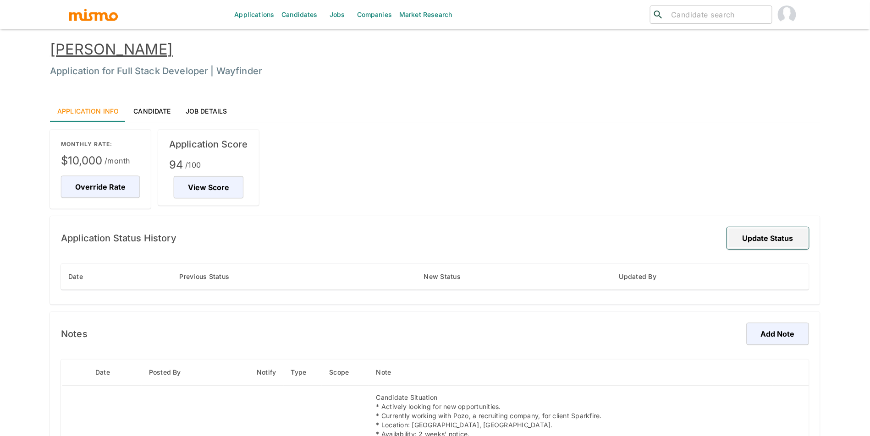
click at [752, 233] on button "Update Status" at bounding box center [768, 238] width 82 height 22
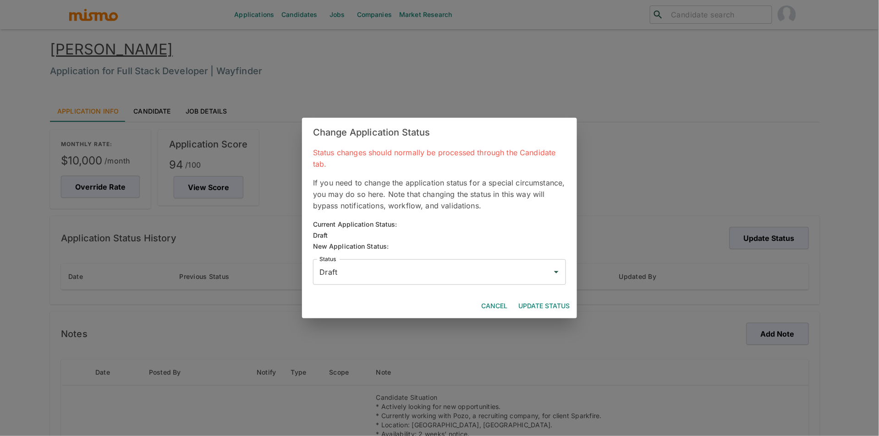
click at [412, 266] on input "Draft" at bounding box center [432, 272] width 231 height 17
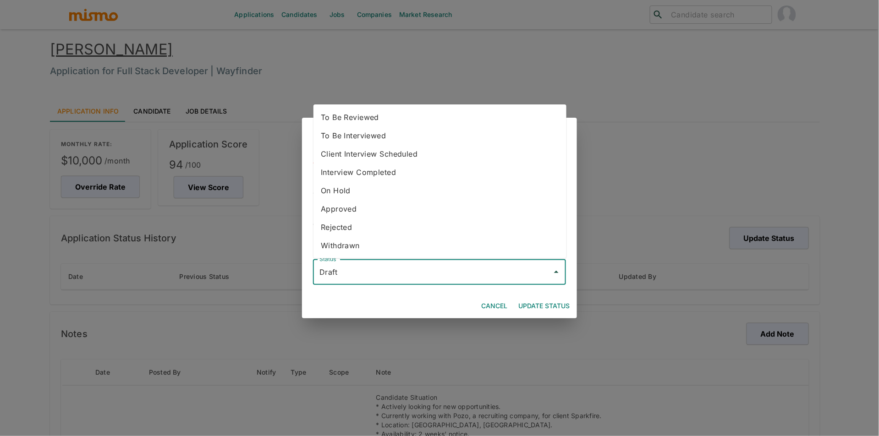
click at [370, 115] on li "To Be Reviewed" at bounding box center [440, 117] width 253 height 18
type input "To Be Reviewed"
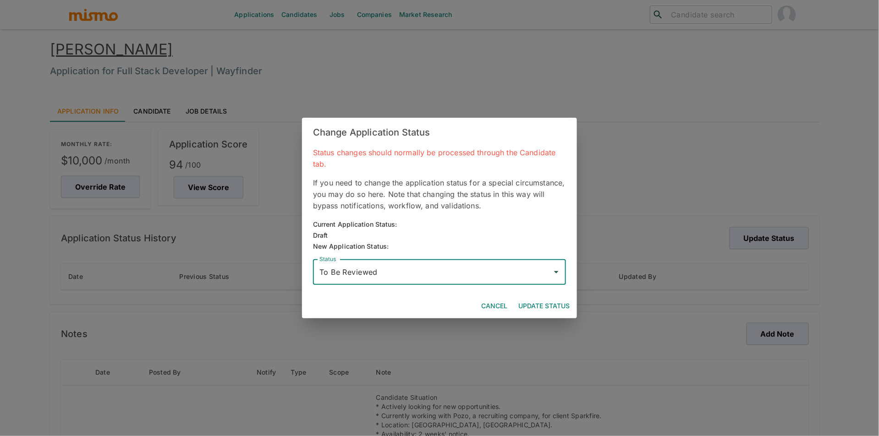
click at [564, 309] on button "Update Status" at bounding box center [544, 306] width 59 height 17
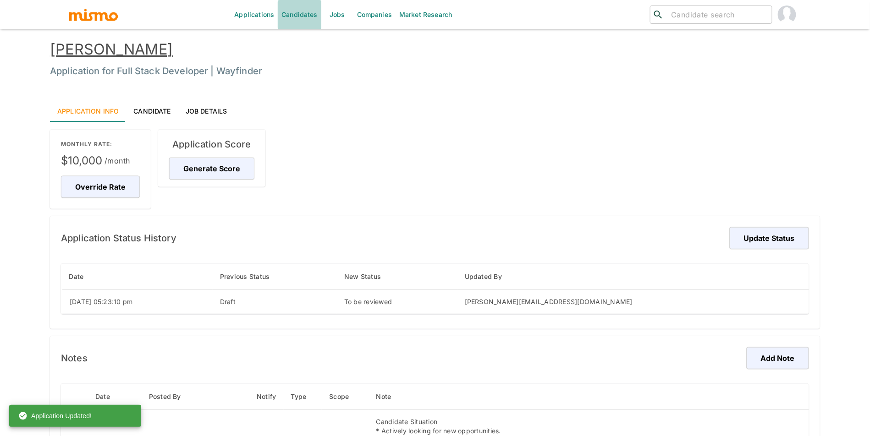
click at [307, 14] on link "Candidates" at bounding box center [300, 14] width 44 height 29
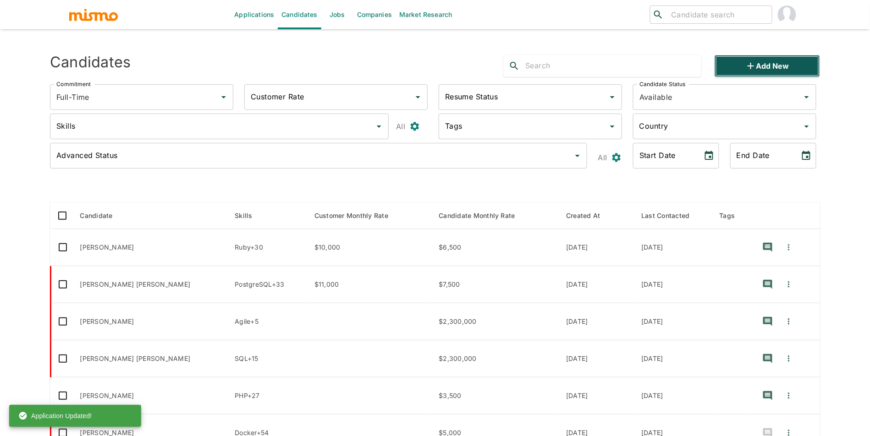
click at [787, 75] on button "Add new" at bounding box center [767, 66] width 105 height 22
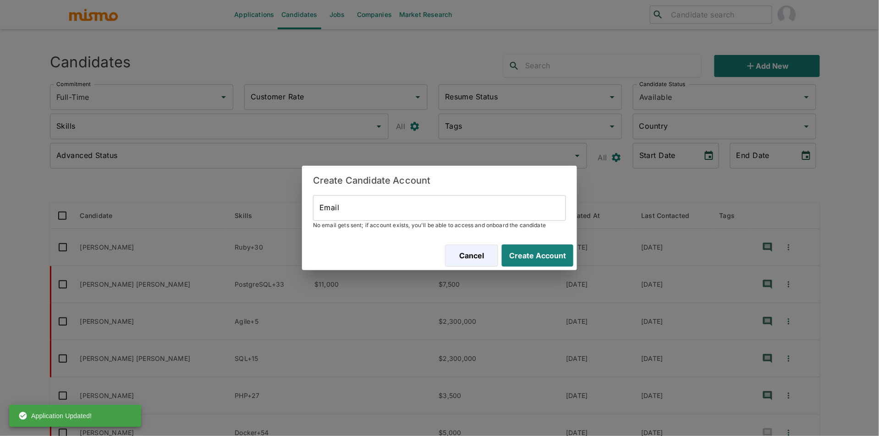
click at [517, 206] on input "Email" at bounding box center [439, 208] width 253 height 26
paste input "[EMAIL_ADDRESS][DOMAIN_NAME]"
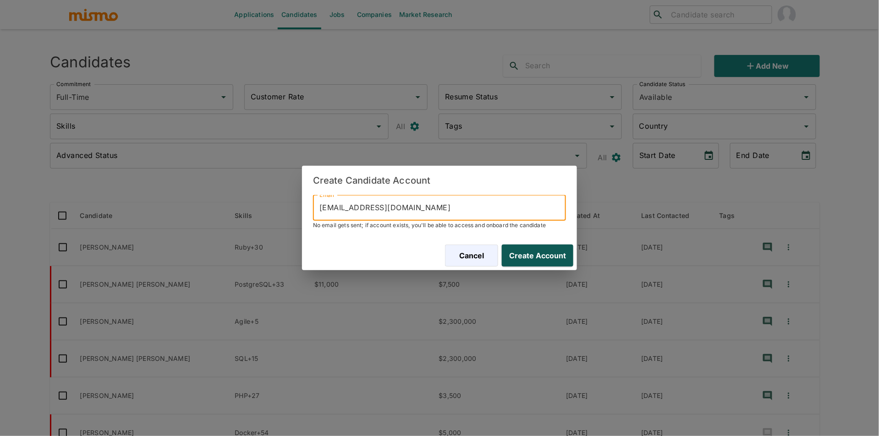
type input "[EMAIL_ADDRESS][DOMAIN_NAME]"
click at [552, 252] on button "Create Account" at bounding box center [535, 256] width 75 height 22
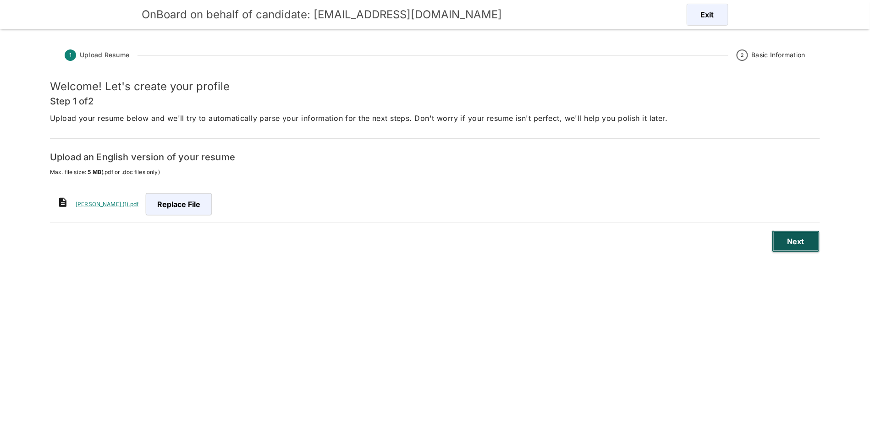
click at [796, 243] on button "Next" at bounding box center [796, 242] width 48 height 22
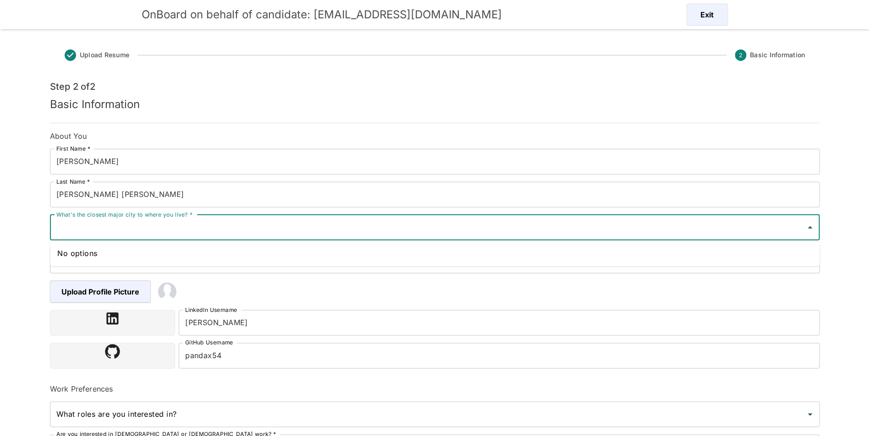
click at [152, 222] on div "What's the closest major city to where you live? * What's the closest major cit…" at bounding box center [435, 228] width 770 height 26
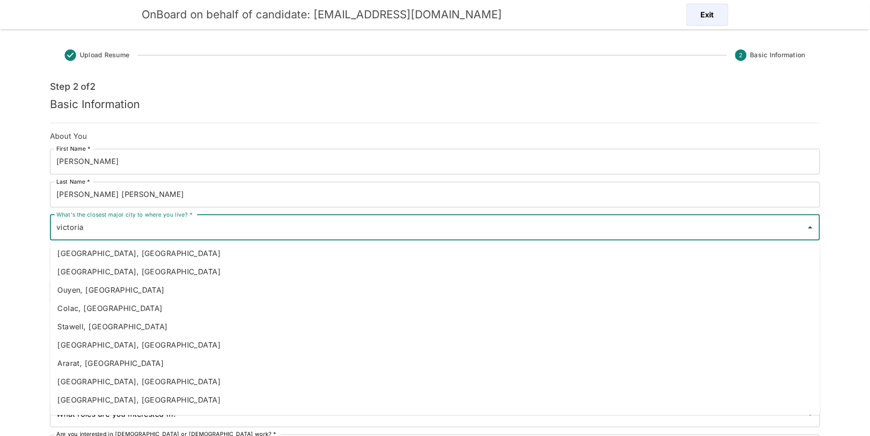
click at [161, 228] on input "victoria" at bounding box center [428, 227] width 748 height 17
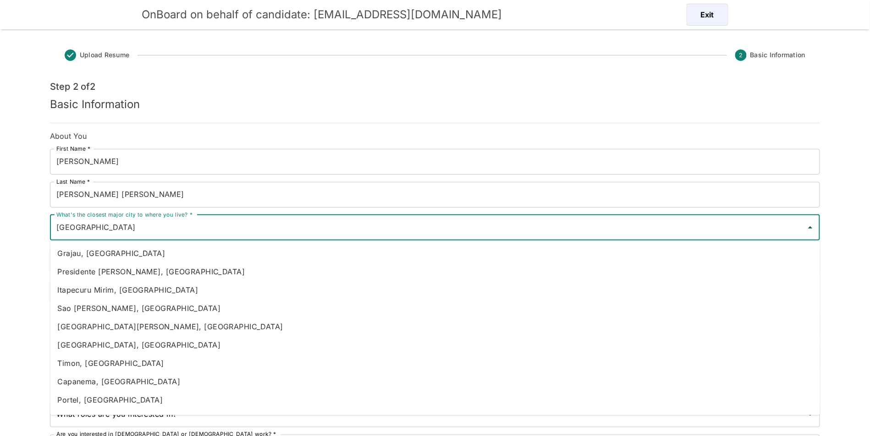
click at [129, 255] on li "Grajau, [GEOGRAPHIC_DATA]" at bounding box center [435, 253] width 770 height 18
type input "Grajau, [GEOGRAPHIC_DATA]"
type input "[GEOGRAPHIC_DATA]"
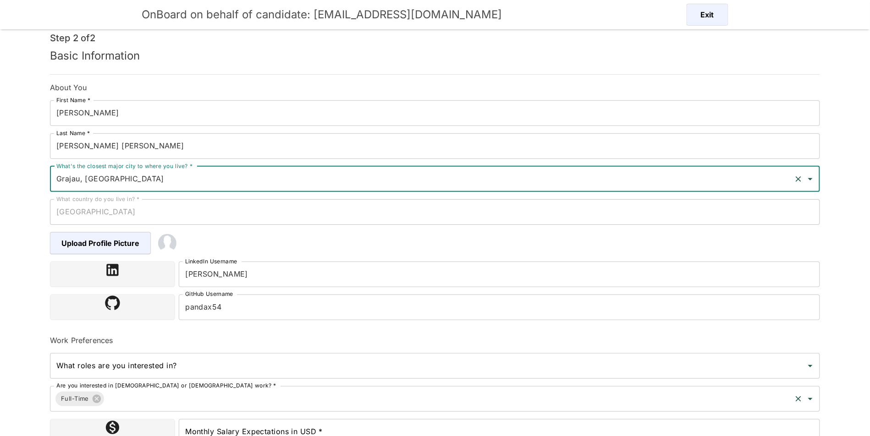
scroll to position [127, 0]
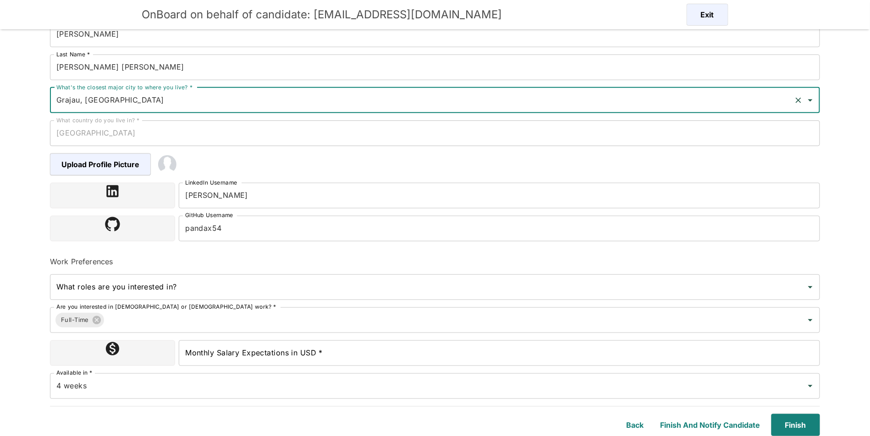
type input "Grajau, [GEOGRAPHIC_DATA]"
click at [364, 349] on input "Monthly Salary Expectations in USD *" at bounding box center [499, 354] width 641 height 26
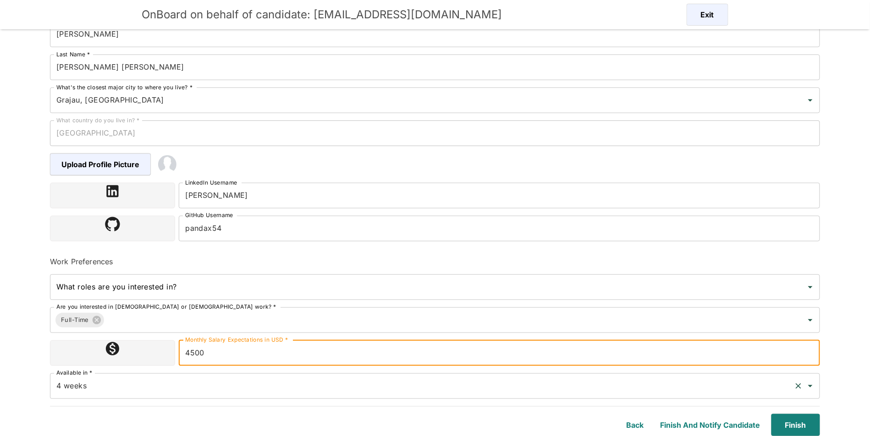
type input "4500"
click at [364, 386] on input "4 weeks" at bounding box center [422, 386] width 736 height 17
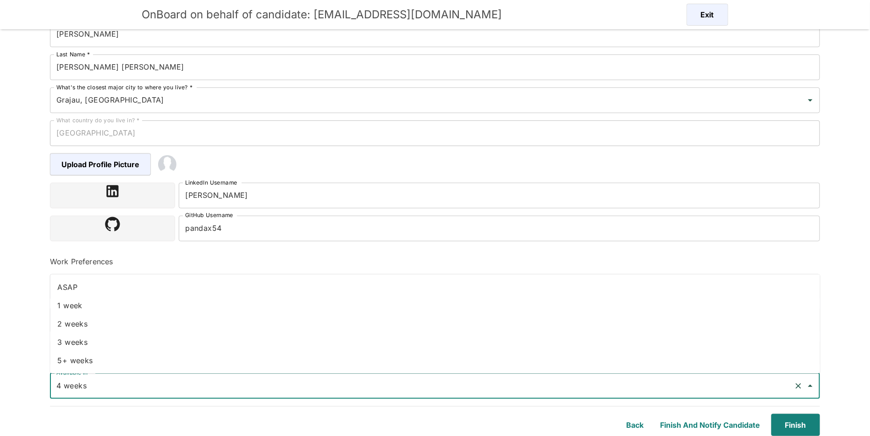
click at [109, 323] on li "2 weeks" at bounding box center [435, 324] width 770 height 18
type input "2 weeks"
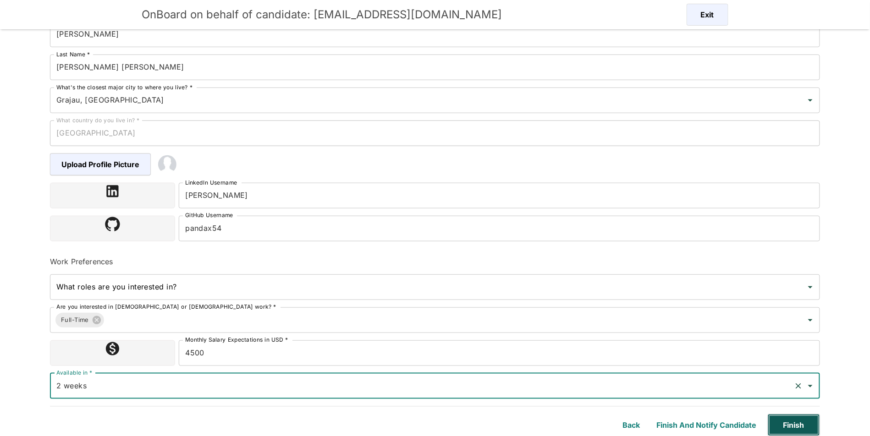
click at [794, 426] on button "Finish" at bounding box center [794, 425] width 52 height 22
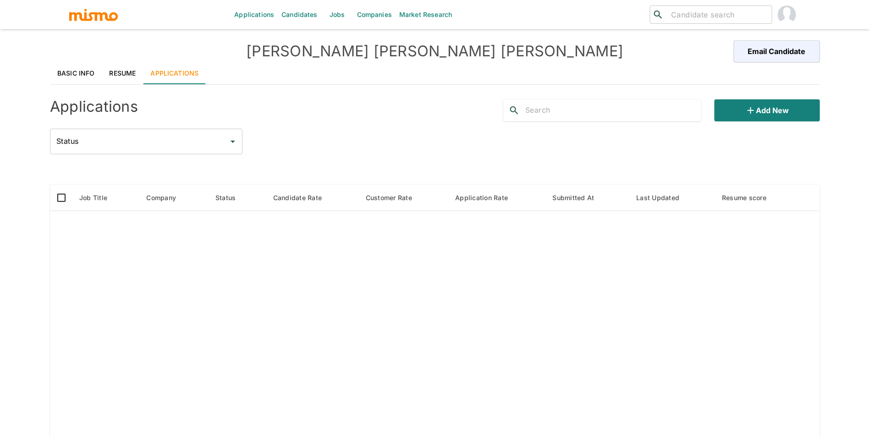
click at [58, 74] on link "Basic Info" at bounding box center [76, 73] width 52 height 22
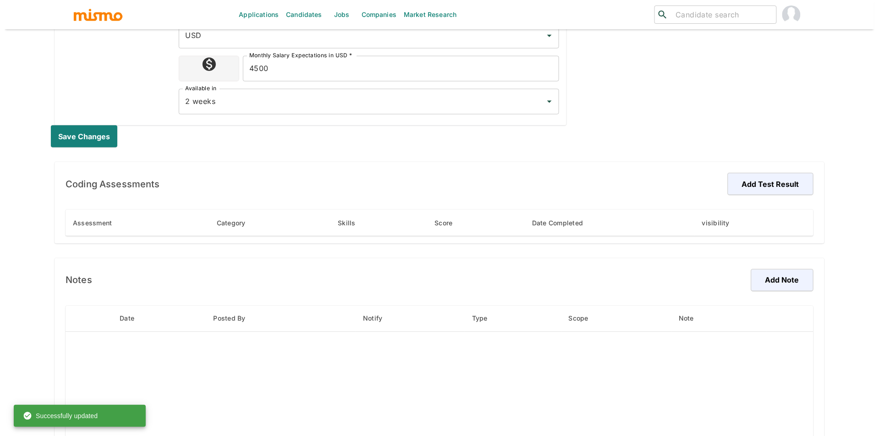
scroll to position [478, 0]
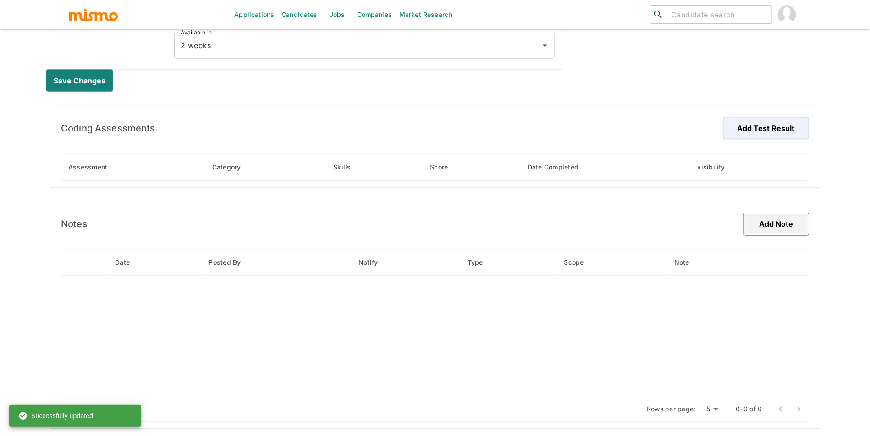
click at [787, 214] on button "Add Note" at bounding box center [776, 225] width 65 height 22
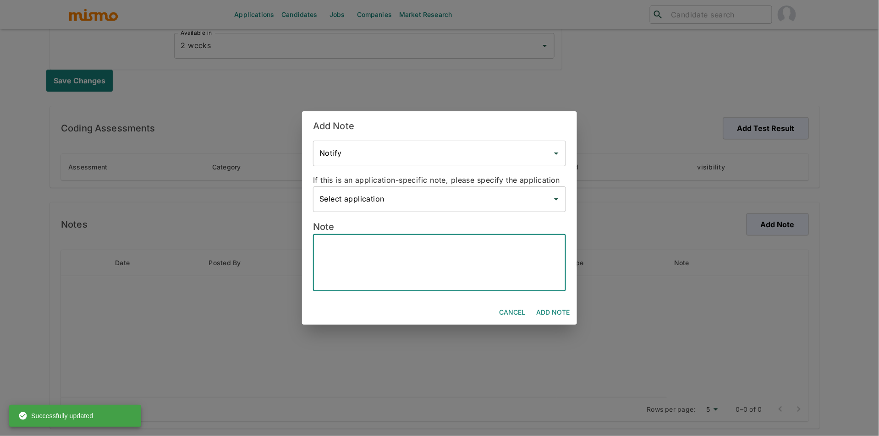
click at [357, 253] on textarea at bounding box center [440, 263] width 240 height 42
type textarea "b"
paste textarea "Loremipsumdo Sitamet – Consect Adipiscin (Elit se Doeiu & Temp.in) Utlabor Etdo…"
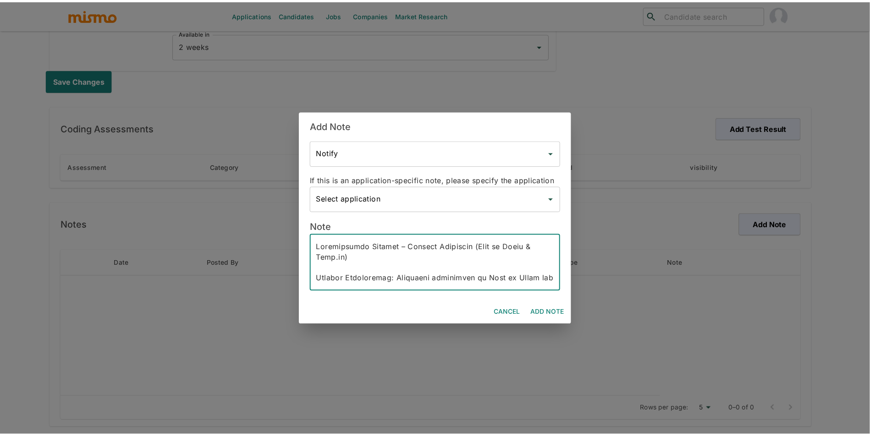
scroll to position [305, 0]
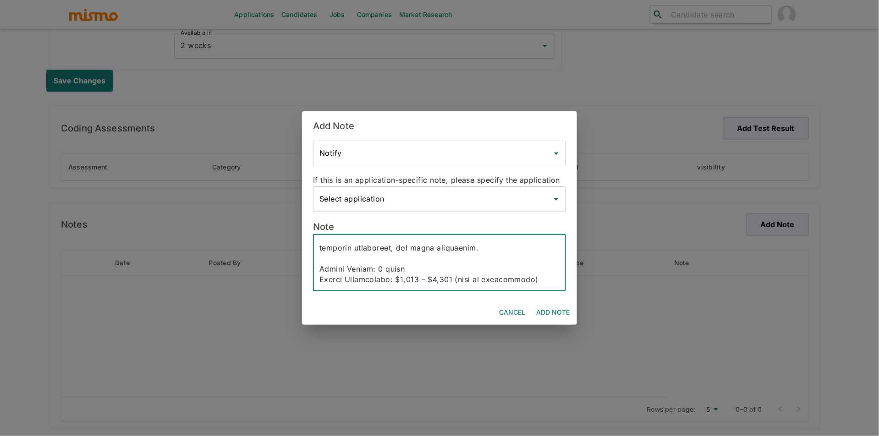
type textarea "Loremipsumdo Sitamet – Consect Adipiscin (Elit se Doeiu & Temp.in) Utlabor Etdo…"
click at [530, 311] on div "Cancel Add Note" at bounding box center [439, 313] width 275 height 24
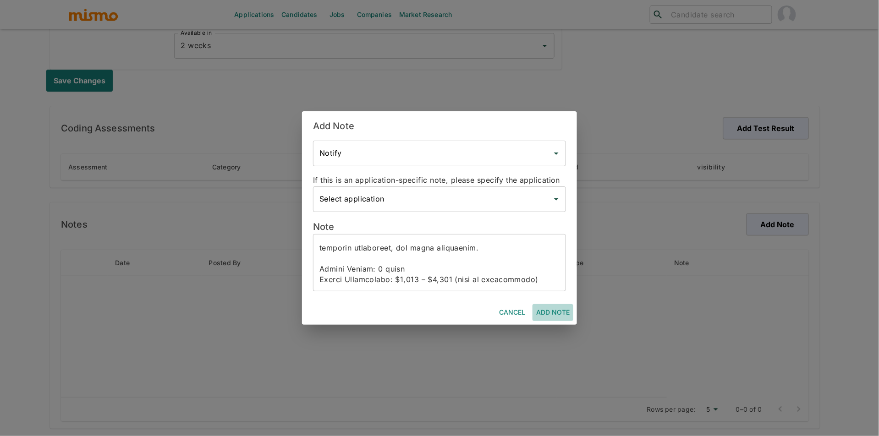
click at [547, 314] on button "Add Note" at bounding box center [553, 312] width 41 height 17
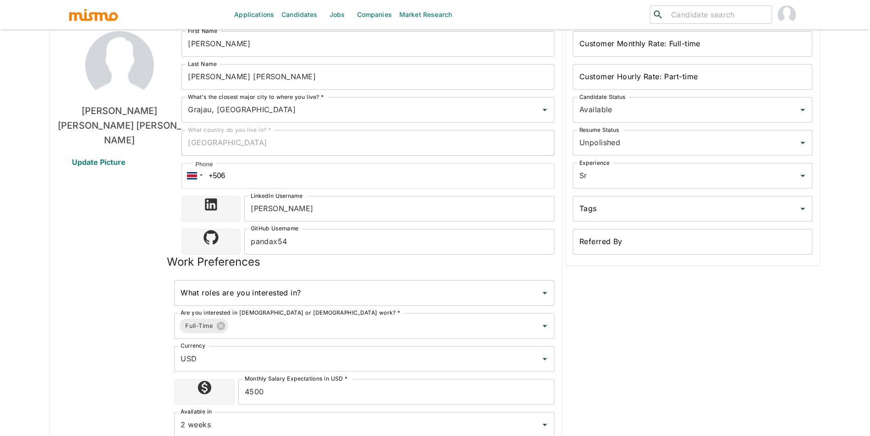
scroll to position [0, 0]
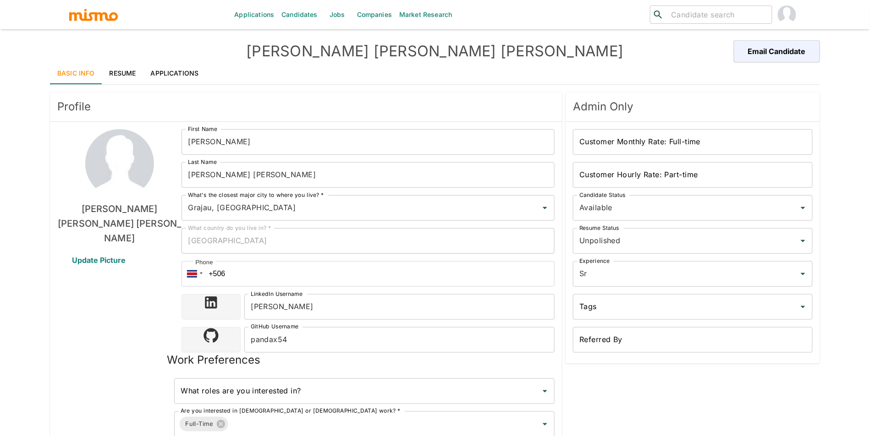
click at [730, 157] on div "Customer Hourly Rate: Part-time Customer Hourly Rate: Part-time" at bounding box center [689, 171] width 247 height 33
click at [728, 144] on input "Customer Monthly Rate: Full-time" at bounding box center [693, 142] width 240 height 26
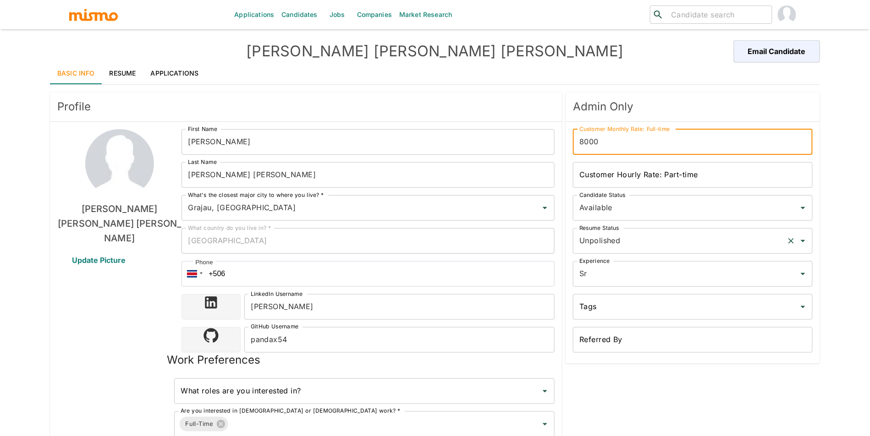
type input "8000"
click at [622, 236] on input "Unpolished" at bounding box center [680, 240] width 206 height 17
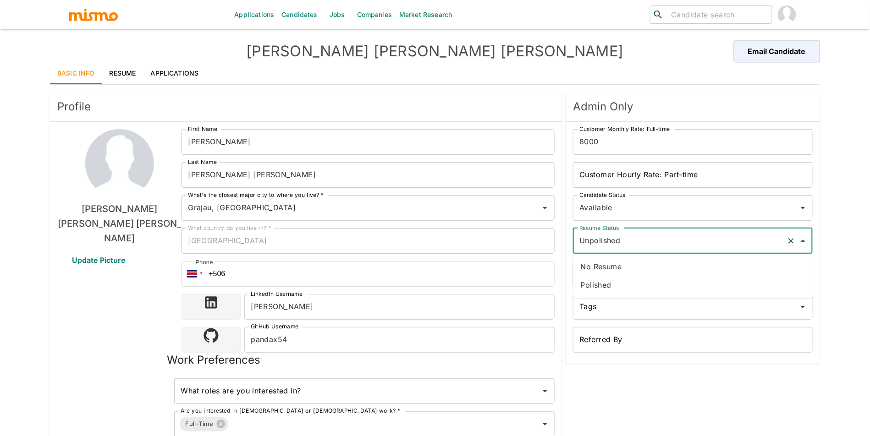
click at [592, 290] on li "Polished" at bounding box center [694, 285] width 240 height 18
type input "Polished"
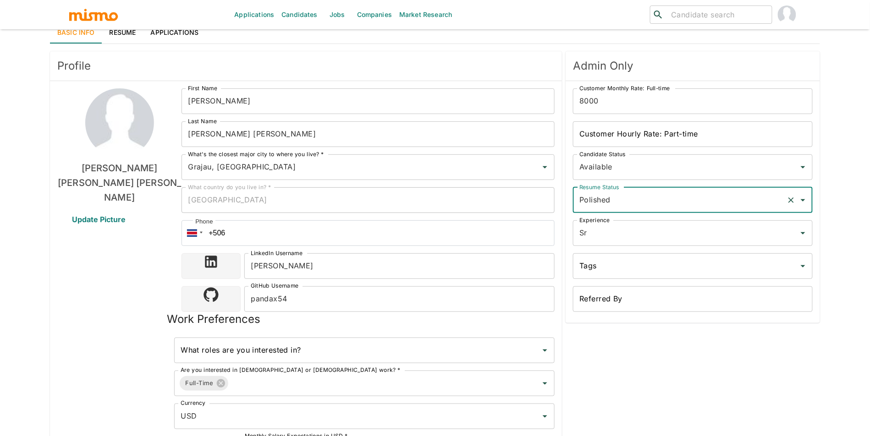
scroll to position [222, 0]
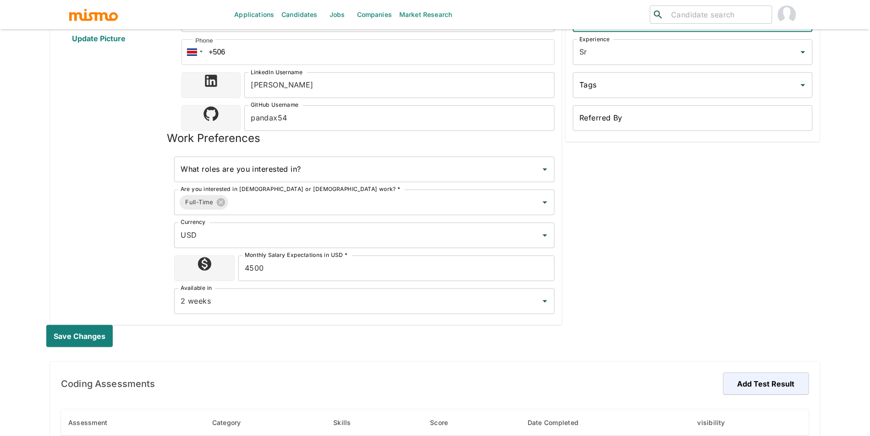
click at [38, 237] on html "Applications Candidates Jobs Companies Market Research ​ ​ [PERSON_NAME] [PERSO…" at bounding box center [435, 7] width 870 height 458
click at [75, 334] on button "Save changes" at bounding box center [81, 337] width 70 height 22
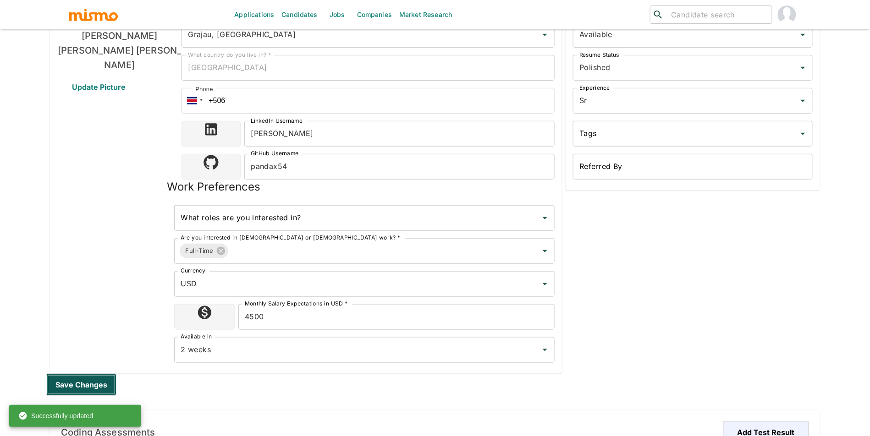
scroll to position [0, 0]
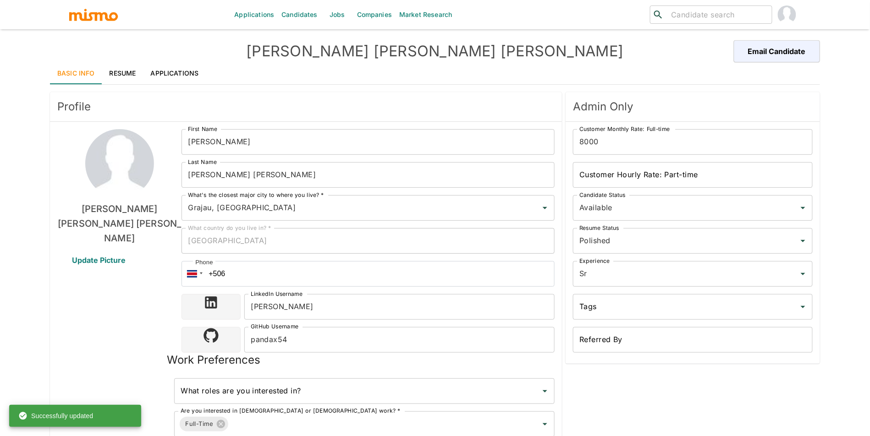
click at [130, 50] on div "[PERSON_NAME] [PERSON_NAME] Email Candidate" at bounding box center [435, 51] width 770 height 22
click at [117, 72] on link "Resume" at bounding box center [122, 73] width 41 height 22
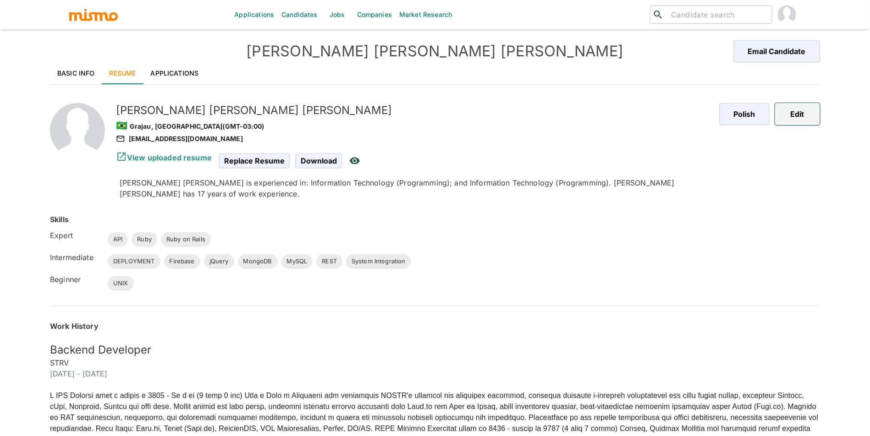
click at [784, 105] on button "Edit" at bounding box center [797, 114] width 45 height 22
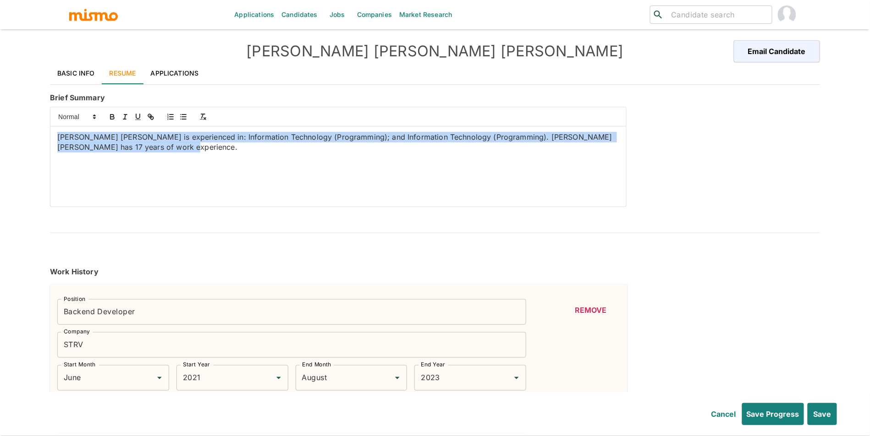
click at [23, 130] on div "Applications Candidates Jobs Companies Market Research ​ ​ [PERSON_NAME] [PERSO…" at bounding box center [435, 229] width 870 height 458
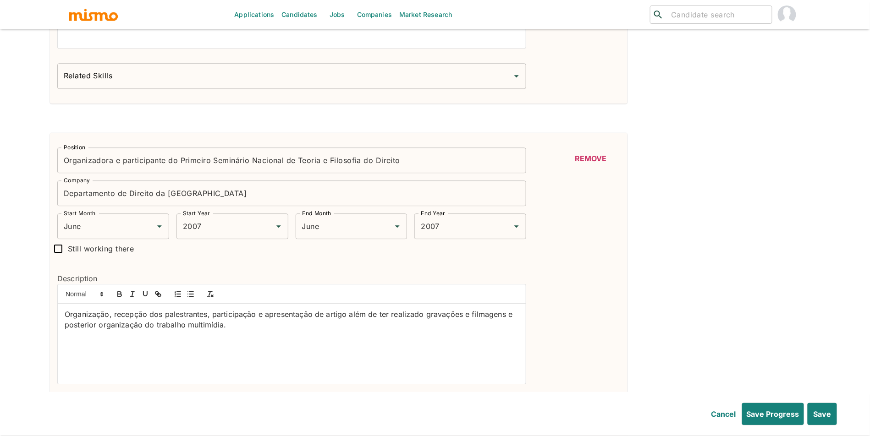
scroll to position [3597, 0]
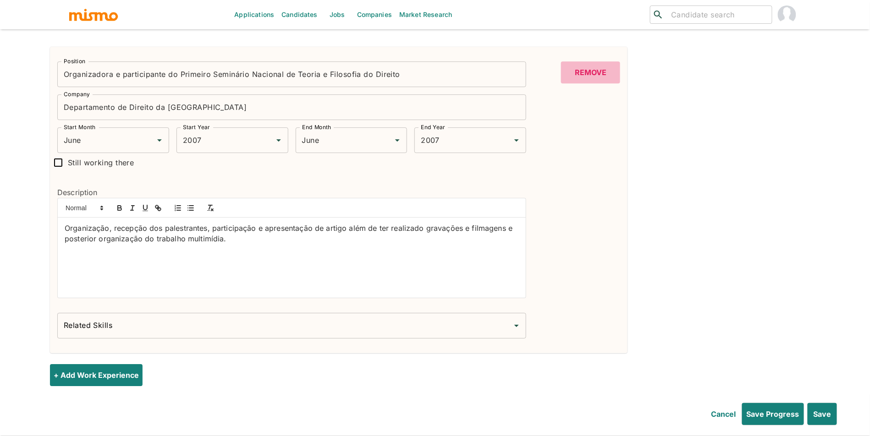
click at [601, 77] on button "Remove" at bounding box center [590, 72] width 59 height 22
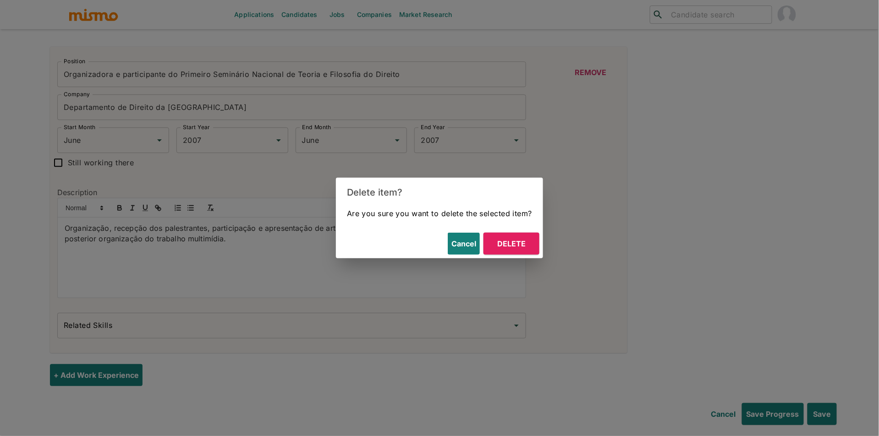
click at [519, 235] on button "Delete" at bounding box center [512, 244] width 56 height 22
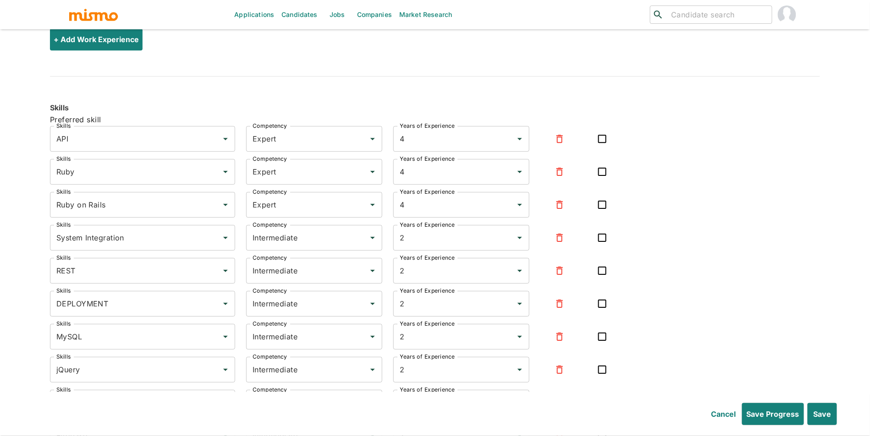
drag, startPoint x: 869, startPoint y: 370, endPoint x: 869, endPoint y: 353, distance: 16.0
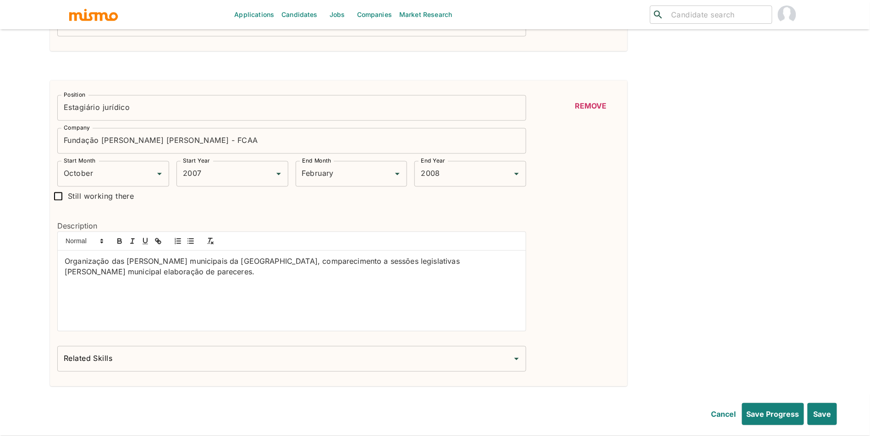
scroll to position [3178, 0]
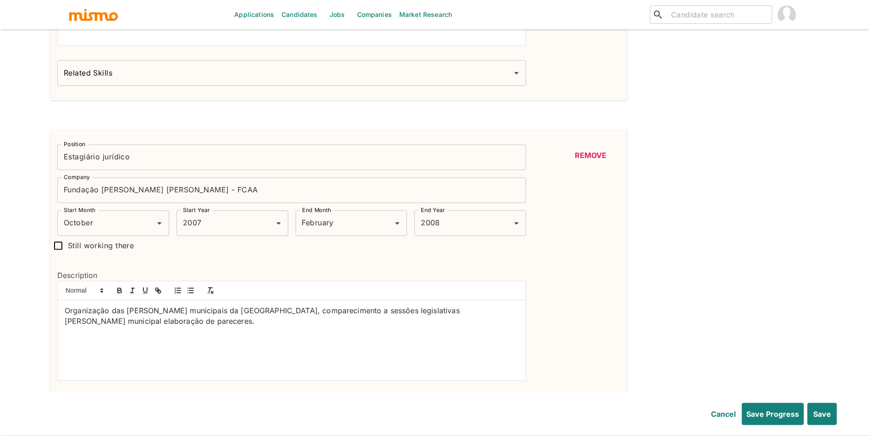
click at [592, 164] on button "Remove" at bounding box center [590, 156] width 59 height 22
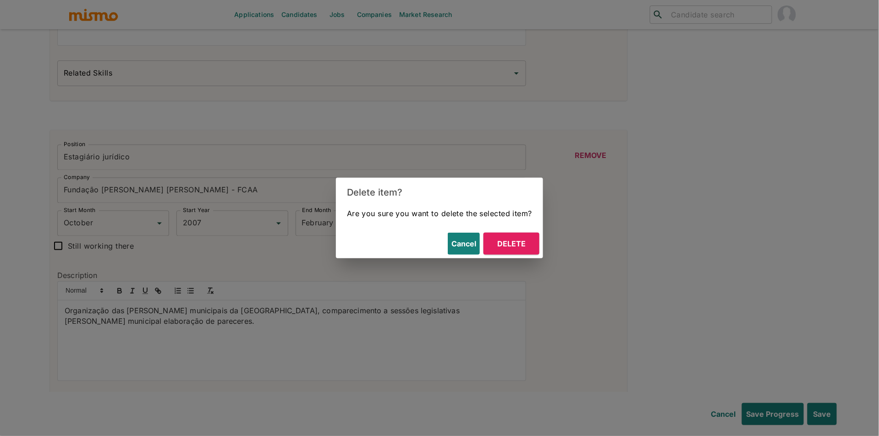
click at [524, 241] on button "Delete" at bounding box center [512, 244] width 56 height 22
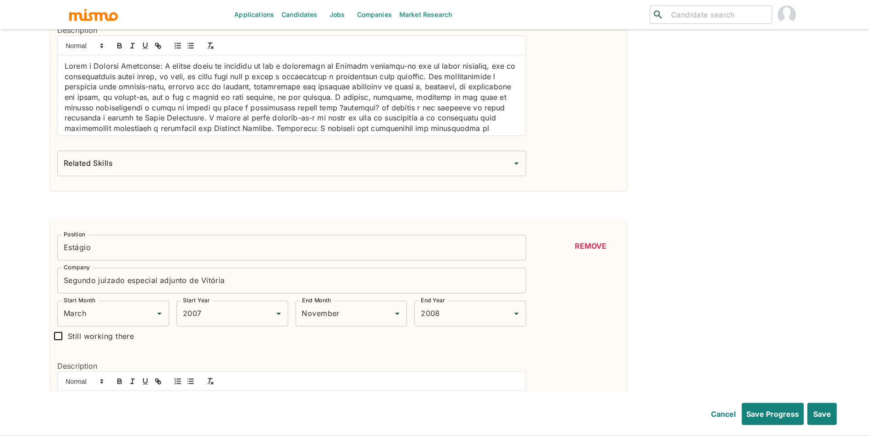
scroll to position [2740, 0]
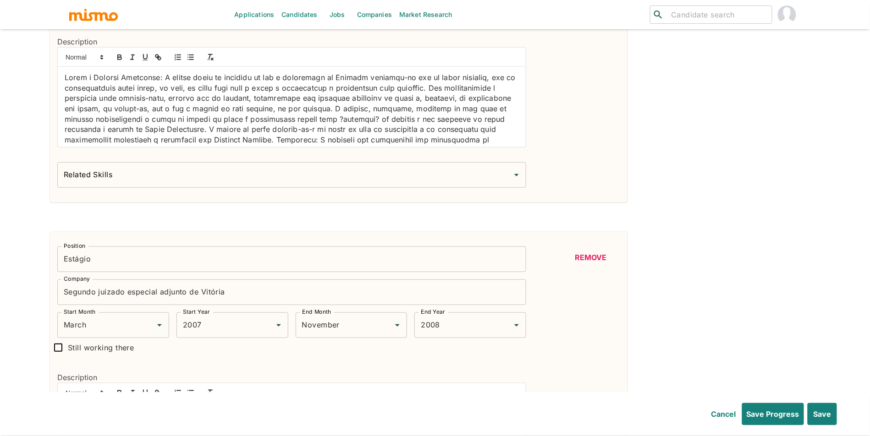
click at [601, 260] on button "Remove" at bounding box center [590, 258] width 59 height 22
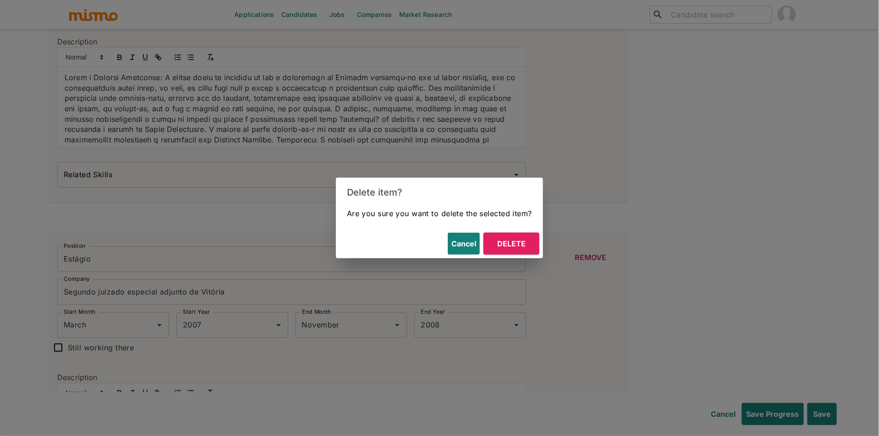
click at [499, 247] on button "Delete" at bounding box center [512, 244] width 56 height 22
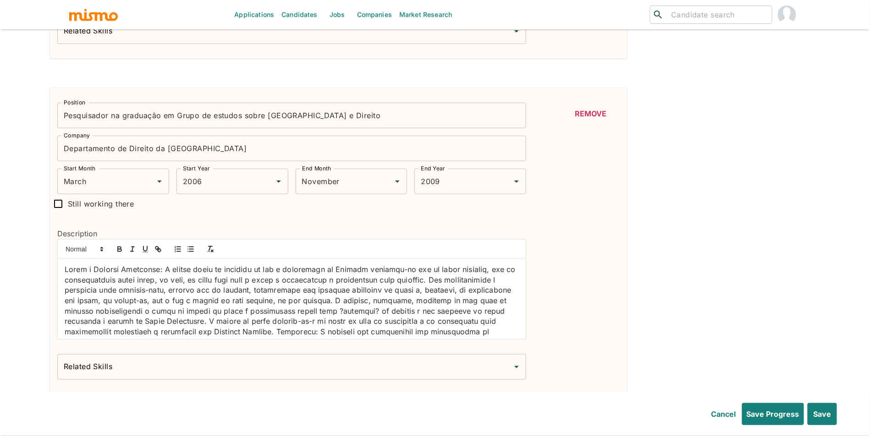
scroll to position [2533, 0]
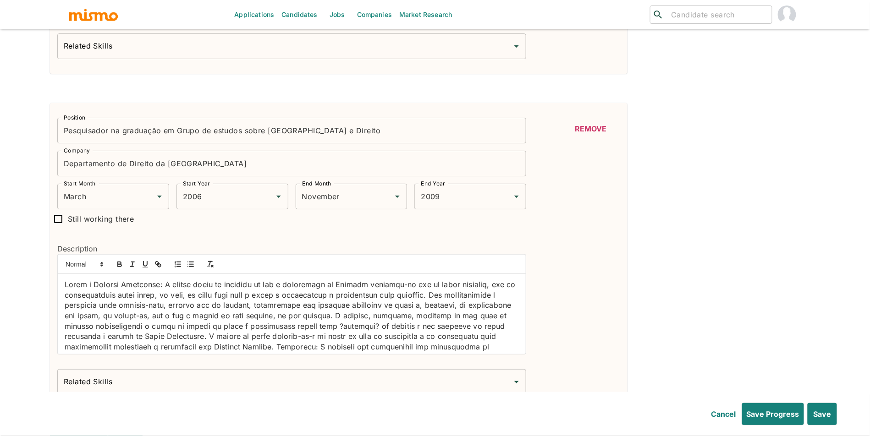
click at [155, 139] on input "Pesquisador na graduação em Grupo de estudos sobre [GEOGRAPHIC_DATA] e Direito" at bounding box center [291, 131] width 469 height 26
paste input "Software Engineer"
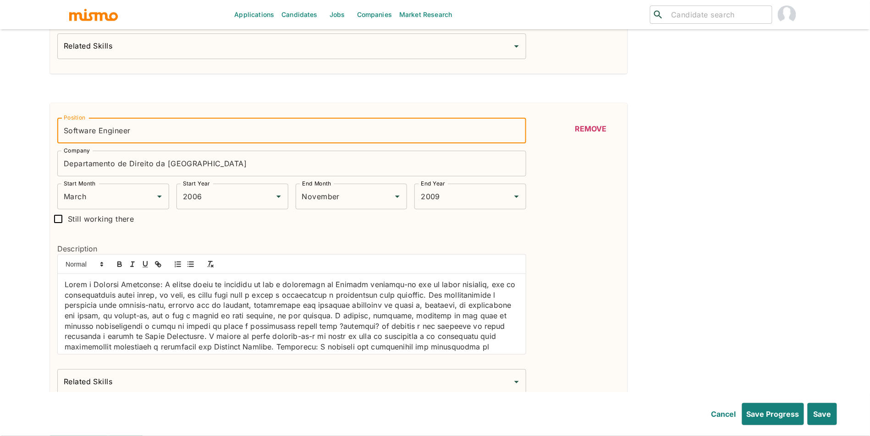
type input "Software Engineer"
click at [140, 170] on input "Departamento de Direito da [GEOGRAPHIC_DATA]" at bounding box center [291, 164] width 469 height 26
paste input "VESYL"
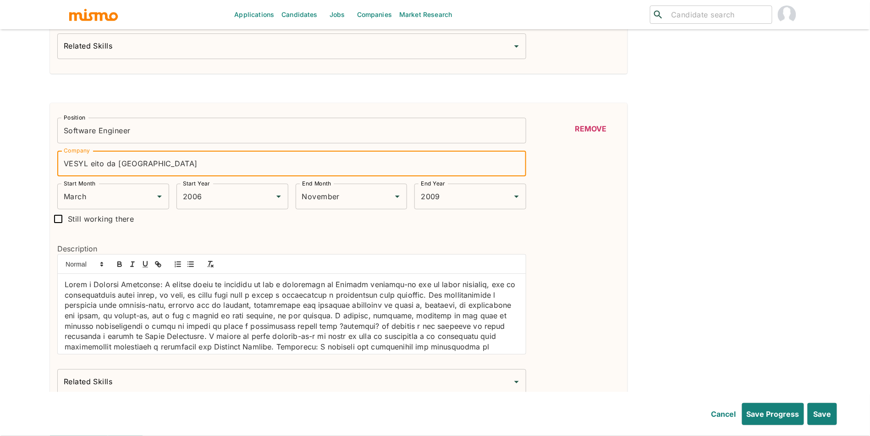
click at [287, 172] on input "VESYL eito da [GEOGRAPHIC_DATA]" at bounding box center [291, 164] width 469 height 26
paste input "text"
type input "VESYL"
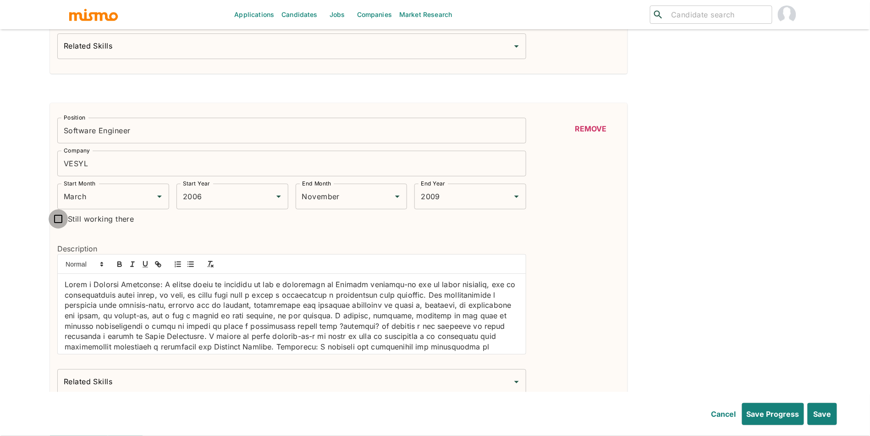
click at [61, 224] on input "Still working there" at bounding box center [58, 219] width 19 height 19
checkbox input "true"
click at [83, 205] on input "March" at bounding box center [159, 196] width 197 height 17
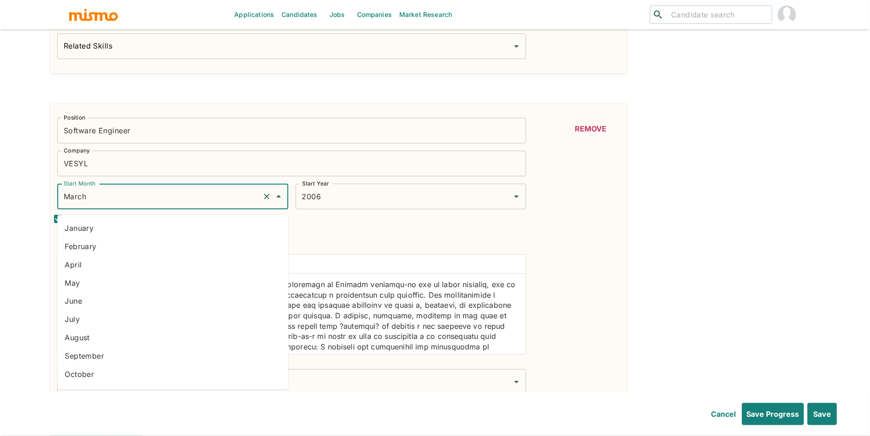
click at [105, 338] on li "August" at bounding box center [172, 338] width 231 height 18
type input "August"
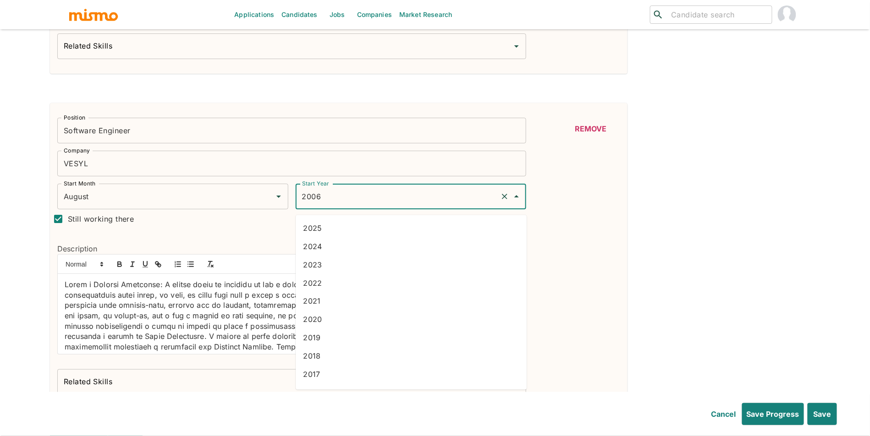
click at [308, 205] on input "2006" at bounding box center [398, 196] width 197 height 17
click at [342, 257] on li "2023" at bounding box center [411, 265] width 231 height 18
type input "2023"
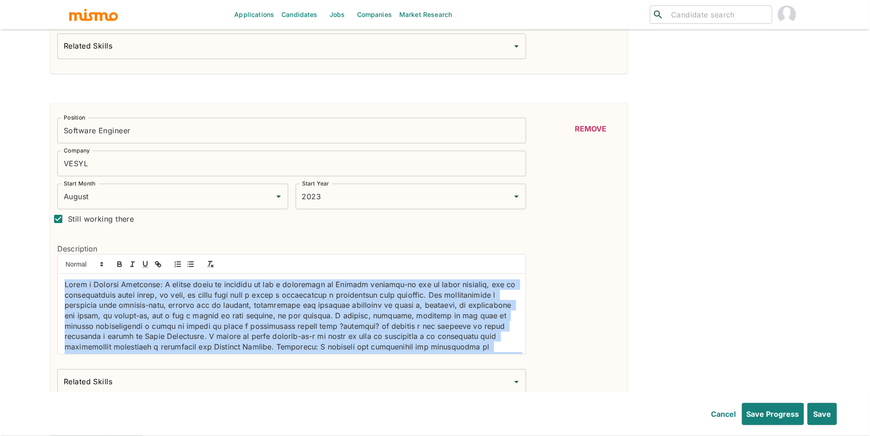
scroll to position [87, 0]
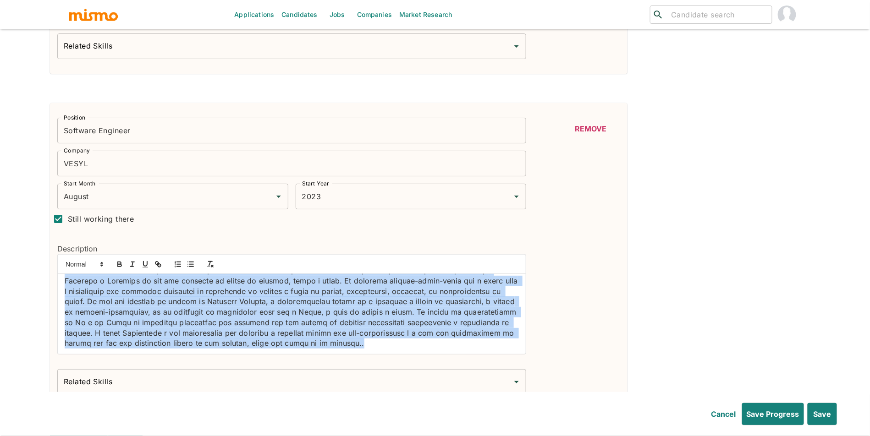
drag, startPoint x: 66, startPoint y: 290, endPoint x: 305, endPoint y: 393, distance: 261.2
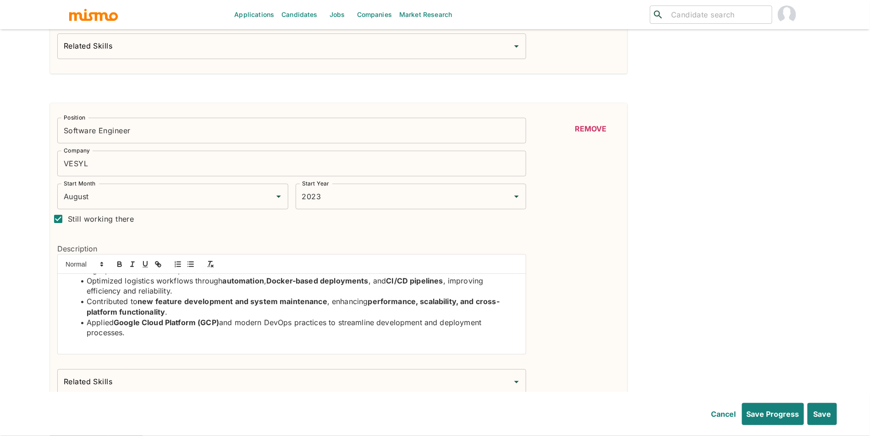
scroll to position [45, 0]
drag, startPoint x: 225, startPoint y: 344, endPoint x: 193, endPoint y: 339, distance: 32.1
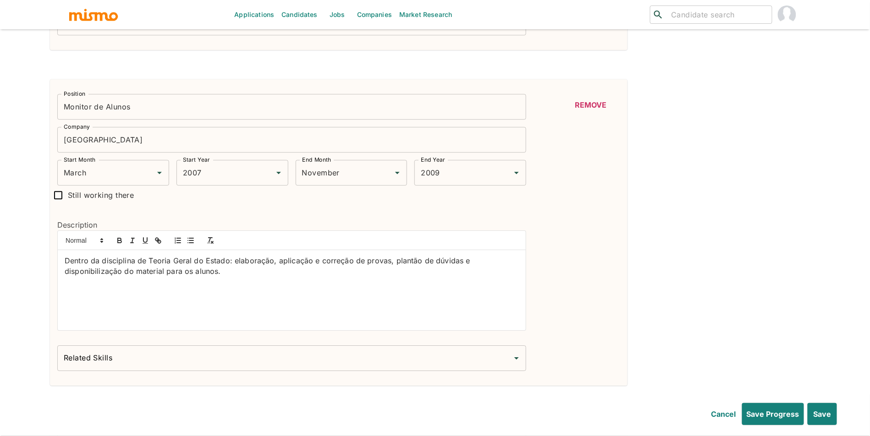
scroll to position [2179, 0]
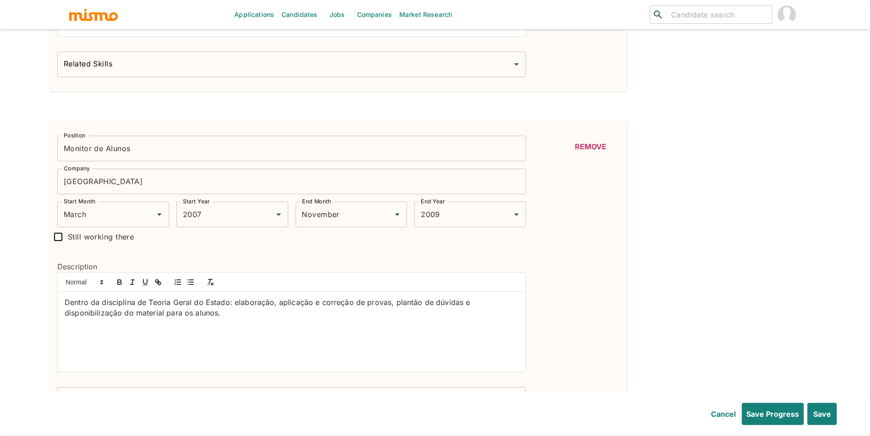
click at [592, 158] on button "Remove" at bounding box center [590, 147] width 59 height 22
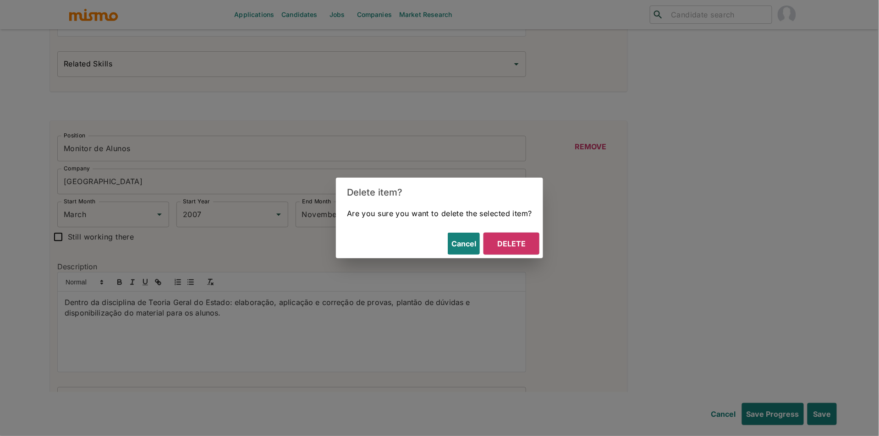
click at [590, 154] on div "Delete item? Are you sure you want to delete the selected item? Cancel Delete" at bounding box center [439, 218] width 879 height 436
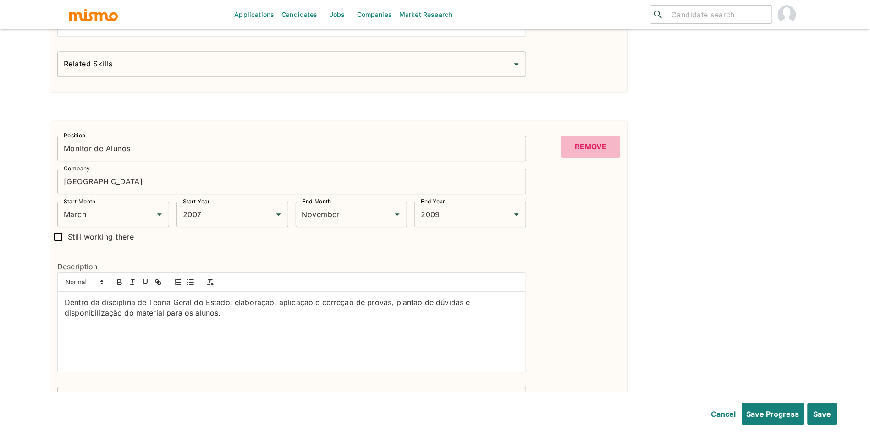
click at [587, 143] on button "Remove" at bounding box center [590, 147] width 59 height 22
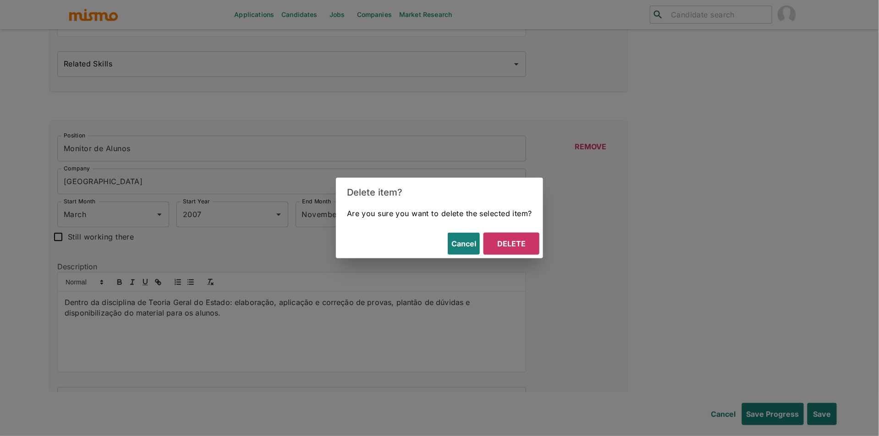
click at [527, 246] on button "Delete" at bounding box center [512, 244] width 56 height 22
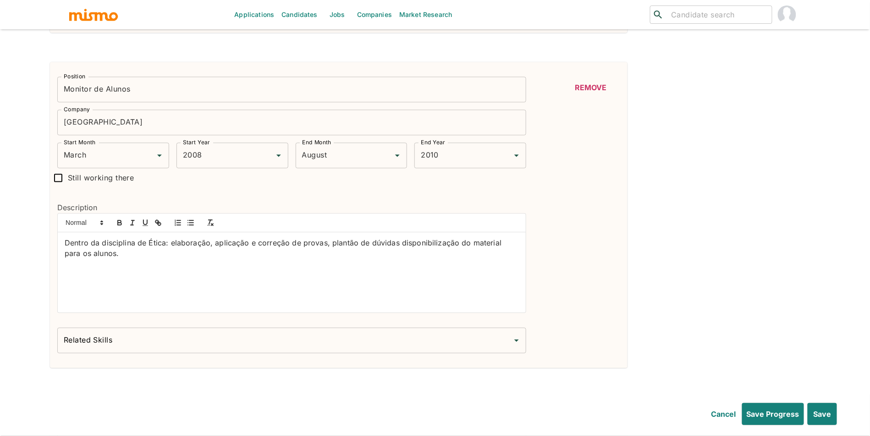
scroll to position [1864, 0]
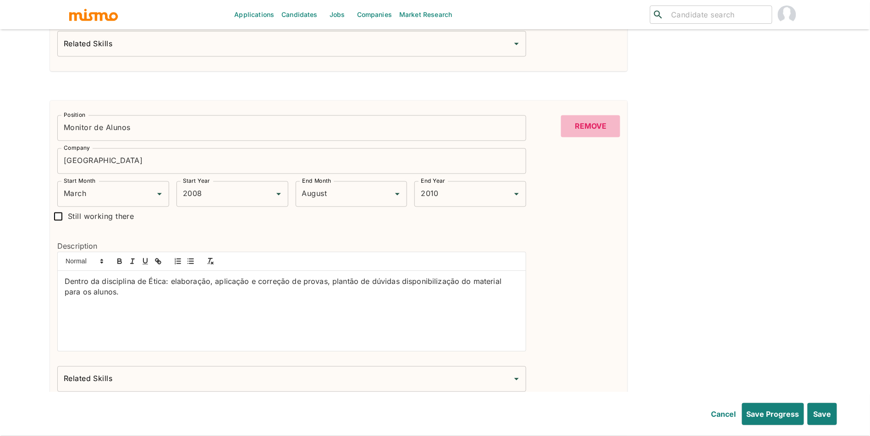
click at [577, 133] on button "Remove" at bounding box center [590, 127] width 59 height 22
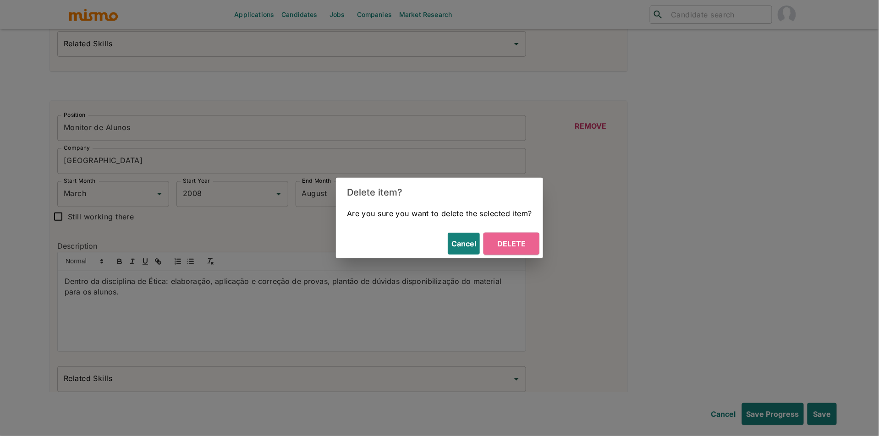
click at [515, 241] on button "Delete" at bounding box center [512, 244] width 56 height 22
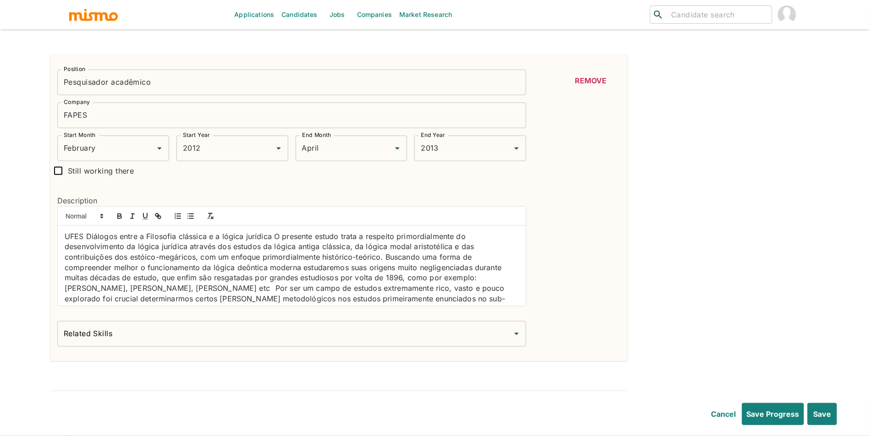
scroll to position [1569, 0]
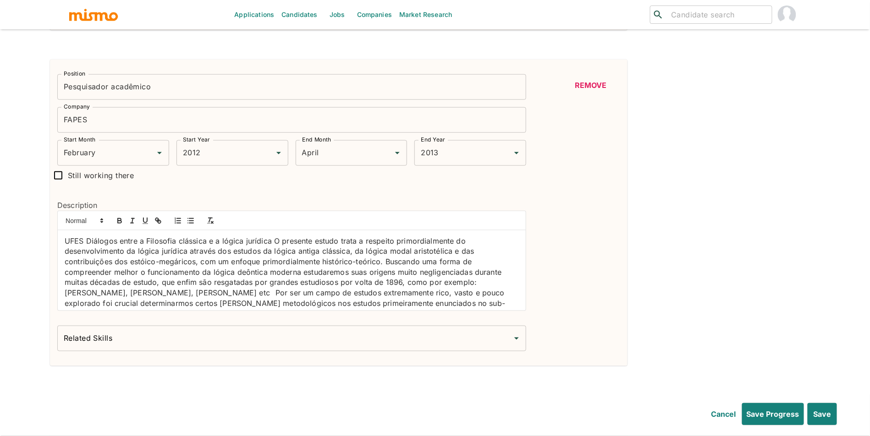
click at [595, 84] on button "Remove" at bounding box center [590, 85] width 59 height 22
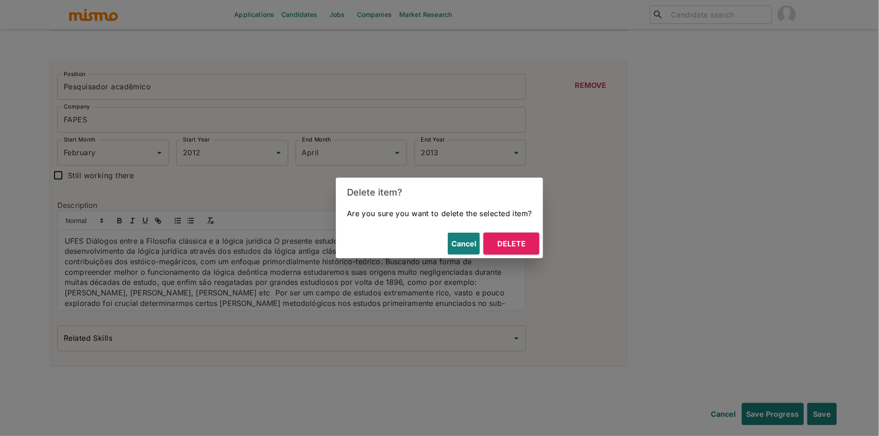
click at [502, 244] on button "Delete" at bounding box center [512, 244] width 56 height 22
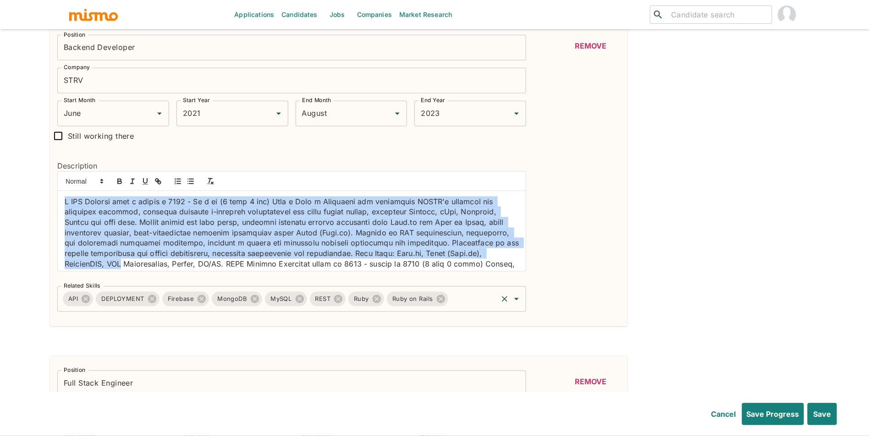
scroll to position [76, 0]
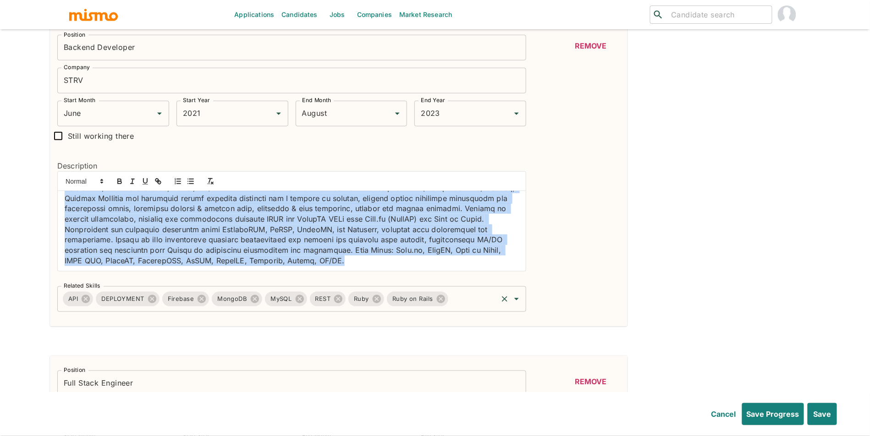
drag, startPoint x: 61, startPoint y: 204, endPoint x: 235, endPoint y: 289, distance: 193.3
click at [235, 289] on div "Position Backend Developer Position Company STRV Company Start Month June Start…" at bounding box center [288, 170] width 476 height 285
paste div
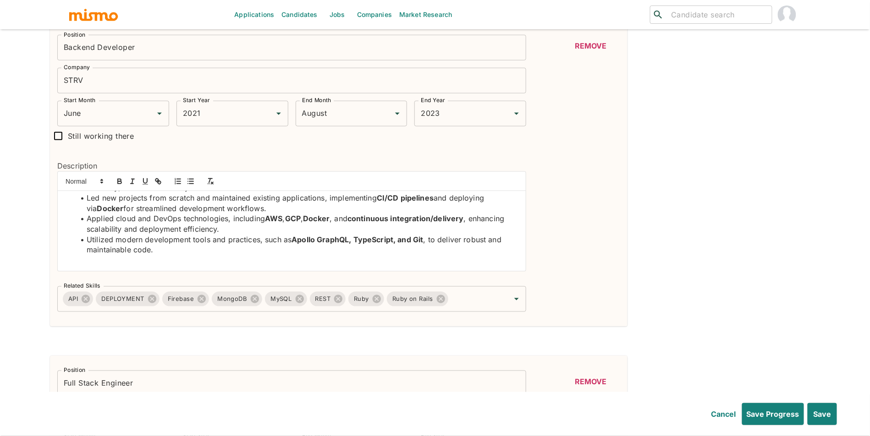
scroll to position [66, 0]
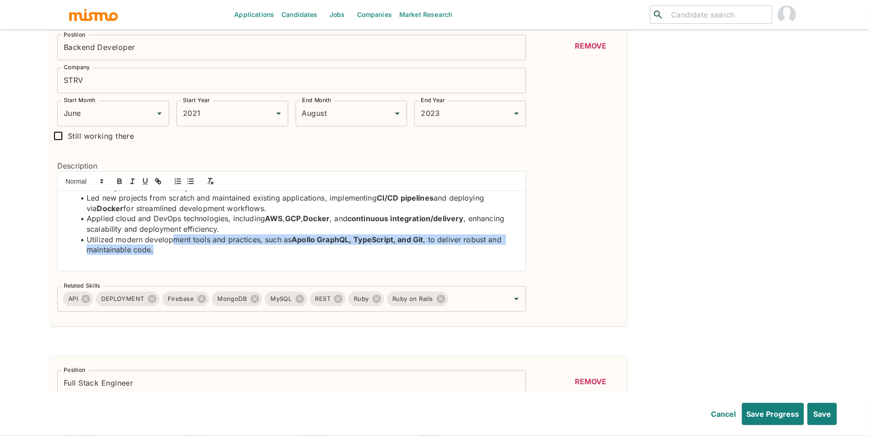
drag, startPoint x: 281, startPoint y: 256, endPoint x: 172, endPoint y: 239, distance: 110.4
click at [172, 239] on li "Utilized modern development tools and practices, such as Apollo GraphQL, TypeSc…" at bounding box center [297, 245] width 443 height 21
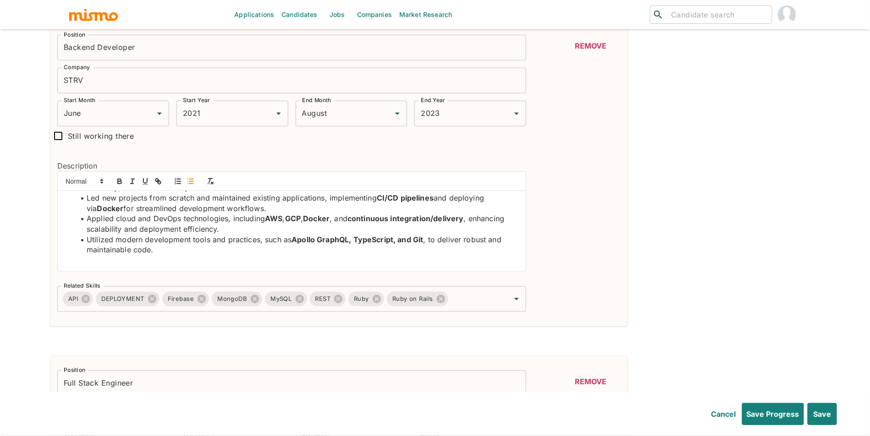
click at [188, 257] on p at bounding box center [292, 260] width 454 height 11
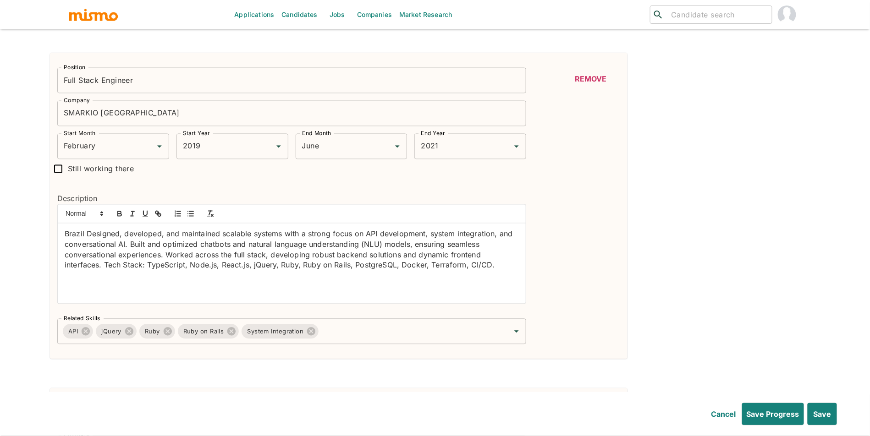
scroll to position [575, 0]
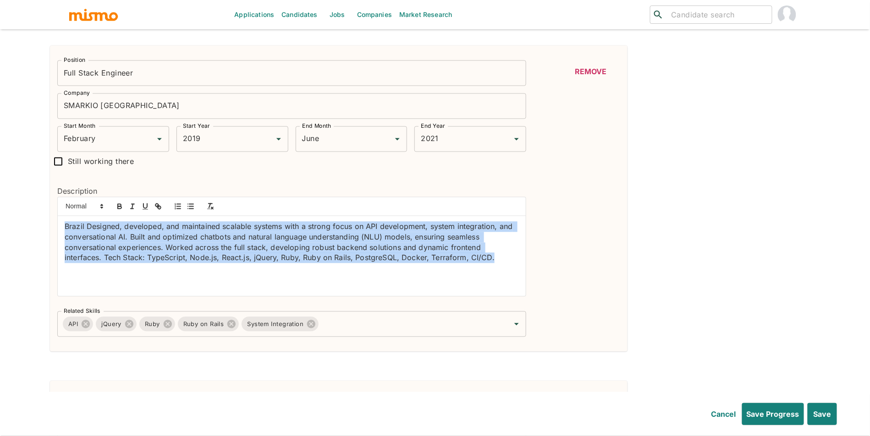
drag, startPoint x: 237, startPoint y: 290, endPoint x: 72, endPoint y: 221, distance: 178.2
click at [54, 224] on div "Description Brazil Designed, developed, and maintained scalable systems with a …" at bounding box center [288, 237] width 476 height 133
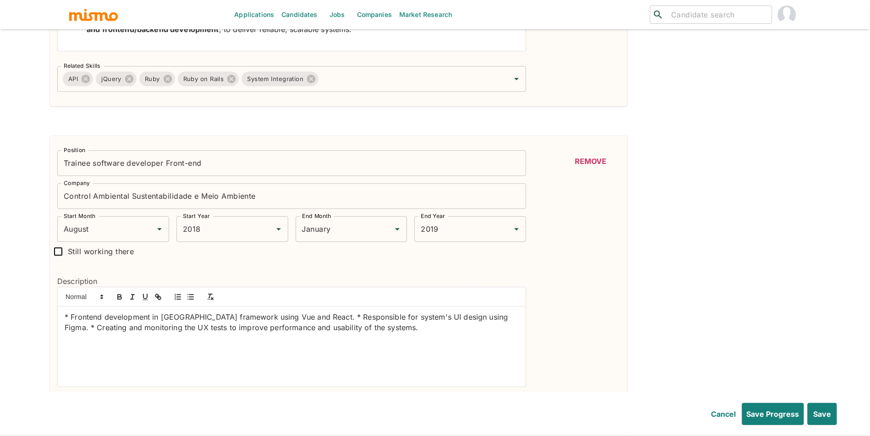
scroll to position [890, 0]
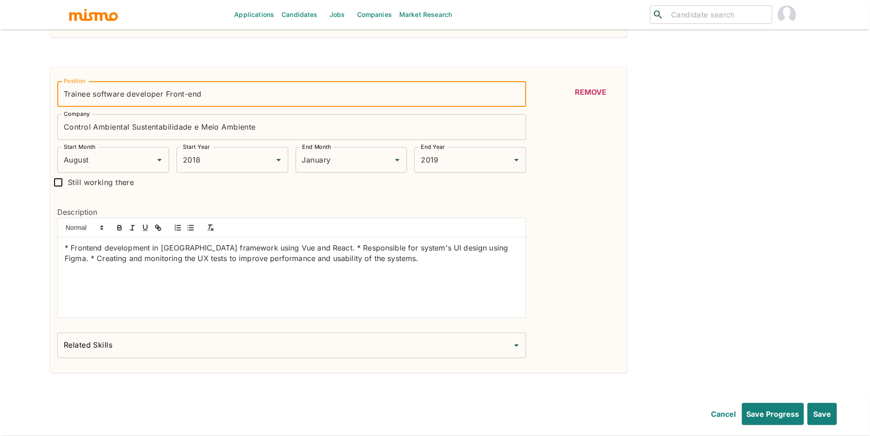
drag, startPoint x: 95, startPoint y: 99, endPoint x: 89, endPoint y: 96, distance: 6.8
click at [89, 96] on input "Trainee software developer Front-end" at bounding box center [291, 94] width 469 height 26
drag, startPoint x: 99, startPoint y: 93, endPoint x: 46, endPoint y: 96, distance: 52.8
click at [46, 96] on div "Work History Position Backend Developer Position Company STRV Company Start Mon…" at bounding box center [432, 223] width 778 height 1709
click at [252, 92] on input "Software developer Front-end" at bounding box center [291, 94] width 469 height 26
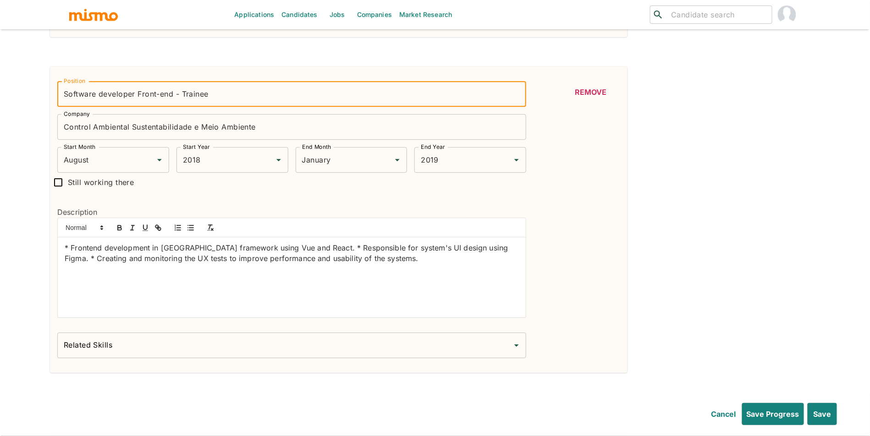
type input "Software developer Front-end - Trainee"
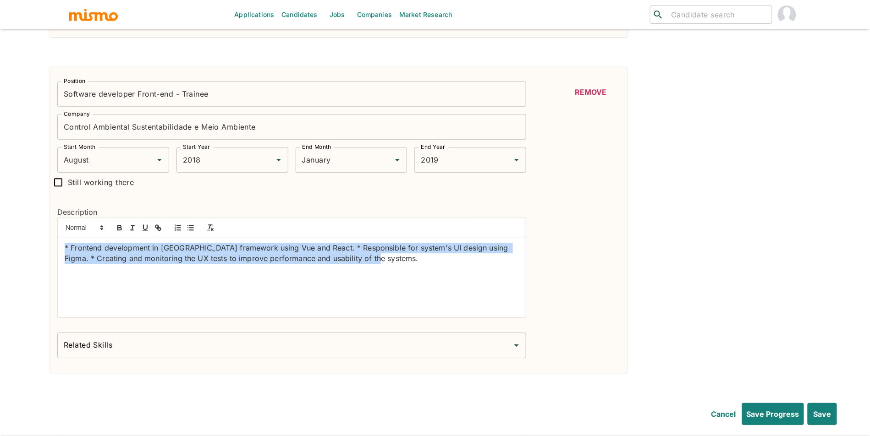
drag, startPoint x: 183, startPoint y: 288, endPoint x: 43, endPoint y: 254, distance: 143.9
click at [43, 254] on div "Work History Position Backend Developer Position Company STRV Company Start Mon…" at bounding box center [432, 223] width 778 height 1709
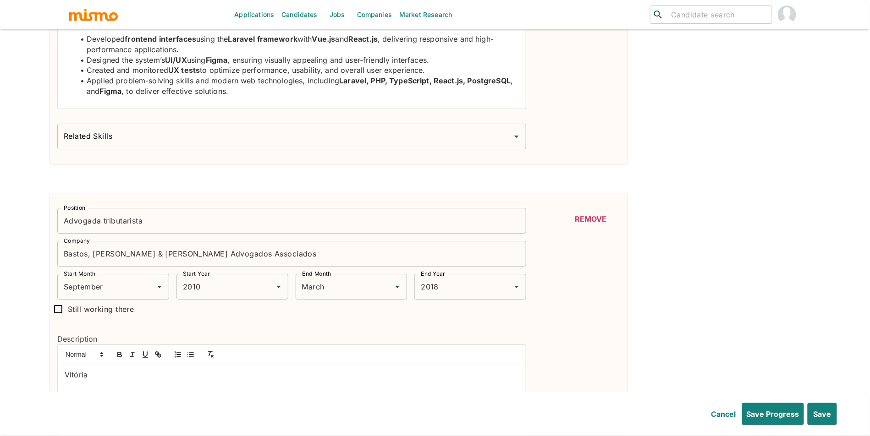
scroll to position [1171, 0]
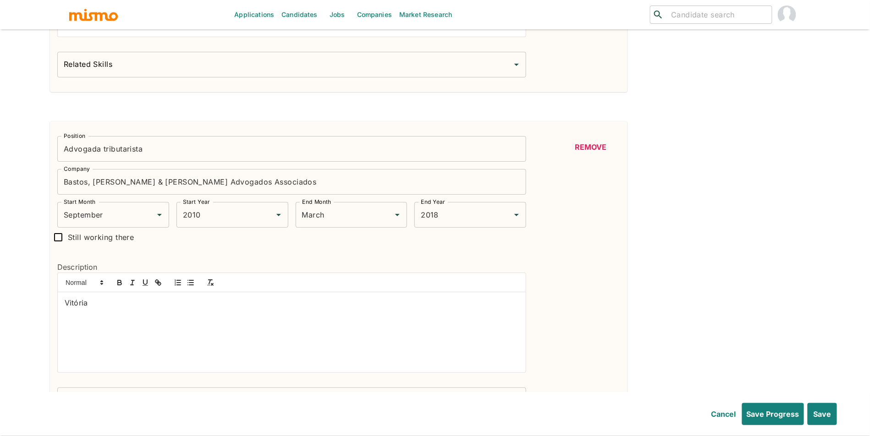
click at [578, 152] on button "Remove" at bounding box center [590, 147] width 59 height 22
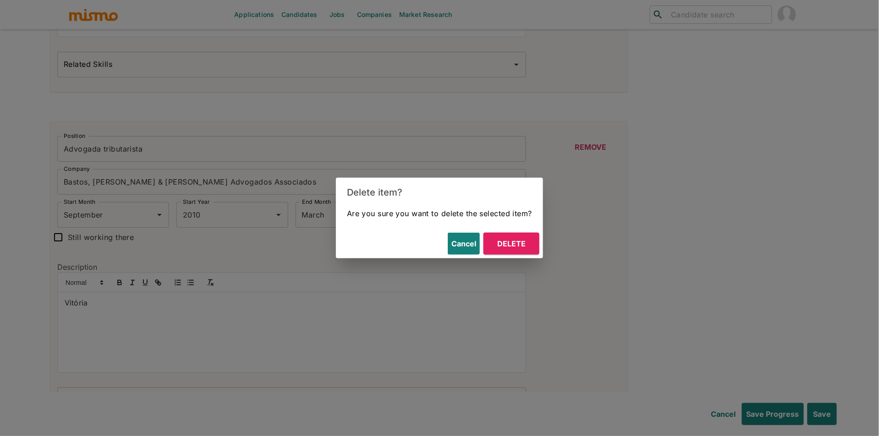
click at [526, 237] on button "Delete" at bounding box center [512, 244] width 56 height 22
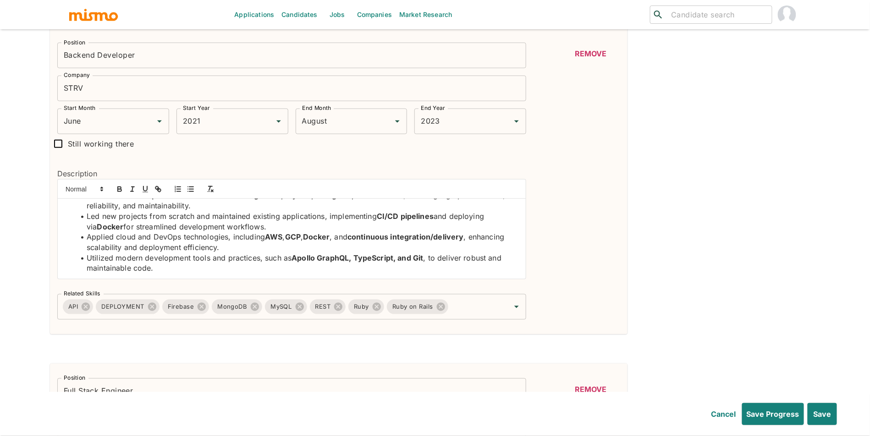
scroll to position [303, 0]
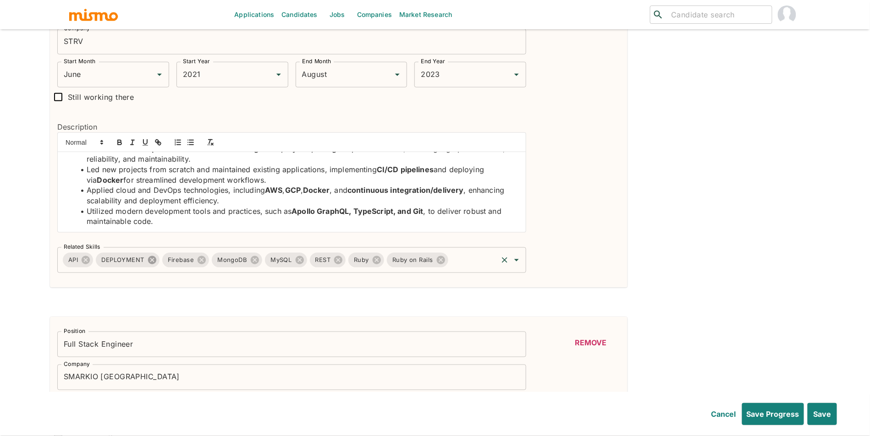
click at [156, 261] on icon at bounding box center [152, 260] width 8 height 8
click at [421, 267] on input "Related Skills" at bounding box center [439, 260] width 113 height 17
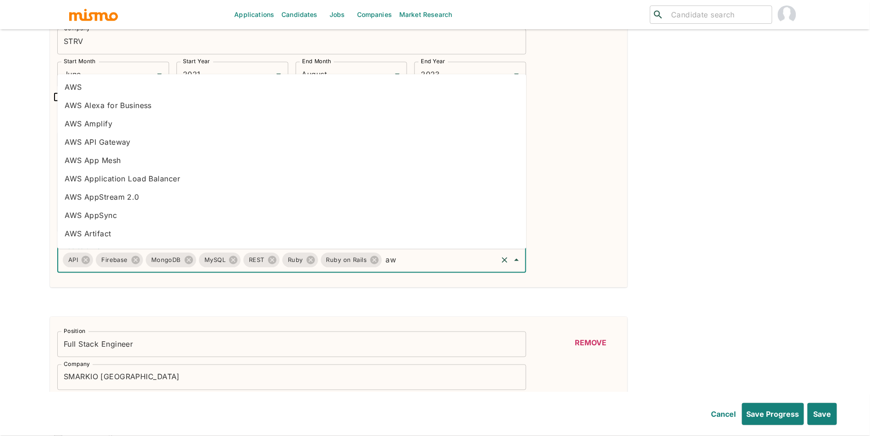
type input "aws"
click at [99, 85] on li "AWS" at bounding box center [291, 87] width 469 height 18
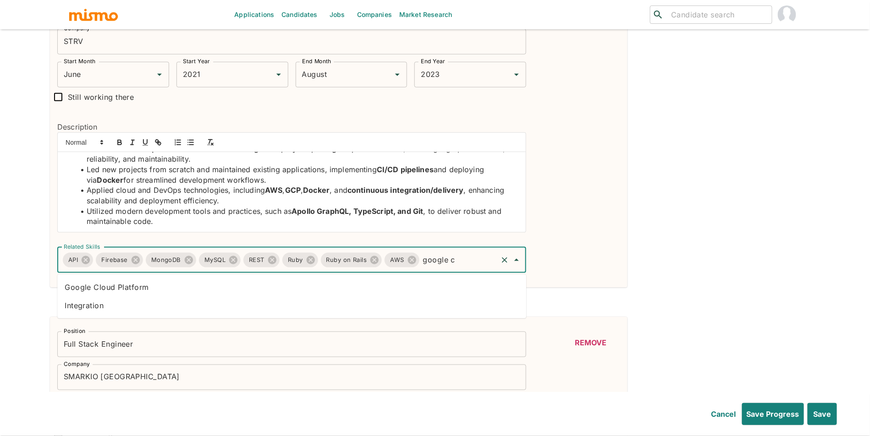
type input "google cl"
click at [419, 290] on li "Google Cloud Platform" at bounding box center [291, 287] width 469 height 18
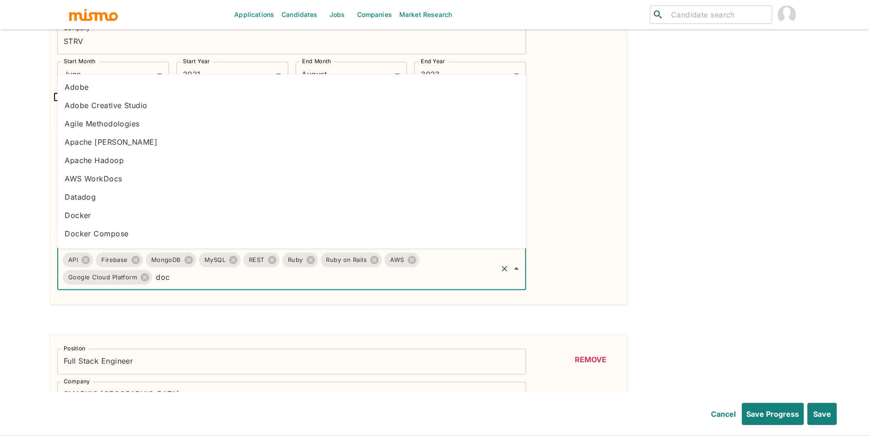
type input "dock"
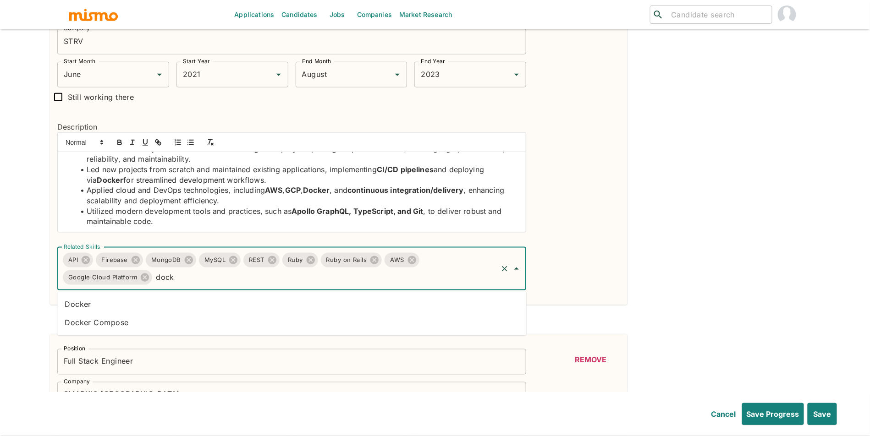
click at [313, 302] on li "Docker" at bounding box center [291, 305] width 469 height 18
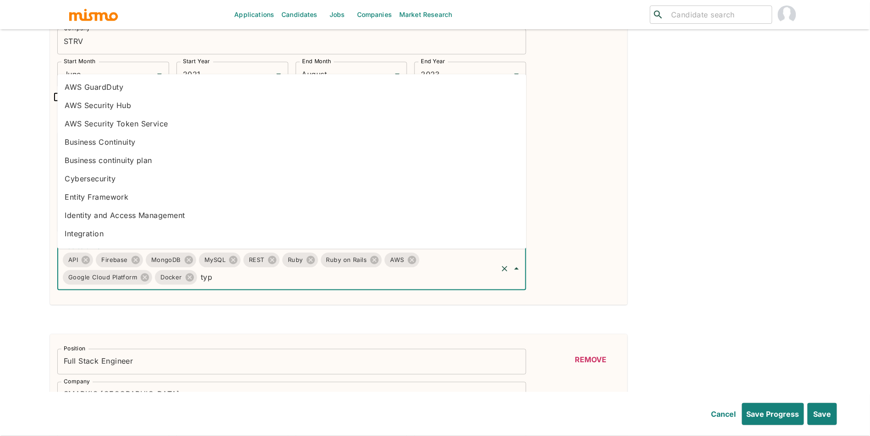
type input "type"
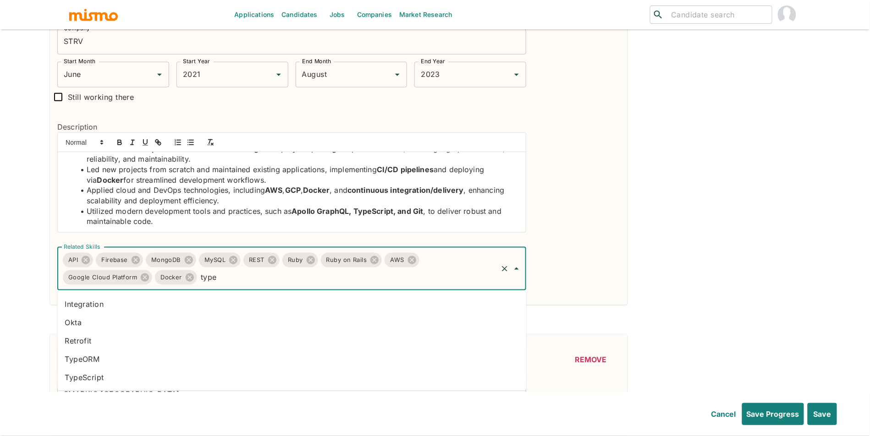
click at [152, 385] on li "TypeScript" at bounding box center [291, 378] width 469 height 18
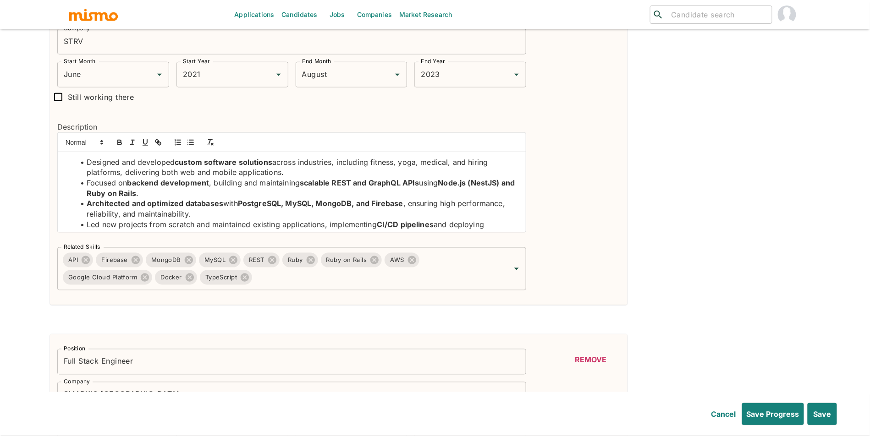
scroll to position [0, 0]
click at [439, 289] on div "API Firebase MongoDB MySQL REST Ruby Ruby on Rails AWS Google Cloud Platform Do…" at bounding box center [291, 269] width 469 height 43
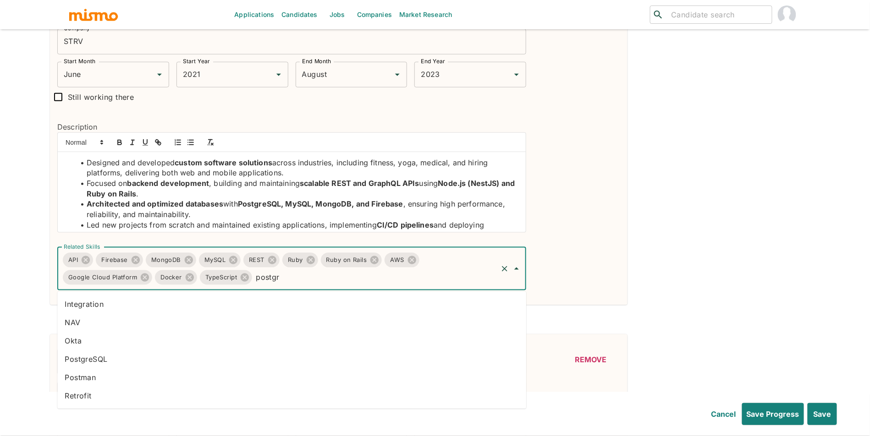
type input "postgre"
click at [235, 360] on li "PostgreSQL" at bounding box center [291, 360] width 469 height 18
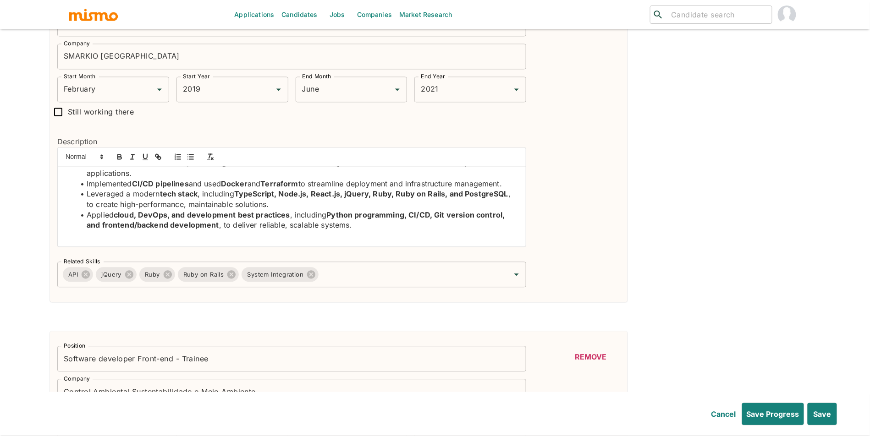
scroll to position [632, 0]
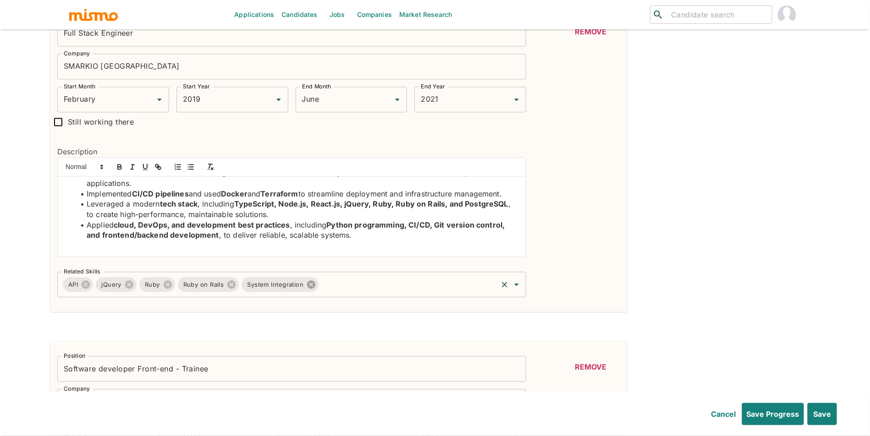
click at [311, 287] on icon at bounding box center [311, 285] width 10 height 10
click at [325, 290] on input "Related Skills" at bounding box center [368, 284] width 256 height 17
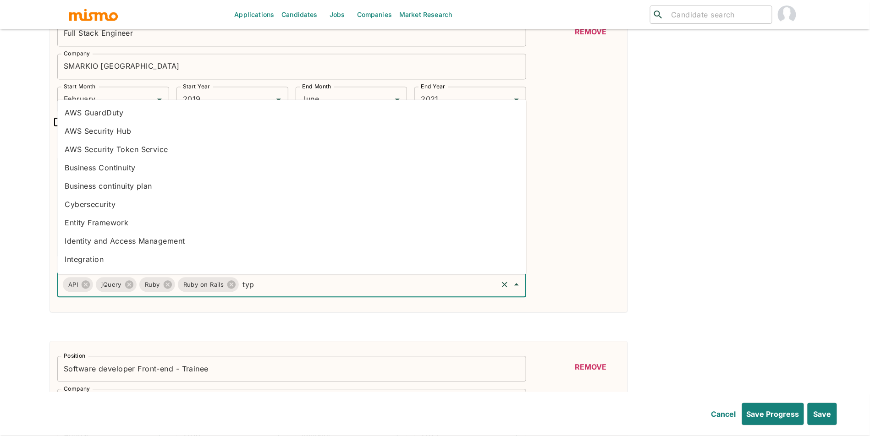
type input "type"
click at [94, 262] on li "TypeScript" at bounding box center [291, 262] width 469 height 18
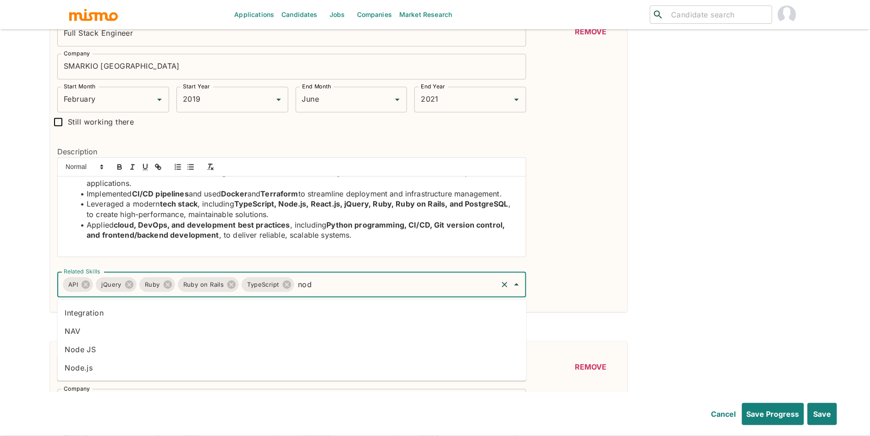
type input "node"
click at [93, 366] on li "Node.js" at bounding box center [291, 368] width 469 height 18
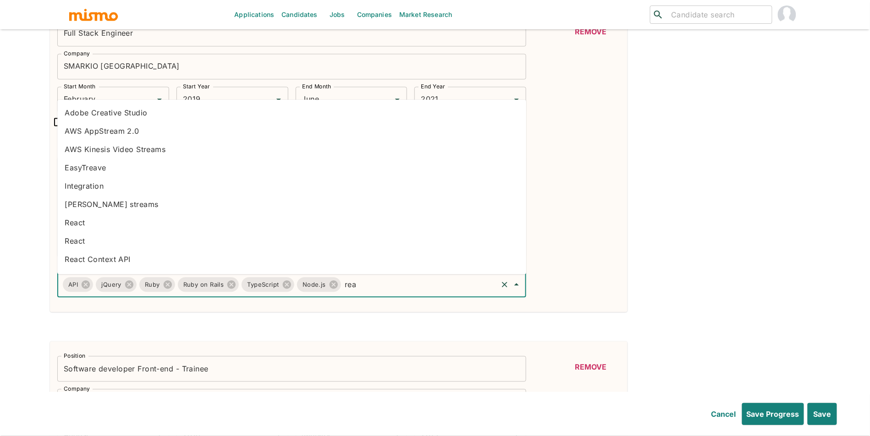
type input "reac"
click at [116, 128] on li "React" at bounding box center [291, 131] width 469 height 18
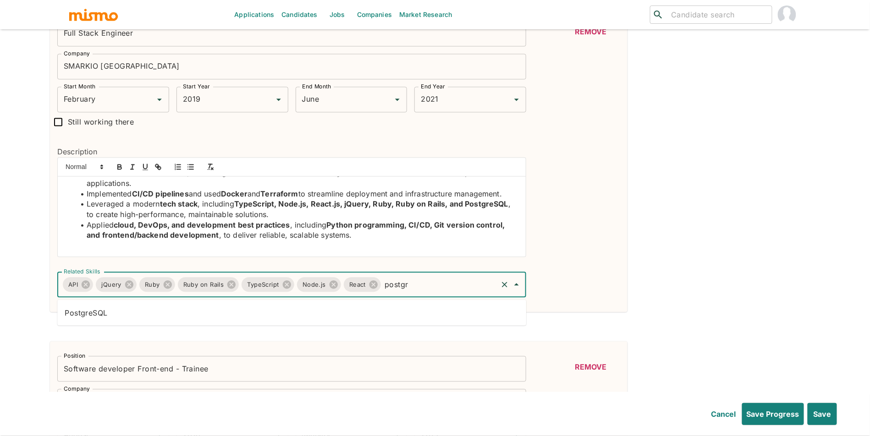
type input "postgre"
click at [382, 322] on ul "PostgreSQL" at bounding box center [291, 313] width 469 height 26
click at [392, 312] on li "PostgreSQL" at bounding box center [291, 313] width 469 height 18
type input "pyth"
click at [232, 325] on div "Position Backend Developer Position Company STRV Company Start Month June Start…" at bounding box center [435, 324] width 770 height 1343
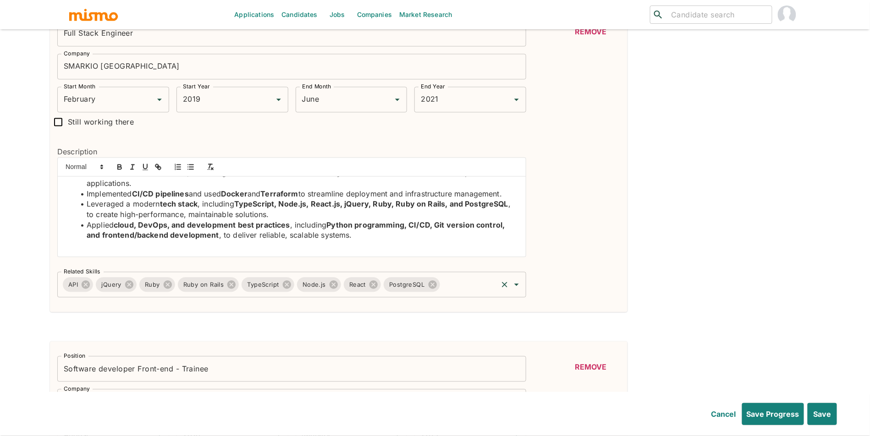
click at [475, 297] on div "API jQuery Ruby Ruby on Rails TypeScript Node.js React PostgreSQL Related Skills" at bounding box center [291, 285] width 469 height 26
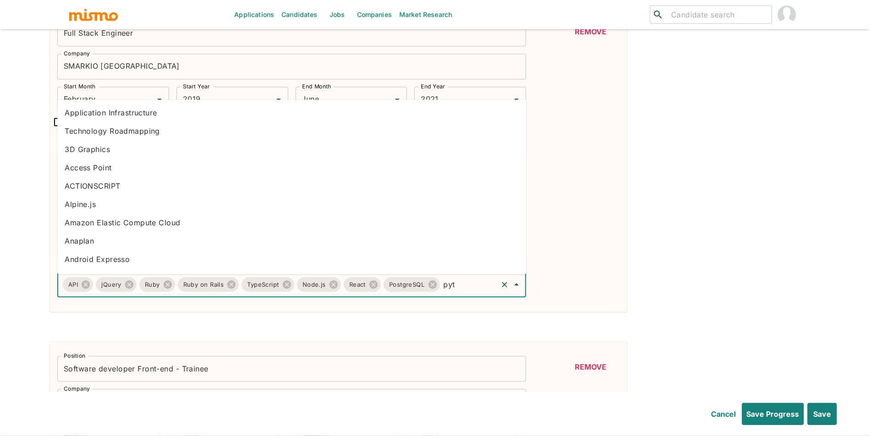
type input "pyth"
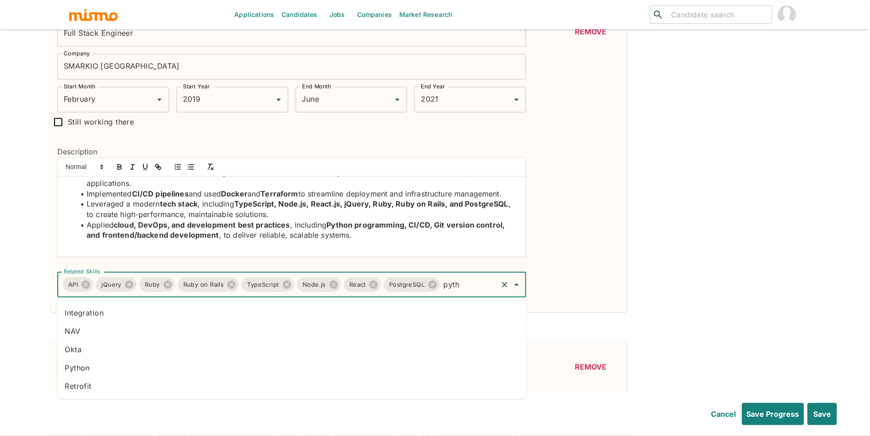
click at [224, 370] on li "Python" at bounding box center [291, 368] width 469 height 18
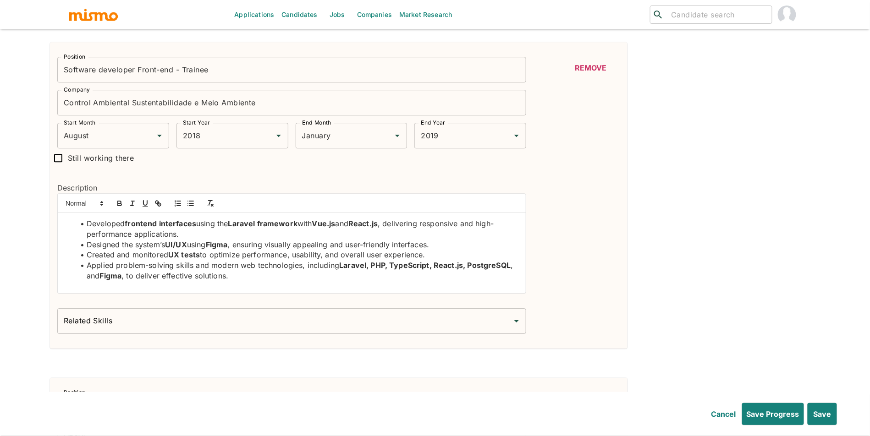
scroll to position [952, 0]
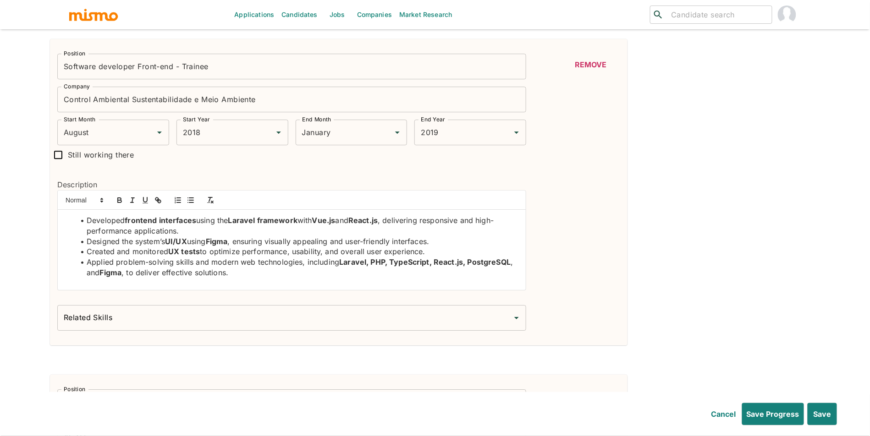
click at [212, 319] on input "Related Skills" at bounding box center [284, 317] width 447 height 17
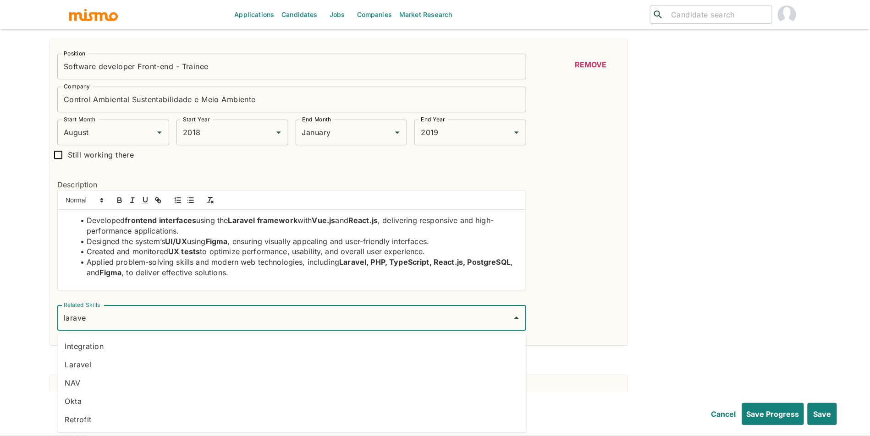
type input "laravel"
click at [125, 368] on li "Laravel" at bounding box center [291, 365] width 469 height 18
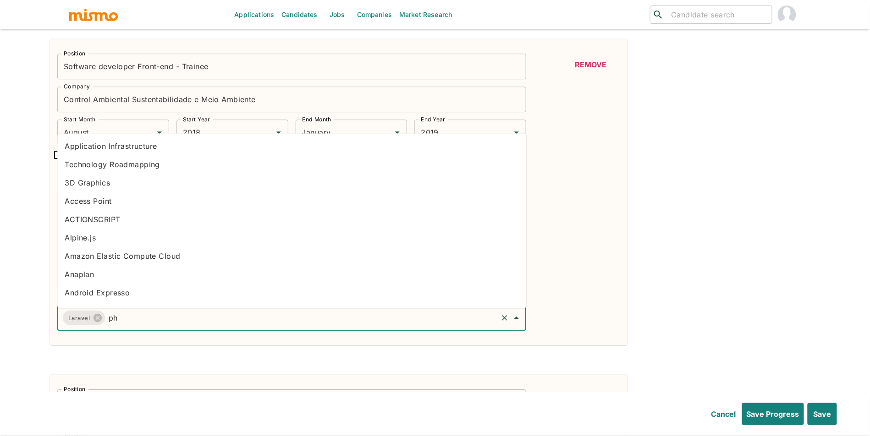
type input "php"
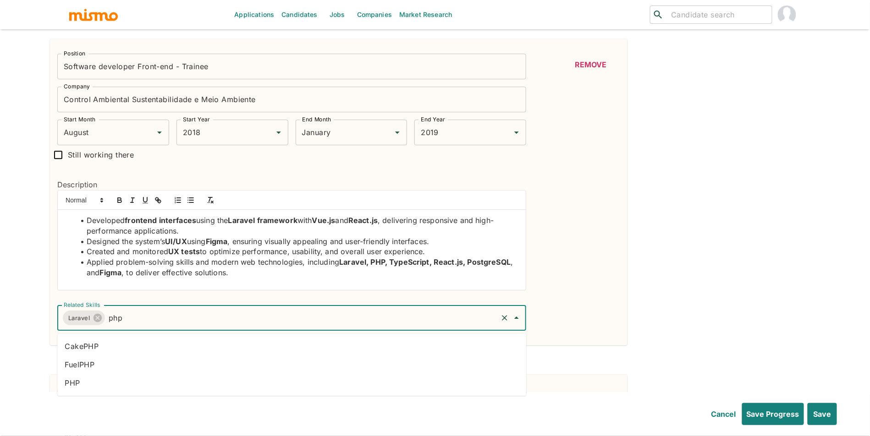
click at [90, 387] on li "PHP" at bounding box center [291, 383] width 469 height 18
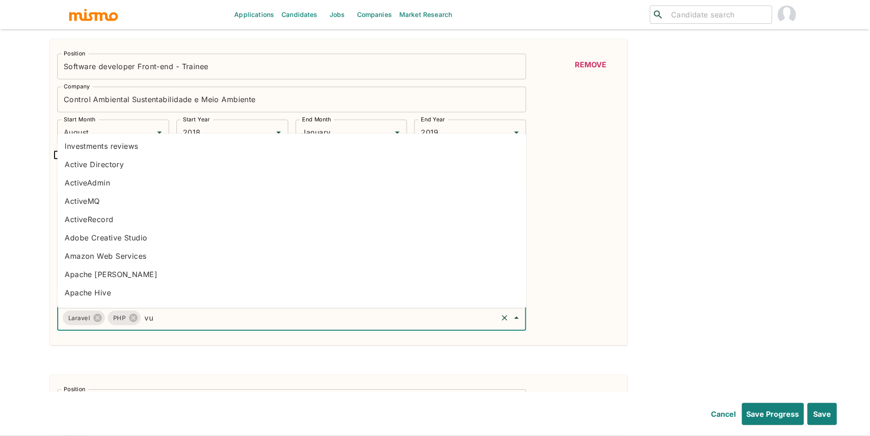
type input "vue"
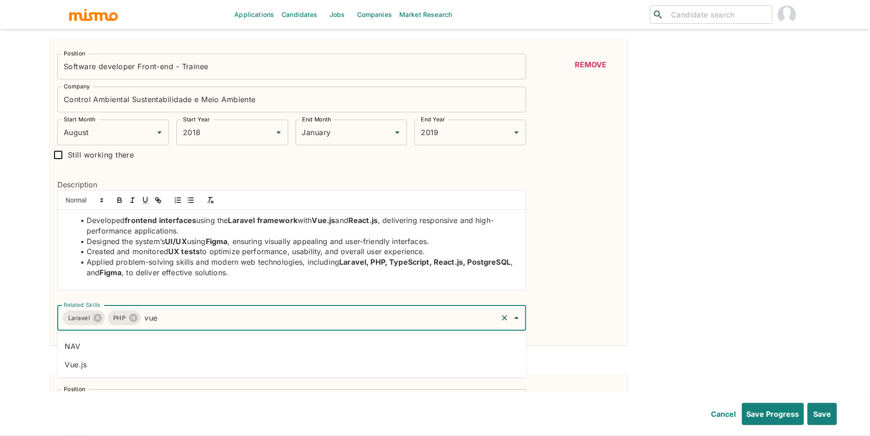
click at [173, 370] on li "Vue.js" at bounding box center [291, 365] width 469 height 18
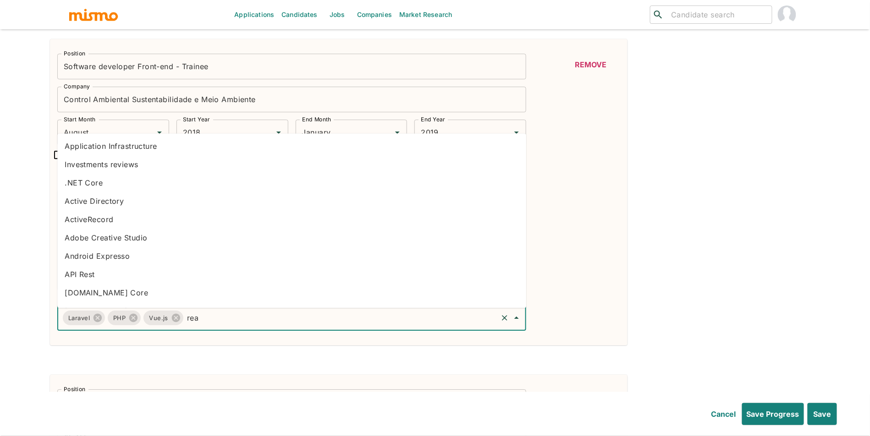
type input "reac"
click at [107, 167] on li "React" at bounding box center [291, 165] width 469 height 18
type input "type"
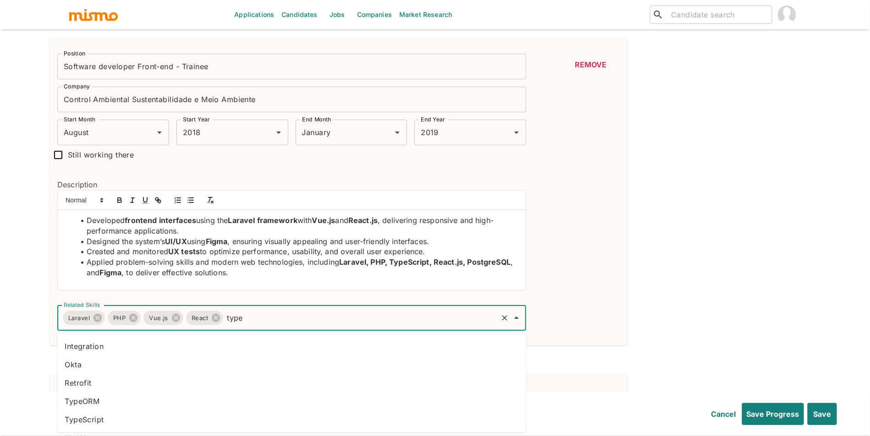
click at [259, 424] on li "TypeScript" at bounding box center [291, 420] width 469 height 18
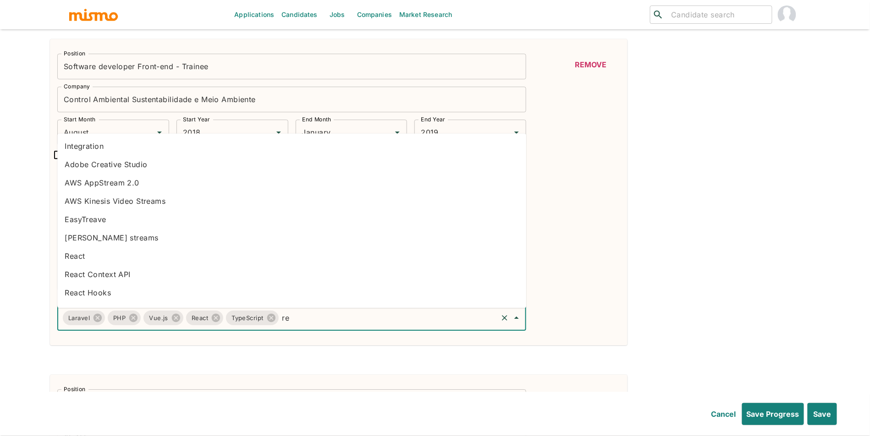
type input "r"
click at [646, 308] on div "Position Backend Developer Position Company STRV Company Start Month June Start…" at bounding box center [435, 12] width 770 height 1360
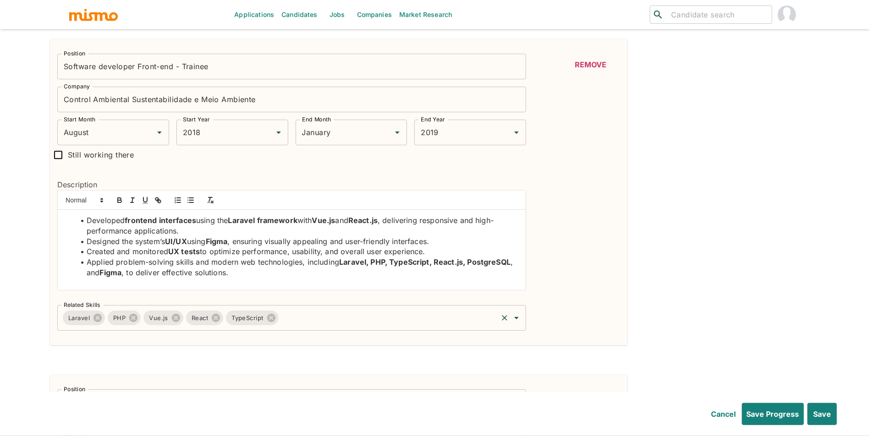
click at [374, 321] on input "Related Skills" at bounding box center [388, 317] width 217 height 17
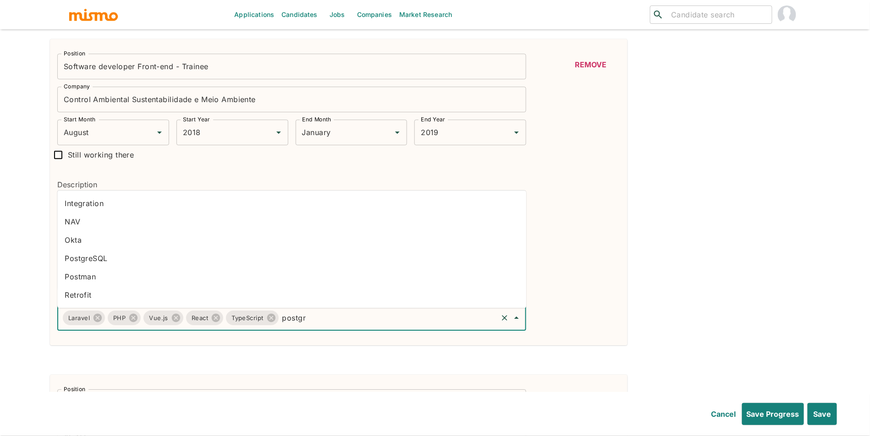
type input "postgre"
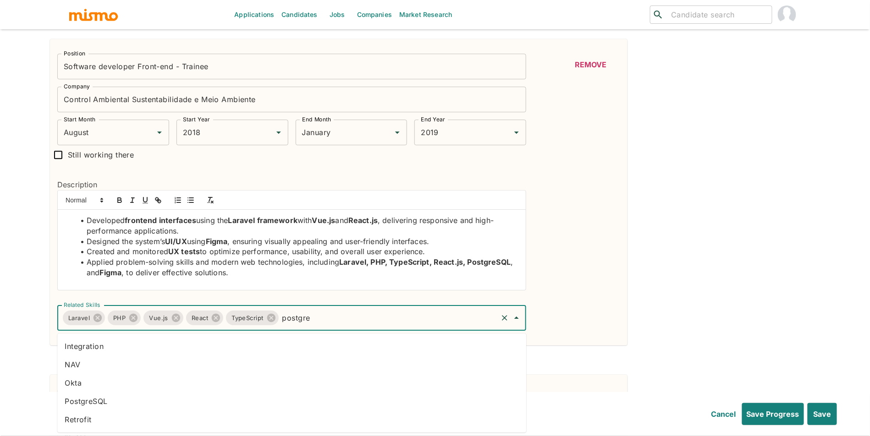
click at [295, 395] on li "PostgreSQL" at bounding box center [291, 401] width 469 height 18
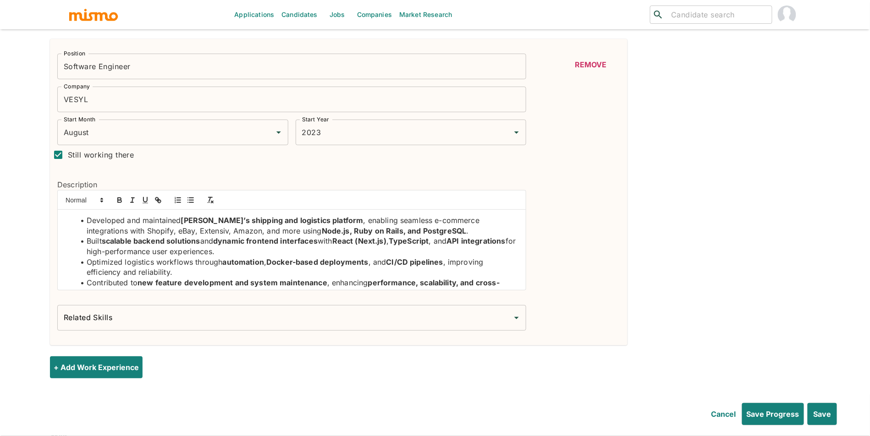
scroll to position [1299, 0]
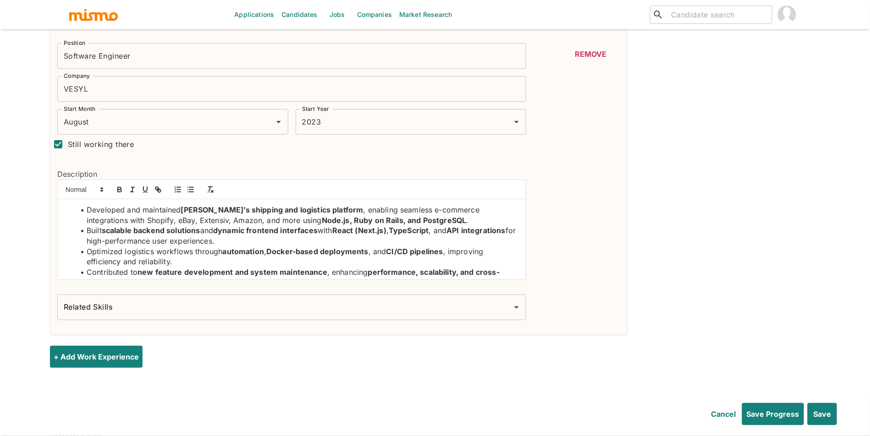
click at [229, 300] on div "Related Skills" at bounding box center [291, 308] width 469 height 26
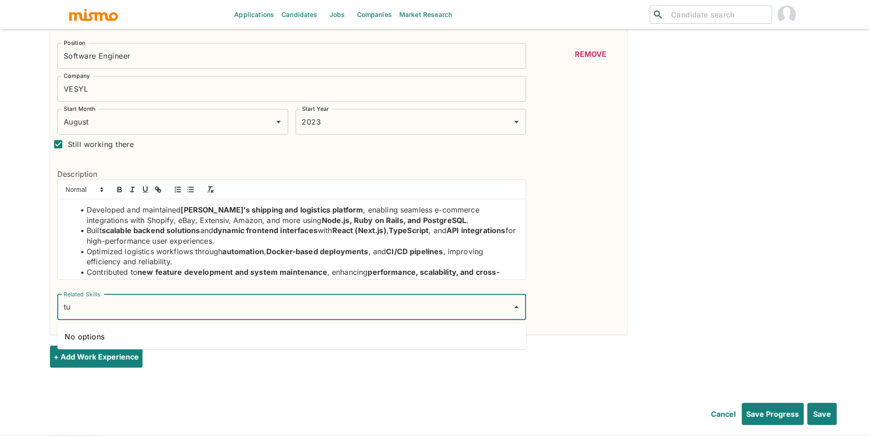
type input "t"
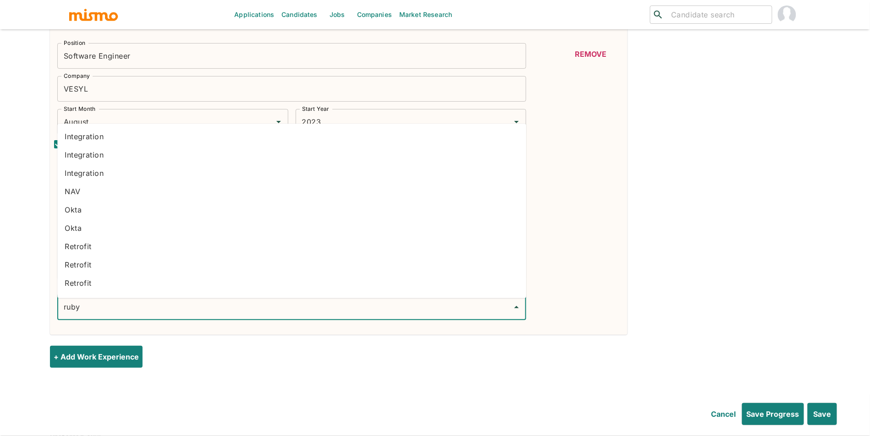
type input "ruby o"
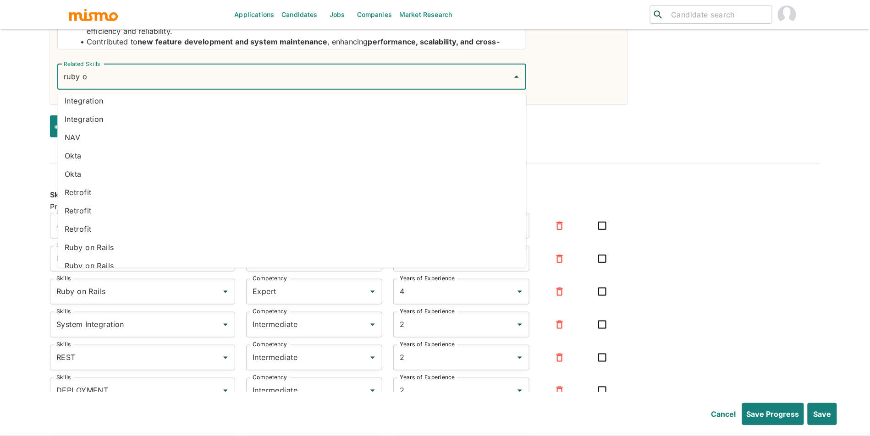
scroll to position [34, 0]
click at [434, 248] on li "Ruby on Rails" at bounding box center [291, 256] width 469 height 18
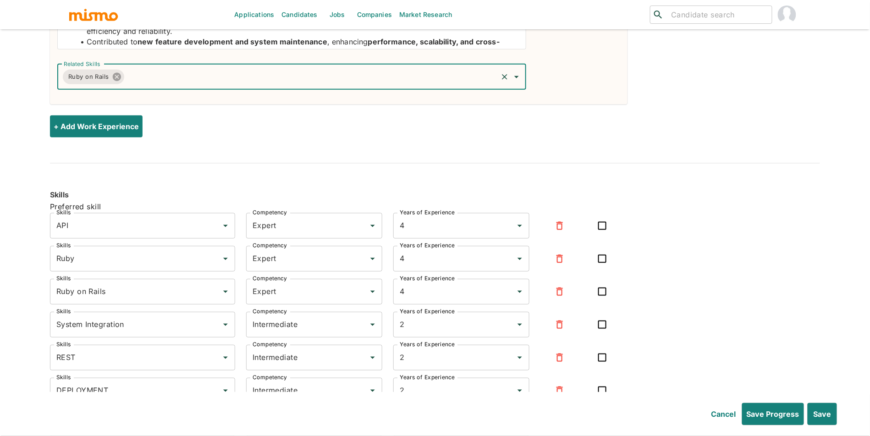
drag, startPoint x: 120, startPoint y: 80, endPoint x: 128, endPoint y: 85, distance: 10.3
click at [120, 80] on icon at bounding box center [117, 77] width 8 height 8
click at [128, 85] on input "Related Skills" at bounding box center [284, 76] width 447 height 17
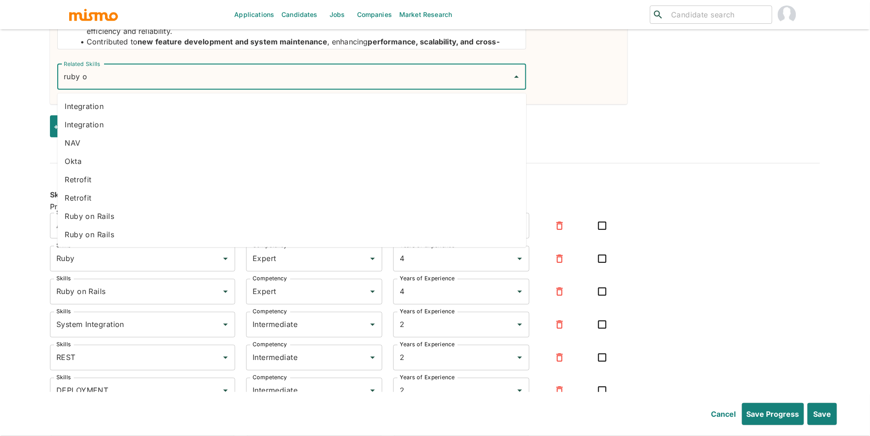
type input "ruby on"
click at [115, 215] on li "Ruby on Rails" at bounding box center [291, 216] width 469 height 18
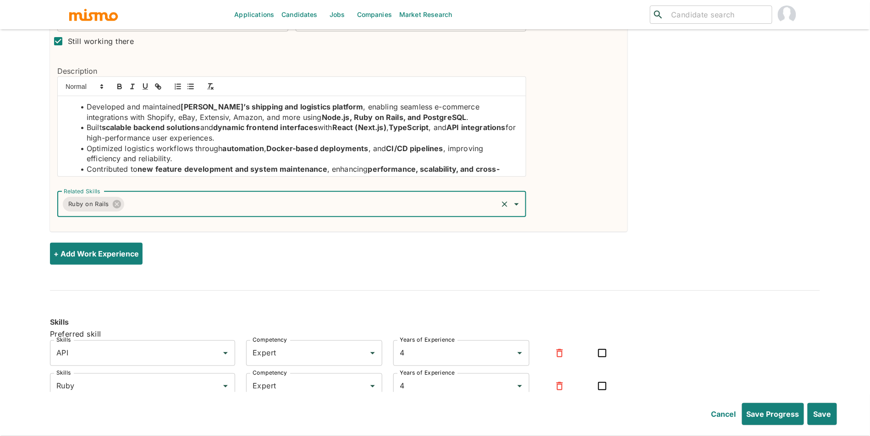
scroll to position [1392, 0]
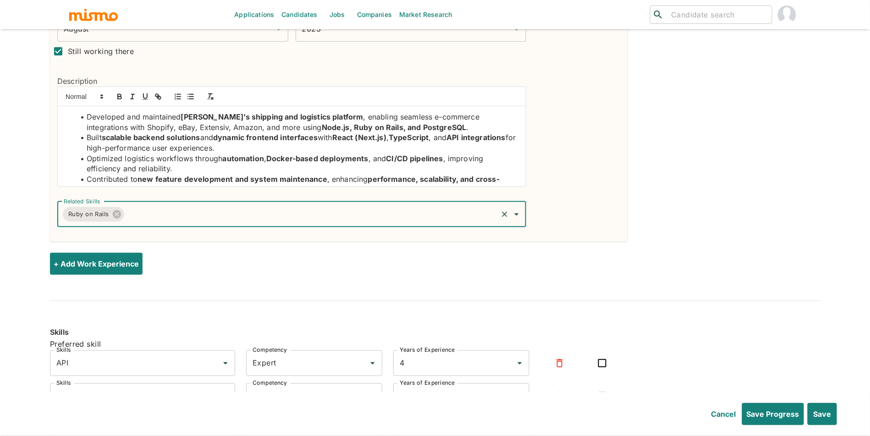
click at [184, 226] on div "Ruby on Rails Related Skills" at bounding box center [291, 215] width 469 height 26
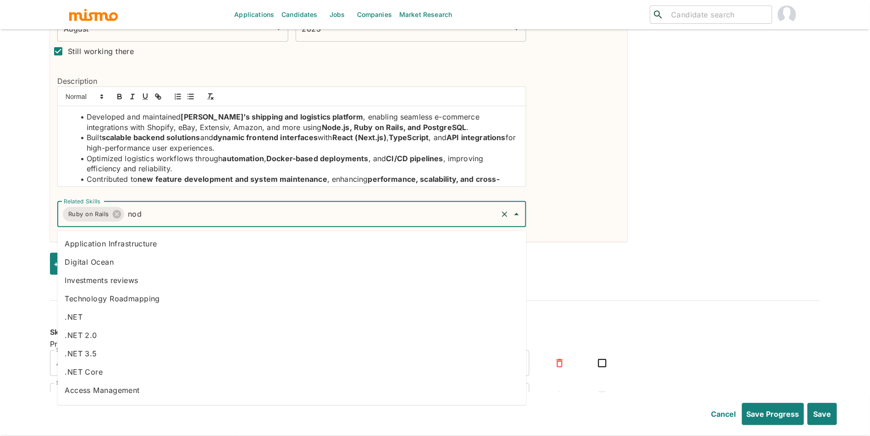
type input "node"
click at [109, 335] on li "Node.js" at bounding box center [291, 335] width 469 height 18
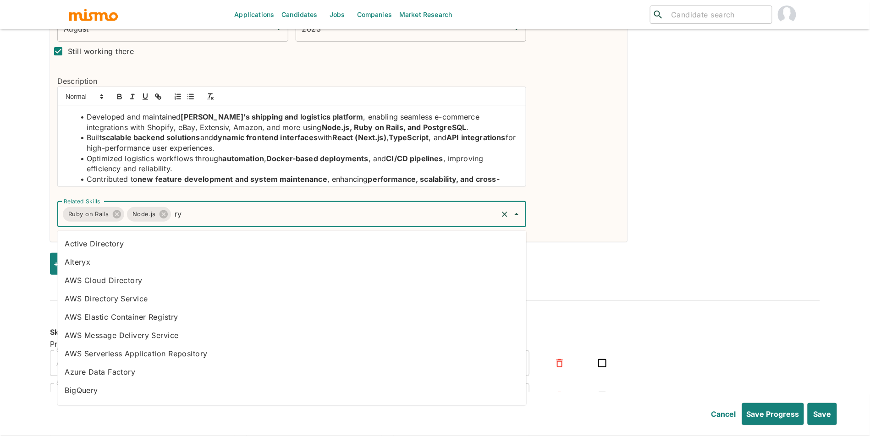
type input "r"
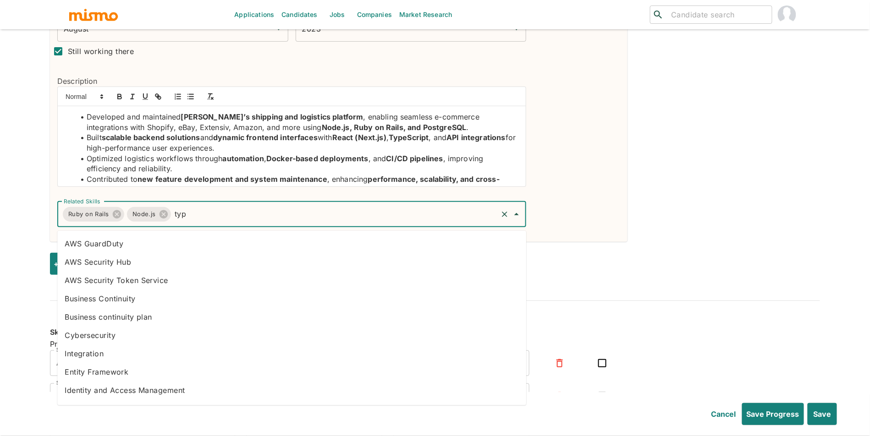
type input "type"
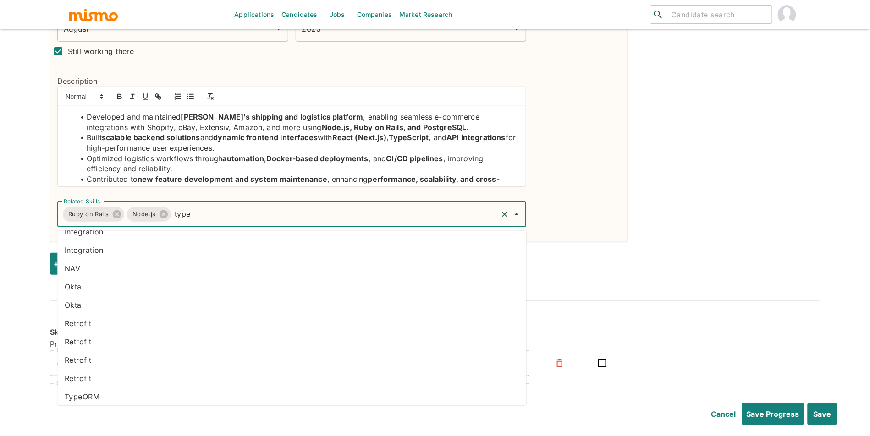
scroll to position [60, 0]
click at [370, 395] on li "TypeScript" at bounding box center [291, 404] width 469 height 18
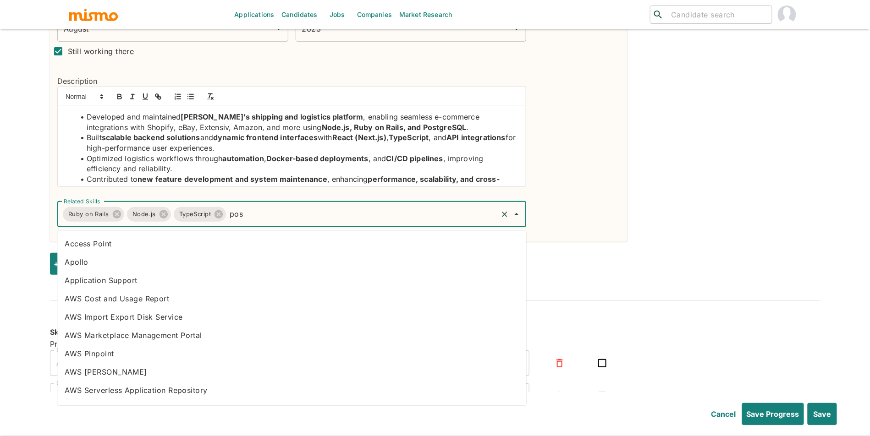
type input "post"
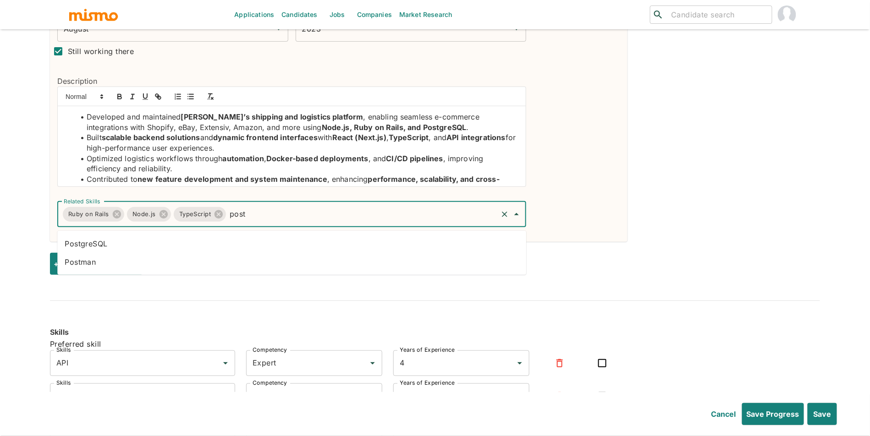
click at [305, 243] on li "PostgreSQL" at bounding box center [291, 244] width 469 height 18
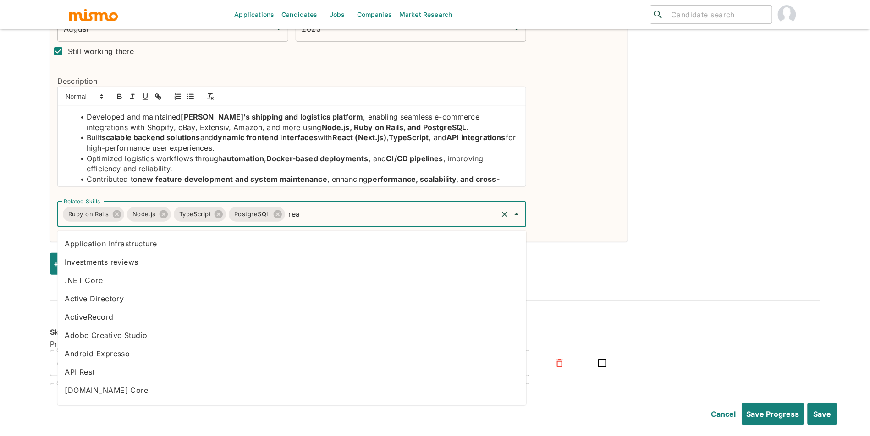
type input "reac"
click at [94, 262] on li "React" at bounding box center [291, 262] width 469 height 18
type input "next"
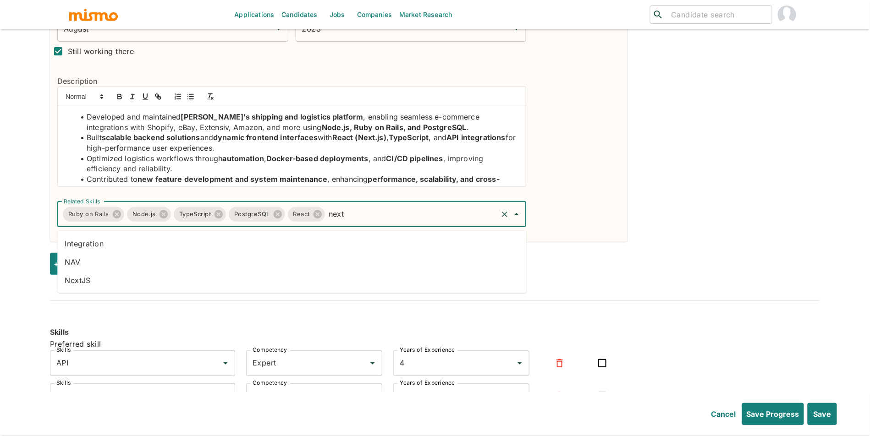
click at [115, 284] on li "NextJS" at bounding box center [291, 280] width 469 height 18
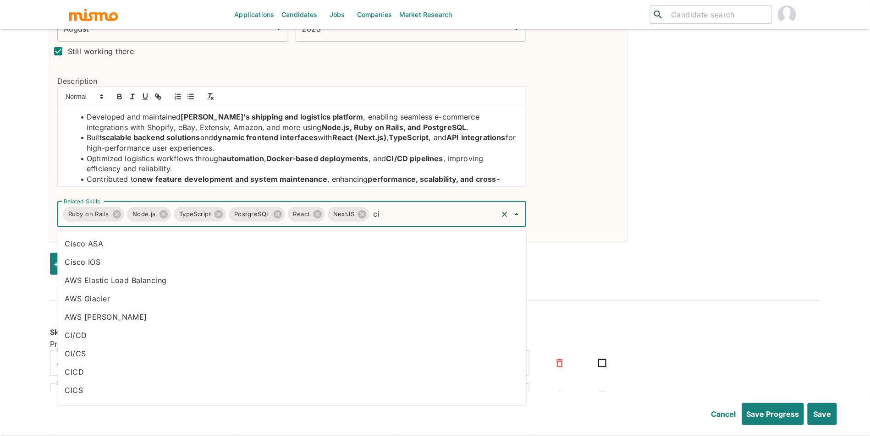
type input "ci/"
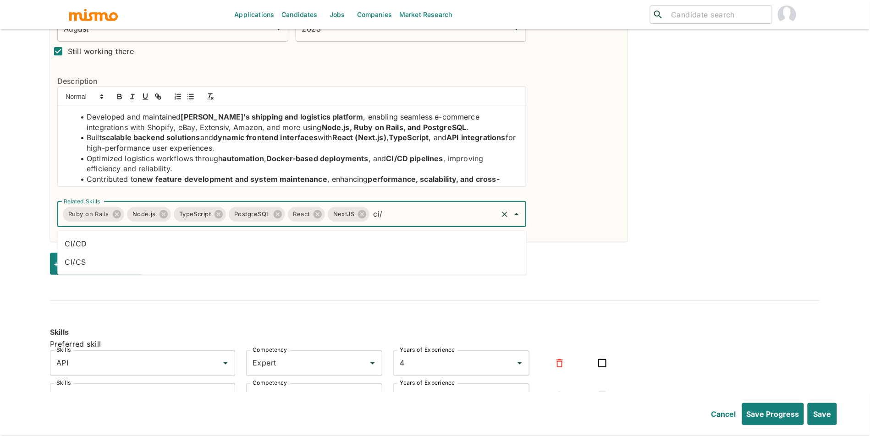
click at [426, 240] on li "CI/CD" at bounding box center [291, 244] width 469 height 18
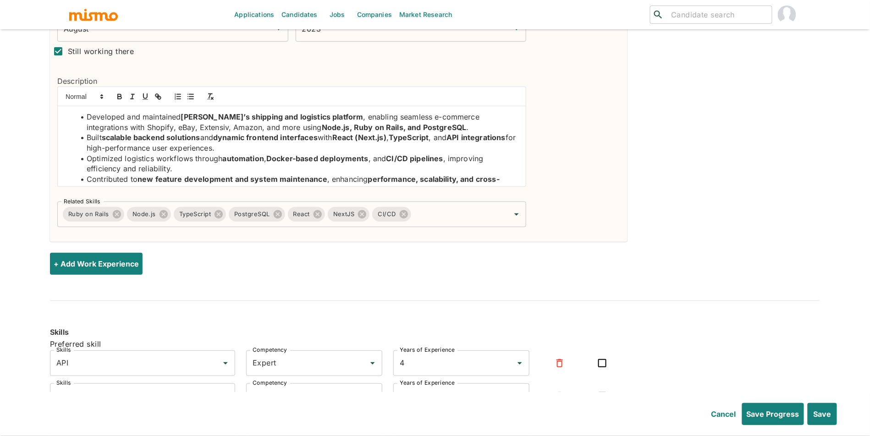
scroll to position [35, 0]
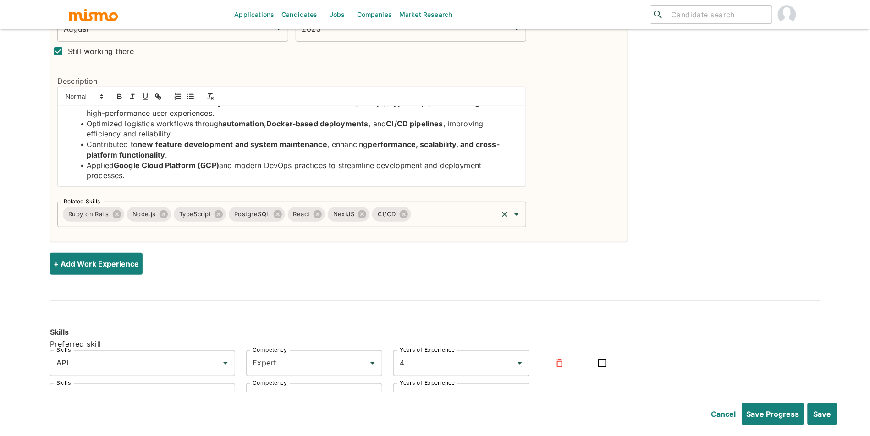
click at [477, 221] on input "Related Skills" at bounding box center [455, 214] width 84 height 17
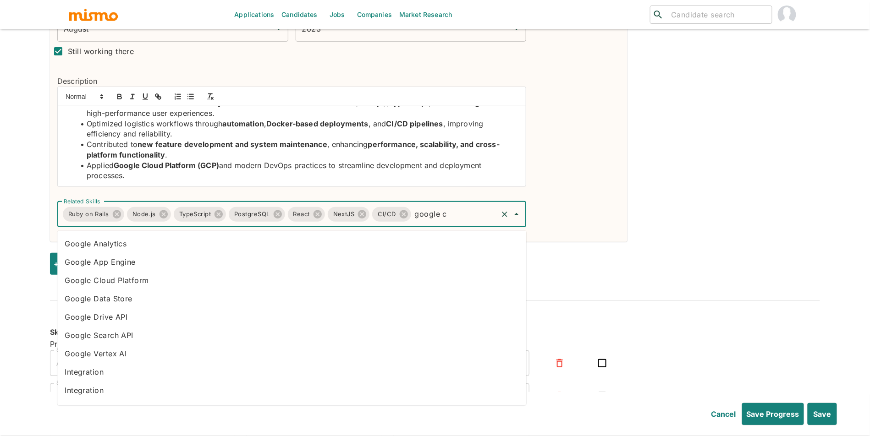
type input "google cl"
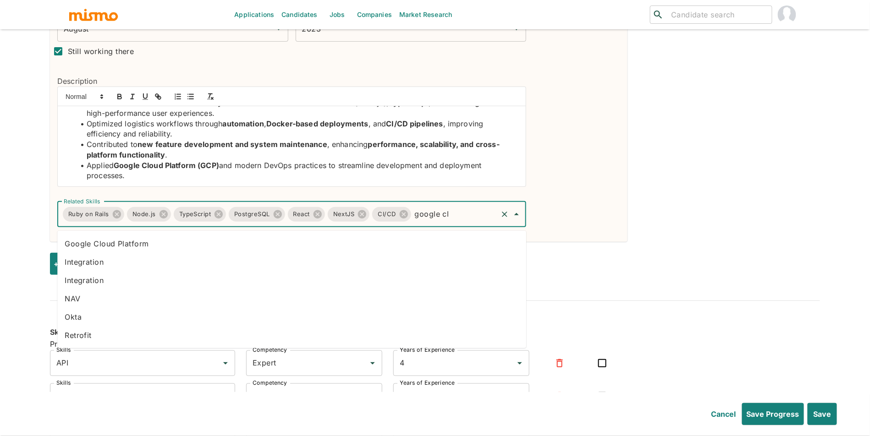
click at [413, 243] on li "Google Cloud Platform" at bounding box center [291, 244] width 469 height 18
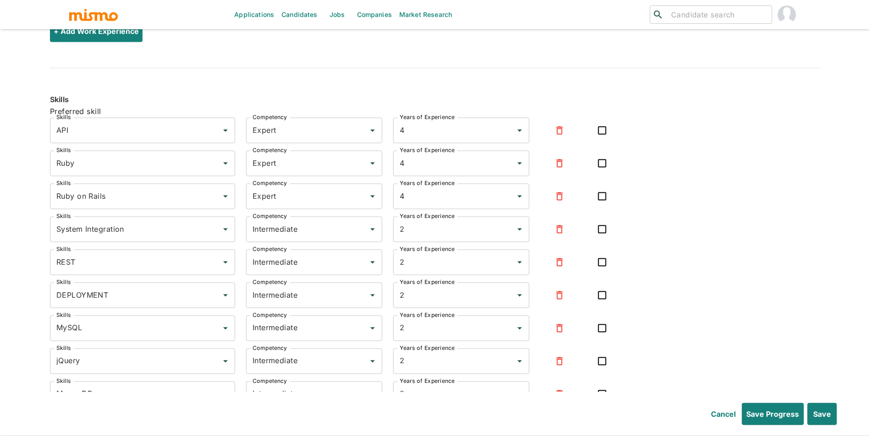
scroll to position [1656, 0]
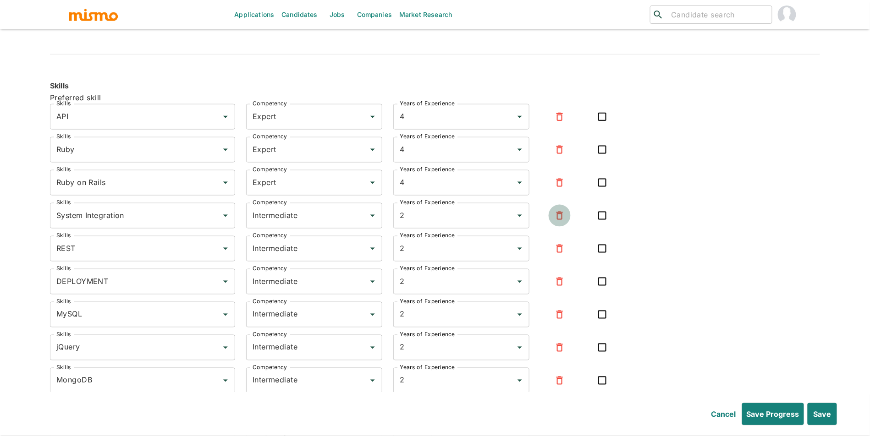
click at [558, 220] on icon "button" at bounding box center [560, 216] width 6 height 8
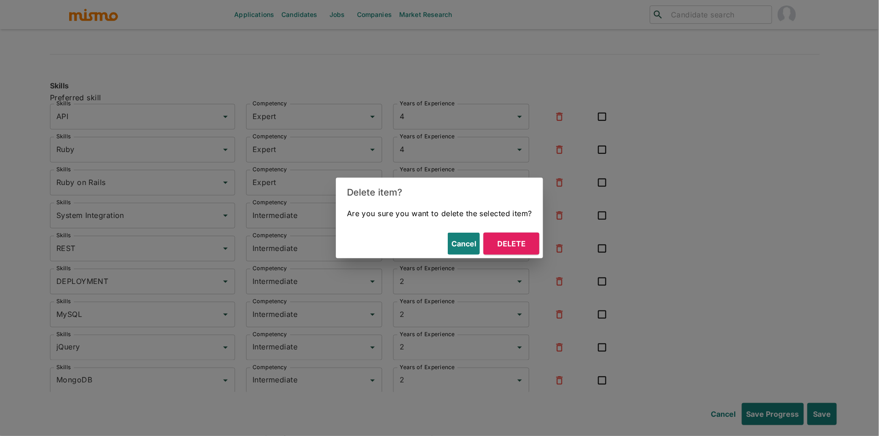
click at [514, 246] on button "Delete" at bounding box center [512, 244] width 56 height 22
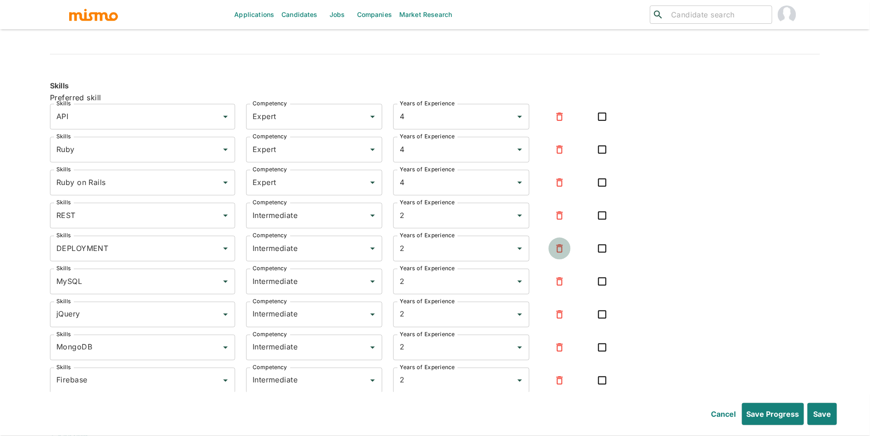
click at [568, 250] on button "button" at bounding box center [560, 249] width 22 height 22
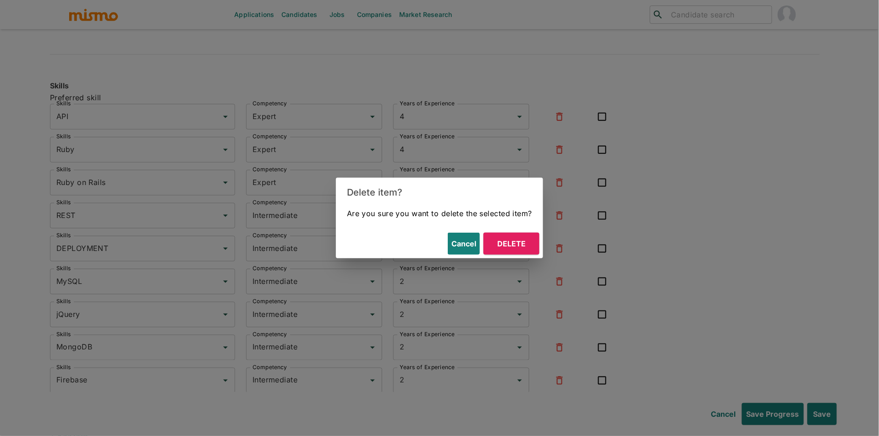
click at [533, 246] on button "Delete" at bounding box center [512, 244] width 56 height 22
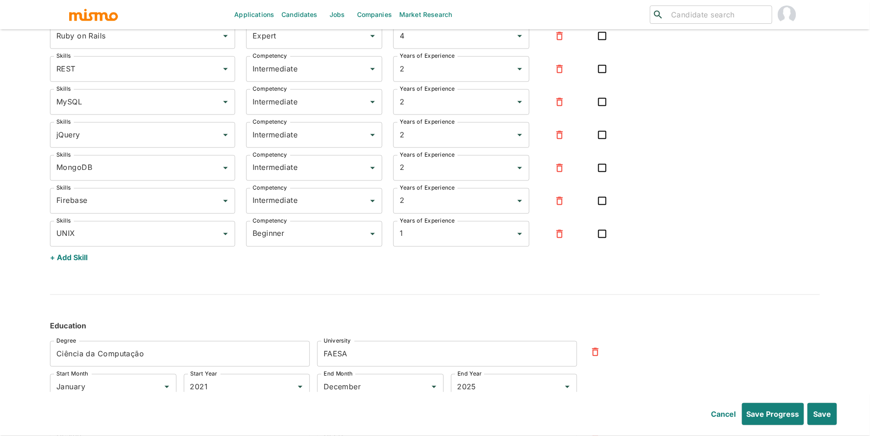
scroll to position [1826, 0]
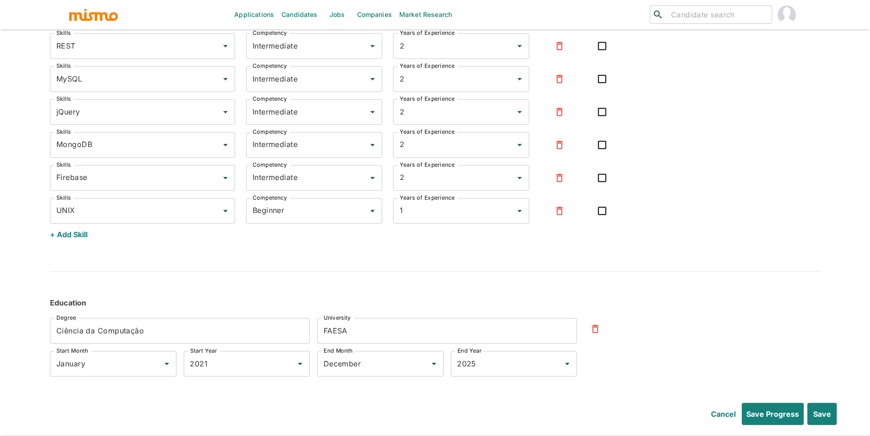
click at [564, 210] on icon "button" at bounding box center [559, 211] width 11 height 11
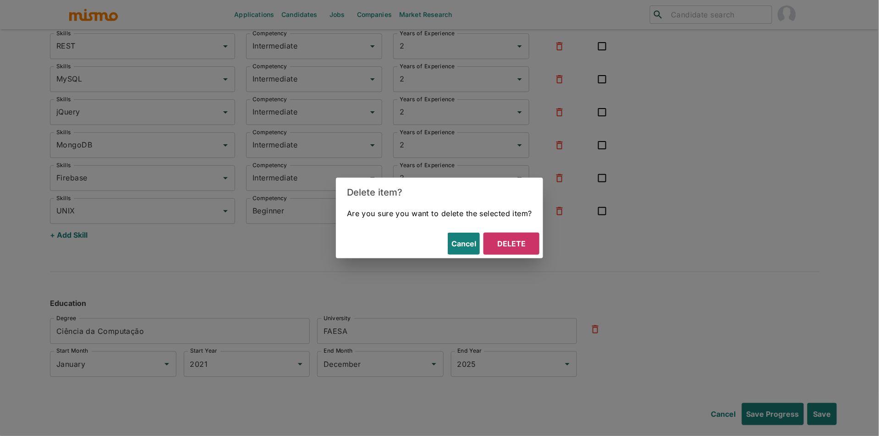
click at [529, 244] on button "Delete" at bounding box center [512, 244] width 56 height 22
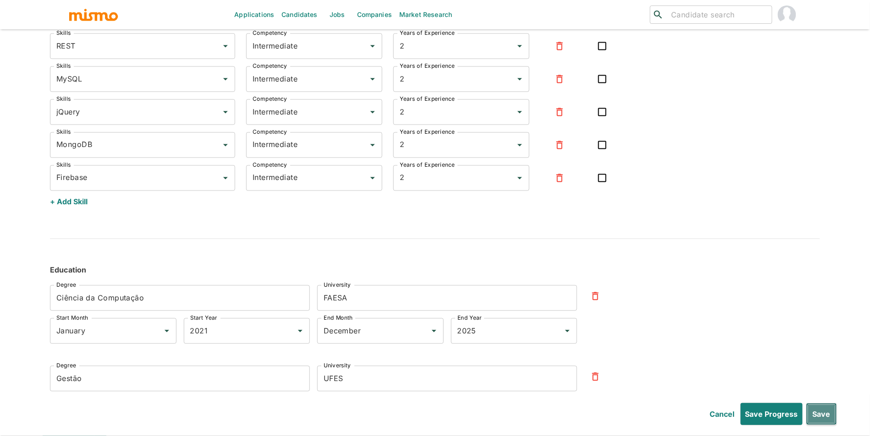
click at [828, 419] on button "Save" at bounding box center [821, 414] width 31 height 22
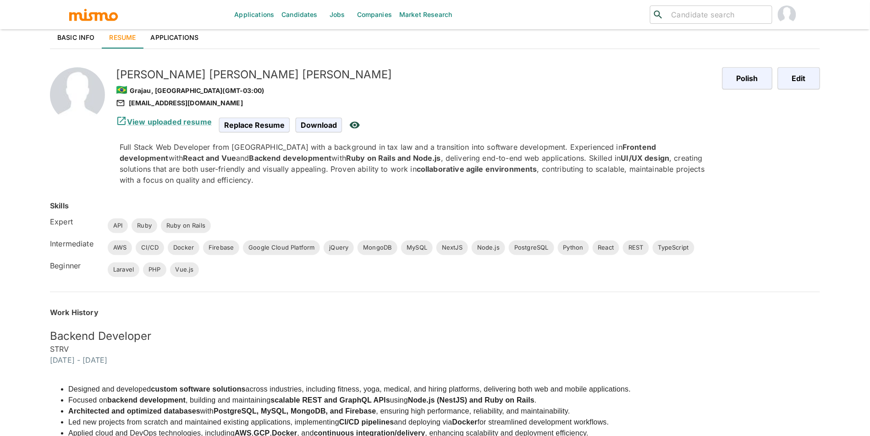
scroll to position [10, 0]
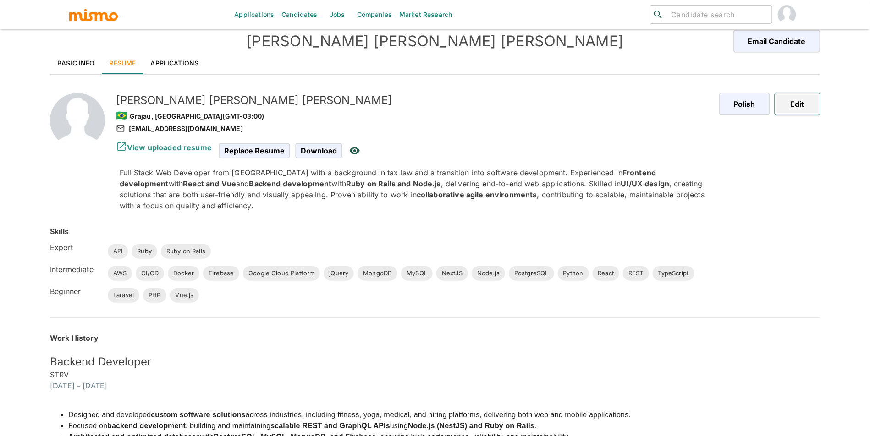
click at [792, 97] on button "Edit" at bounding box center [797, 104] width 45 height 22
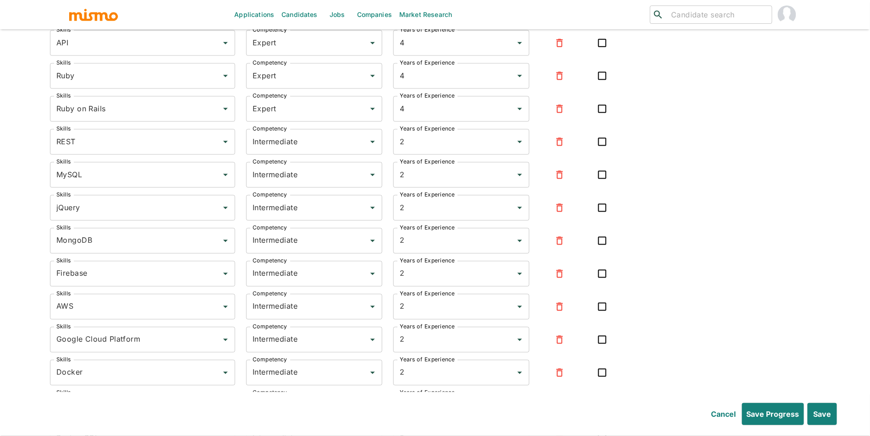
scroll to position [1737, 0]
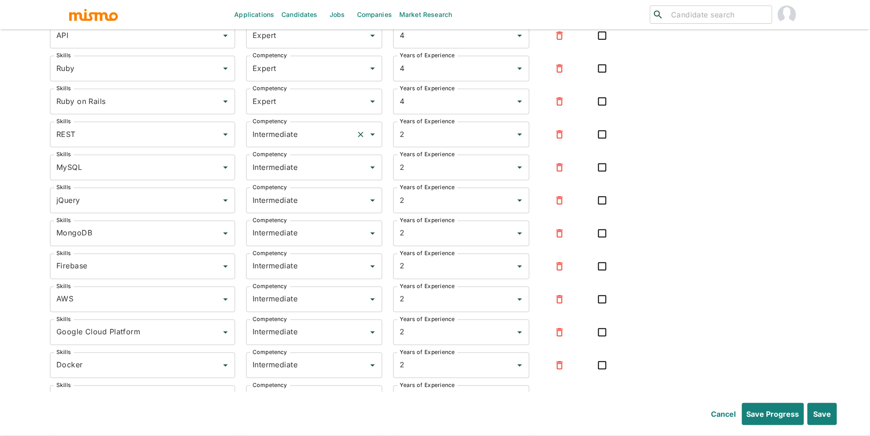
click at [296, 143] on input "Intermediate" at bounding box center [301, 134] width 102 height 17
click at [293, 177] on li "Expert" at bounding box center [314, 182] width 136 height 18
type input "Expert"
click at [306, 166] on input "Intermediate" at bounding box center [301, 167] width 102 height 17
click at [301, 208] on li "Expert" at bounding box center [314, 215] width 136 height 18
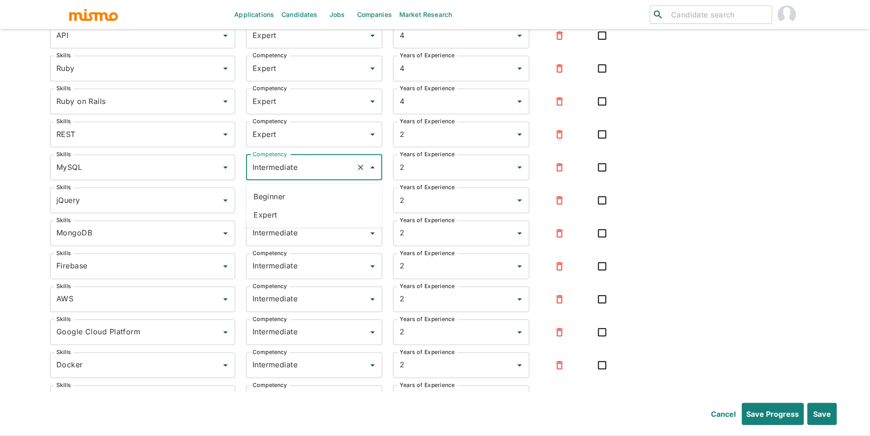
type input "Expert"
click at [307, 208] on input "Intermediate" at bounding box center [301, 200] width 102 height 17
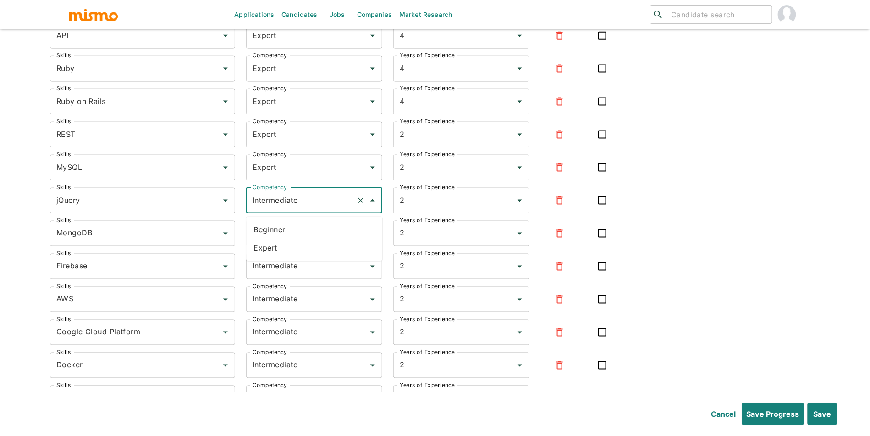
click at [293, 255] on li "Expert" at bounding box center [314, 248] width 136 height 18
type input "Expert"
click at [302, 243] on input "Intermediate" at bounding box center [301, 233] width 102 height 17
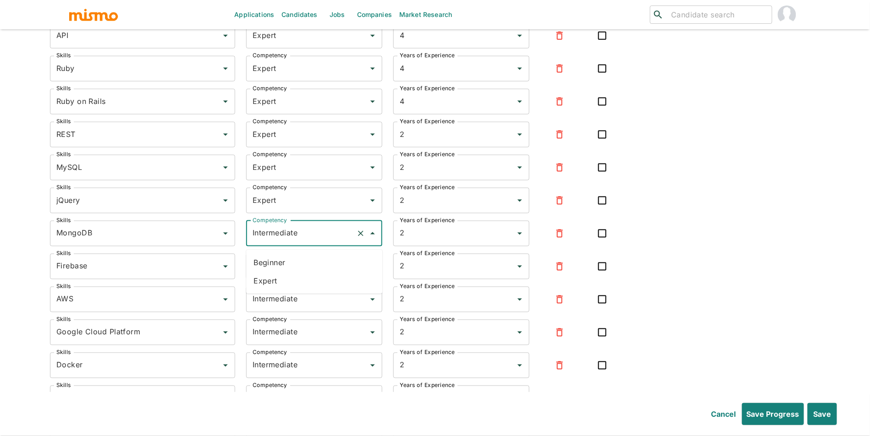
click at [294, 277] on li "Expert" at bounding box center [314, 281] width 136 height 18
type input "Expert"
click at [300, 276] on input "Intermediate" at bounding box center [301, 266] width 102 height 17
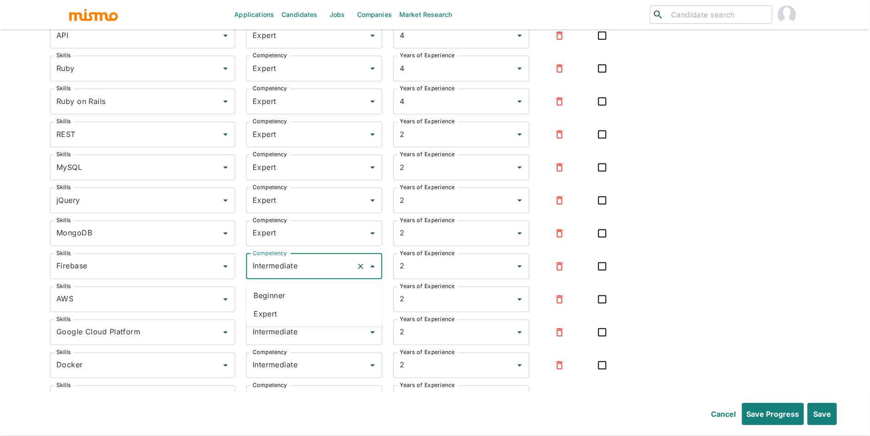
click at [292, 315] on li "Expert" at bounding box center [314, 314] width 136 height 18
type input "Expert"
click at [301, 309] on input "Intermediate" at bounding box center [301, 299] width 102 height 17
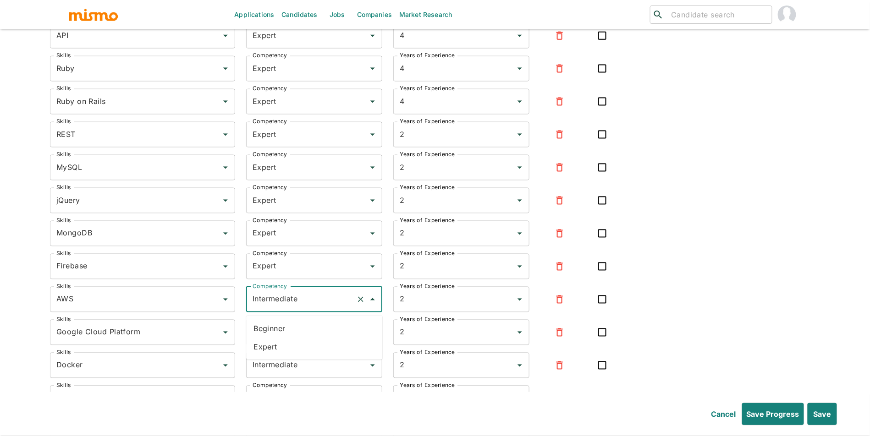
click at [293, 353] on li "Expert" at bounding box center [314, 347] width 136 height 18
type input "Expert"
click at [314, 342] on input "Intermediate" at bounding box center [301, 332] width 102 height 17
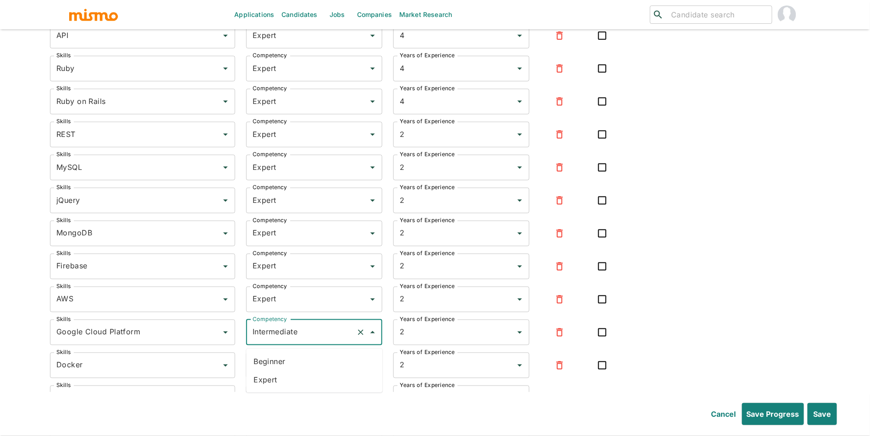
click at [303, 378] on li "Expert" at bounding box center [314, 380] width 136 height 18
type input "Expert"
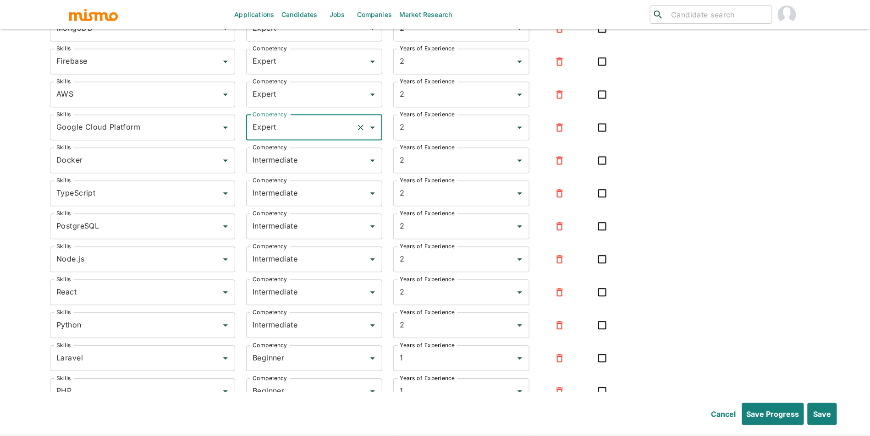
scroll to position [2019, 0]
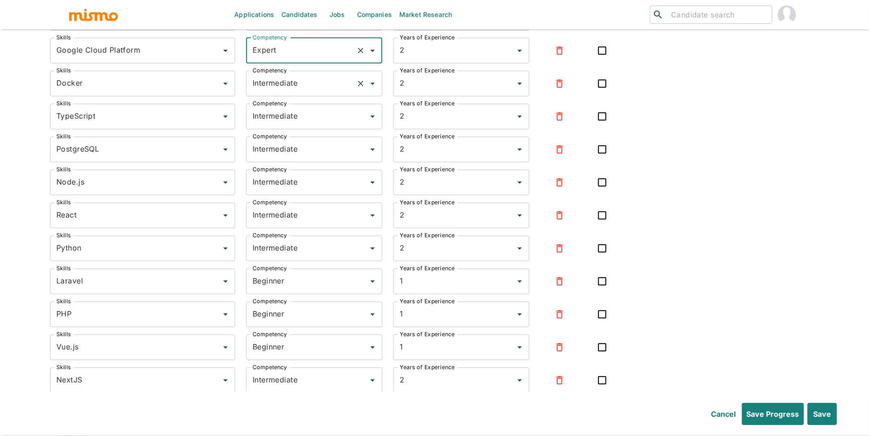
click at [287, 95] on div "Intermediate Competency" at bounding box center [314, 84] width 136 height 26
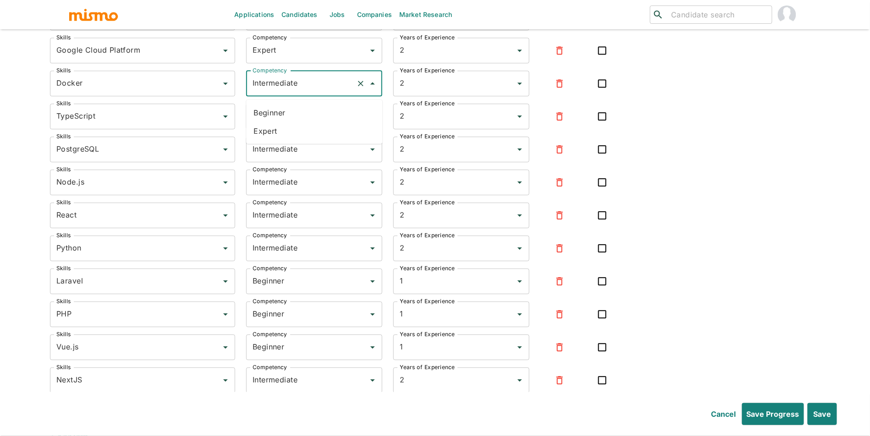
click at [289, 133] on li "Expert" at bounding box center [314, 131] width 136 height 18
type input "Expert"
click at [299, 129] on div "Intermediate Competency" at bounding box center [314, 117] width 136 height 26
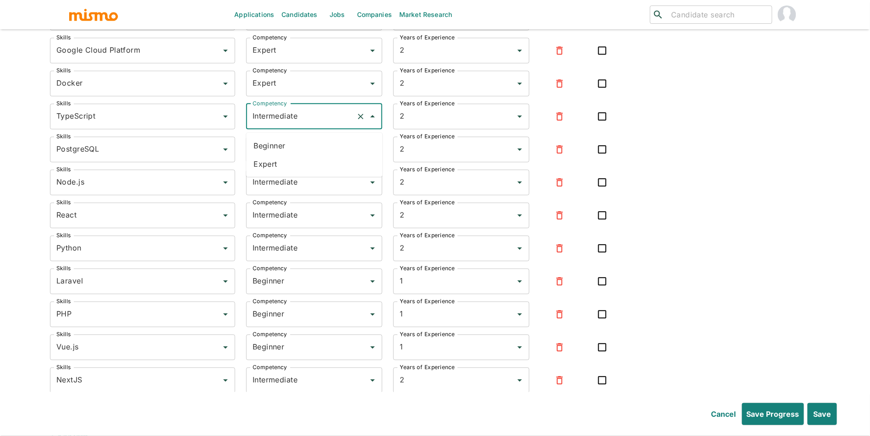
click at [292, 165] on li "Expert" at bounding box center [314, 164] width 136 height 18
type input "Expert"
click at [318, 158] on input "Intermediate" at bounding box center [301, 149] width 102 height 17
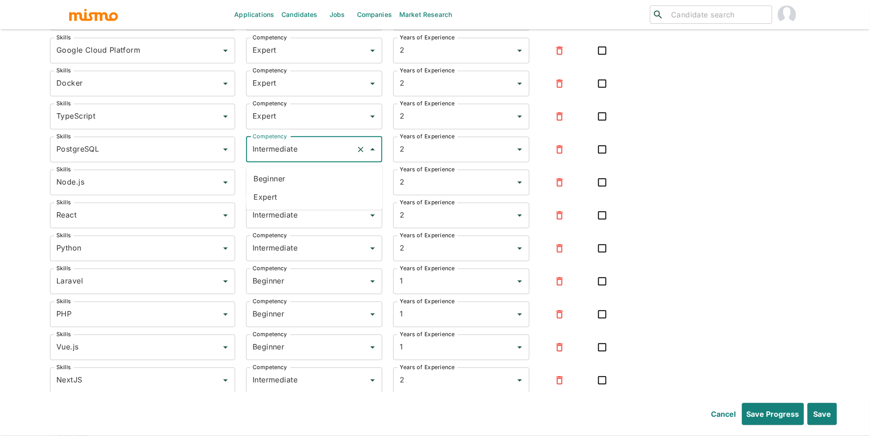
click at [306, 198] on li "Expert" at bounding box center [314, 197] width 136 height 18
type input "Expert"
click at [330, 190] on input "Intermediate" at bounding box center [301, 182] width 102 height 17
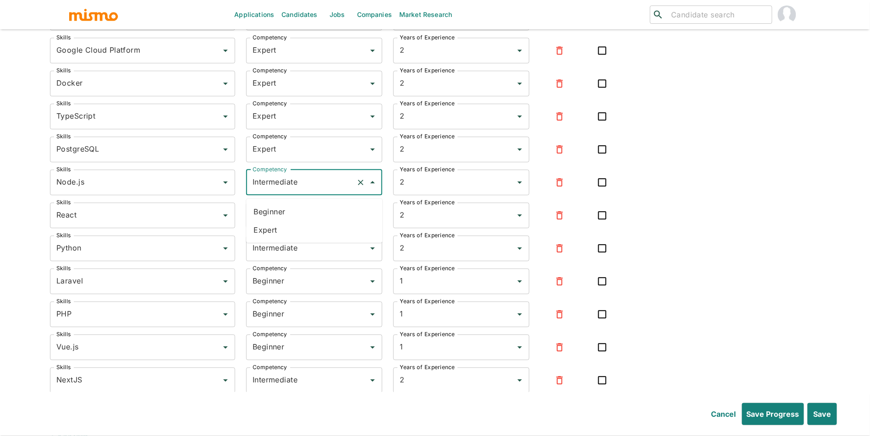
click at [321, 240] on ul "Beginner Expert" at bounding box center [314, 221] width 136 height 44
click at [324, 222] on li "Expert" at bounding box center [314, 230] width 136 height 18
type input "Expert"
click at [324, 221] on input "Intermediate" at bounding box center [301, 215] width 102 height 17
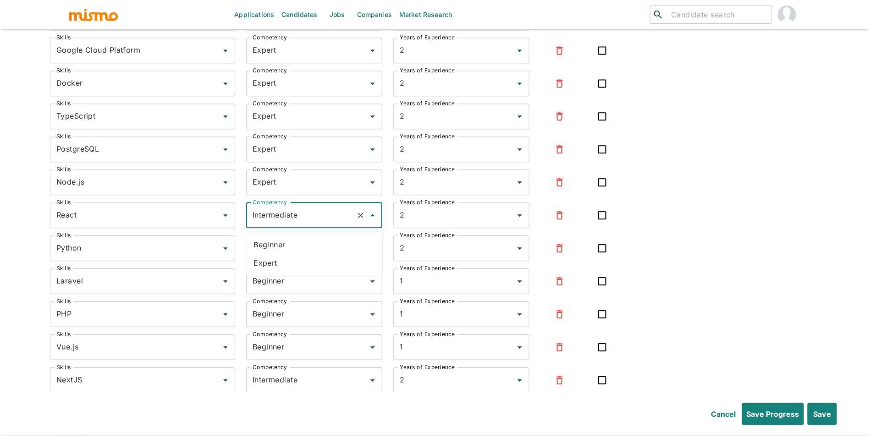
click at [313, 265] on li "Expert" at bounding box center [314, 263] width 136 height 18
type input "Expert"
click at [325, 261] on div "Intermediate Competency" at bounding box center [314, 249] width 136 height 26
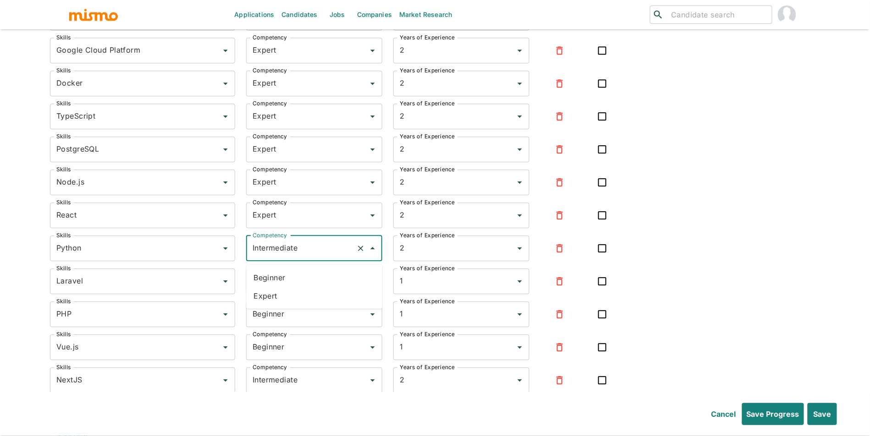
click at [310, 289] on li "Expert" at bounding box center [314, 296] width 136 height 18
type input "Expert"
click at [319, 288] on input "Beginner" at bounding box center [301, 281] width 102 height 17
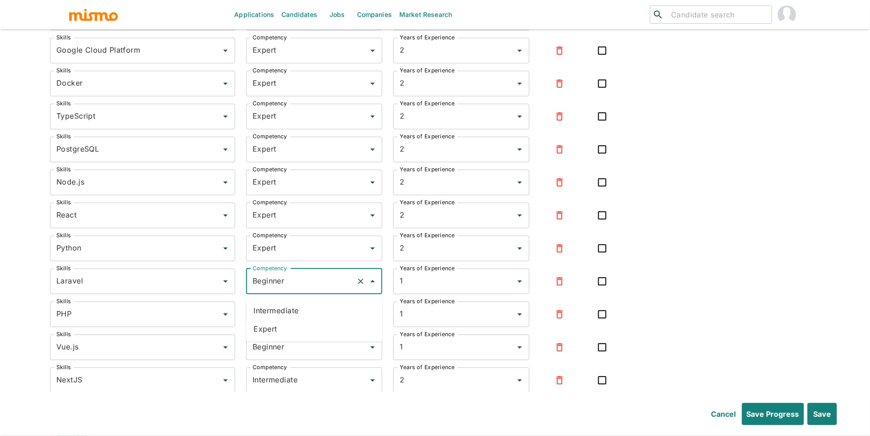
click at [312, 327] on li "Expert" at bounding box center [314, 329] width 136 height 18
type input "Expert"
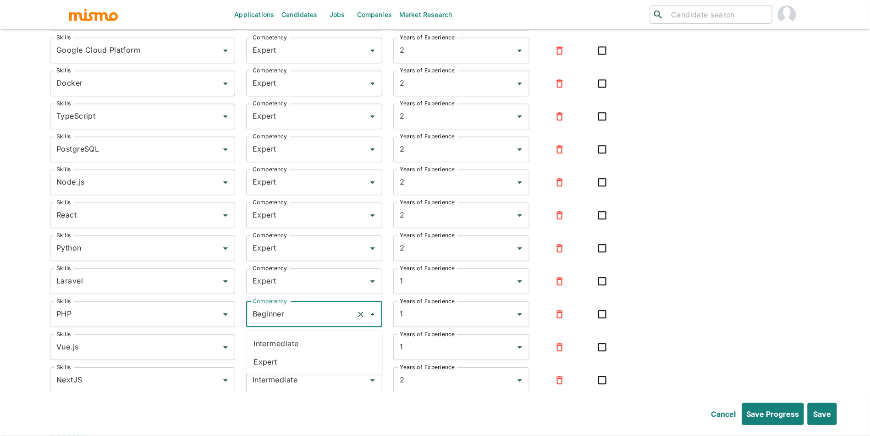
click at [320, 323] on input "Beginner" at bounding box center [301, 314] width 102 height 17
click at [305, 365] on li "Expert" at bounding box center [314, 362] width 136 height 18
type input "Expert"
click at [312, 360] on div "Beginner Competency" at bounding box center [314, 348] width 136 height 26
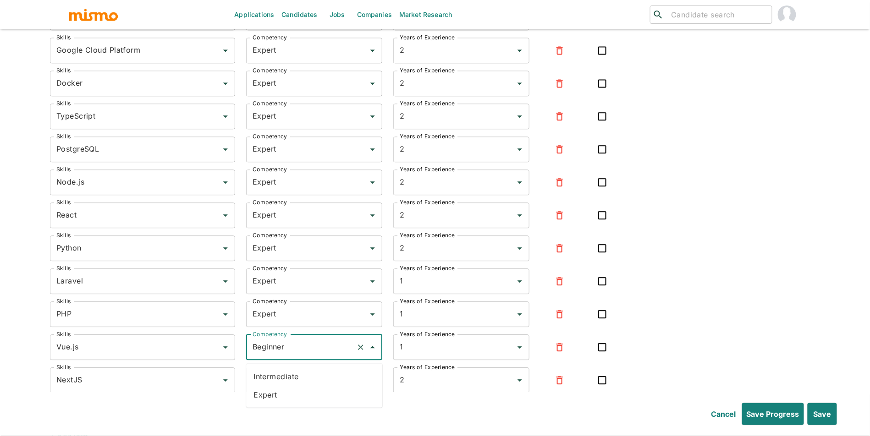
click at [303, 393] on li "Expert" at bounding box center [314, 395] width 136 height 18
type input "Expert"
click at [313, 384] on input "Intermediate" at bounding box center [301, 380] width 102 height 17
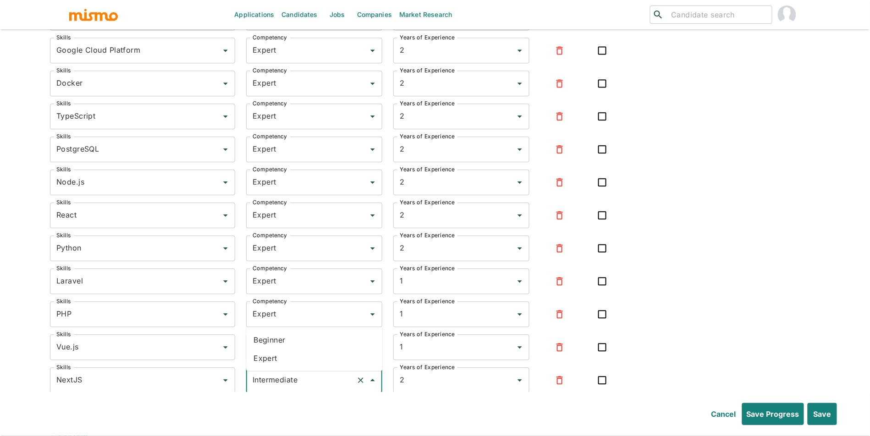
click at [301, 361] on li "Expert" at bounding box center [314, 358] width 136 height 18
type input "Expert"
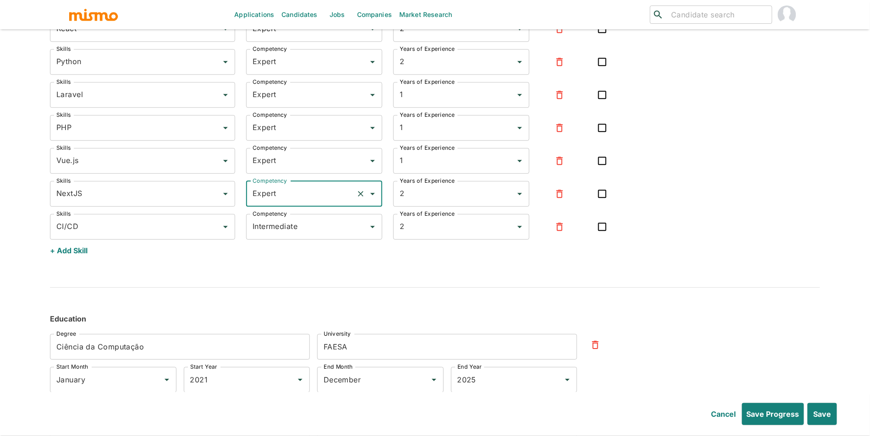
scroll to position [2210, 0]
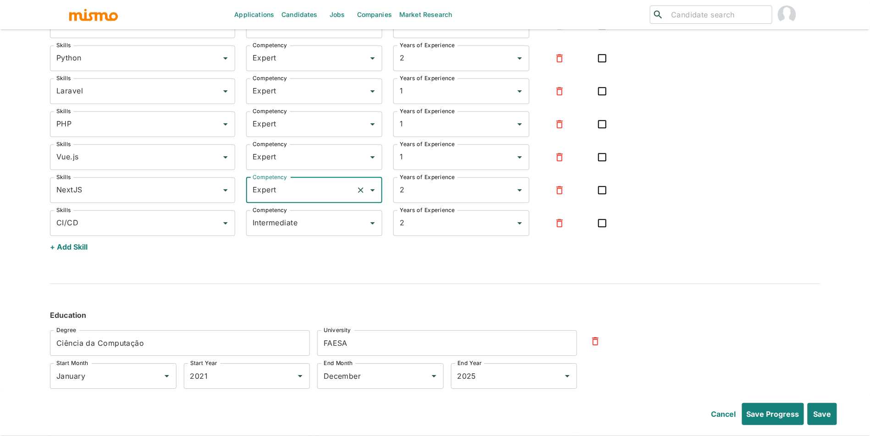
click at [291, 246] on div "+ Add Skill" at bounding box center [435, 247] width 770 height 22
click at [306, 226] on input "Intermediate" at bounding box center [301, 223] width 102 height 17
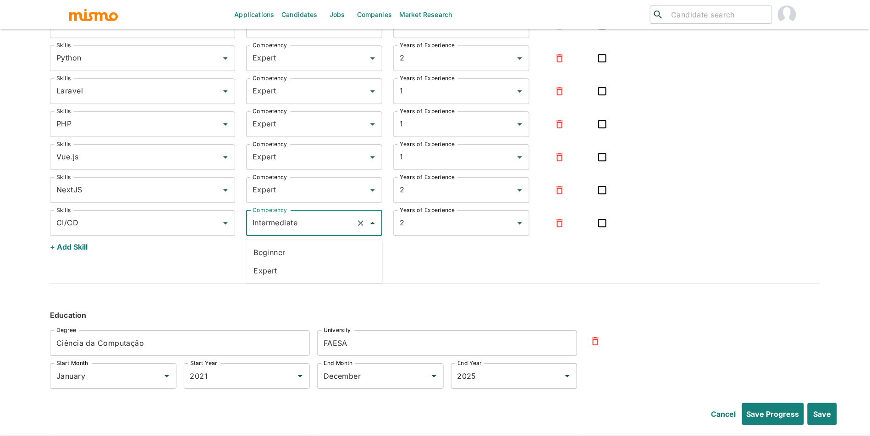
click at [301, 267] on li "Expert" at bounding box center [314, 271] width 136 height 18
type input "Expert"
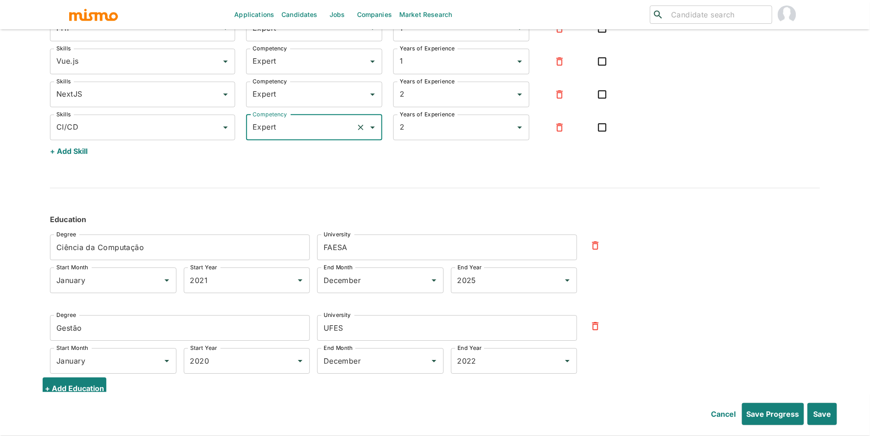
scroll to position [2329, 0]
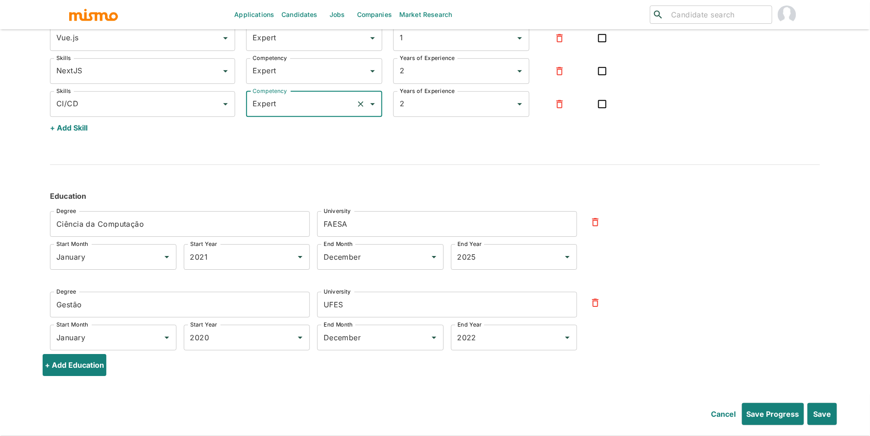
click at [134, 231] on input "Ciência da Computação" at bounding box center [180, 224] width 260 height 26
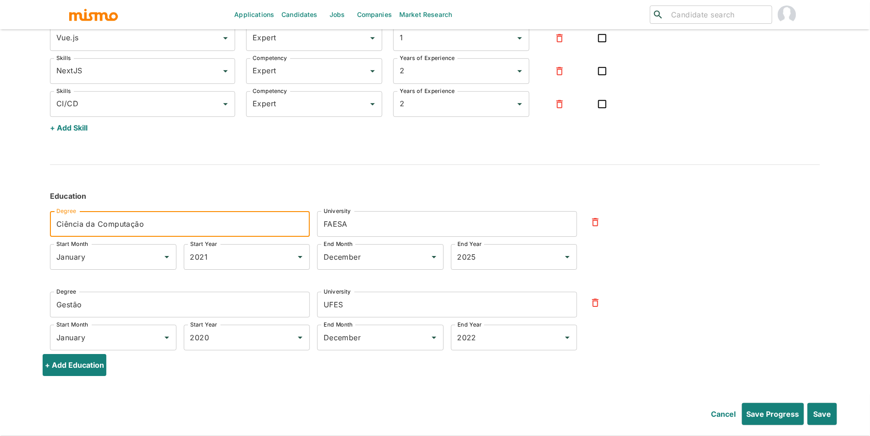
paste input "omputer Science"
type input "Computer Science"
click at [348, 221] on input "FAESA" at bounding box center [447, 224] width 260 height 26
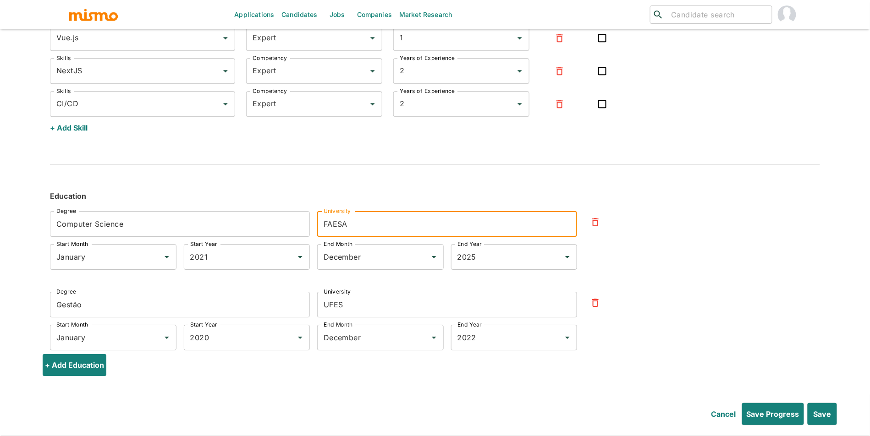
paste input "Estácio"
type input "Estácio"
click at [721, 278] on div "Degree Computer Science Degree University Estácio University Start Month Januar…" at bounding box center [427, 276] width 785 height 158
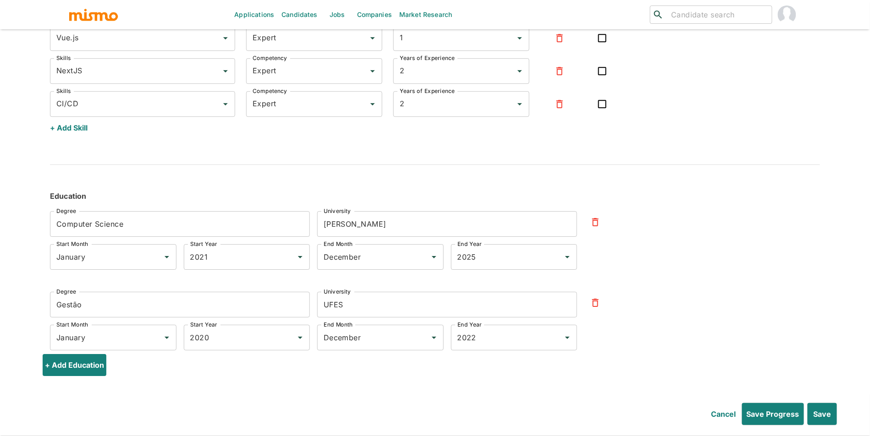
click at [138, 318] on input "Gestão" at bounding box center [180, 305] width 260 height 26
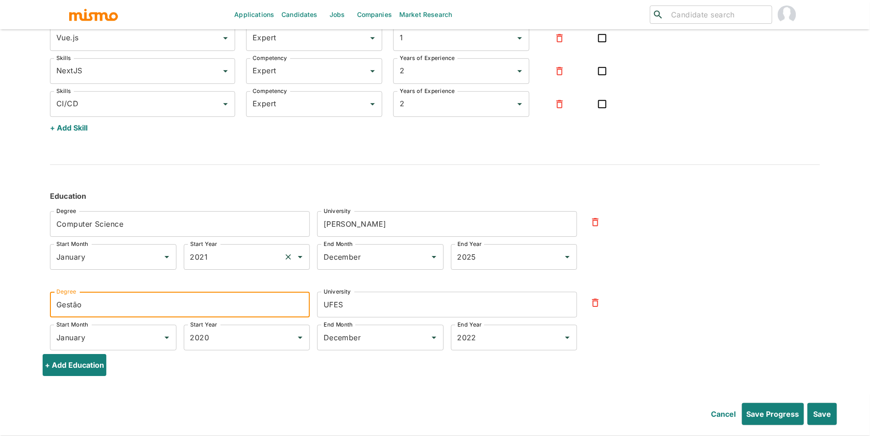
paste input "Analysis and Systems Development"
type input "Analysis and Systems Development"
click at [341, 310] on input "UFES" at bounding box center [447, 305] width 260 height 26
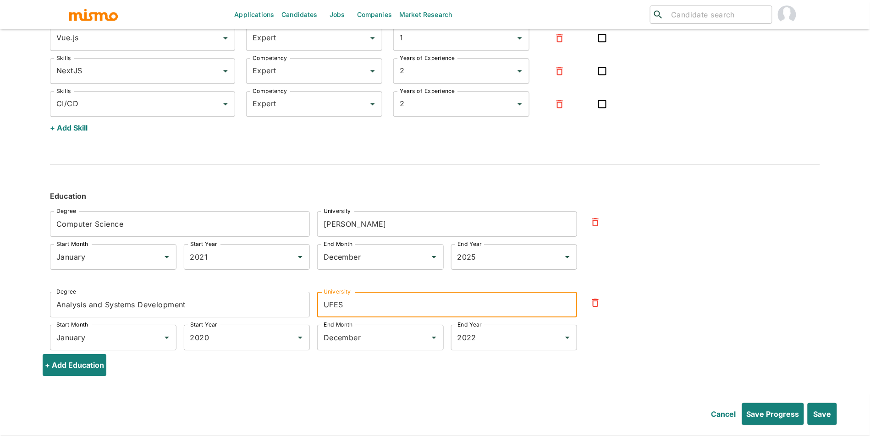
paste input "FAESA"
type input "FAESA"
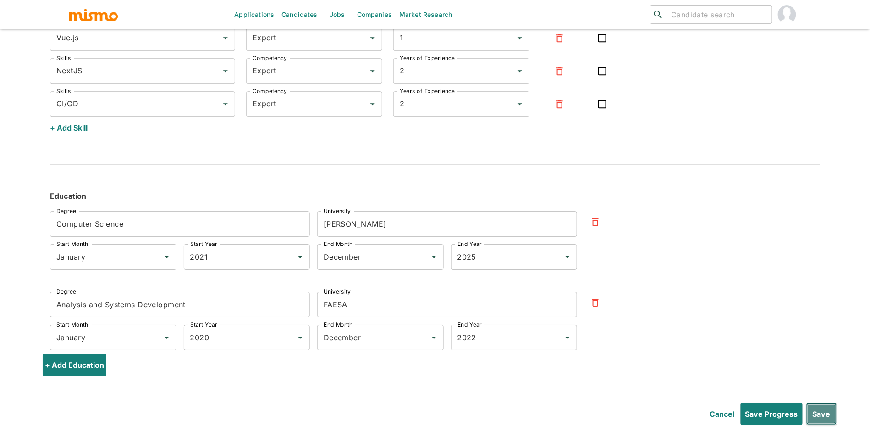
click at [813, 420] on button "Save" at bounding box center [821, 414] width 31 height 22
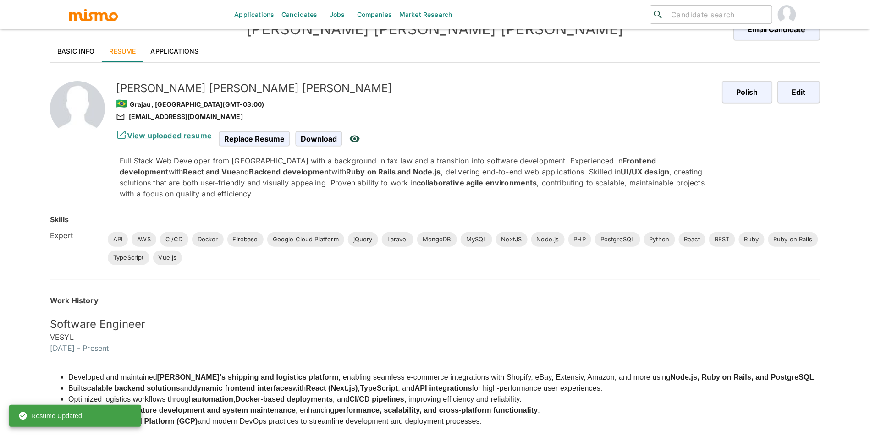
scroll to position [0, 0]
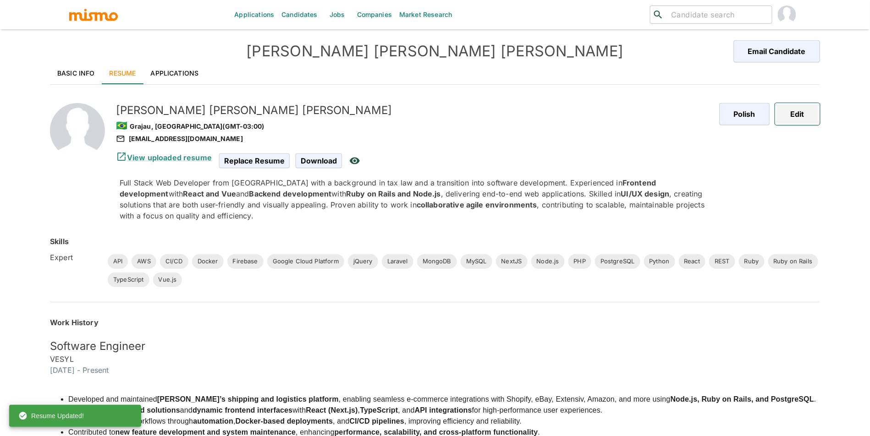
click at [807, 121] on button "Edit" at bounding box center [797, 114] width 45 height 22
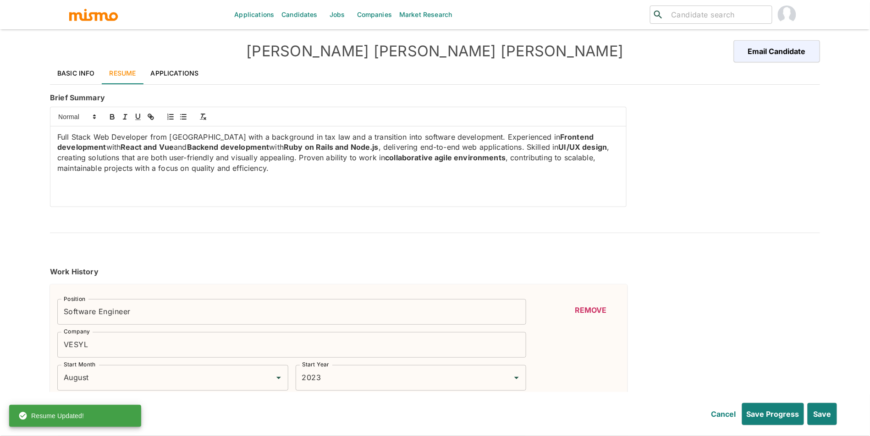
type input "August"
type input "2023"
type input "June"
type input "2021"
type input "August"
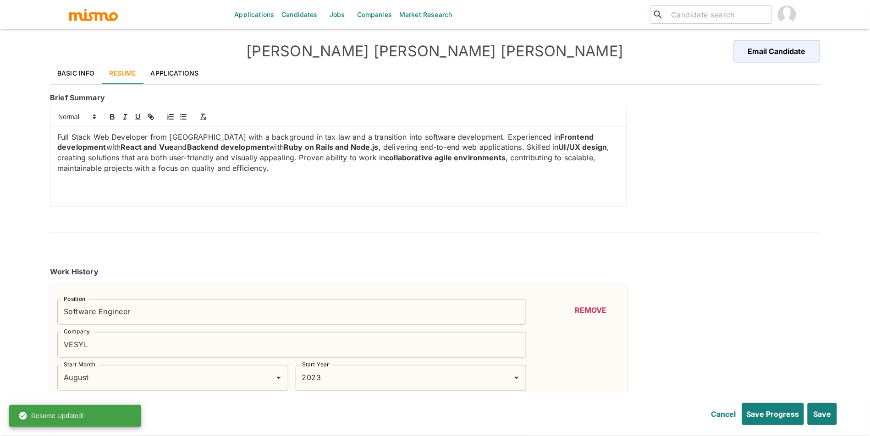
type input "2023"
type input "February"
type input "2019"
type input "June"
type input "2021"
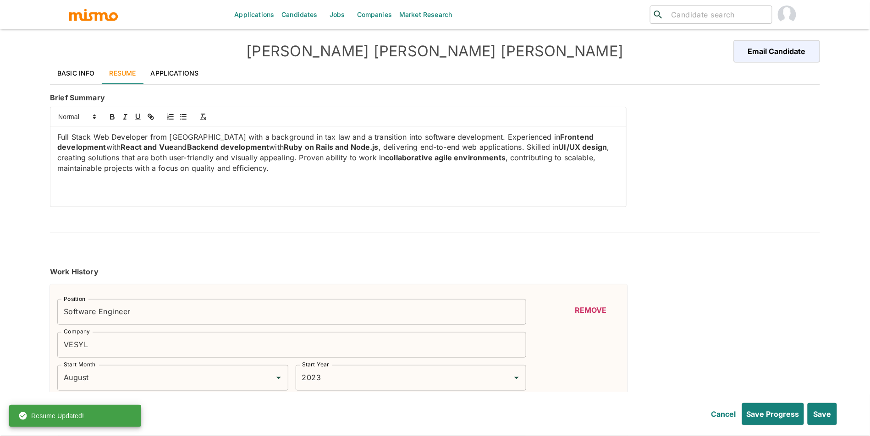
type input "August"
type input "2018"
type input "January"
type input "2019"
type input "API"
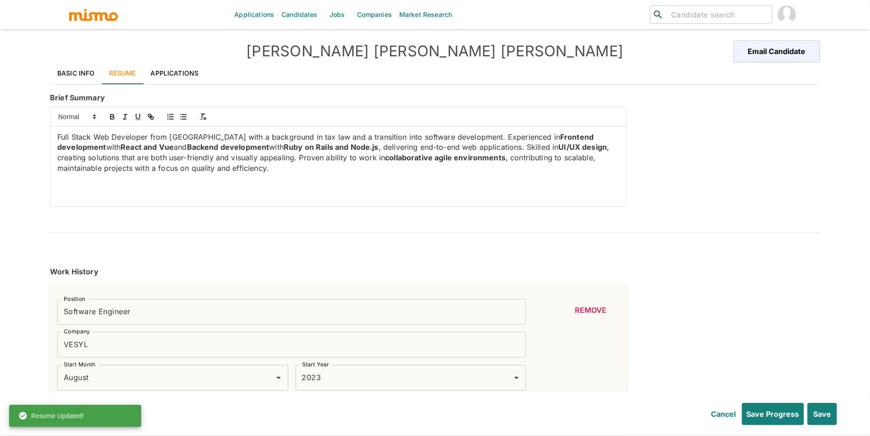
type input "Expert"
type input "4"
type input "Ruby"
type input "Expert"
type input "4"
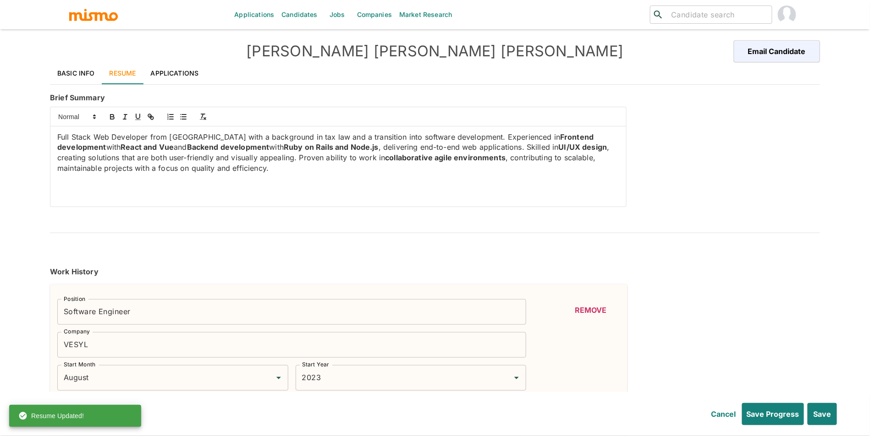
type input "Ruby on Rails"
type input "Expert"
type input "4"
type input "REST"
type input "Expert"
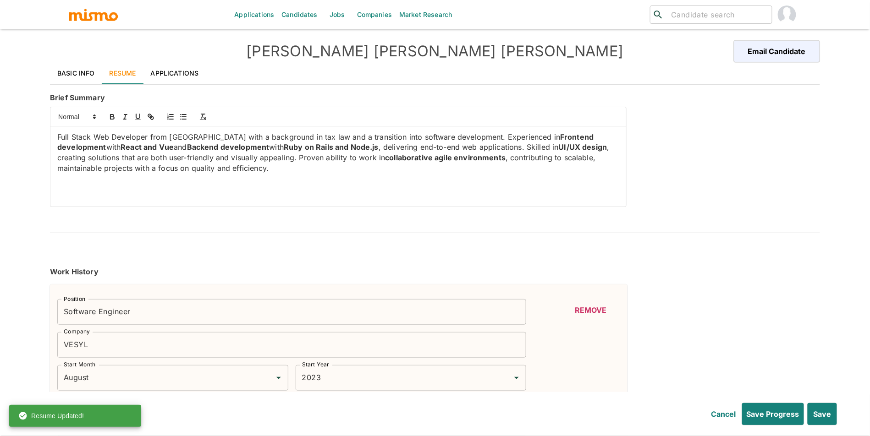
type input "2"
type input "MySQL"
type input "Expert"
type input "2"
type input "jQuery"
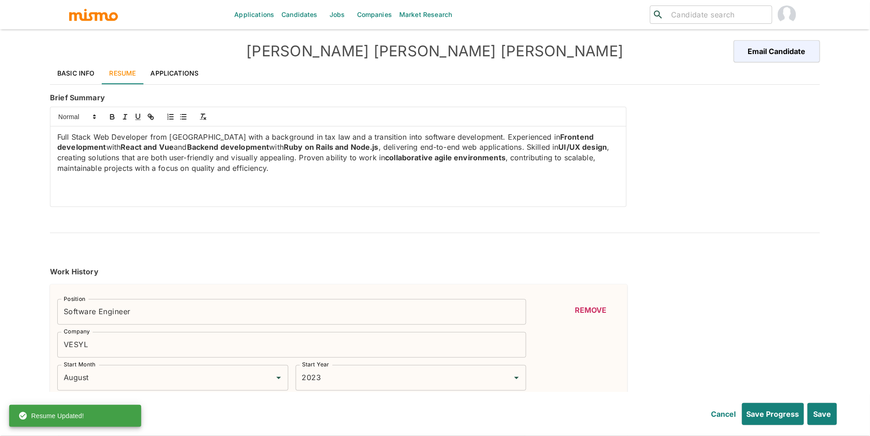
type input "Expert"
type input "2"
type input "MongoDB"
type input "Expert"
type input "2"
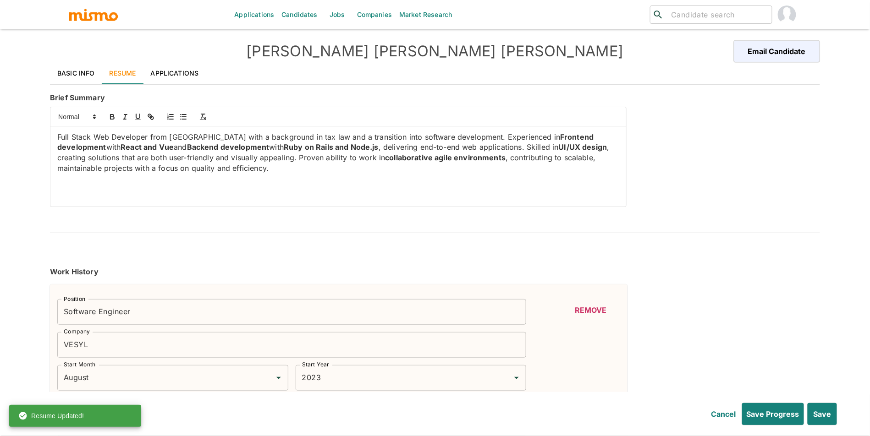
type input "Firebase"
type input "Expert"
type input "2"
type input "AWS"
type input "Expert"
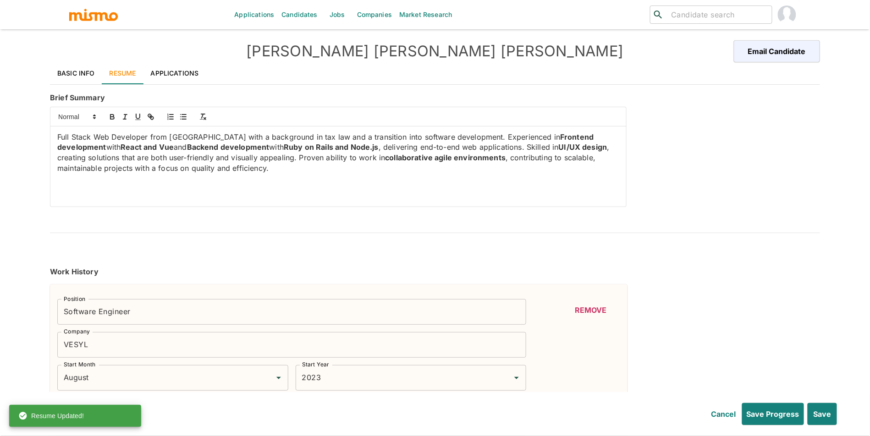
type input "2"
type input "Google Cloud Platform"
type input "Expert"
type input "2"
type input "Docker"
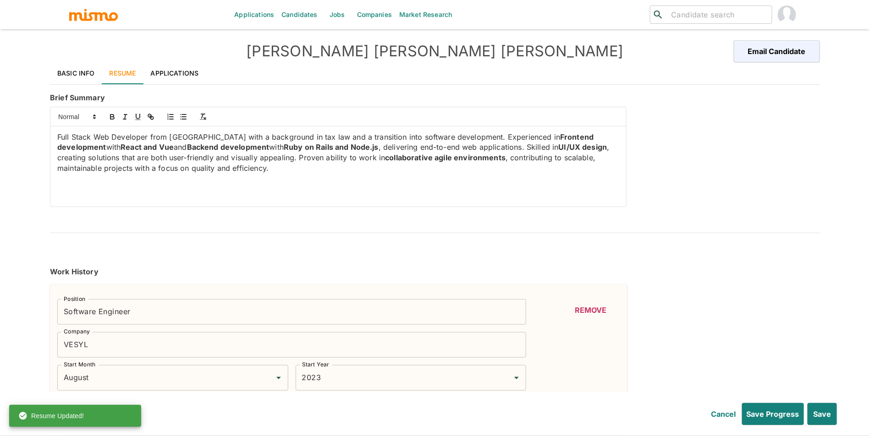
type input "Expert"
type input "2"
type input "TypeScript"
type input "Expert"
type input "2"
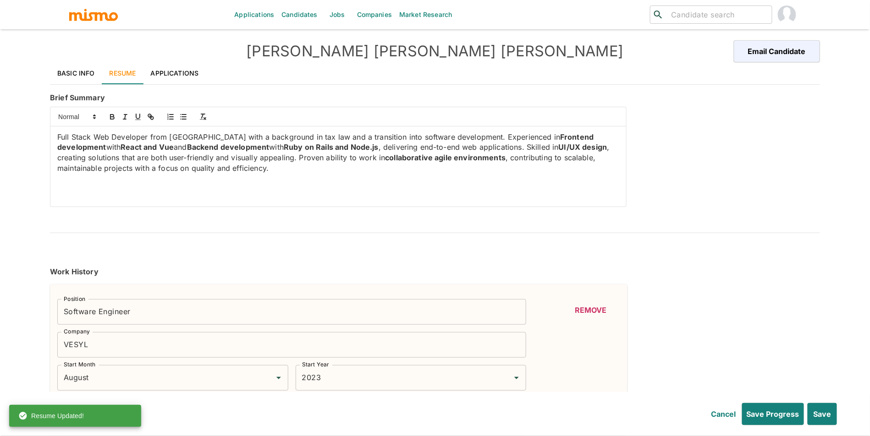
type input "PostgreSQL"
type input "Expert"
type input "2"
type input "Node.js"
type input "Expert"
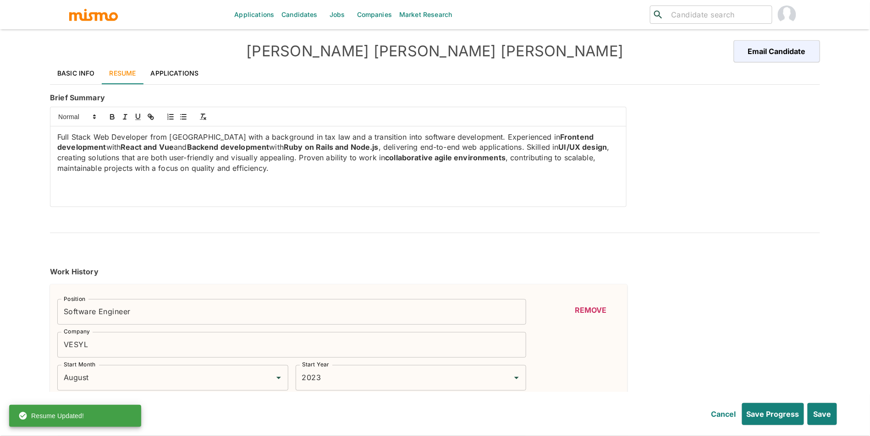
type input "2"
type input "React"
type input "Expert"
type input "2"
type input "Python"
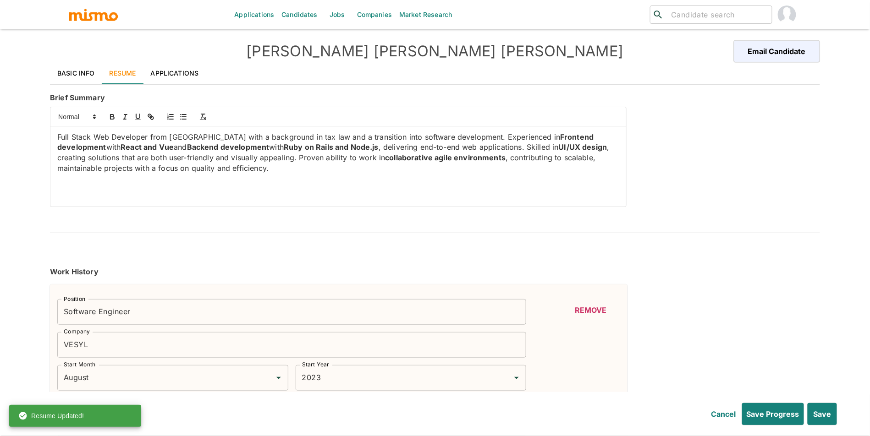
type input "Expert"
type input "2"
type input "Laravel"
type input "Expert"
type input "1"
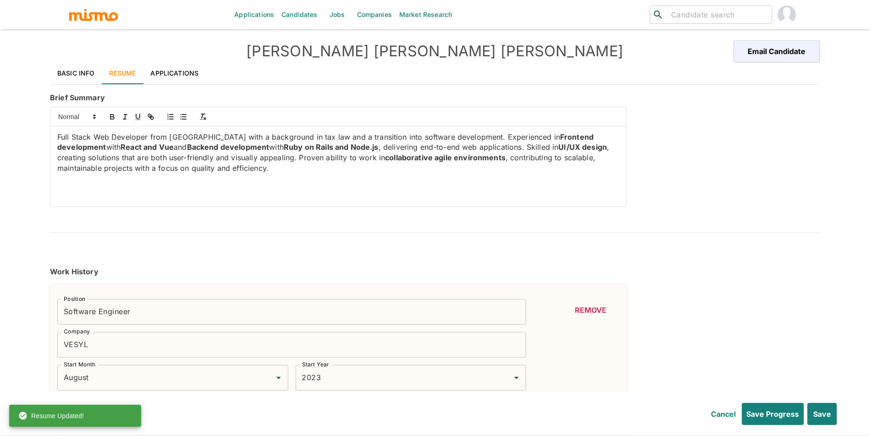
type input "PHP"
type input "Expert"
type input "1"
type input "Vue.js"
type input "Expert"
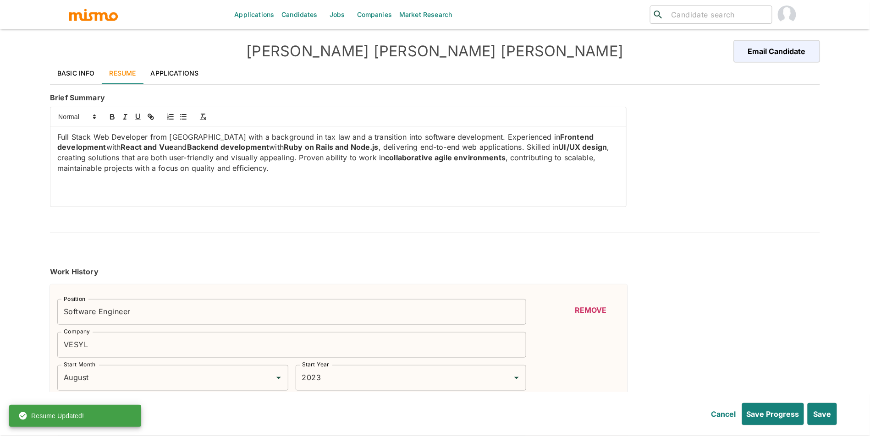
type input "1"
type input "NextJS"
type input "Expert"
type input "2"
type input "CI/CD"
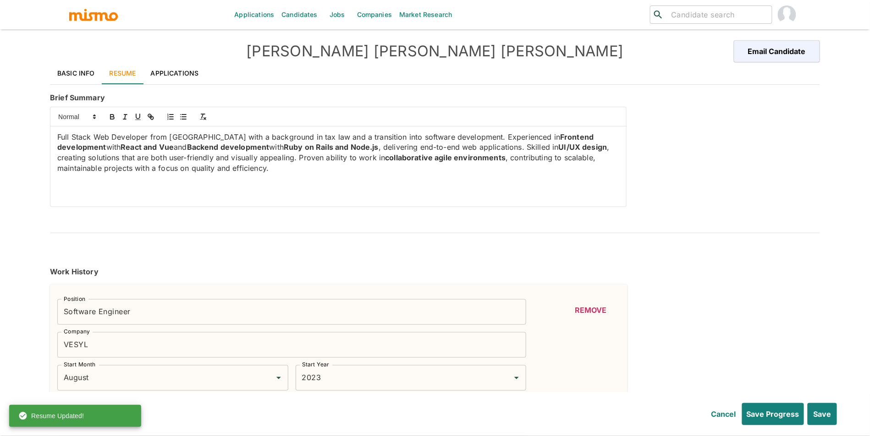
type input "Expert"
type input "2"
type input "January"
type input "2021"
type input "December"
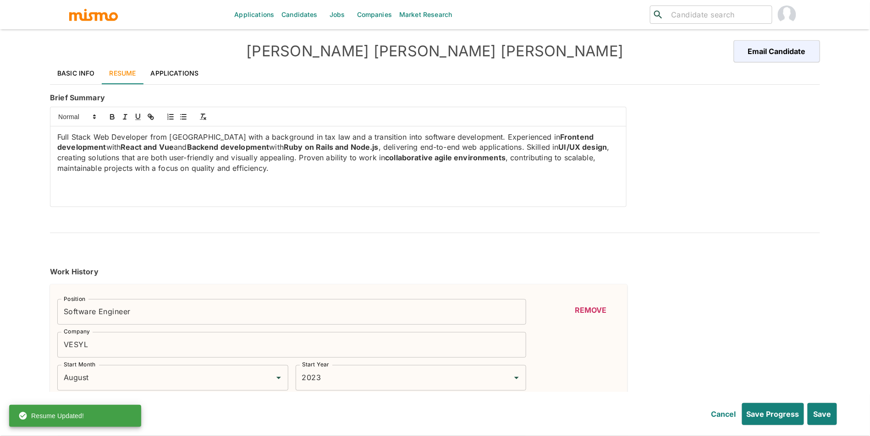
type input "2025"
type input "January"
type input "2020"
type input "December"
type input "2022"
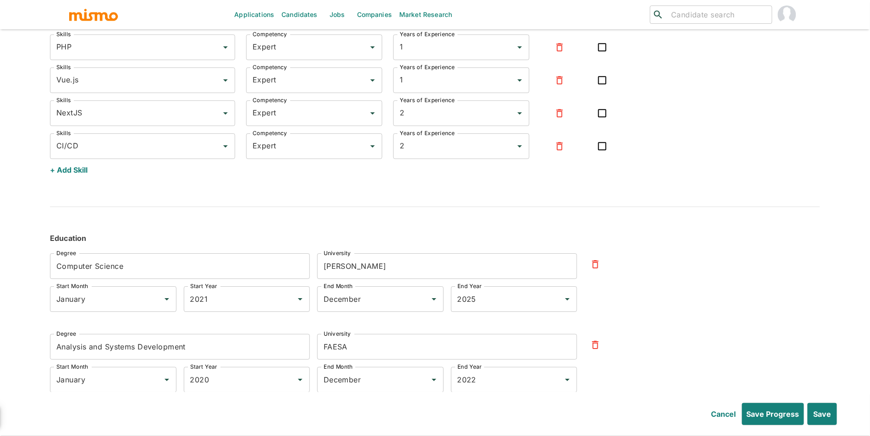
scroll to position [2337, 0]
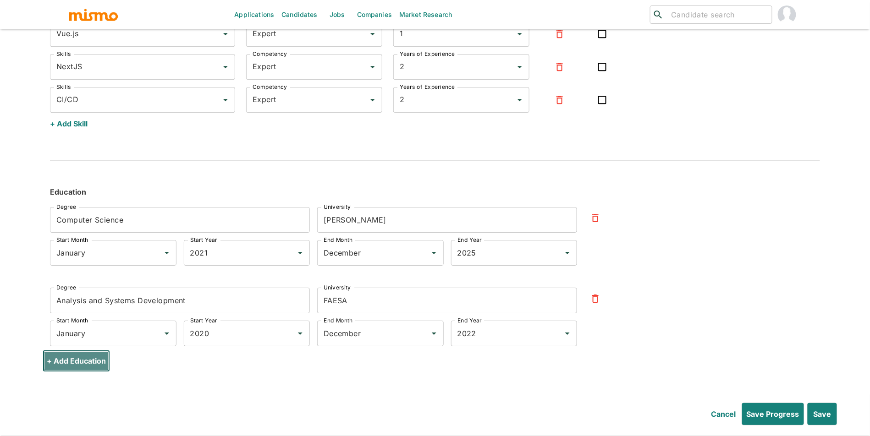
click at [61, 367] on button "+ Add Education" at bounding box center [76, 361] width 67 height 22
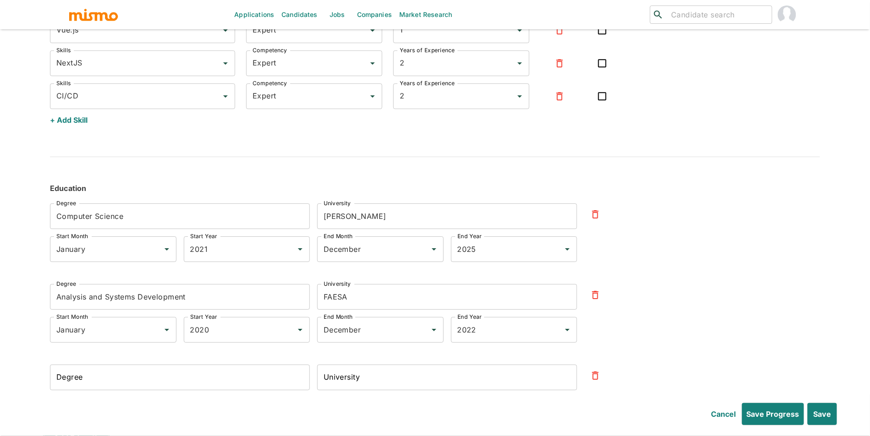
scroll to position [2417, 0]
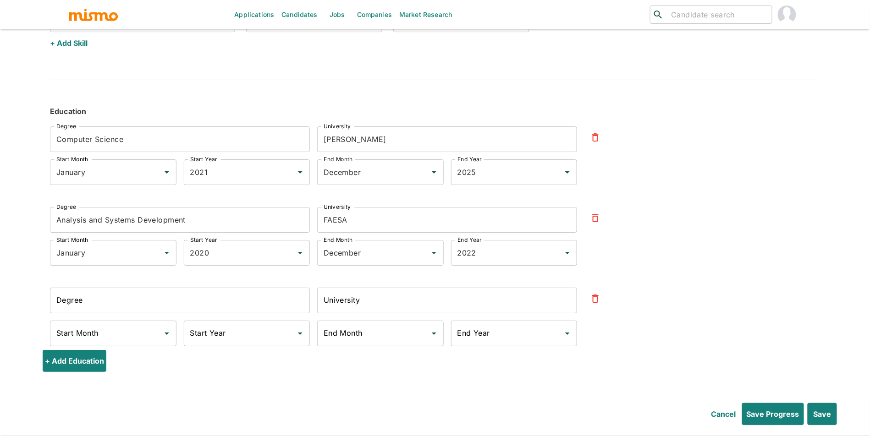
click at [114, 303] on input "Degree" at bounding box center [180, 301] width 260 height 26
paste input "Bachelor of Law"
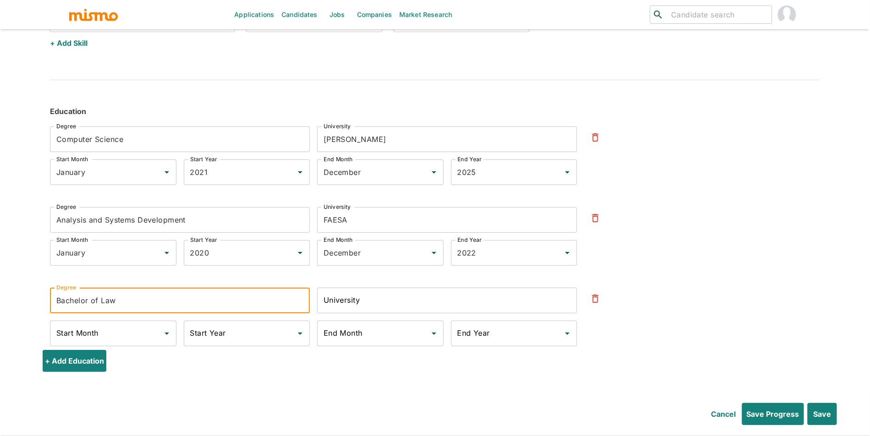
type input "Bachelor of Law"
click at [333, 309] on input "University" at bounding box center [447, 301] width 260 height 26
paste input "UFES"
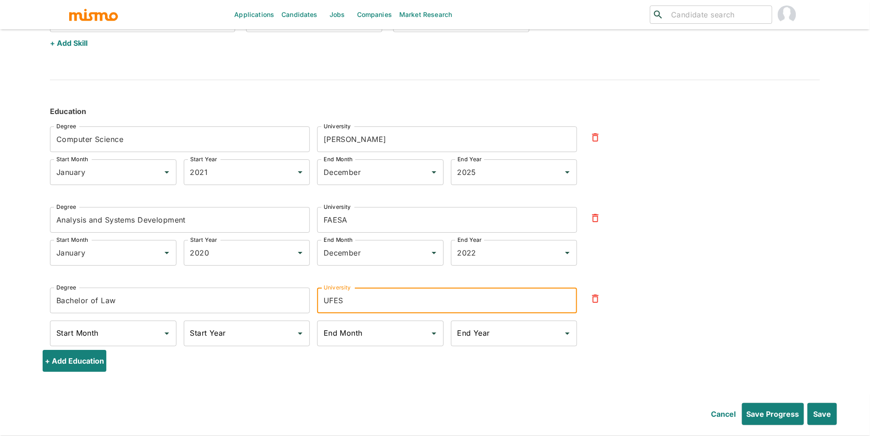
type input "UFES"
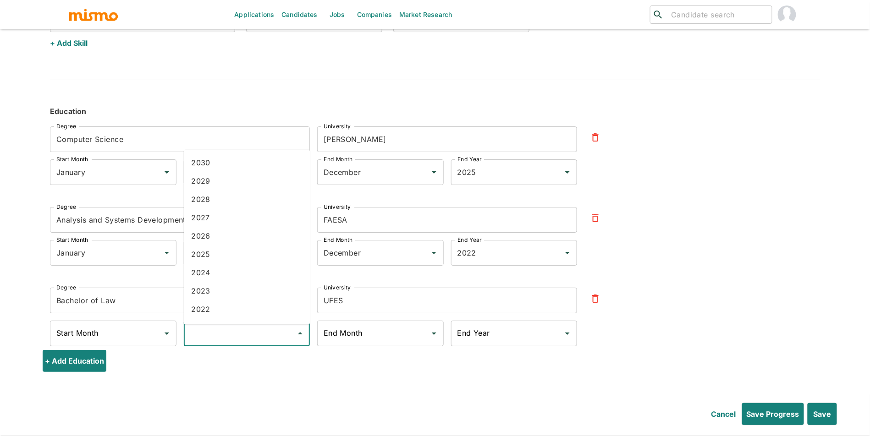
click at [277, 334] on input "Start Year" at bounding box center [240, 333] width 105 height 17
click at [248, 268] on li "2005" at bounding box center [247, 272] width 126 height 18
type input "2005"
click at [503, 339] on input "End Year" at bounding box center [507, 333] width 105 height 17
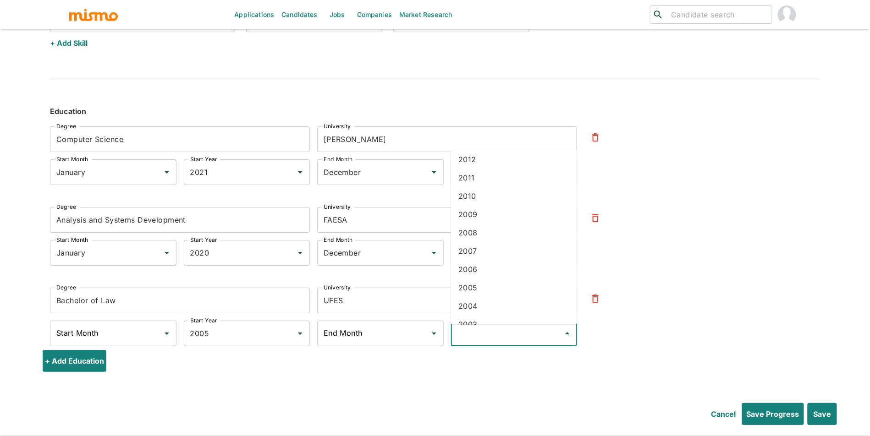
scroll to position [328, 0]
click at [531, 203] on li "2010" at bounding box center [514, 202] width 126 height 18
type input "2010"
click at [823, 414] on button "Save" at bounding box center [821, 414] width 31 height 22
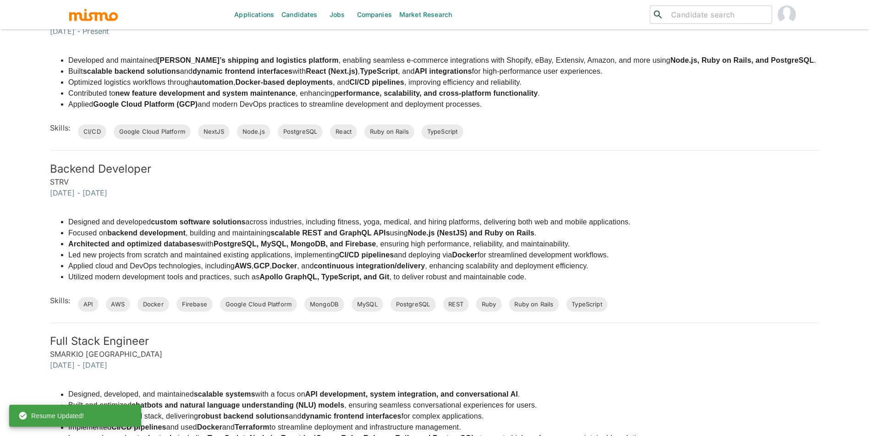
scroll to position [0, 0]
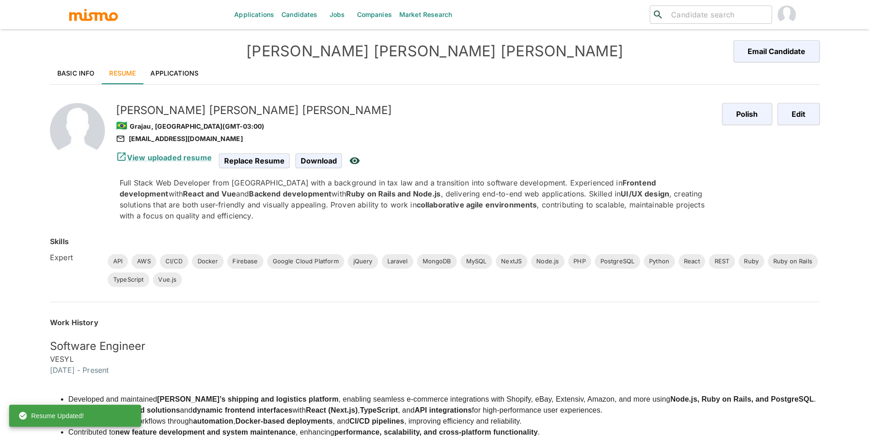
click at [165, 75] on link "Applications" at bounding box center [174, 73] width 63 height 22
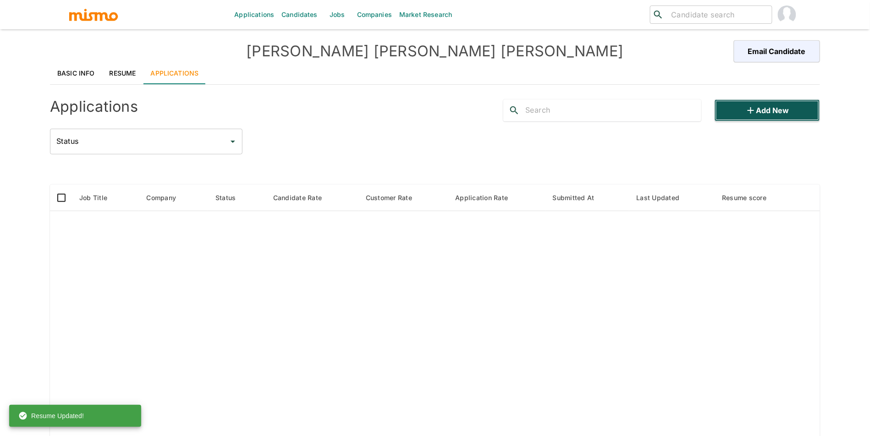
click at [749, 99] on button "Add new" at bounding box center [767, 110] width 105 height 22
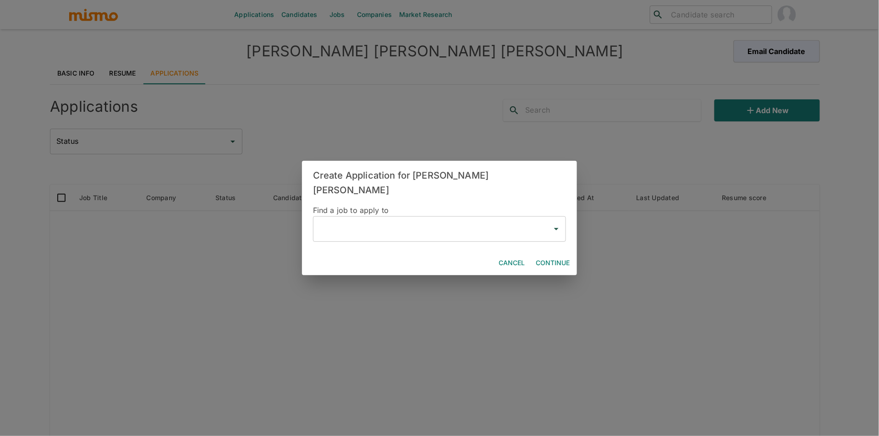
click at [106, 67] on div "Create Application for Fernanda Penna Ribeiro Find a job to apply to ​ Cancel C…" at bounding box center [439, 218] width 879 height 436
click at [62, 73] on div "Create Application for Fernanda Penna Ribeiro Find a job to apply to ​ Cancel C…" at bounding box center [439, 218] width 879 height 436
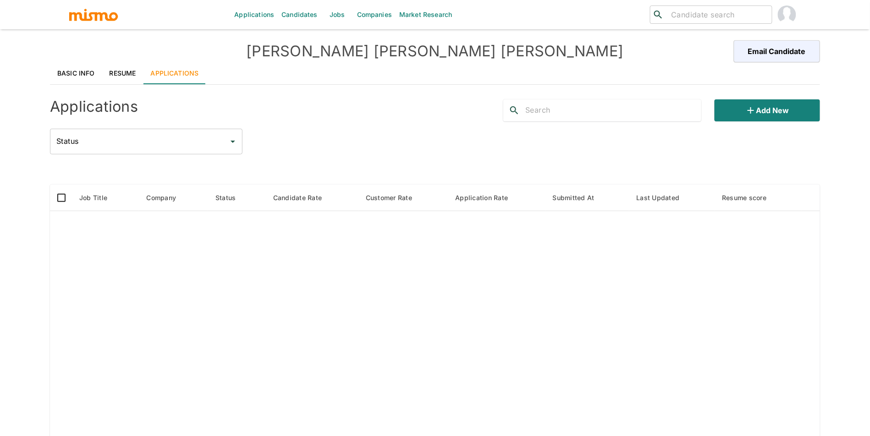
click at [93, 73] on link "Basic Info" at bounding box center [76, 73] width 52 height 22
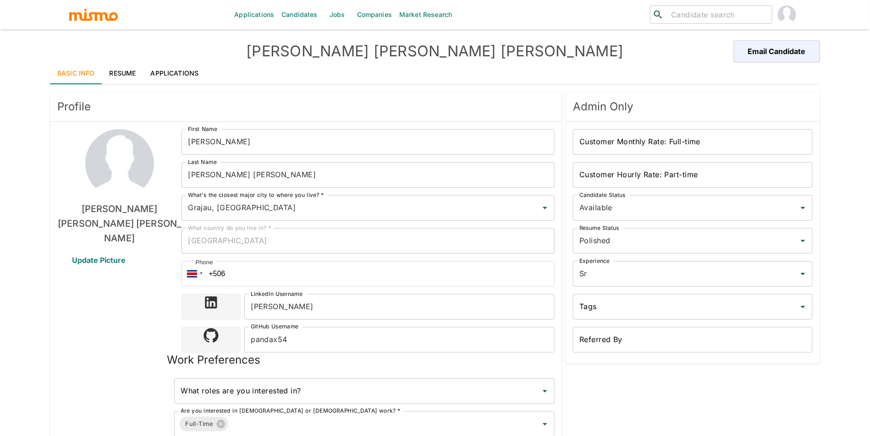
click at [646, 148] on input "Customer Monthly Rate: Full-time" at bounding box center [693, 142] width 240 height 26
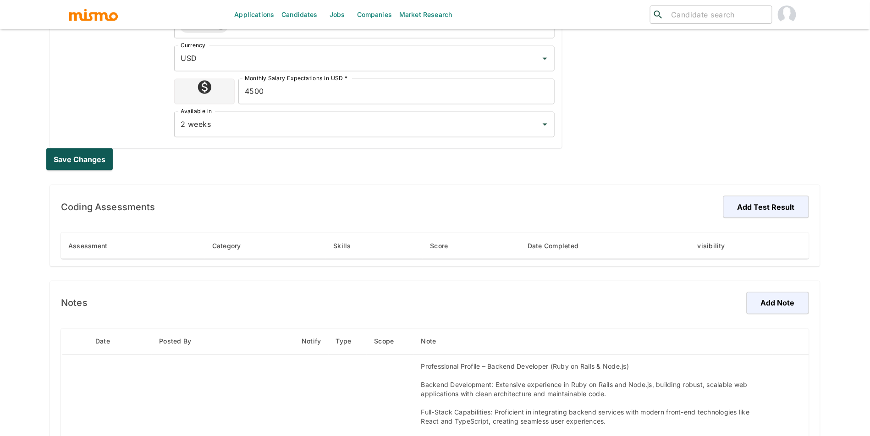
type input "8000"
click at [94, 162] on button "Save changes" at bounding box center [81, 160] width 70 height 22
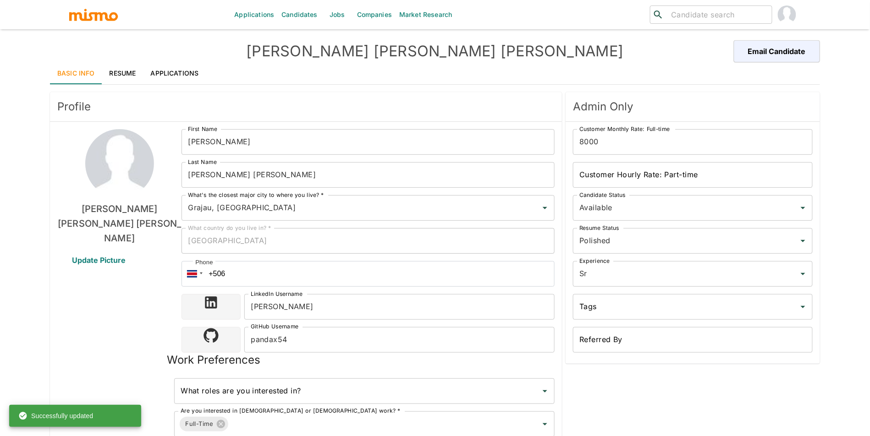
click at [156, 73] on link "Applications" at bounding box center [174, 73] width 63 height 22
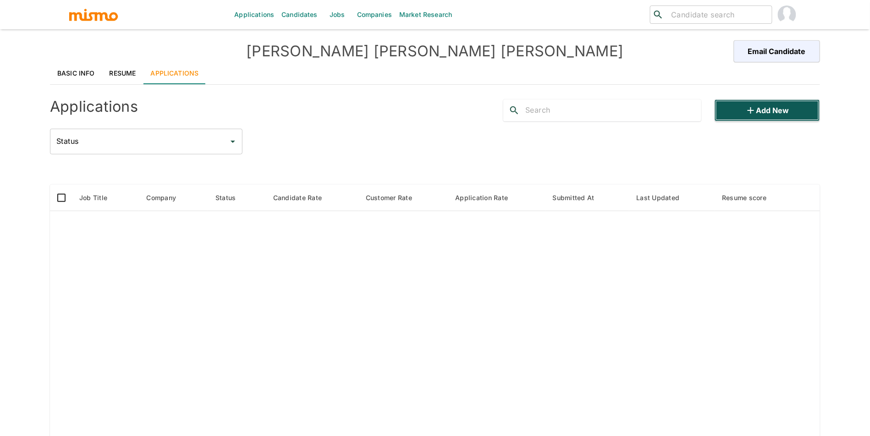
click at [770, 115] on button "Add new" at bounding box center [767, 110] width 105 height 22
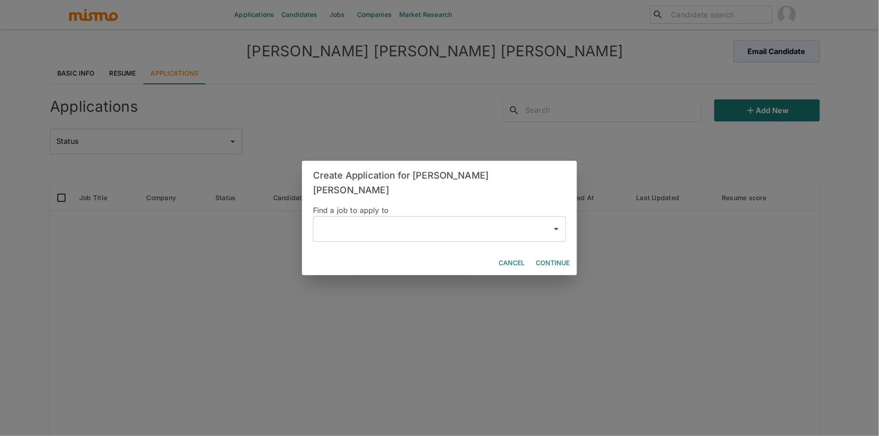
click at [361, 227] on input "text" at bounding box center [432, 229] width 231 height 17
click at [374, 248] on li "Software Engineer(Savvy Wealth )" at bounding box center [440, 247] width 253 height 18
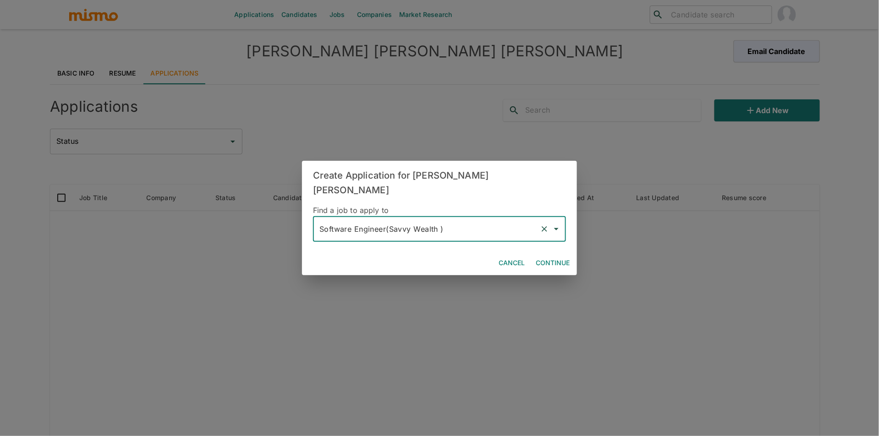
type input "Software Engineer(Savvy Wealth )"
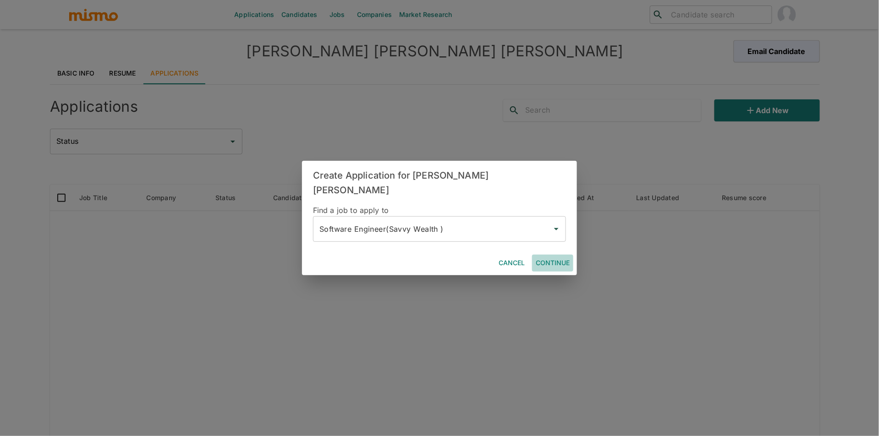
click at [551, 258] on button "Continue" at bounding box center [552, 263] width 41 height 17
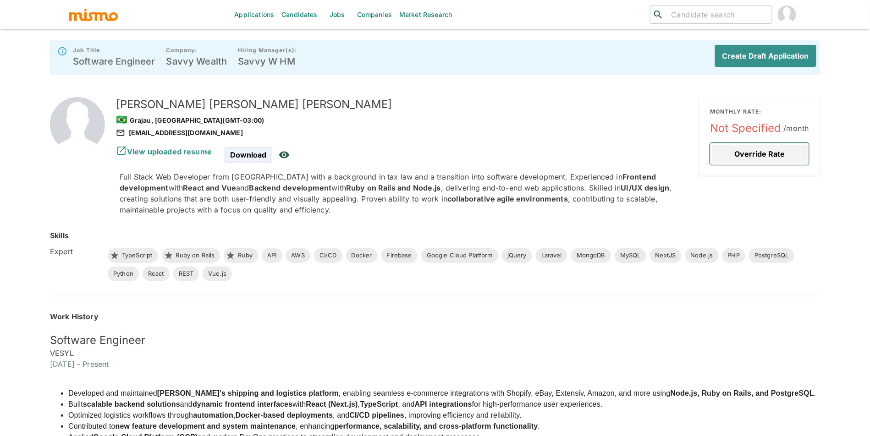
click at [740, 143] on button "Override Rate" at bounding box center [759, 154] width 99 height 22
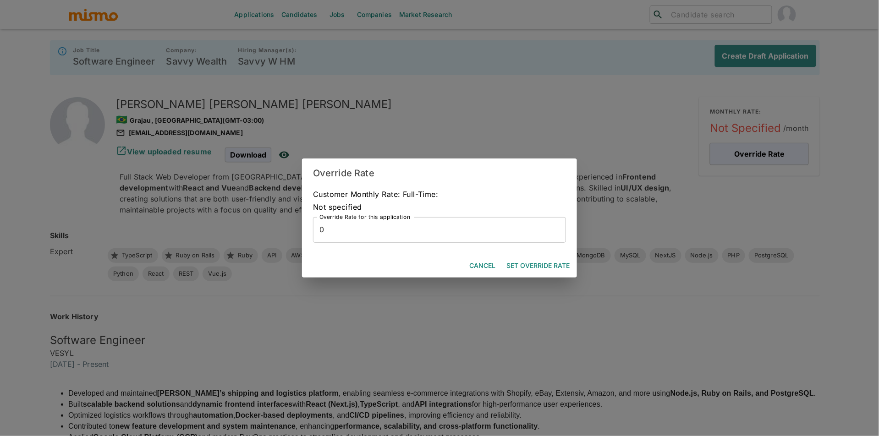
click at [483, 268] on button "Cancel" at bounding box center [482, 266] width 33 height 17
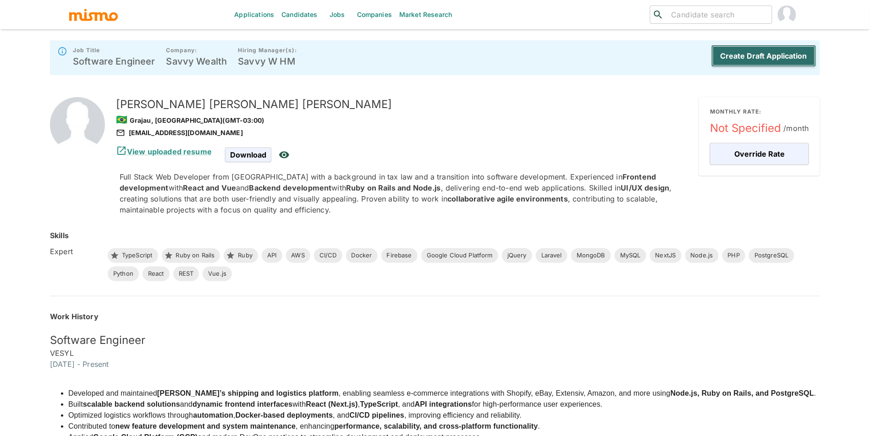
click at [766, 53] on button "Create Draft Application" at bounding box center [764, 56] width 105 height 22
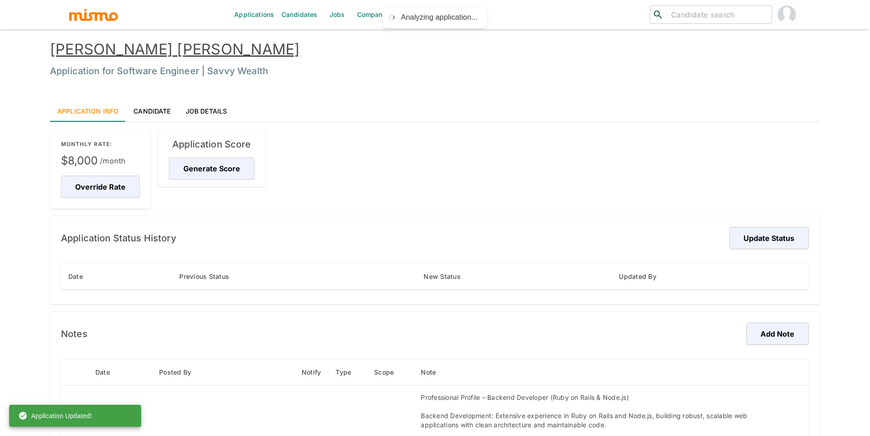
click at [79, 199] on div "MONTHLY RATE: $8,000 /month Override Rate" at bounding box center [100, 169] width 101 height 79
click at [90, 187] on button "Override Rate" at bounding box center [102, 187] width 82 height 22
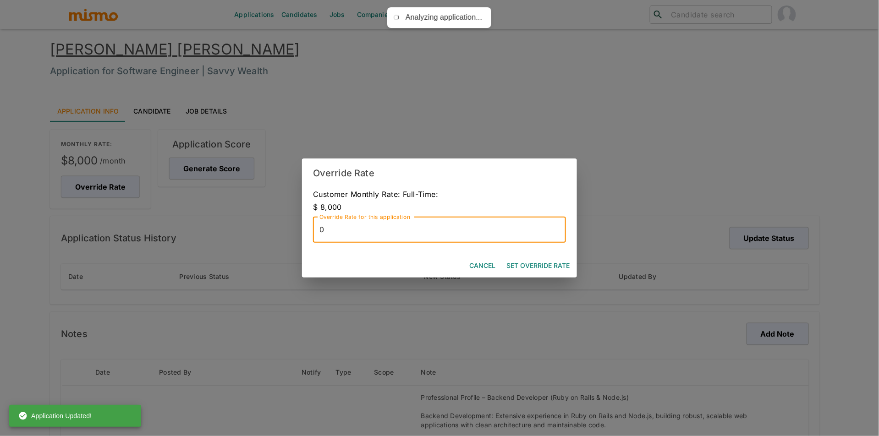
click at [436, 227] on input "0" at bounding box center [439, 230] width 253 height 26
type input "8000"
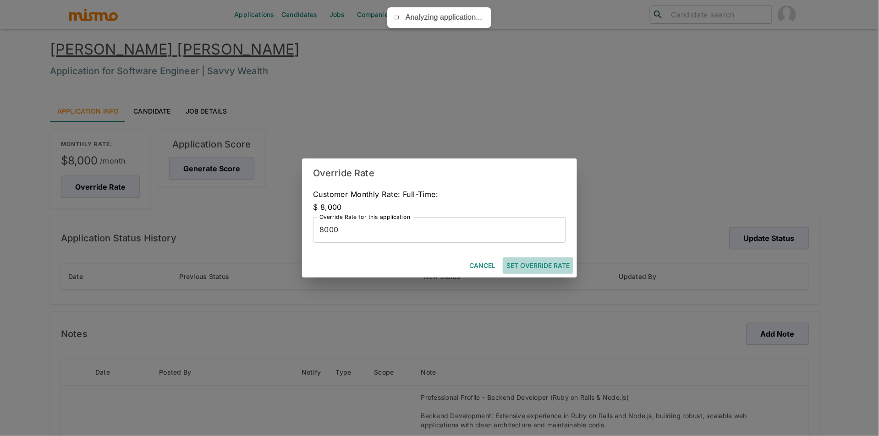
click at [556, 263] on button "Set Override Rate" at bounding box center [538, 266] width 71 height 17
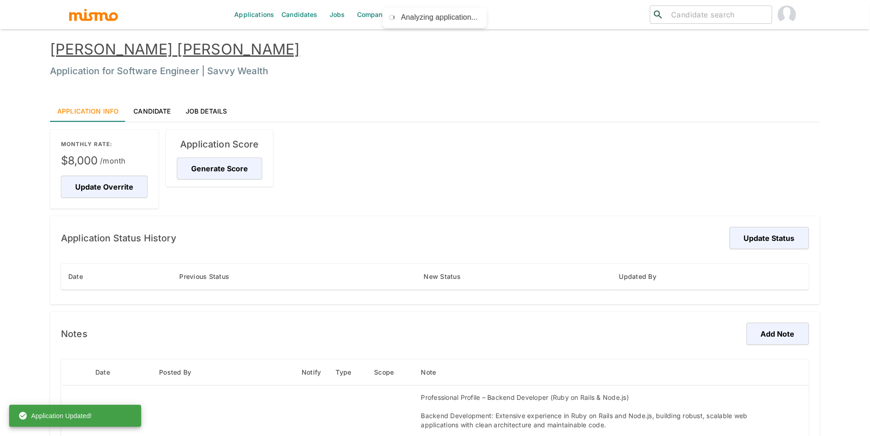
click at [226, 152] on h6 "Application Score" at bounding box center [219, 144] width 85 height 15
click at [225, 167] on button "Generate Score" at bounding box center [221, 169] width 88 height 22
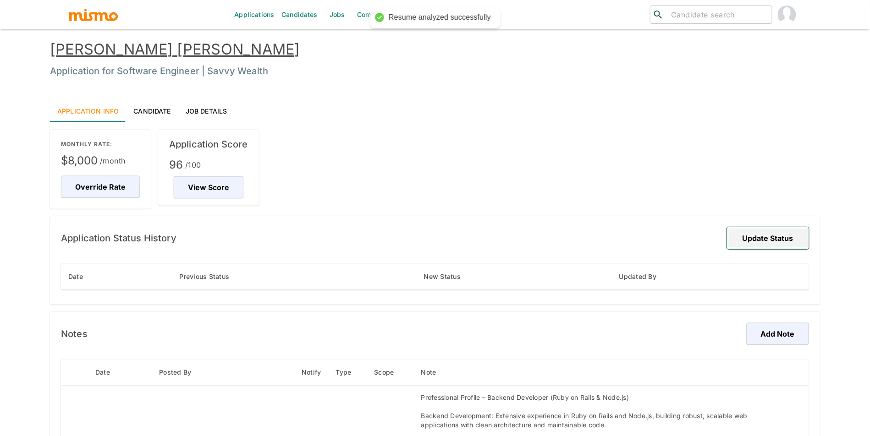
click at [762, 228] on button "Update Status" at bounding box center [768, 238] width 82 height 22
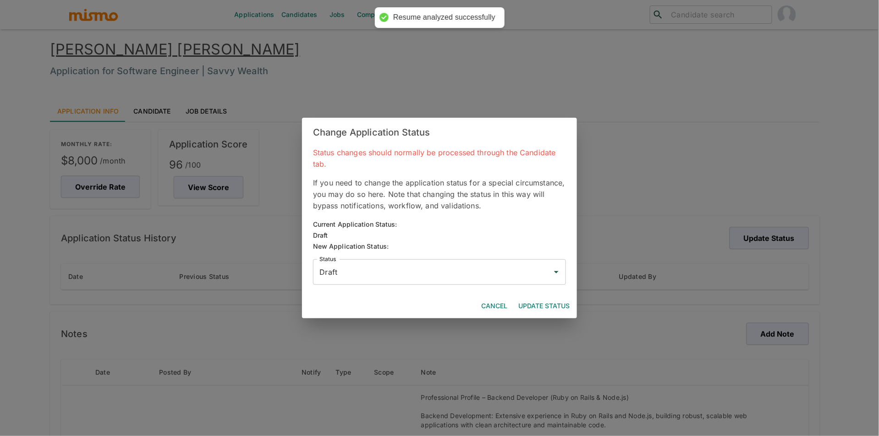
click at [549, 276] on div "Draft Status" at bounding box center [439, 272] width 253 height 26
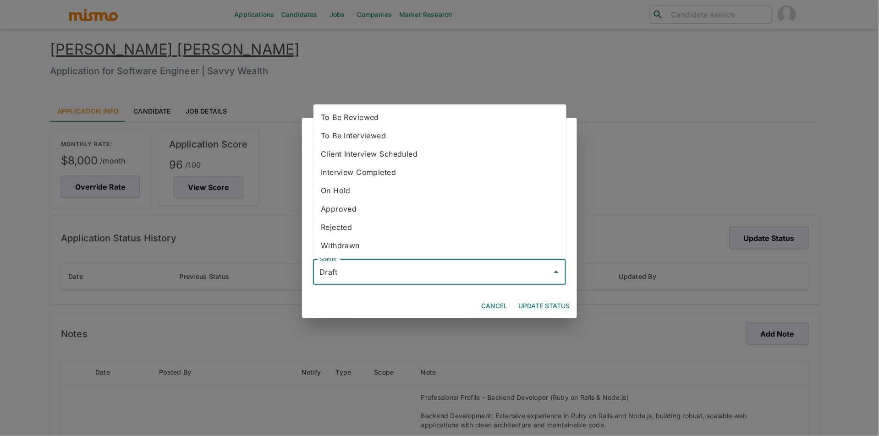
click at [470, 110] on li "To Be Reviewed" at bounding box center [440, 117] width 253 height 18
type input "To Be Reviewed"
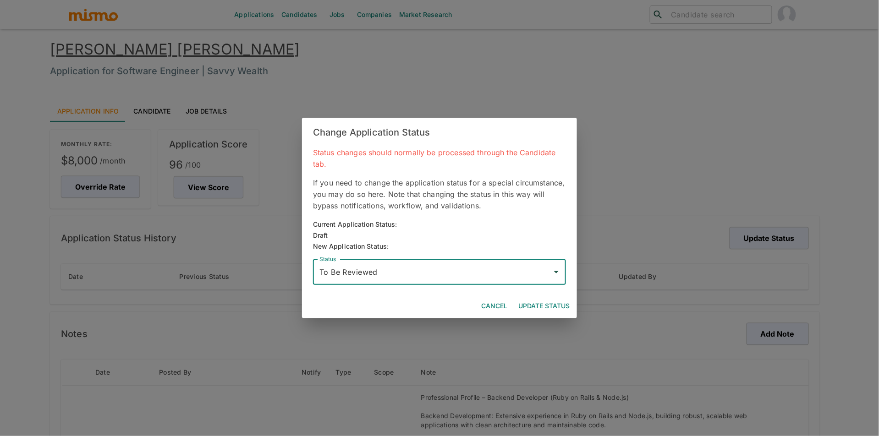
click at [545, 303] on div "Applications Candidates Jobs Companies Market Research ​ ​ Fernanda Penna Ribei…" at bounding box center [435, 229] width 770 height 436
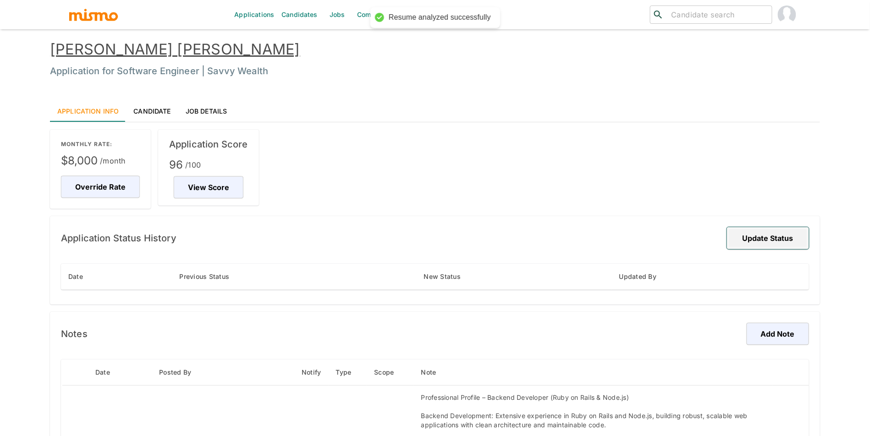
click at [758, 245] on button "Update Status" at bounding box center [768, 238] width 82 height 22
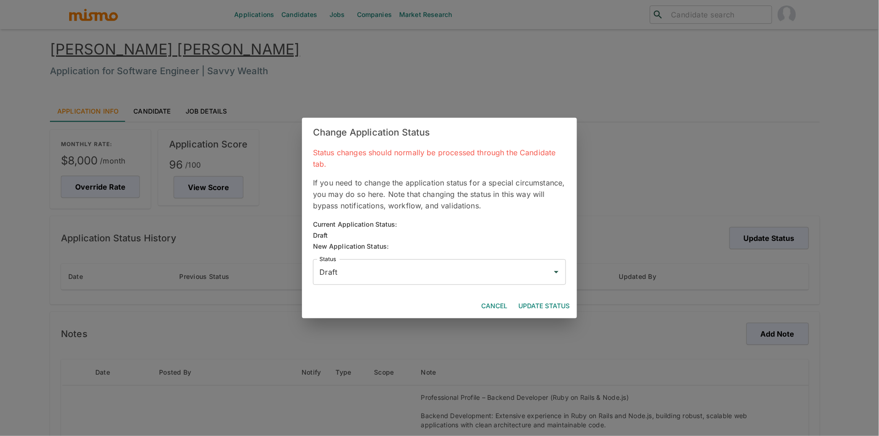
click at [397, 255] on div "Status Draft Status" at bounding box center [436, 268] width 260 height 33
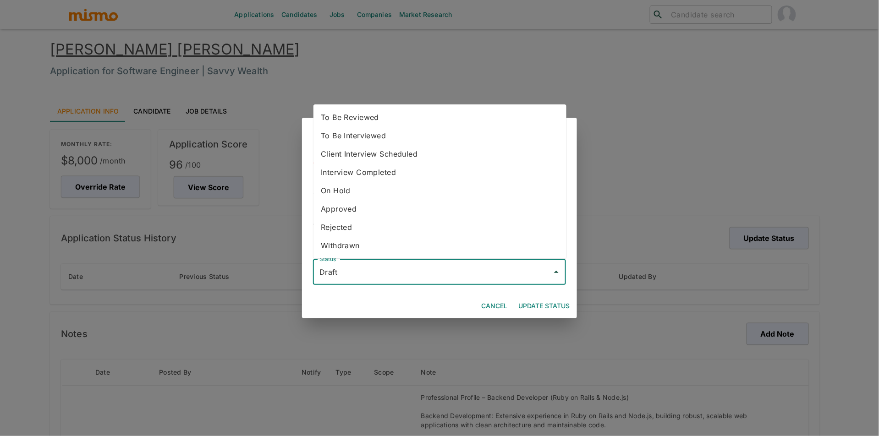
click at [392, 269] on input "Draft" at bounding box center [432, 272] width 231 height 17
click at [375, 119] on li "To Be Reviewed" at bounding box center [440, 117] width 253 height 18
type input "To Be Reviewed"
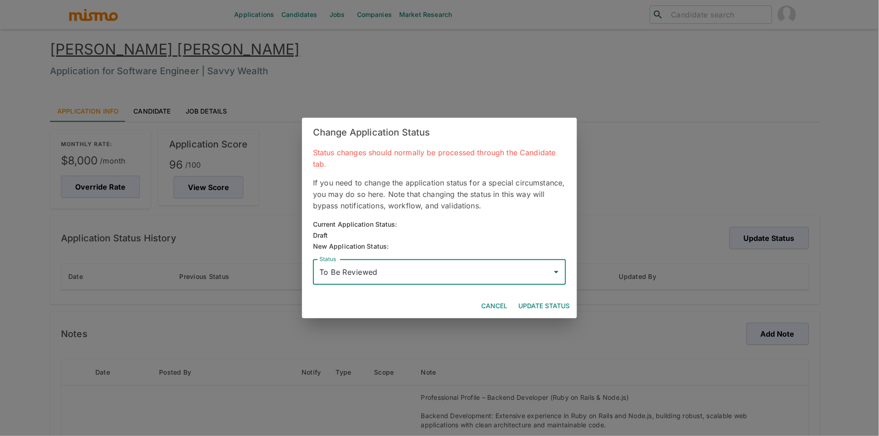
click at [526, 308] on button "Update Status" at bounding box center [544, 306] width 59 height 17
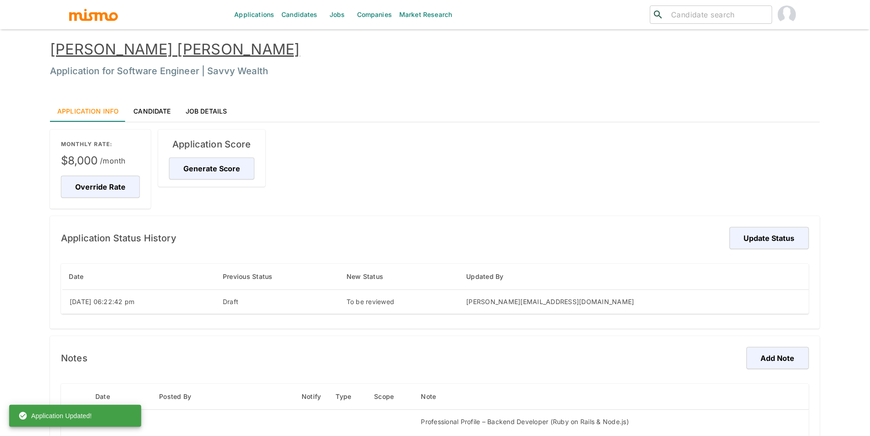
click at [192, 49] on link "Fernanda Penna Ribeiro" at bounding box center [175, 49] width 250 height 18
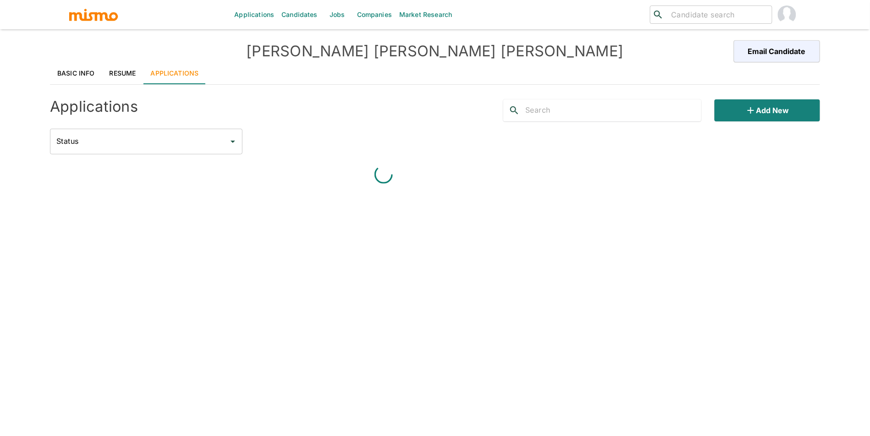
click at [191, 80] on link "Applications" at bounding box center [174, 73] width 63 height 22
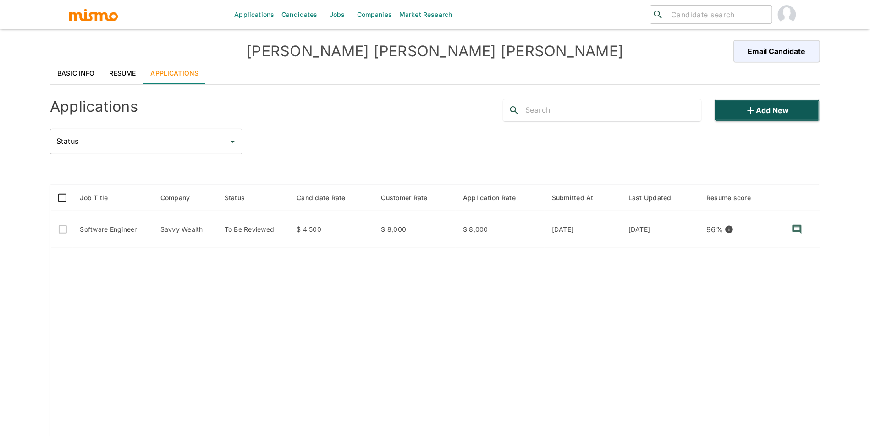
click at [772, 105] on button "Add new" at bounding box center [767, 110] width 105 height 22
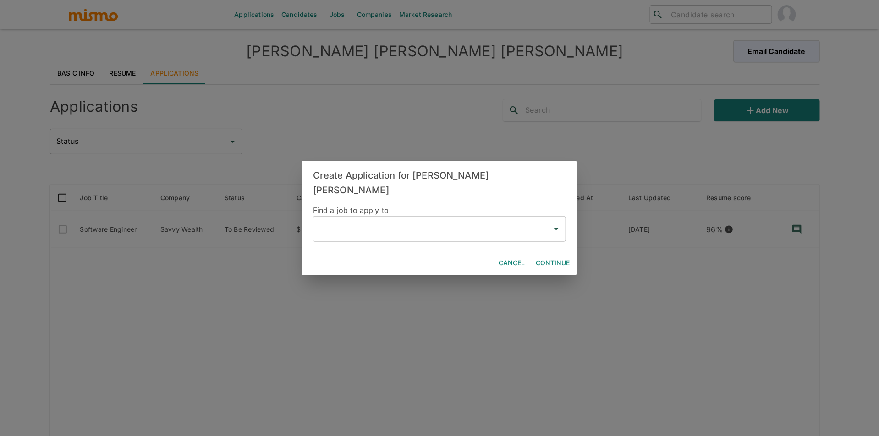
click at [364, 224] on input "text" at bounding box center [432, 229] width 231 height 17
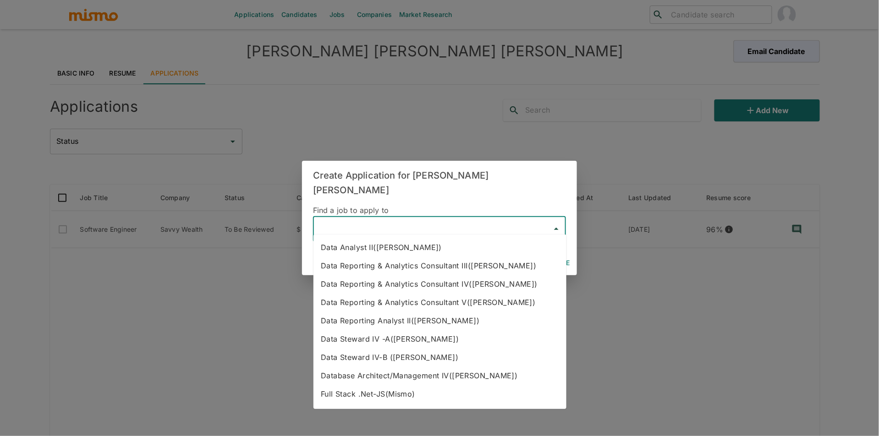
type input "e"
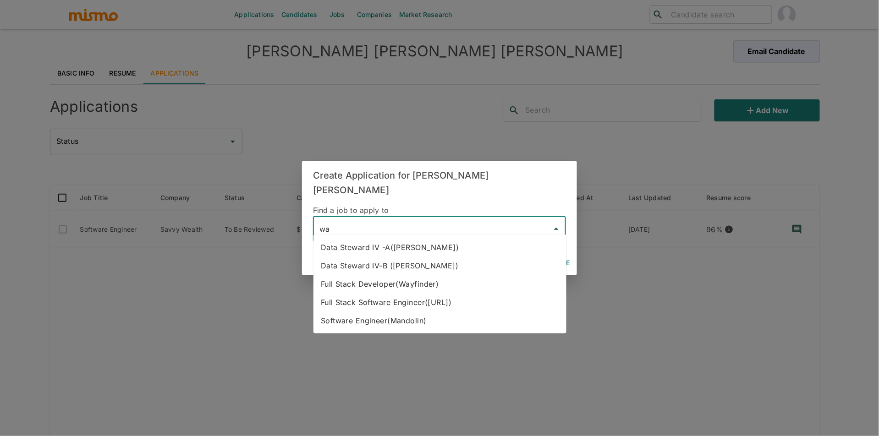
click at [464, 285] on li "Full Stack Developer(Wayfinder)" at bounding box center [440, 284] width 253 height 18
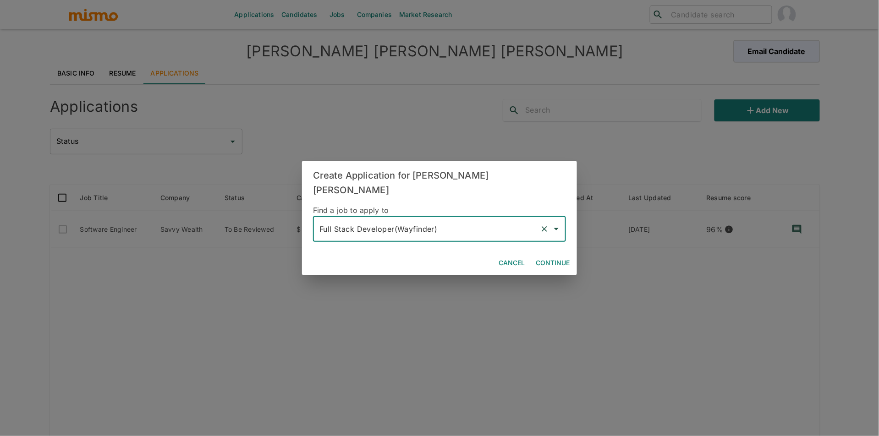
type input "Full Stack Developer(Wayfinder)"
click at [532, 259] on button "Continue" at bounding box center [552, 263] width 41 height 17
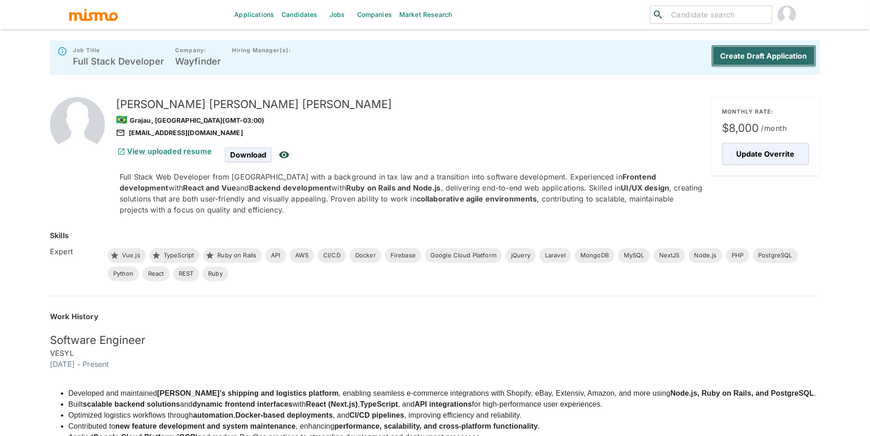
click at [770, 53] on button "Create Draft Application" at bounding box center [764, 56] width 105 height 22
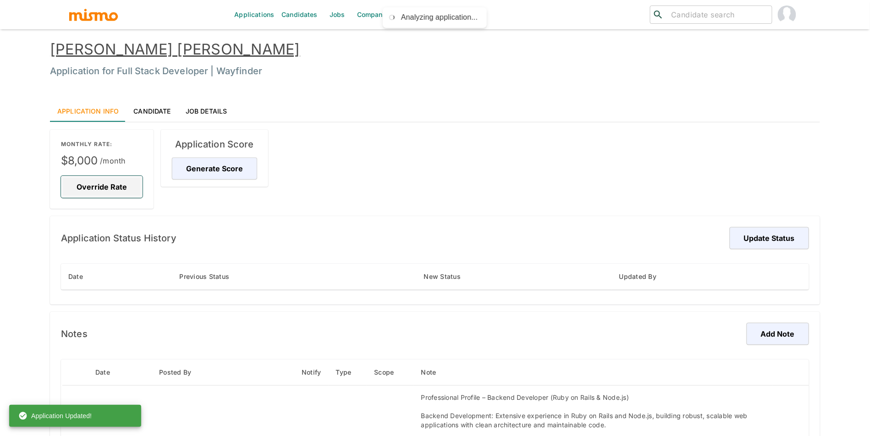
click at [121, 188] on button "Override Rate" at bounding box center [102, 187] width 82 height 22
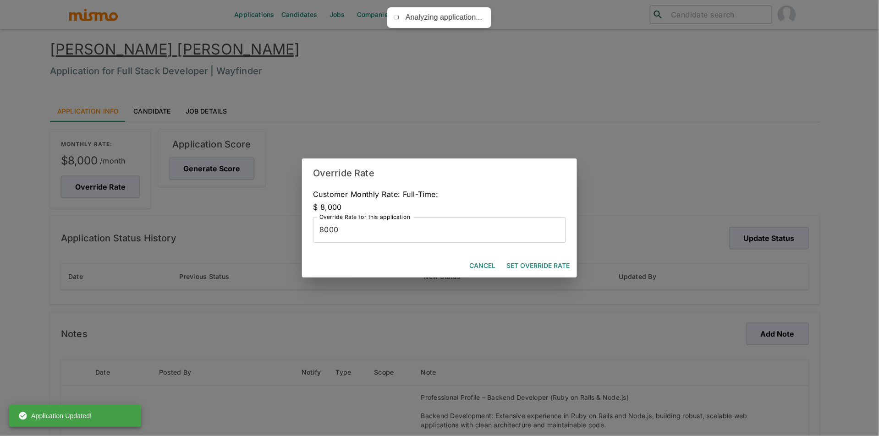
drag, startPoint x: 548, startPoint y: 266, endPoint x: 521, endPoint y: 259, distance: 28.0
click at [548, 266] on button "Set Override Rate" at bounding box center [538, 266] width 71 height 17
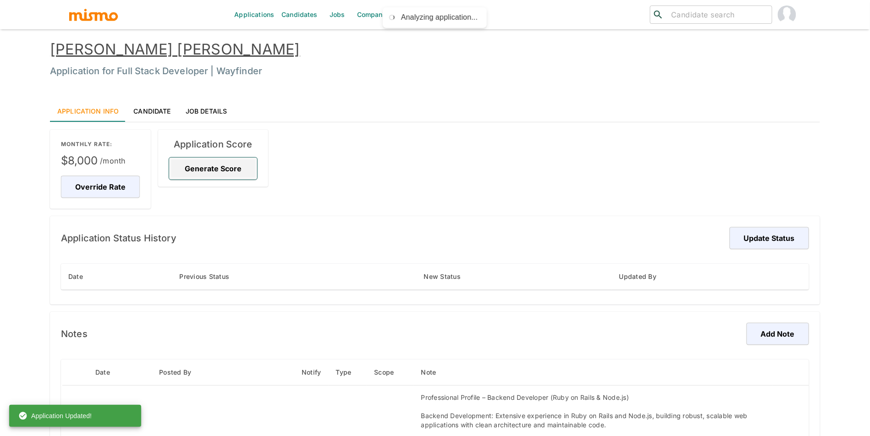
click at [220, 168] on button "Generate Score" at bounding box center [213, 169] width 88 height 22
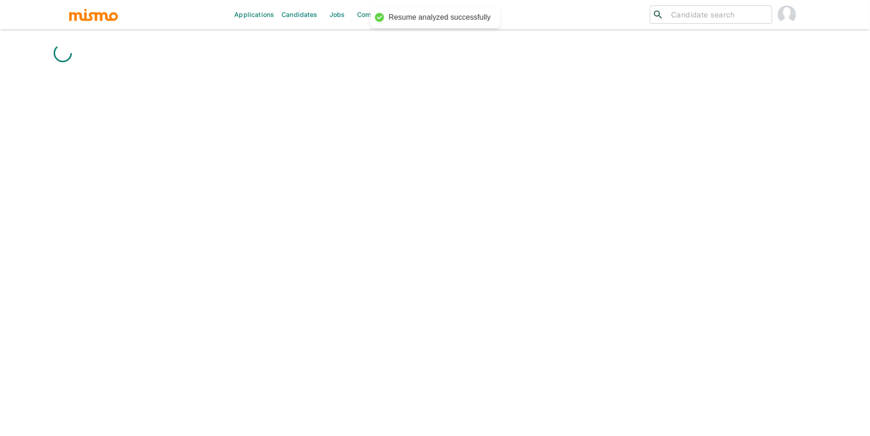
click at [770, 239] on div "Applications Candidates Jobs Companies Market Research ​ ​" at bounding box center [435, 229] width 770 height 436
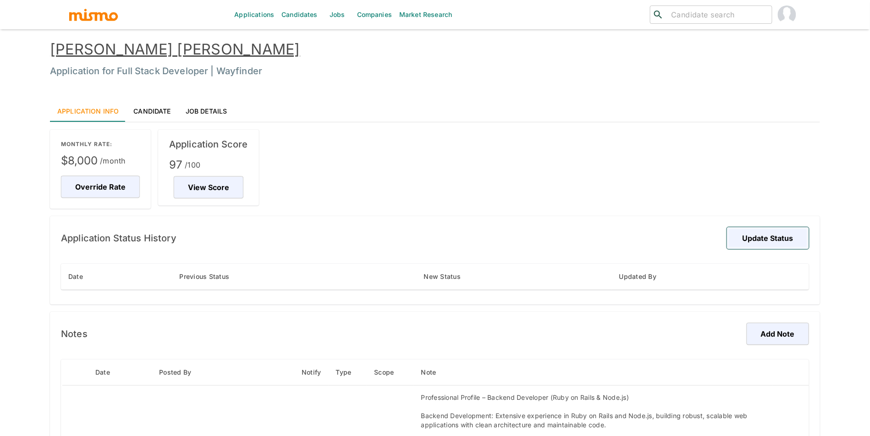
click at [763, 242] on button "Update Status" at bounding box center [768, 238] width 82 height 22
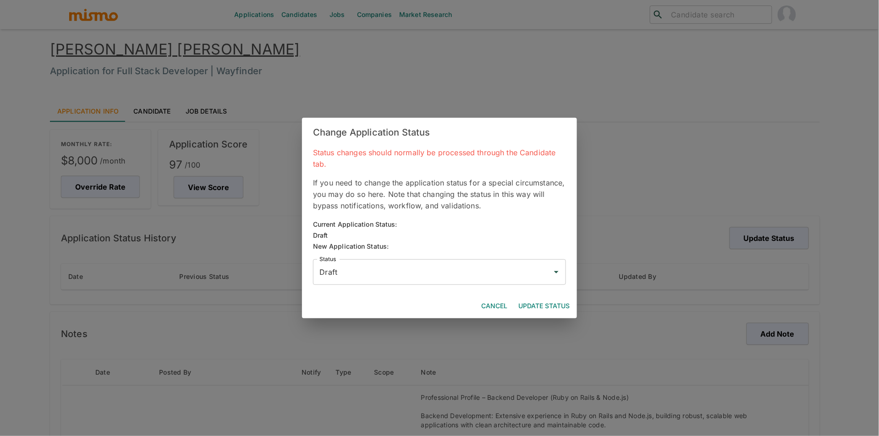
click at [446, 272] on input "Draft" at bounding box center [432, 272] width 231 height 17
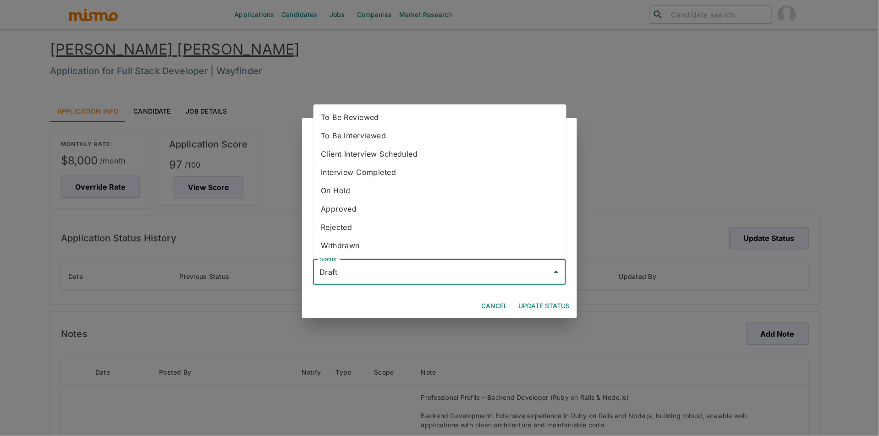
click at [358, 113] on li "To Be Reviewed" at bounding box center [440, 117] width 253 height 18
type input "To Be Reviewed"
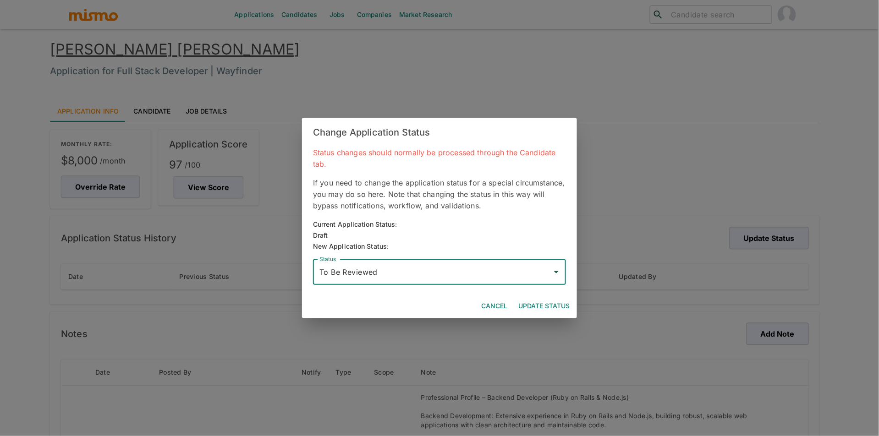
click at [552, 296] on div "Cancel Update Status" at bounding box center [439, 306] width 275 height 24
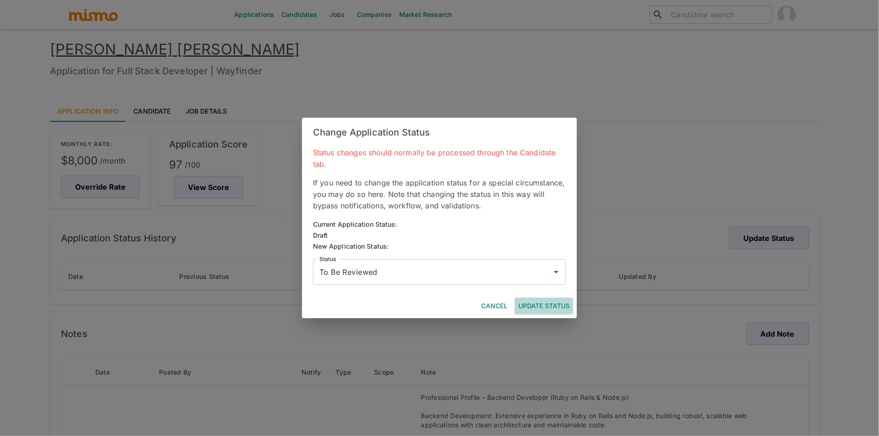
click at [550, 304] on button "Update Status" at bounding box center [544, 306] width 59 height 17
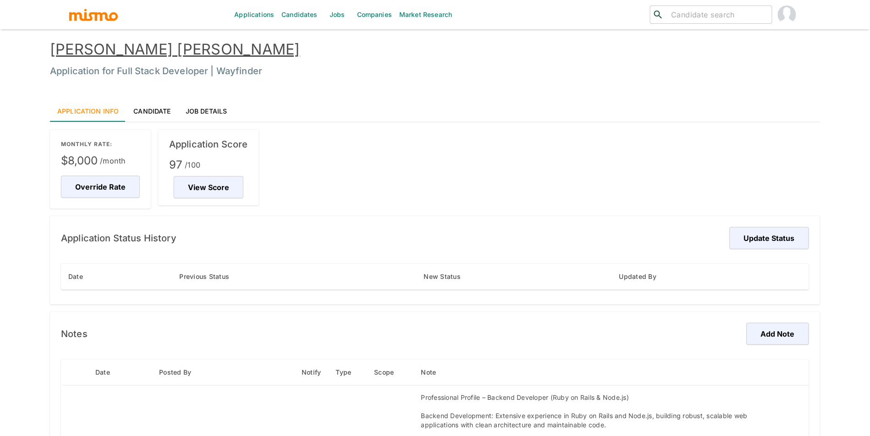
click at [197, 49] on link "[PERSON_NAME] [PERSON_NAME]" at bounding box center [175, 49] width 250 height 18
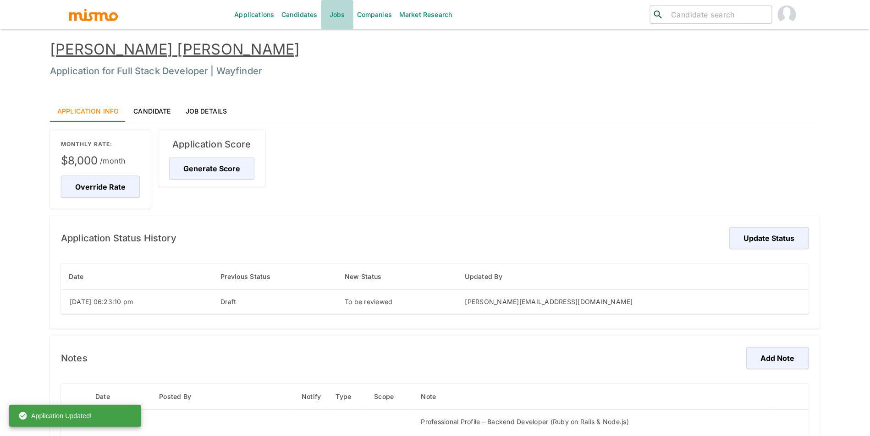
click at [337, 8] on link "Jobs" at bounding box center [337, 14] width 32 height 29
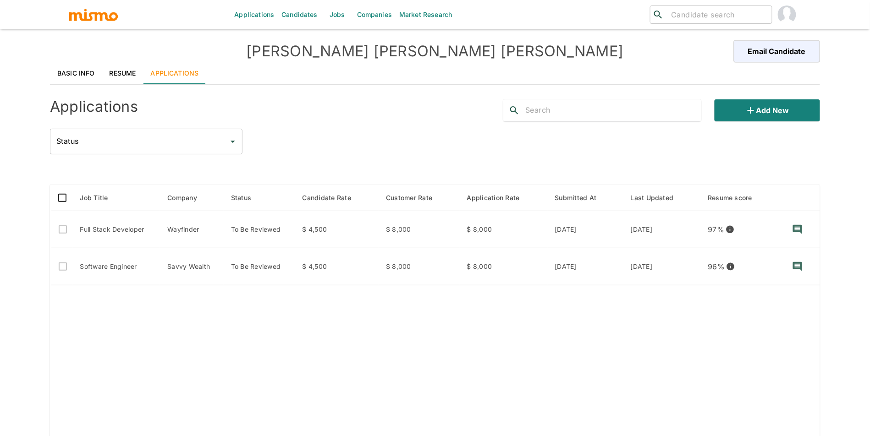
click at [122, 79] on link "Resume" at bounding box center [122, 73] width 41 height 22
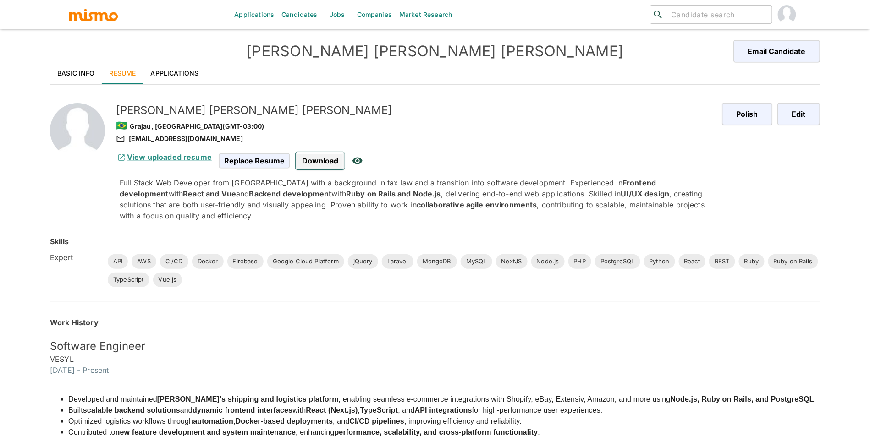
click at [313, 159] on span "Download" at bounding box center [320, 160] width 49 height 17
click at [202, 138] on div "[EMAIL_ADDRESS][DOMAIN_NAME]" at bounding box center [415, 138] width 599 height 11
copy div "[EMAIL_ADDRESS][DOMAIN_NAME]"
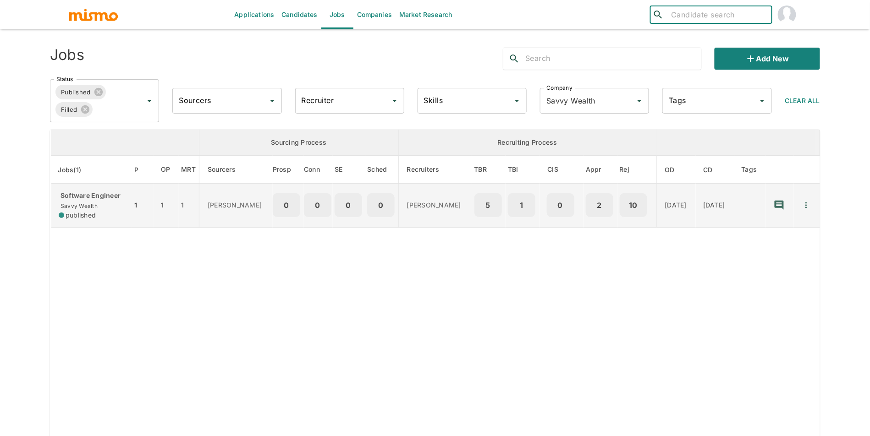
click at [110, 208] on div "Software Engineer Savvy Wealth published" at bounding box center [92, 205] width 66 height 29
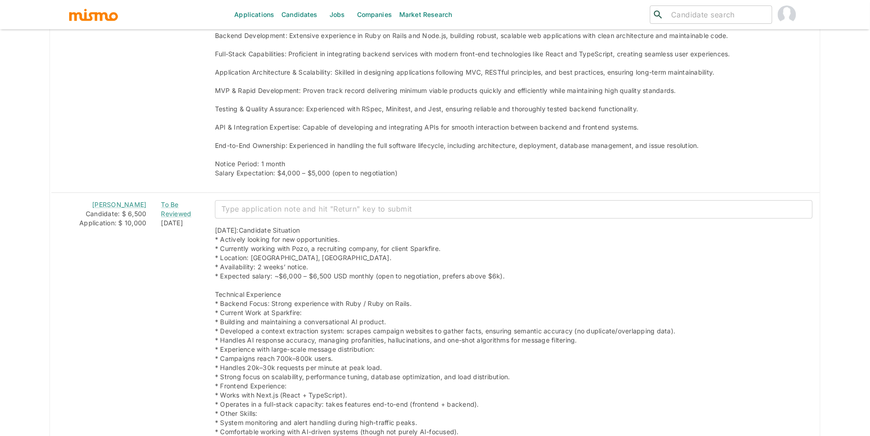
scroll to position [893, 0]
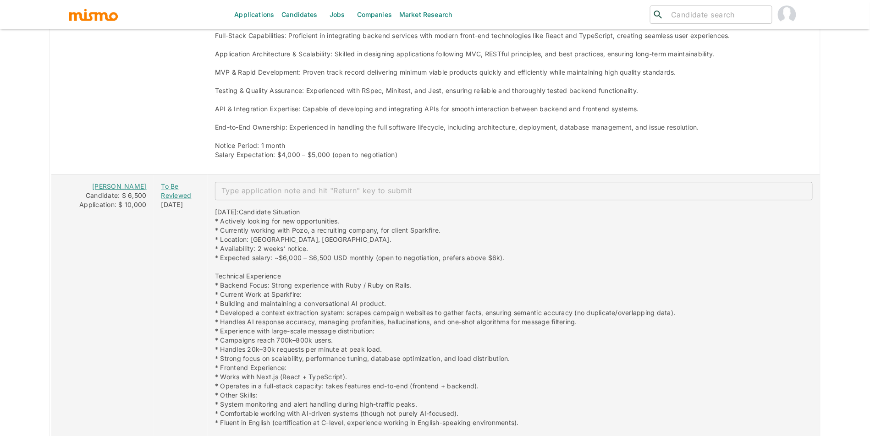
click at [125, 188] on link "[PERSON_NAME]" at bounding box center [119, 186] width 54 height 8
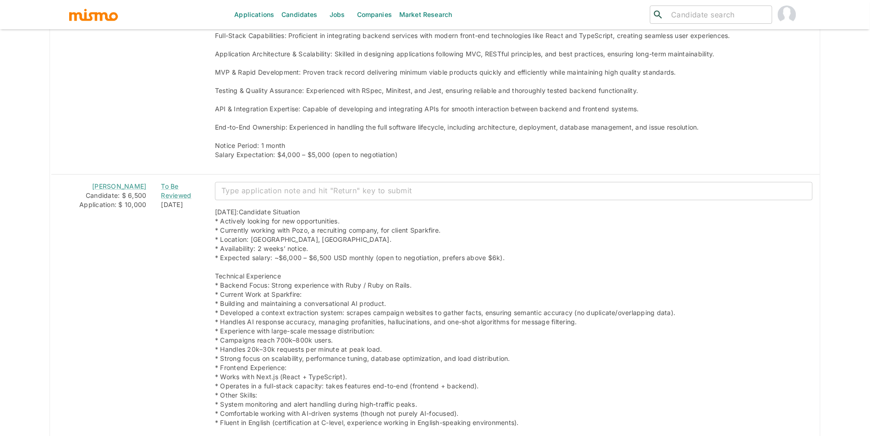
drag, startPoint x: 870, startPoint y: 134, endPoint x: 870, endPoint y: 156, distance: 22.5
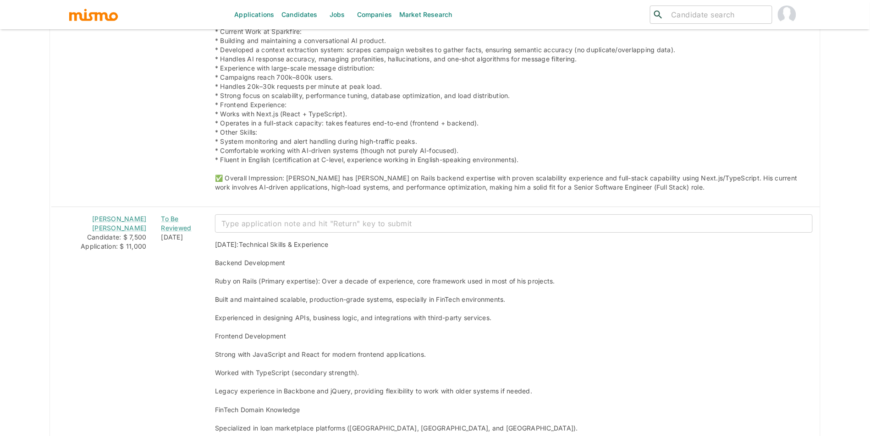
scroll to position [1165, 0]
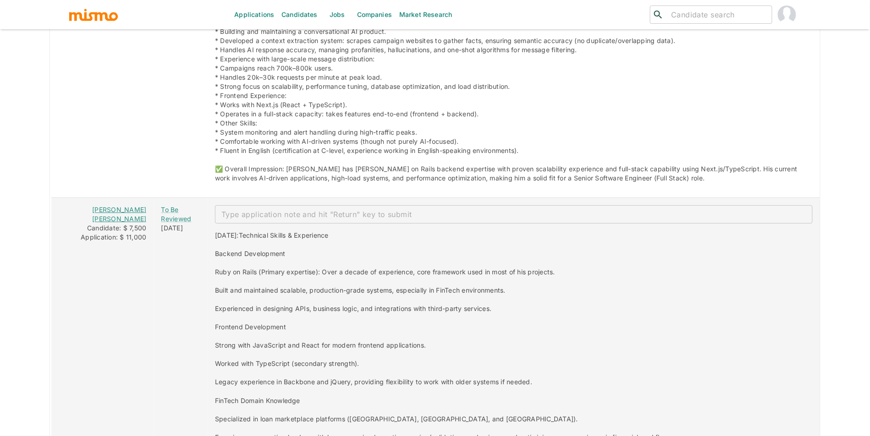
click at [126, 213] on link "[PERSON_NAME] [PERSON_NAME]" at bounding box center [119, 214] width 54 height 17
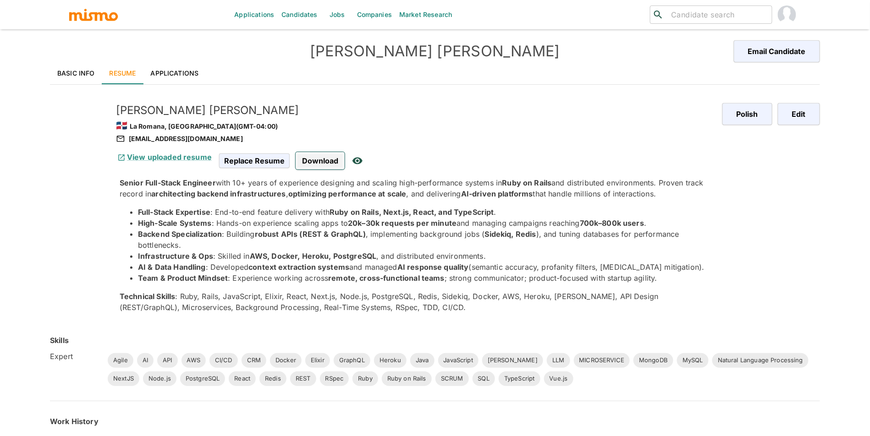
click at [321, 165] on span "Download" at bounding box center [320, 160] width 49 height 17
click at [162, 136] on div "[EMAIL_ADDRESS][DOMAIN_NAME]" at bounding box center [415, 138] width 599 height 11
copy div "[EMAIL_ADDRESS][DOMAIN_NAME]"
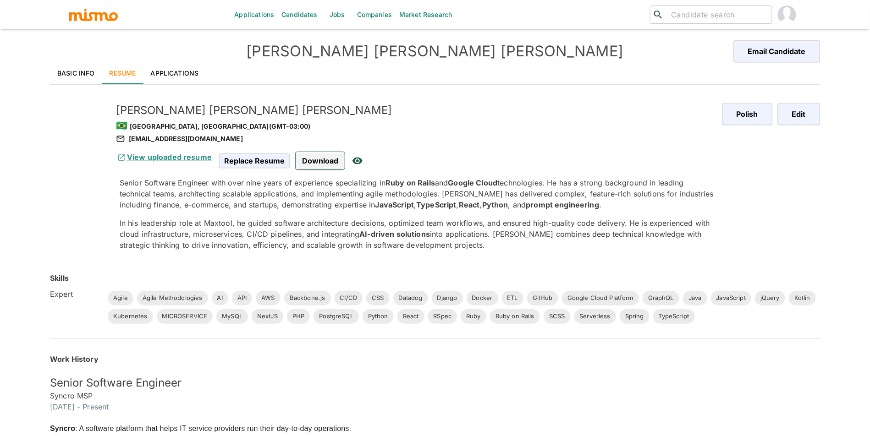
click at [315, 158] on span "Download" at bounding box center [320, 160] width 49 height 17
click at [160, 137] on div "[EMAIL_ADDRESS][DOMAIN_NAME]" at bounding box center [415, 138] width 599 height 11
copy div "[EMAIL_ADDRESS][DOMAIN_NAME]"
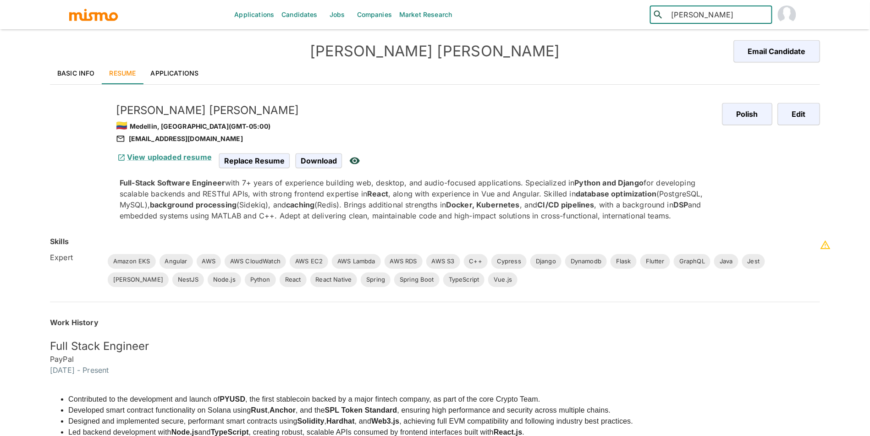
type input "[PERSON_NAME]"
click at [693, 46] on div "[PERSON_NAME] ([GEOGRAPHIC_DATA])" at bounding box center [712, 45] width 122 height 35
type input "[PERSON_NAME]"
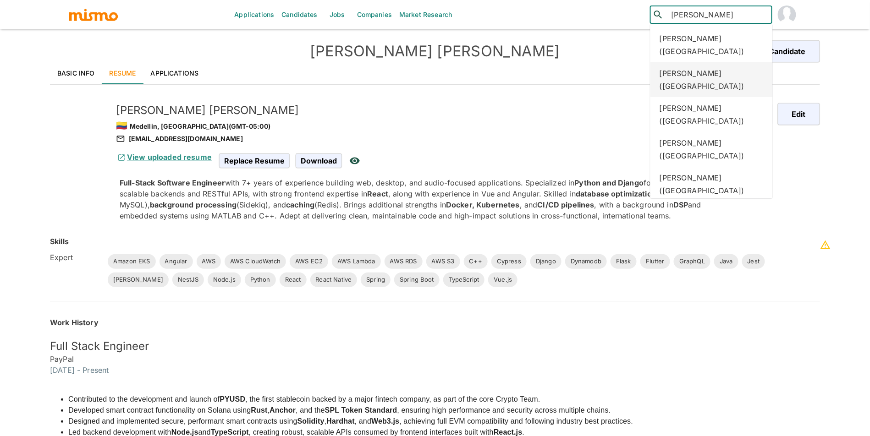
click at [722, 72] on div "[PERSON_NAME] ([GEOGRAPHIC_DATA])" at bounding box center [712, 79] width 122 height 35
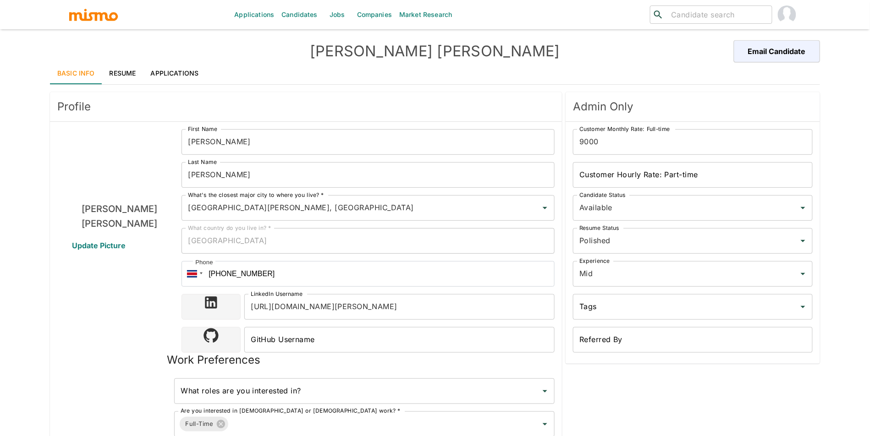
click at [175, 71] on link "Applications" at bounding box center [174, 73] width 63 height 22
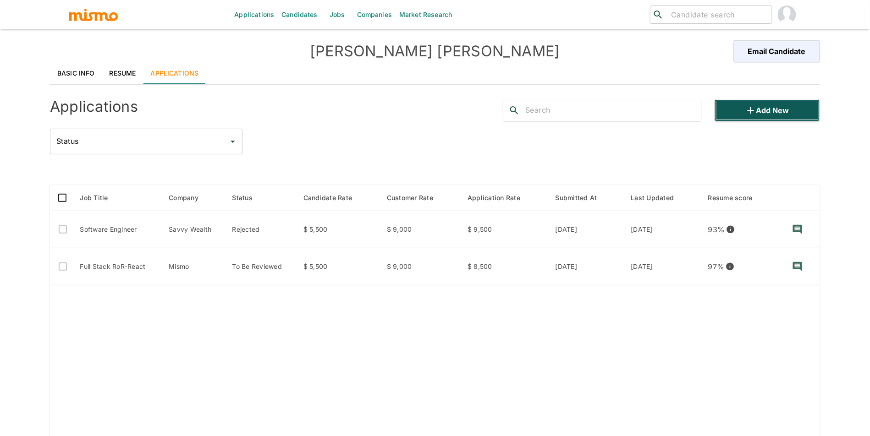
click at [756, 121] on button "Add new" at bounding box center [767, 110] width 105 height 22
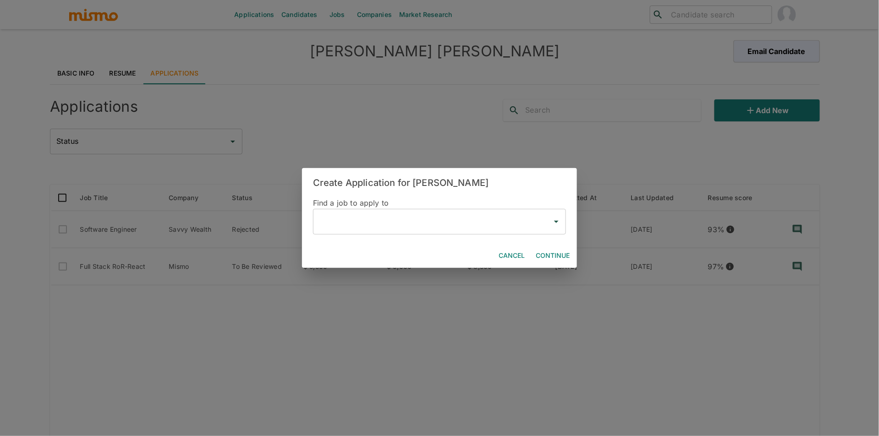
click at [389, 222] on input "text" at bounding box center [432, 221] width 231 height 17
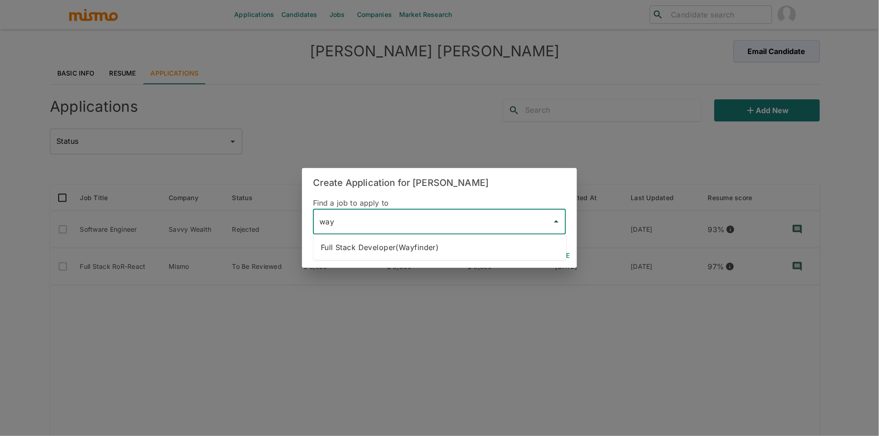
click at [411, 237] on ul "Full Stack Developer(Wayfinder)" at bounding box center [440, 248] width 253 height 26
click at [411, 243] on li "Full Stack Developer(Wayfinder)" at bounding box center [440, 247] width 253 height 18
type input "Full Stack Developer(Wayfinder)"
click at [555, 253] on button "Continue" at bounding box center [552, 256] width 41 height 17
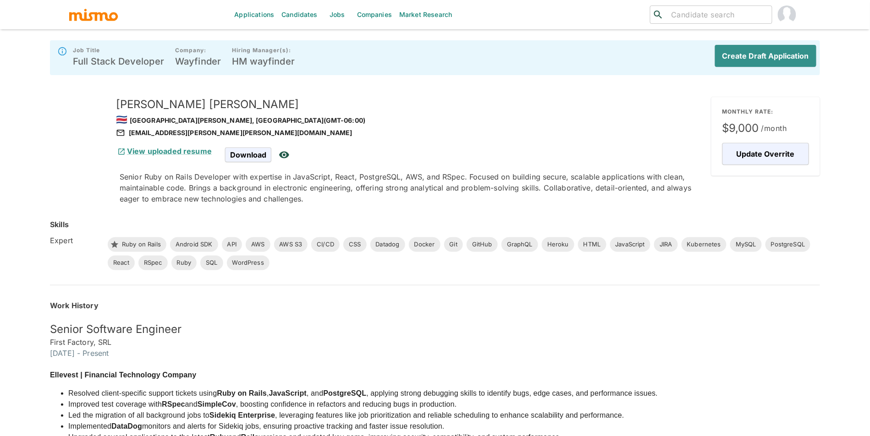
click at [764, 73] on div "Job Title Full Stack Developer Company: Wayfinder Hiring Manager(s): HM wayfind…" at bounding box center [435, 57] width 770 height 35
click at [766, 63] on button "Create Draft Application" at bounding box center [764, 56] width 105 height 22
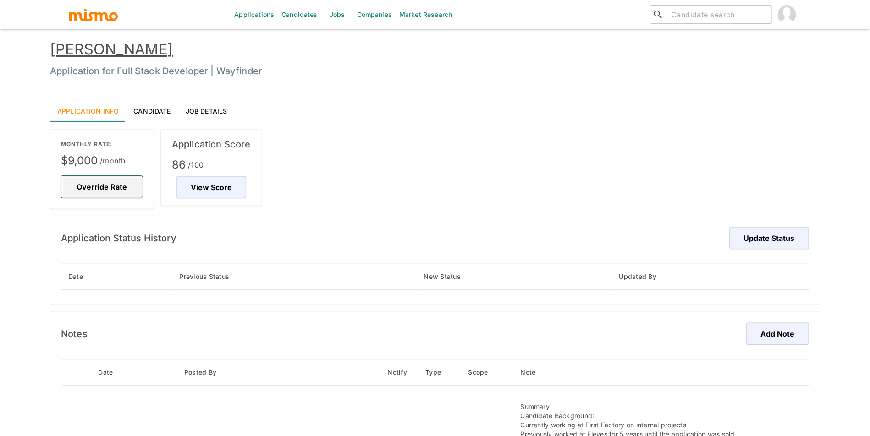
click at [116, 186] on button "Override Rate" at bounding box center [102, 187] width 82 height 22
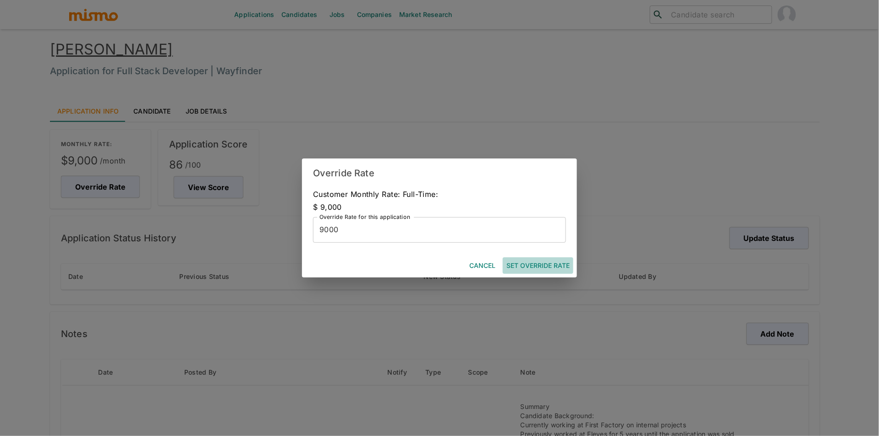
click at [544, 267] on button "Set Override Rate" at bounding box center [538, 266] width 71 height 17
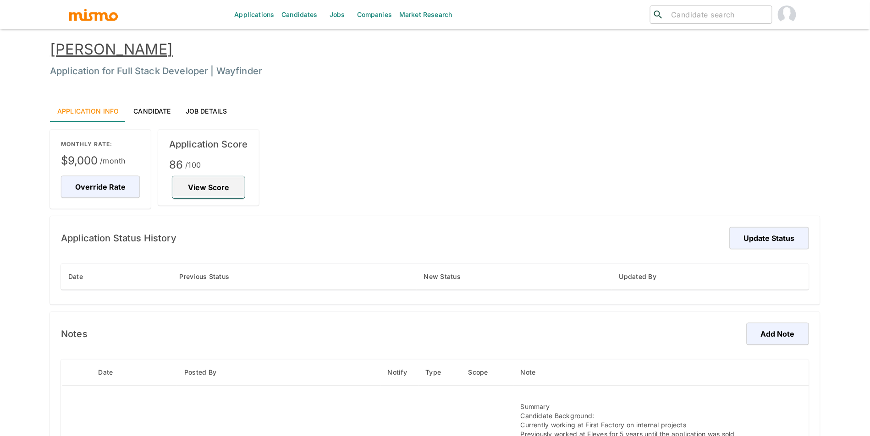
click at [227, 198] on button "View Score" at bounding box center [208, 188] width 72 height 22
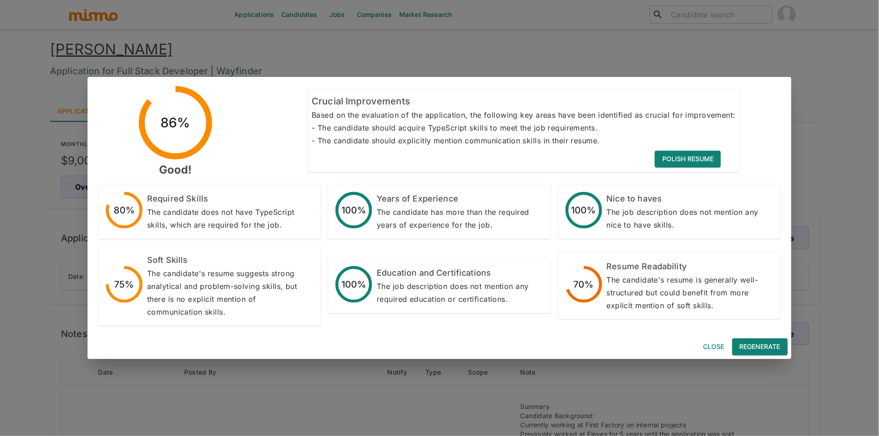
click at [760, 341] on button "Regenerate" at bounding box center [760, 347] width 55 height 17
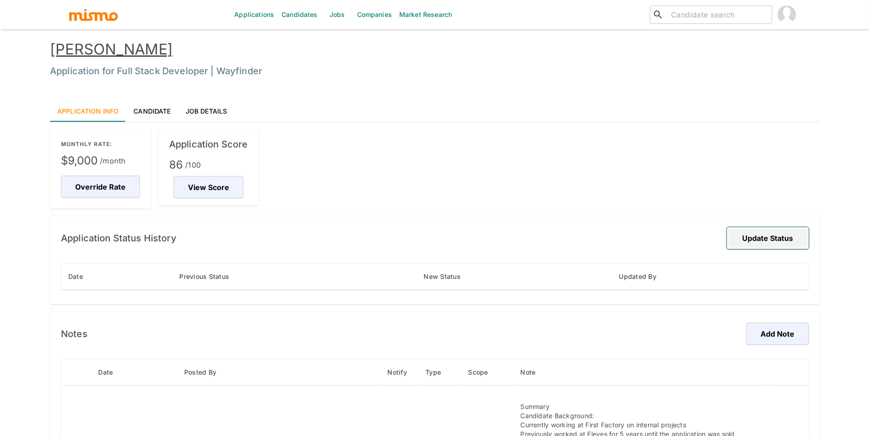
click at [761, 243] on button "Update Status" at bounding box center [768, 238] width 82 height 22
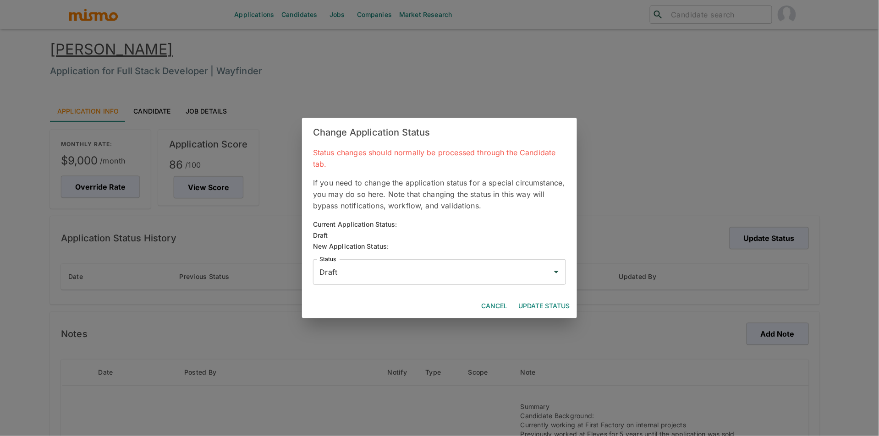
click at [470, 279] on input "Draft" at bounding box center [432, 272] width 231 height 17
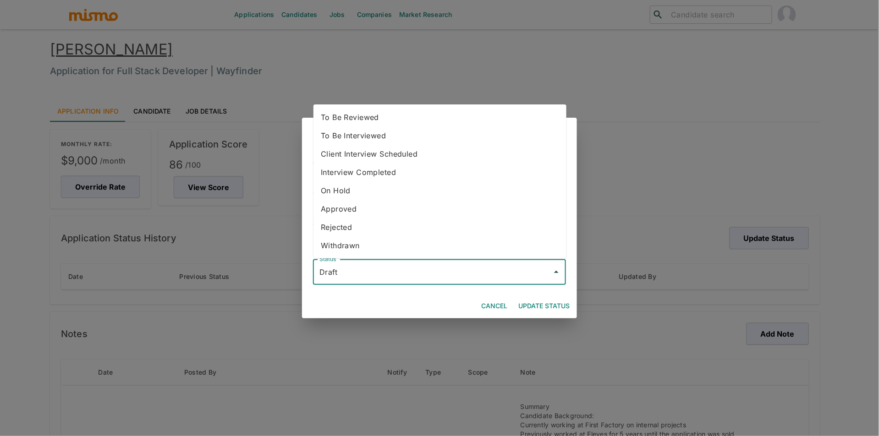
click at [416, 119] on li "To Be Reviewed" at bounding box center [440, 117] width 253 height 18
type input "To Be Reviewed"
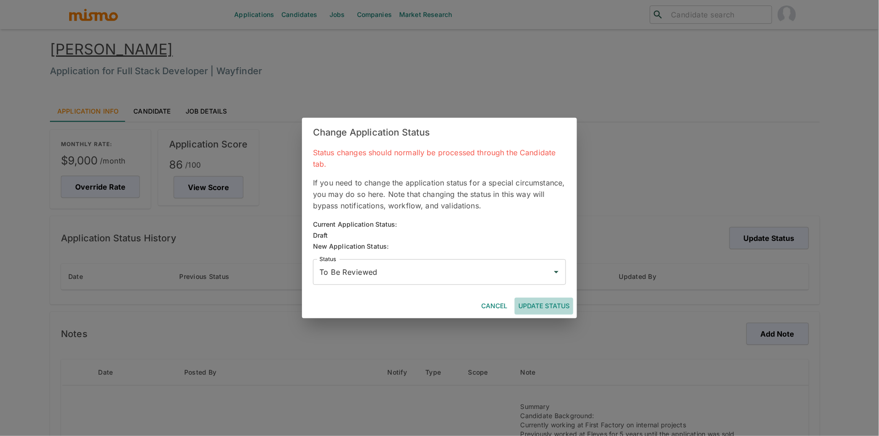
click at [530, 304] on button "Update Status" at bounding box center [544, 306] width 59 height 17
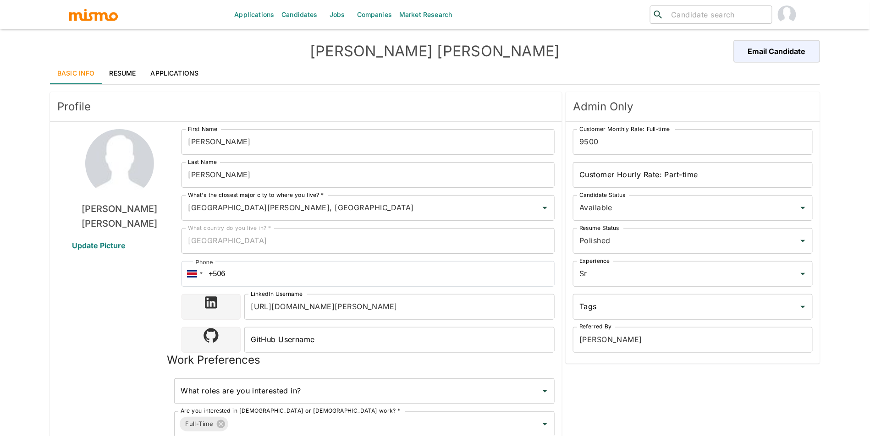
click at [179, 75] on link "Applications" at bounding box center [174, 73] width 63 height 22
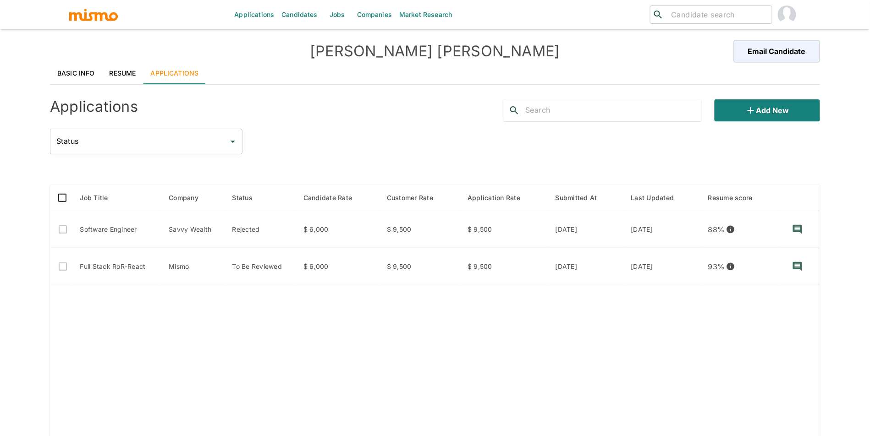
click at [734, 123] on div "Applications Add new Status Status" at bounding box center [435, 123] width 770 height 62
click at [740, 114] on button "Add new" at bounding box center [767, 110] width 105 height 22
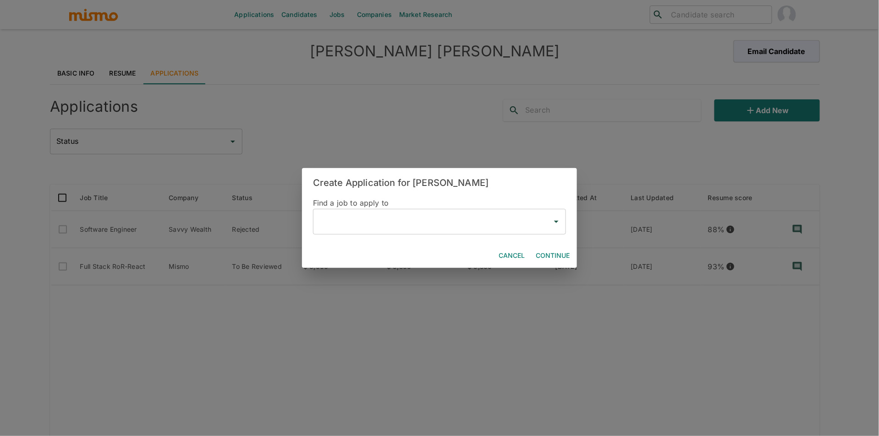
click at [380, 228] on input "text" at bounding box center [432, 221] width 231 height 17
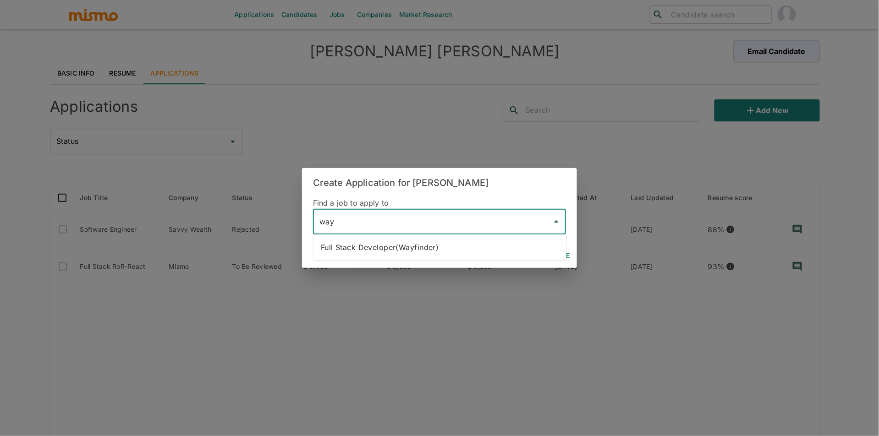
click at [410, 244] on li "Full Stack Developer(Wayfinder)" at bounding box center [440, 247] width 253 height 18
type input "Full Stack Developer(Wayfinder)"
click at [541, 255] on button "Continue" at bounding box center [552, 256] width 41 height 17
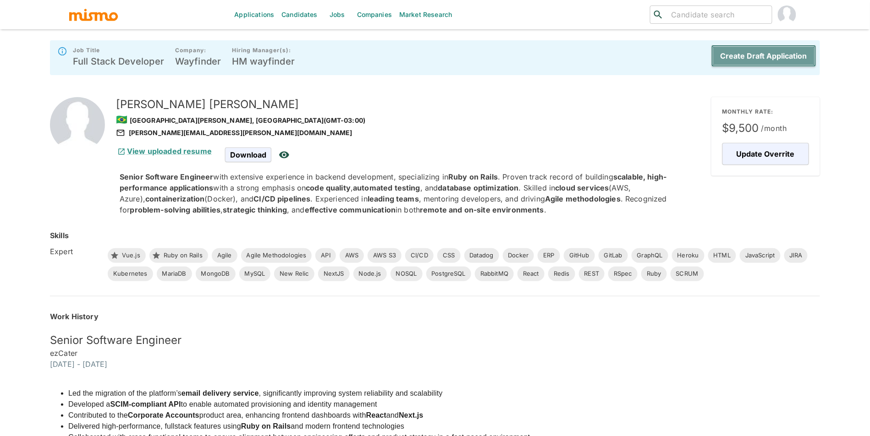
click at [750, 56] on button "Create Draft Application" at bounding box center [764, 56] width 105 height 22
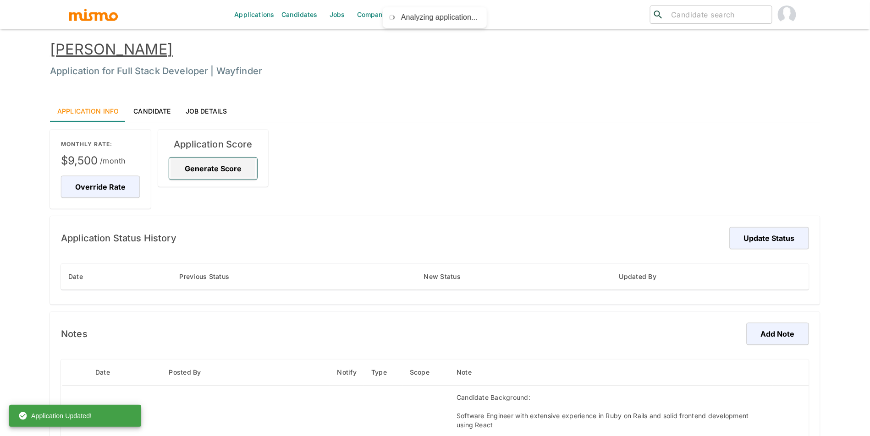
click at [223, 169] on button "Generate Score" at bounding box center [213, 169] width 88 height 22
click at [119, 186] on button "Override Rate" at bounding box center [102, 187] width 82 height 22
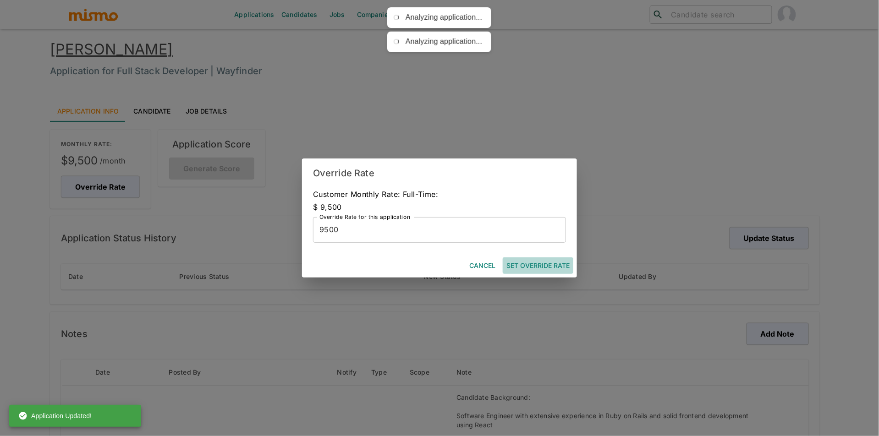
click at [544, 259] on button "Set Override Rate" at bounding box center [538, 266] width 71 height 17
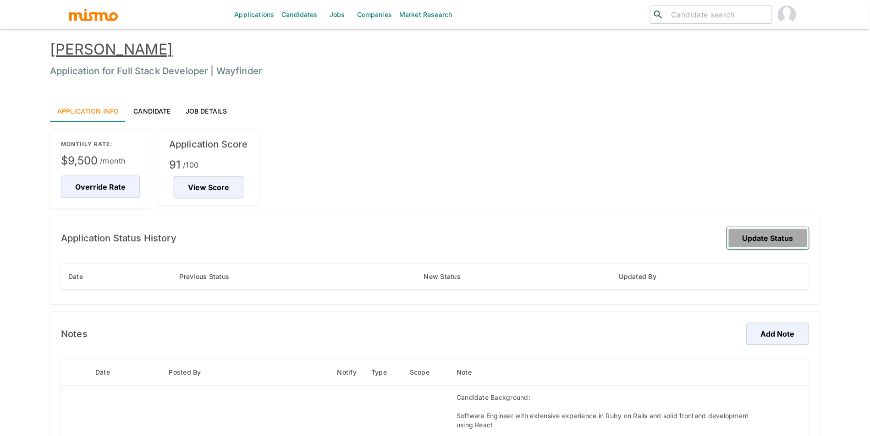
click at [756, 232] on button "Update Status" at bounding box center [768, 238] width 82 height 22
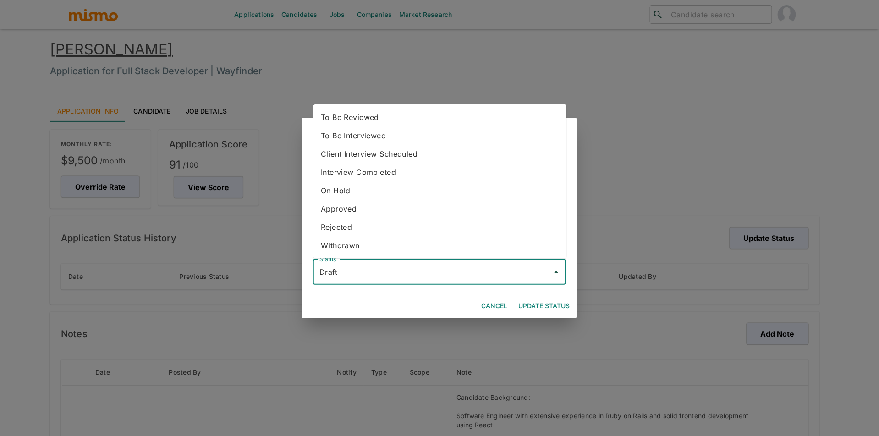
click at [346, 277] on input "Draft" at bounding box center [432, 272] width 231 height 17
click at [378, 119] on li "To Be Reviewed" at bounding box center [440, 117] width 253 height 18
type input "To Be Reviewed"
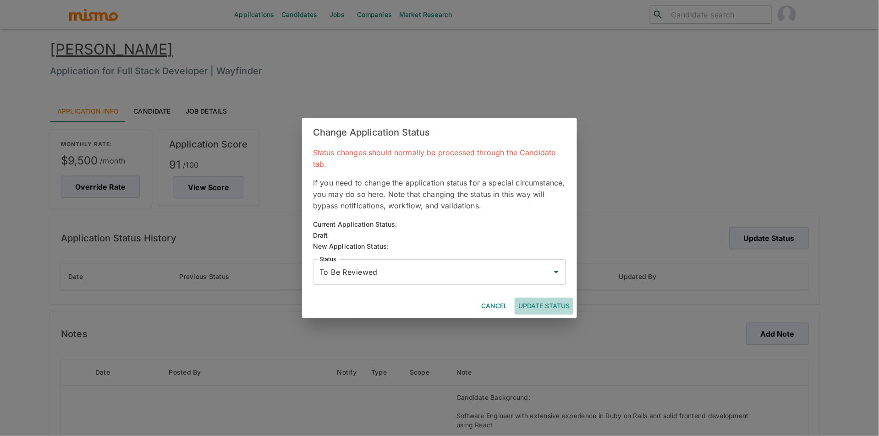
click at [542, 311] on button "Update Status" at bounding box center [544, 306] width 59 height 17
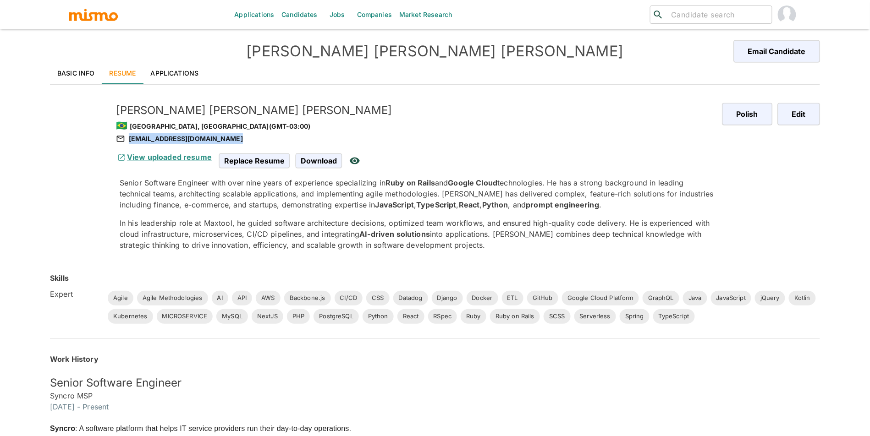
click at [77, 76] on link "Basic Info" at bounding box center [76, 73] width 52 height 22
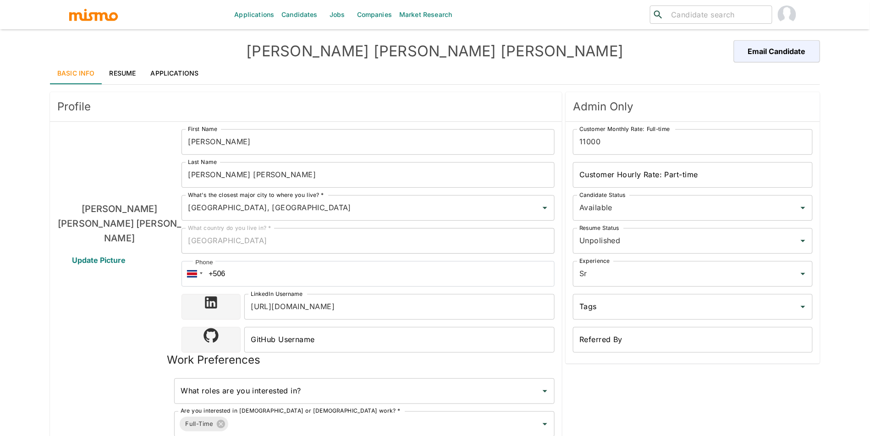
click at [353, 308] on input "[URL][DOMAIN_NAME]" at bounding box center [399, 307] width 310 height 26
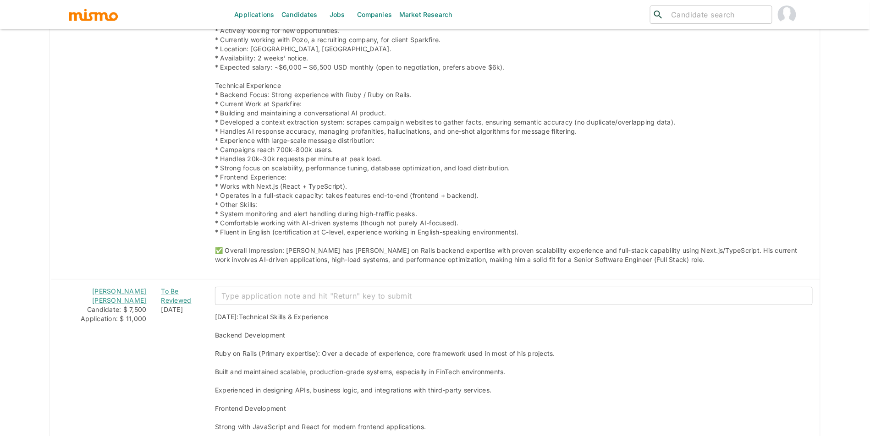
scroll to position [727, 0]
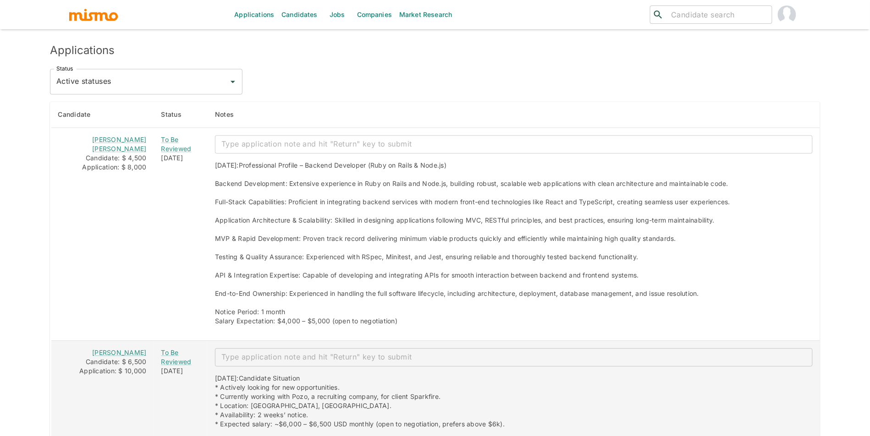
click at [133, 360] on div "Candidate: $ 6,500" at bounding box center [103, 362] width 88 height 9
click at [133, 355] on link "[PERSON_NAME]" at bounding box center [119, 353] width 54 height 8
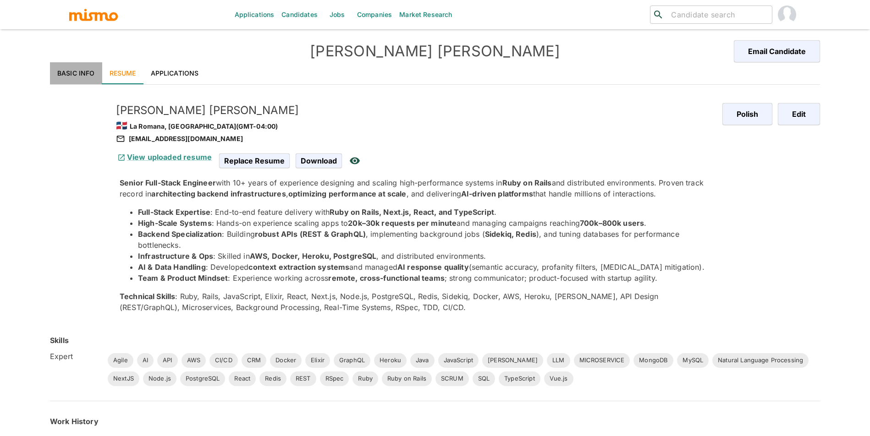
click at [69, 72] on link "Basic Info" at bounding box center [76, 73] width 52 height 22
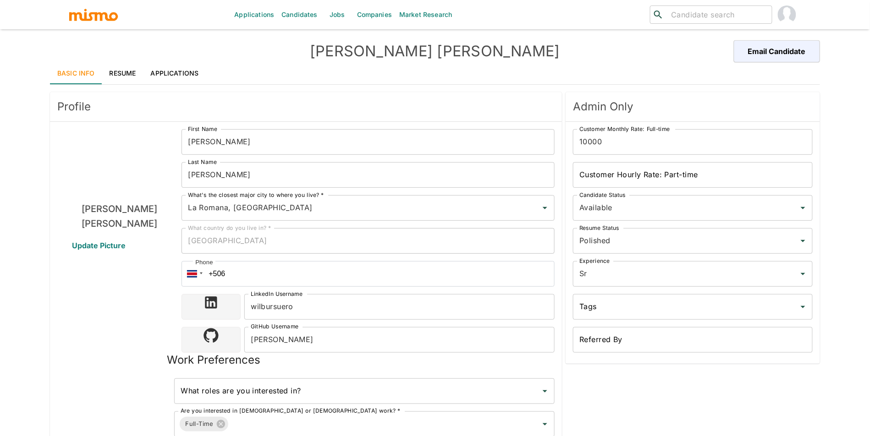
click at [121, 72] on link "Resume" at bounding box center [122, 73] width 41 height 22
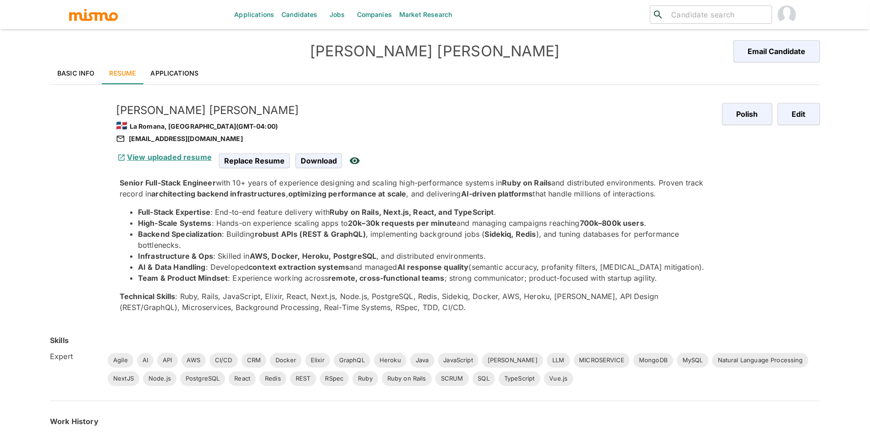
click at [167, 154] on link "View uploaded resume" at bounding box center [164, 157] width 96 height 9
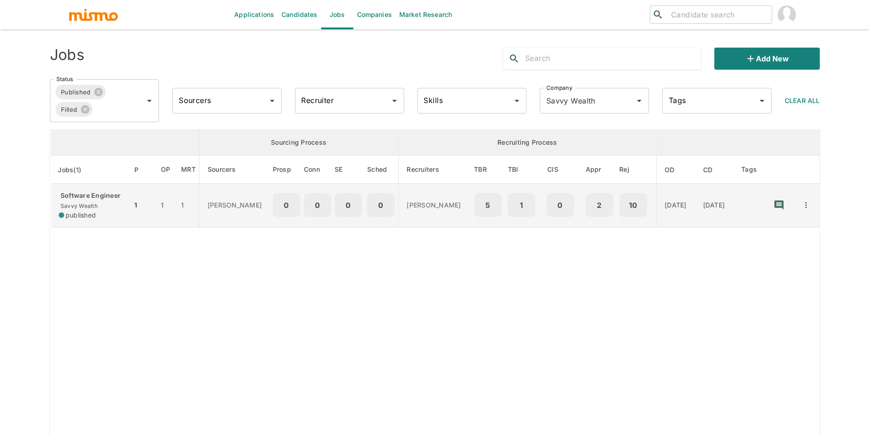
click at [154, 214] on td "1" at bounding box center [166, 206] width 25 height 44
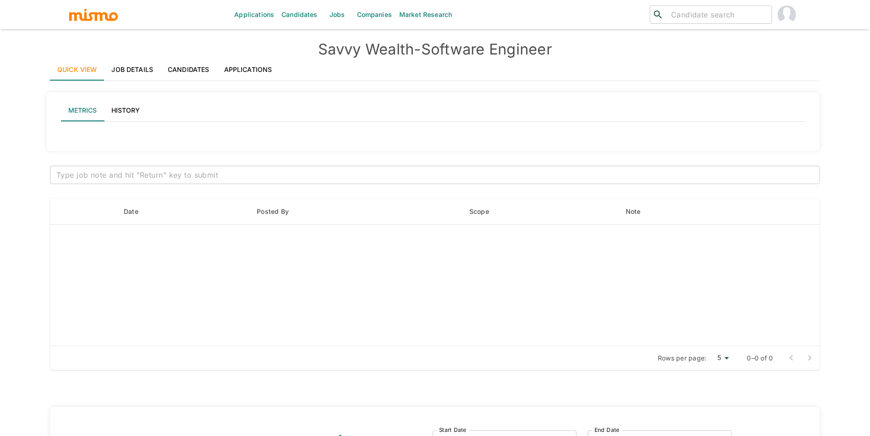
type input "Active statuses"
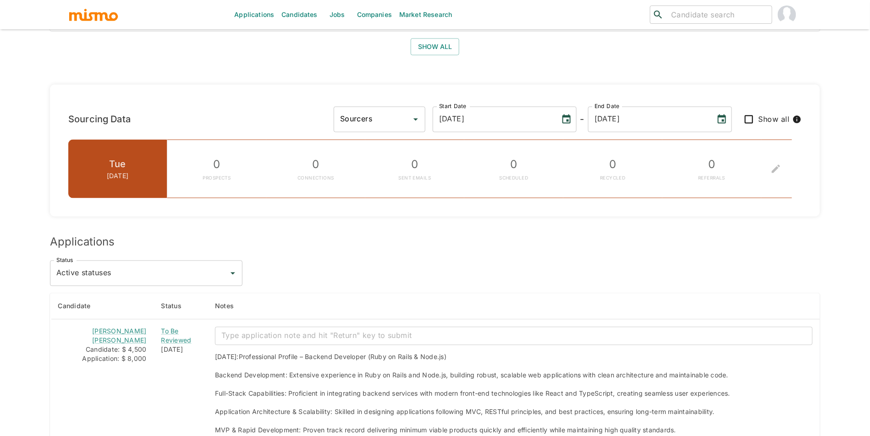
scroll to position [675, 0]
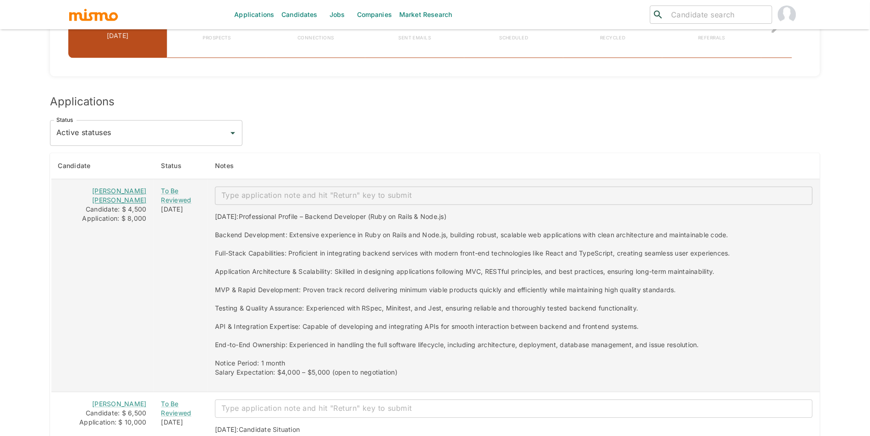
click at [128, 193] on link "Fernanda Penna Ribeiro" at bounding box center [119, 195] width 54 height 17
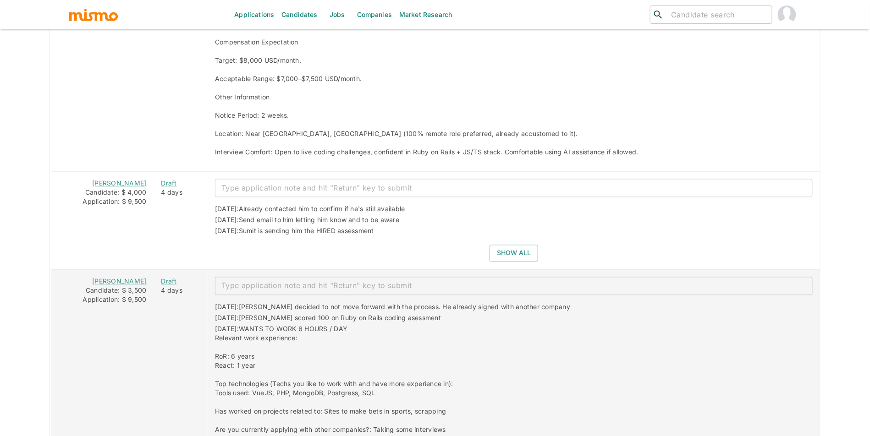
scroll to position [1618, 0]
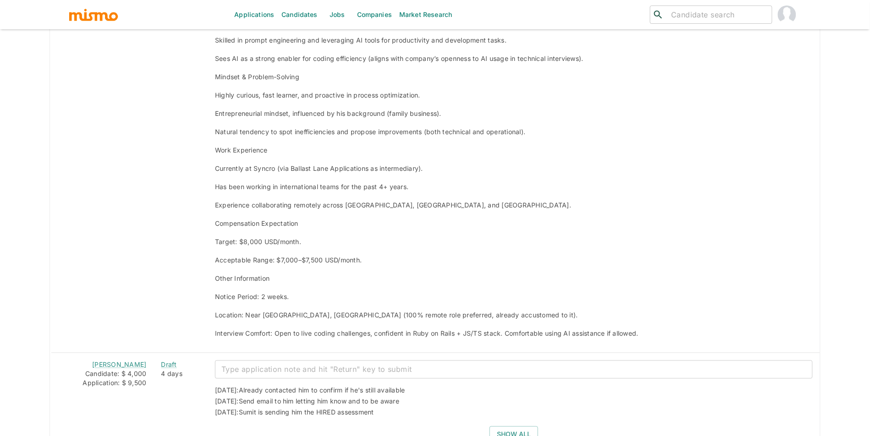
click at [655, 16] on icon at bounding box center [658, 14] width 11 height 11
click at [680, 17] on input "search" at bounding box center [718, 14] width 101 height 13
type input "[PERSON_NAME]"
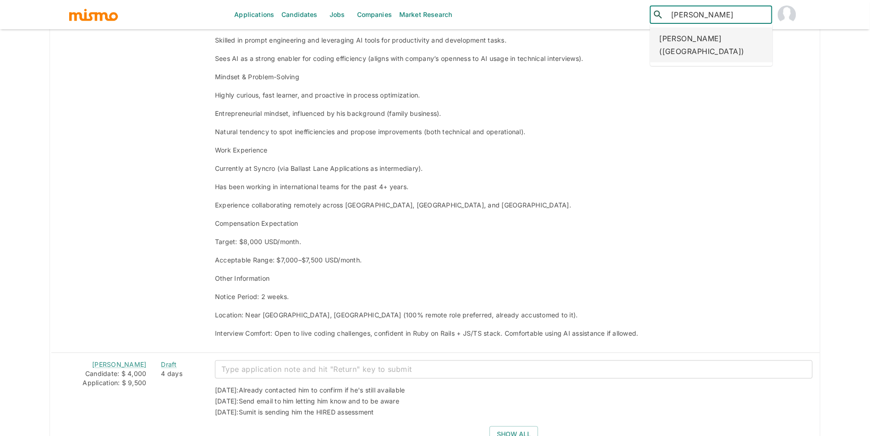
click at [696, 44] on div "Werner Echezuría (Argentina)" at bounding box center [712, 45] width 122 height 35
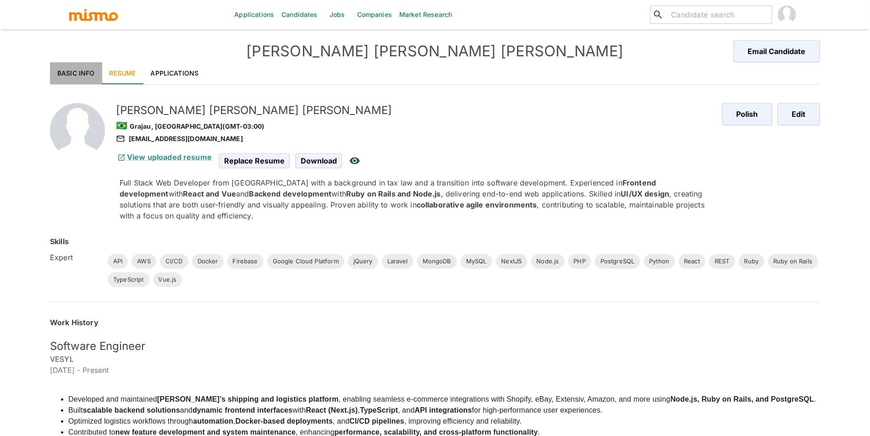
click at [77, 68] on link "Basic Info" at bounding box center [76, 73] width 52 height 22
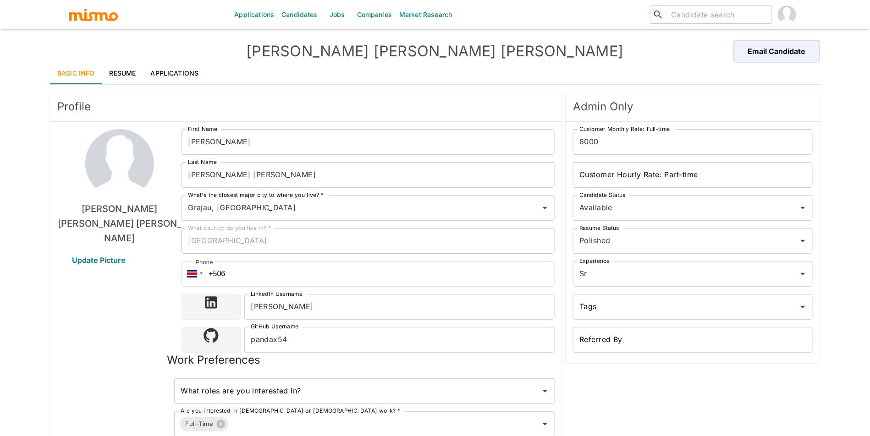
click at [126, 80] on link "Resume" at bounding box center [122, 73] width 41 height 22
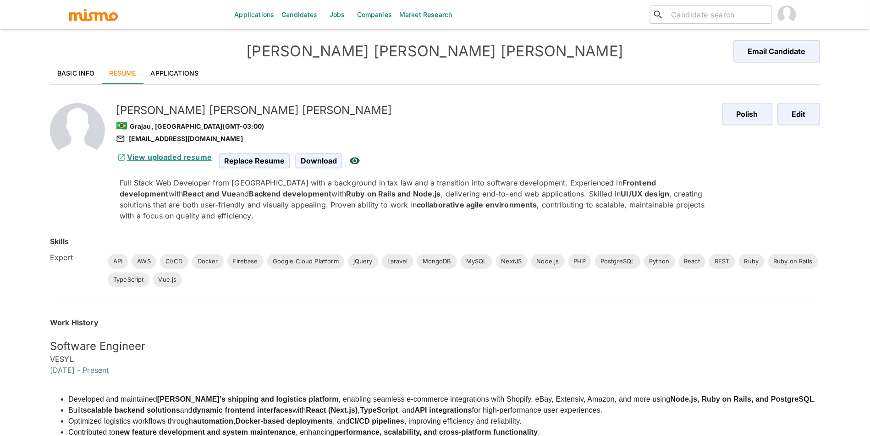
click at [147, 154] on link "View uploaded resume" at bounding box center [164, 157] width 96 height 9
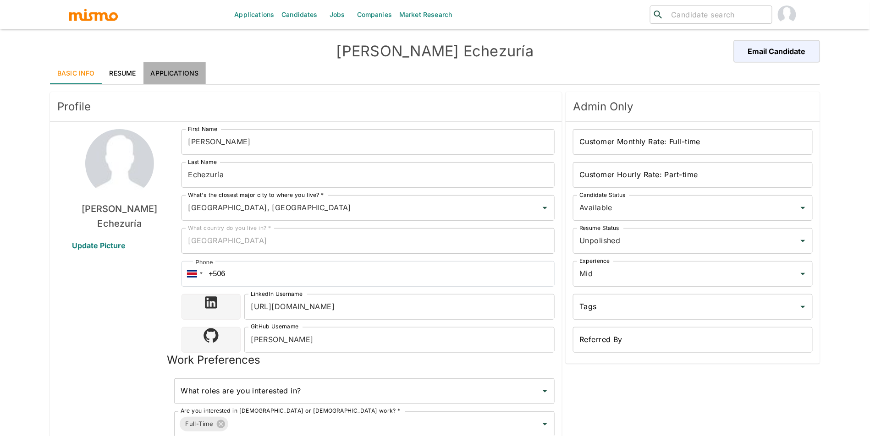
click at [175, 76] on link "Applications" at bounding box center [174, 73] width 63 height 22
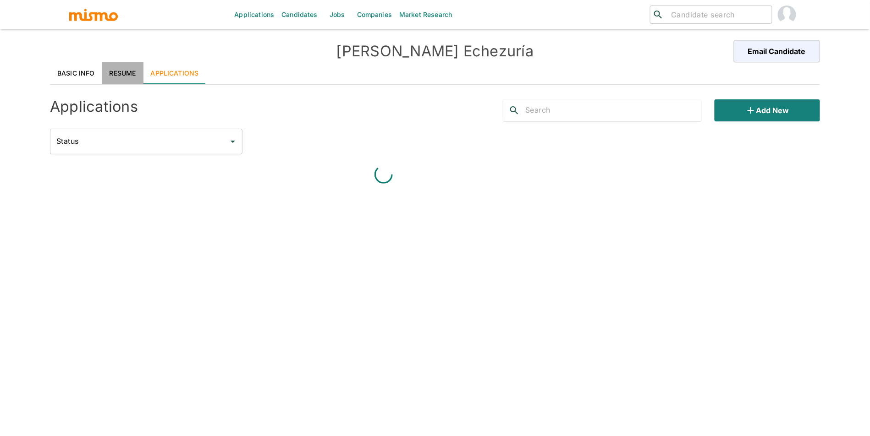
click at [111, 76] on link "Resume" at bounding box center [122, 73] width 41 height 22
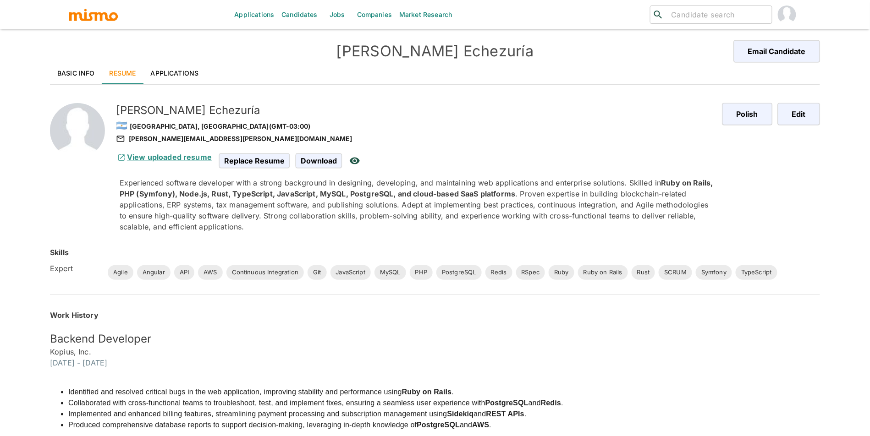
click at [75, 63] on link "Basic Info" at bounding box center [76, 73] width 52 height 22
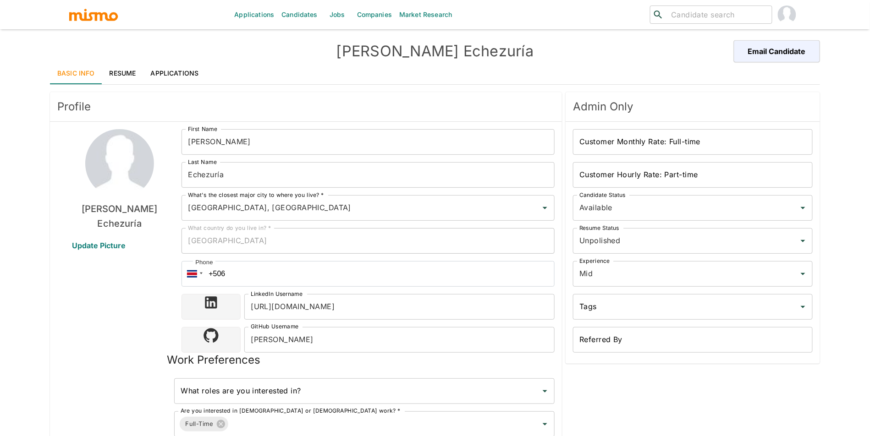
type input "[GEOGRAPHIC_DATA], [GEOGRAPHIC_DATA]"
type input "USD"
type input "4 weeks"
type input "Available"
type input "Unpolished"
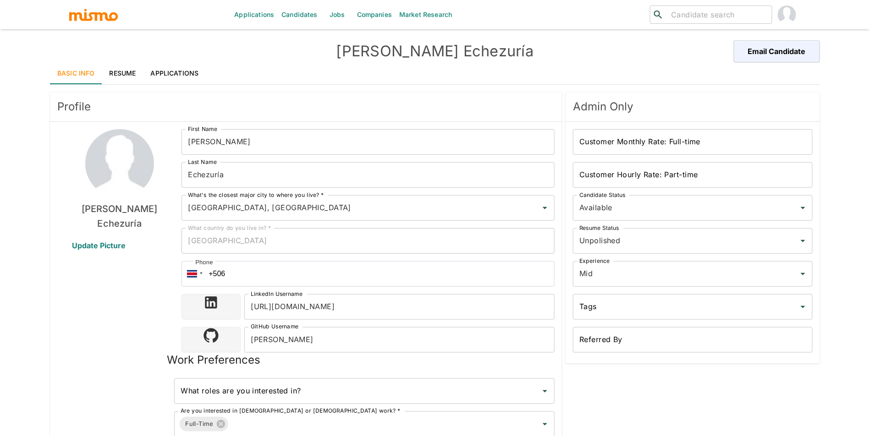
type input "Mid"
click at [364, 311] on input "[URL][DOMAIN_NAME]" at bounding box center [399, 307] width 310 height 26
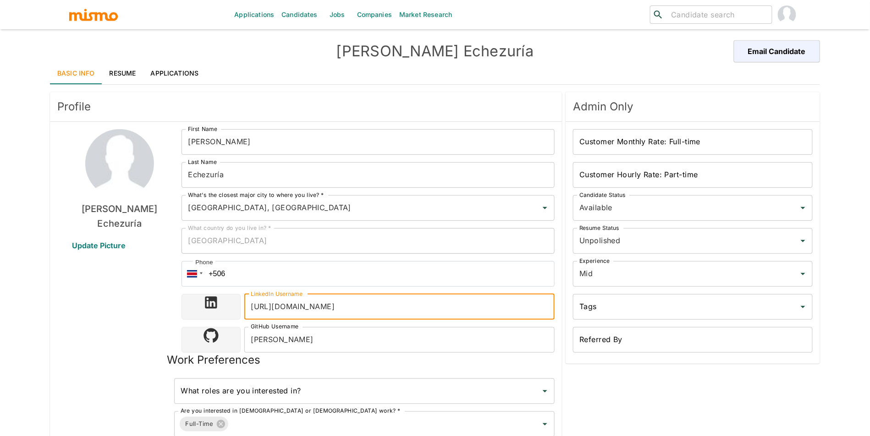
click at [596, 58] on h4 "[PERSON_NAME]" at bounding box center [435, 51] width 385 height 18
